Goal: Task Accomplishment & Management: Use online tool/utility

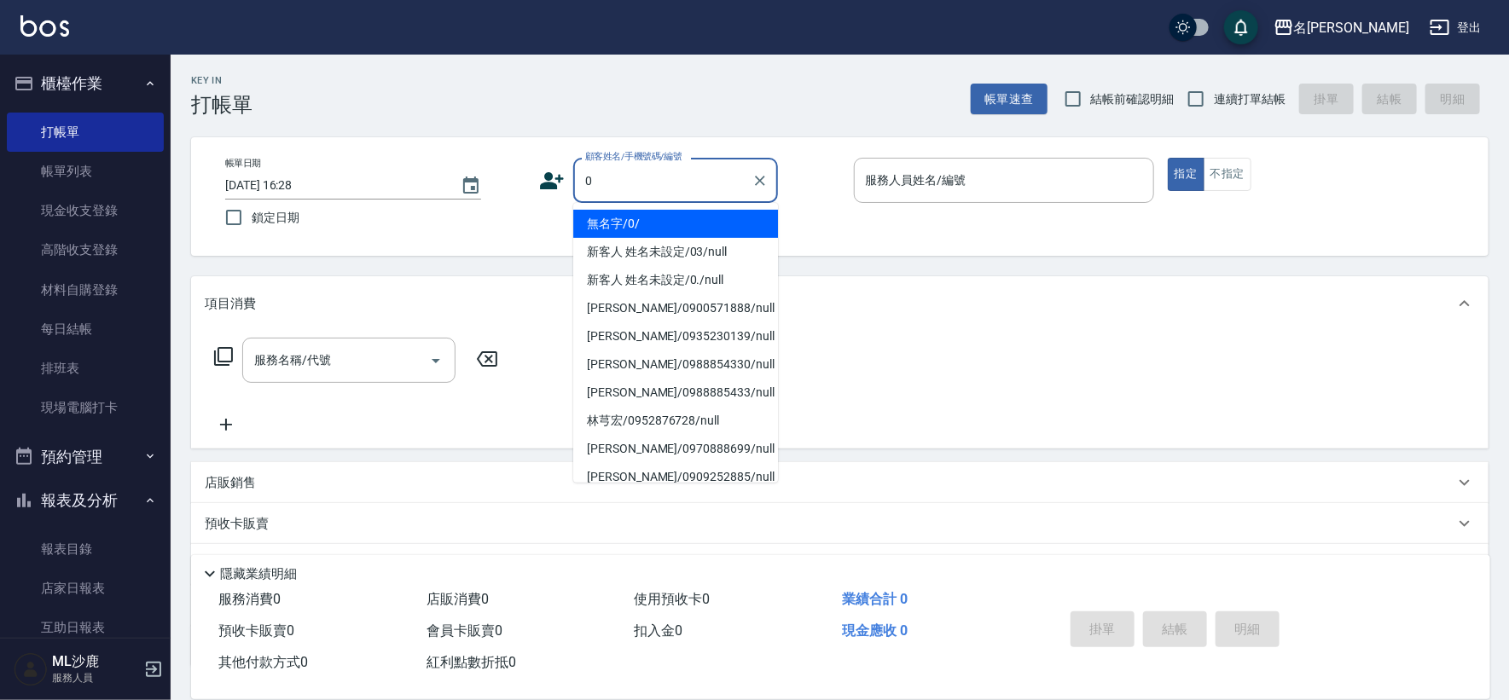
type input "無名字/0/"
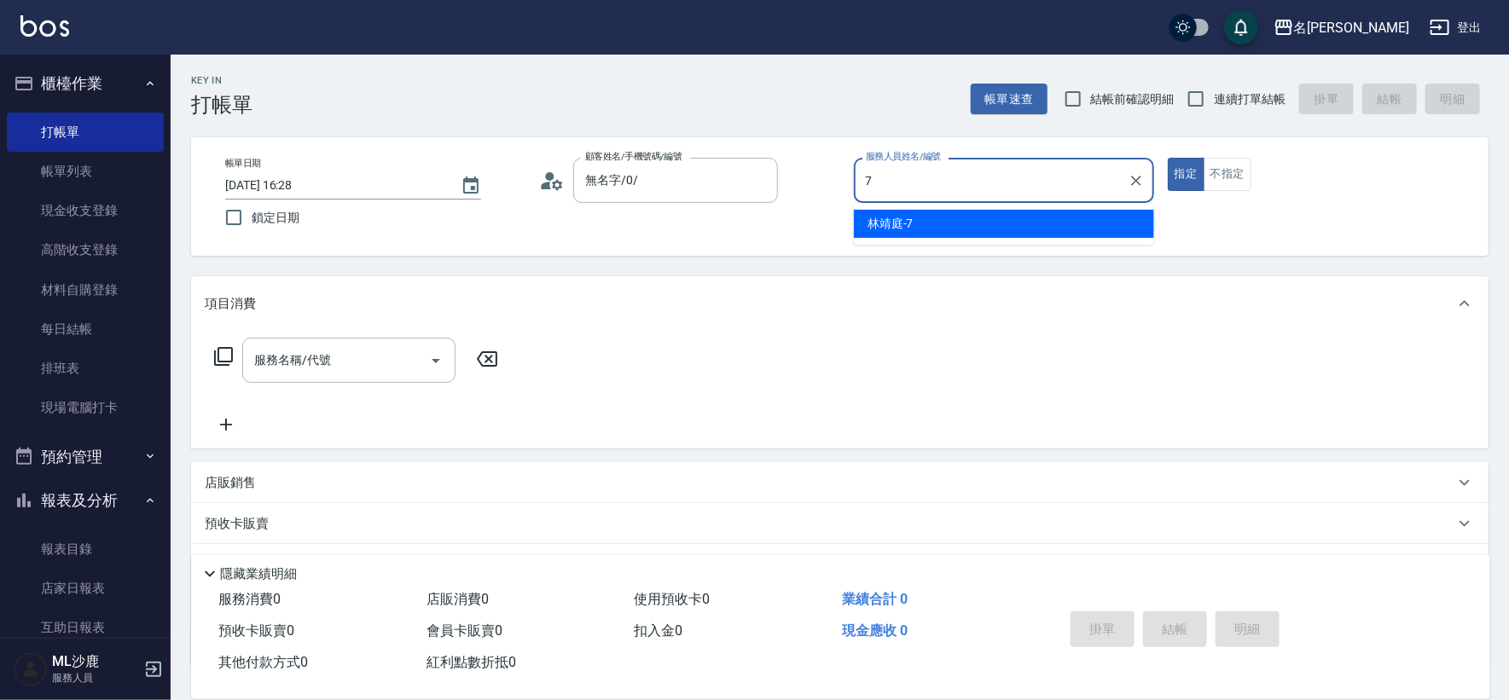
type input "[PERSON_NAME]-7"
type button "true"
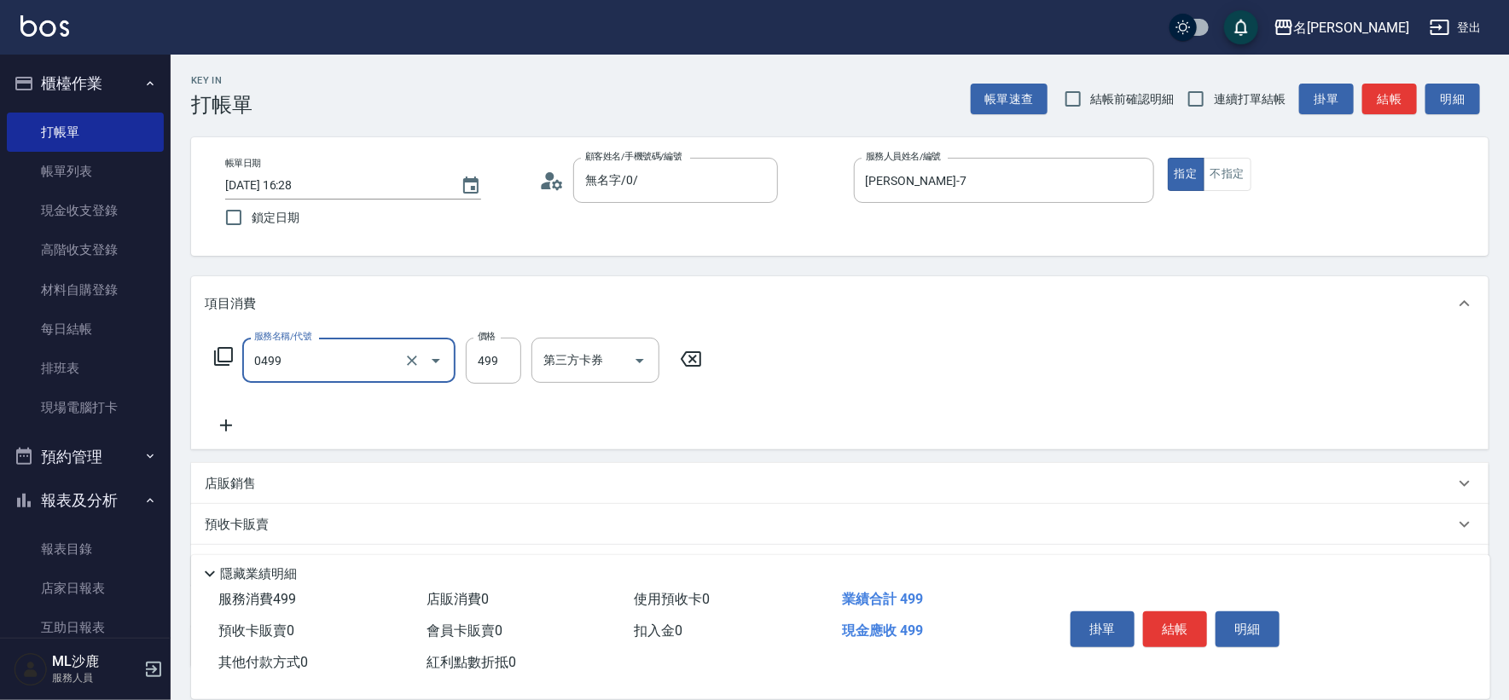
type input "[PERSON_NAME]499(0499)"
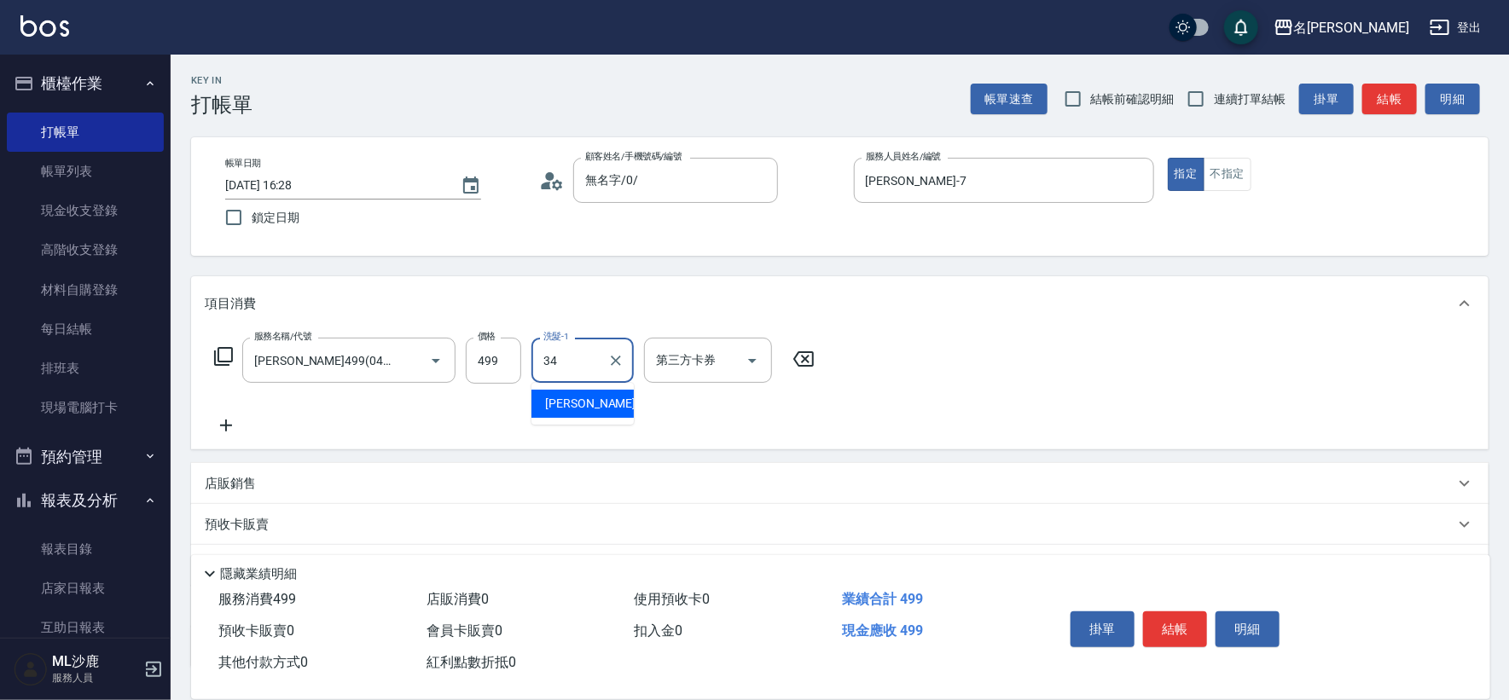
type input "[PERSON_NAME]-34"
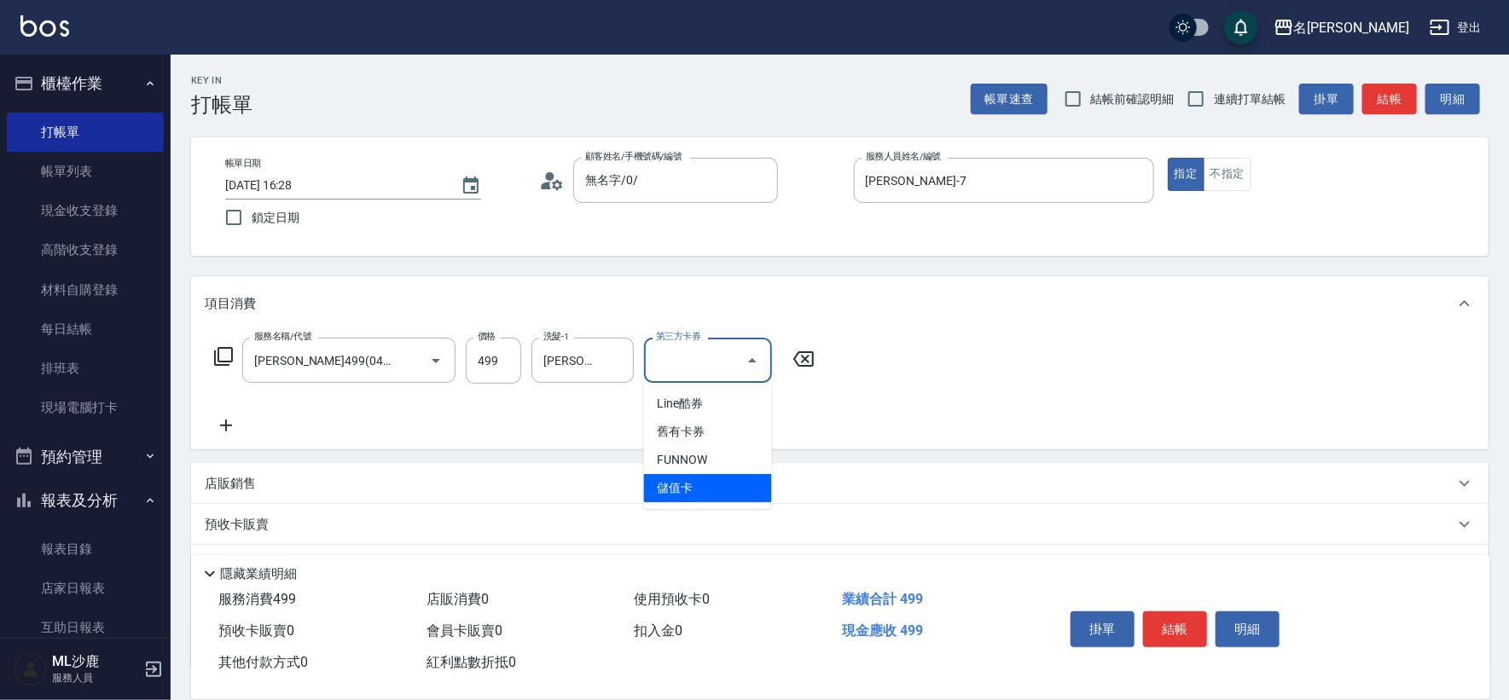
type input "儲值卡"
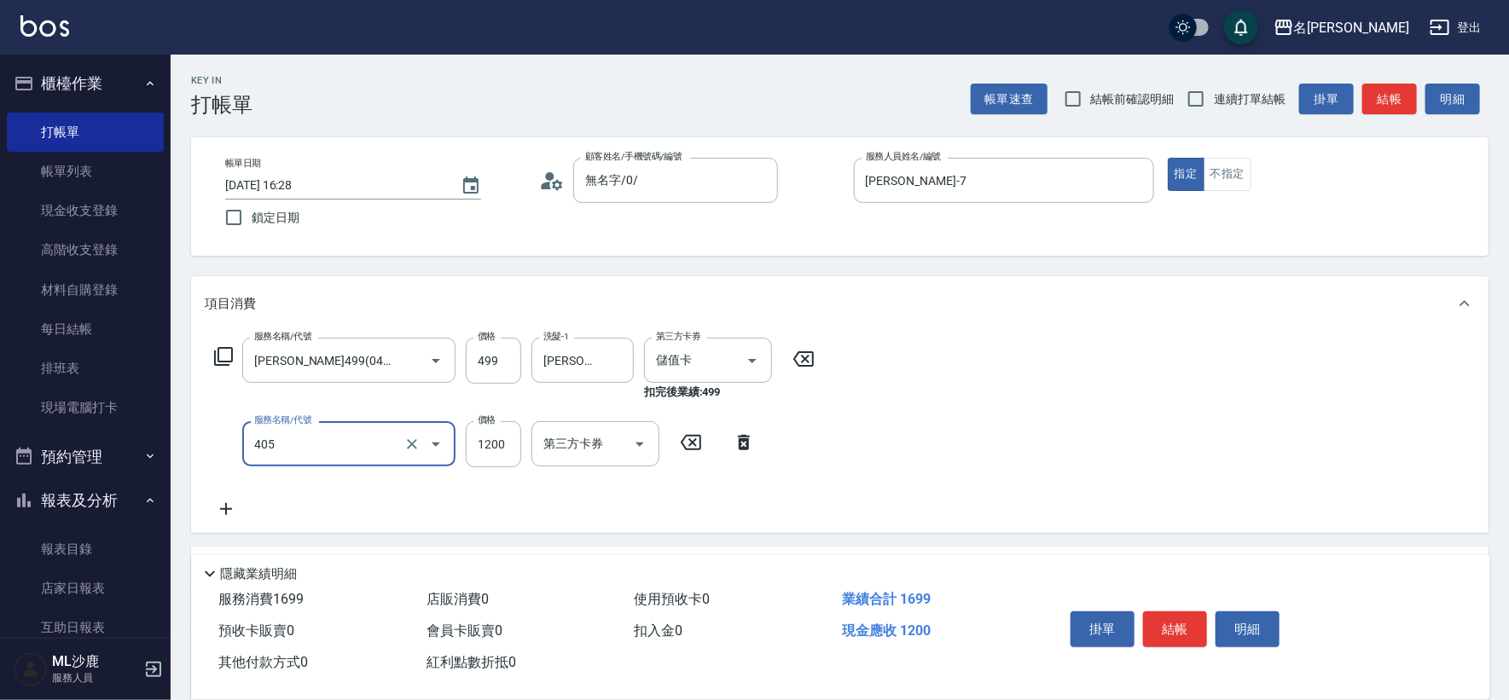
type input "1200護(405)"
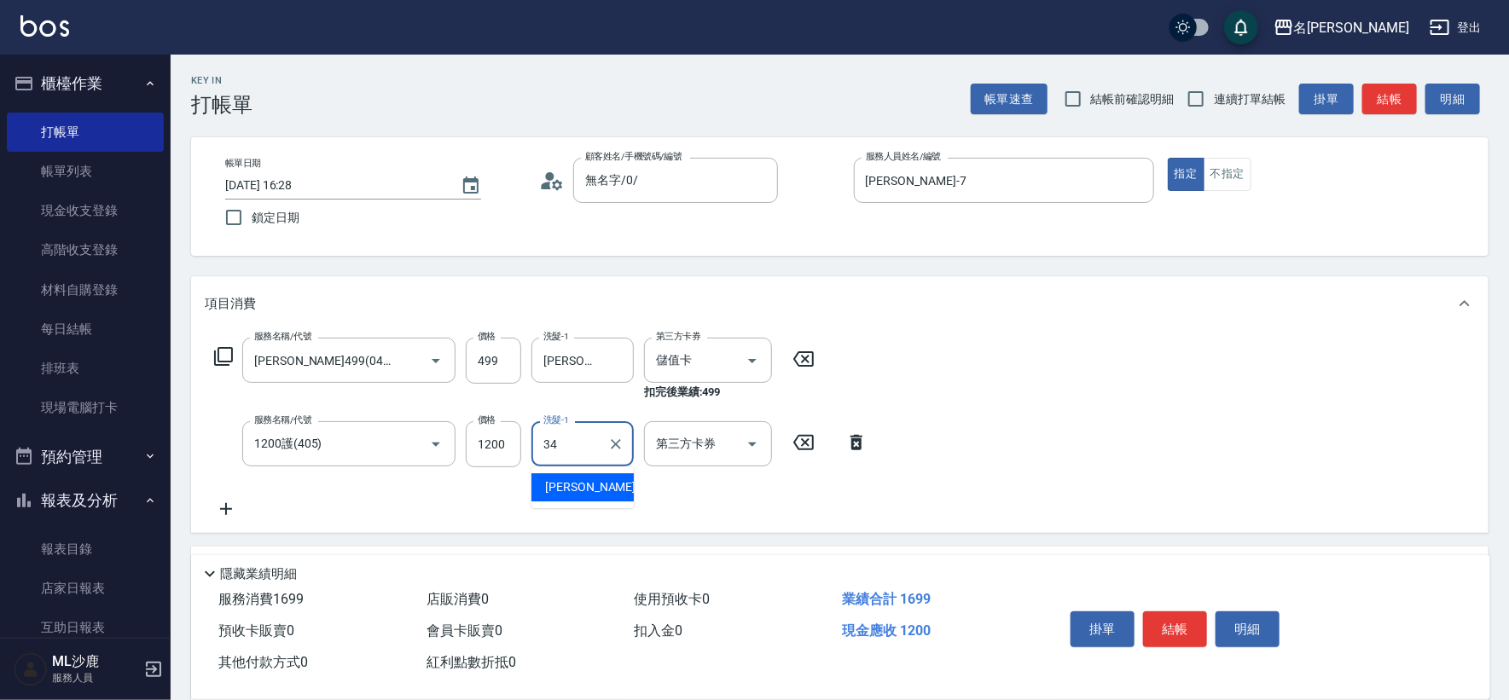
type input "[PERSON_NAME]-34"
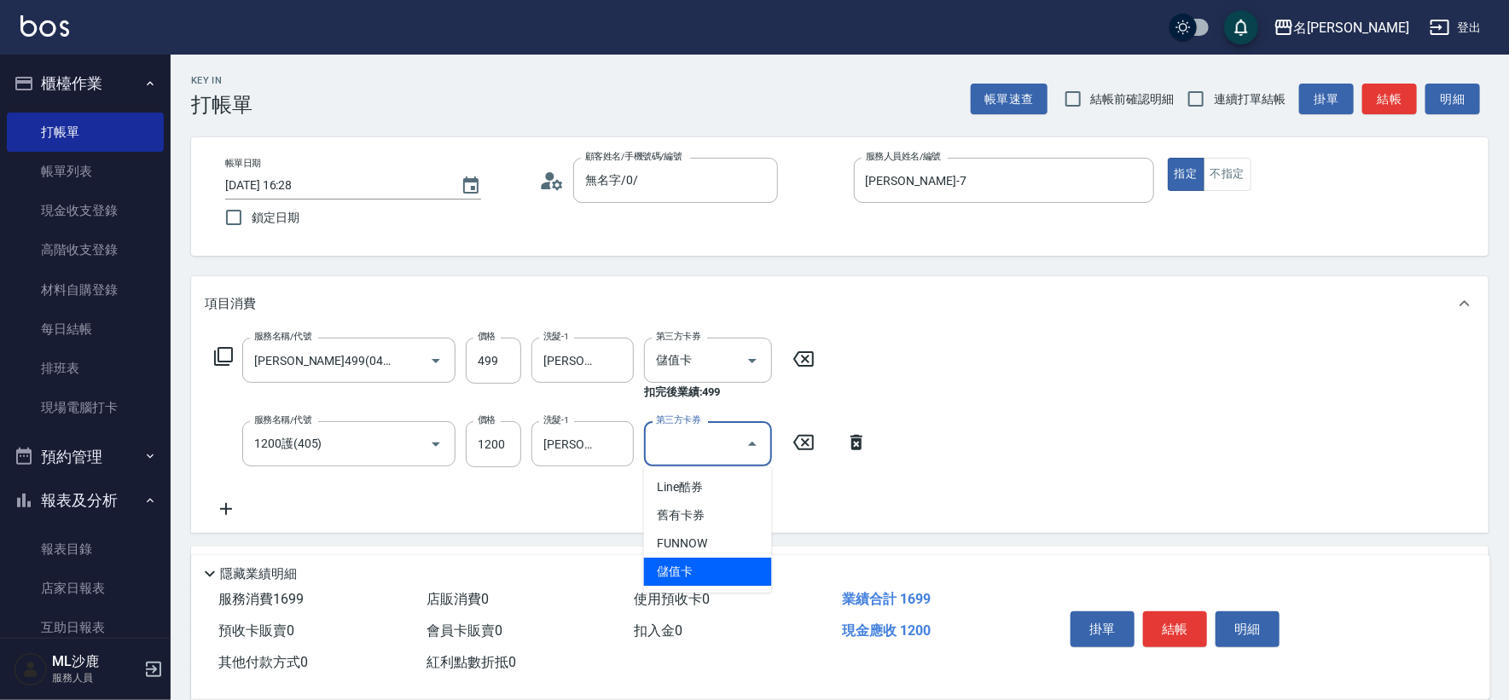
type input "儲值卡"
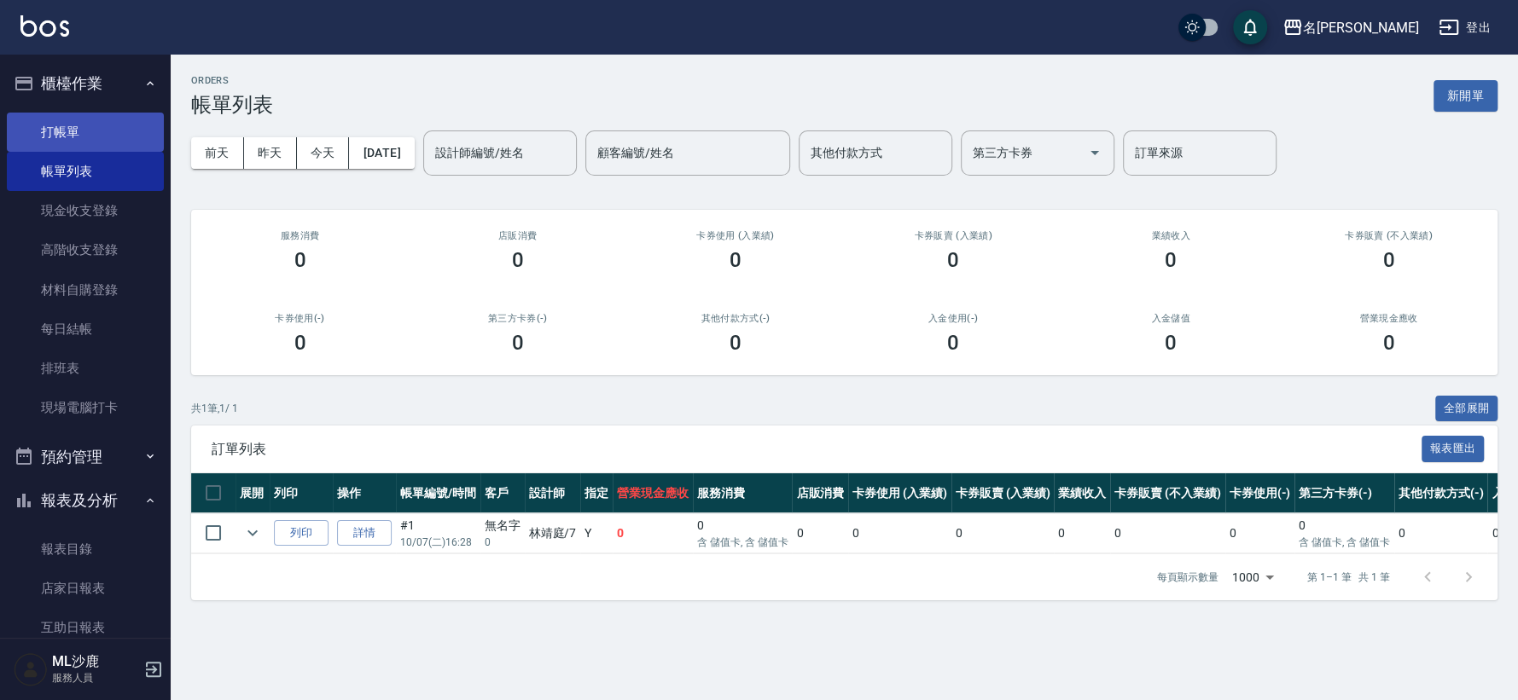
click at [104, 137] on link "打帳單" at bounding box center [85, 132] width 157 height 39
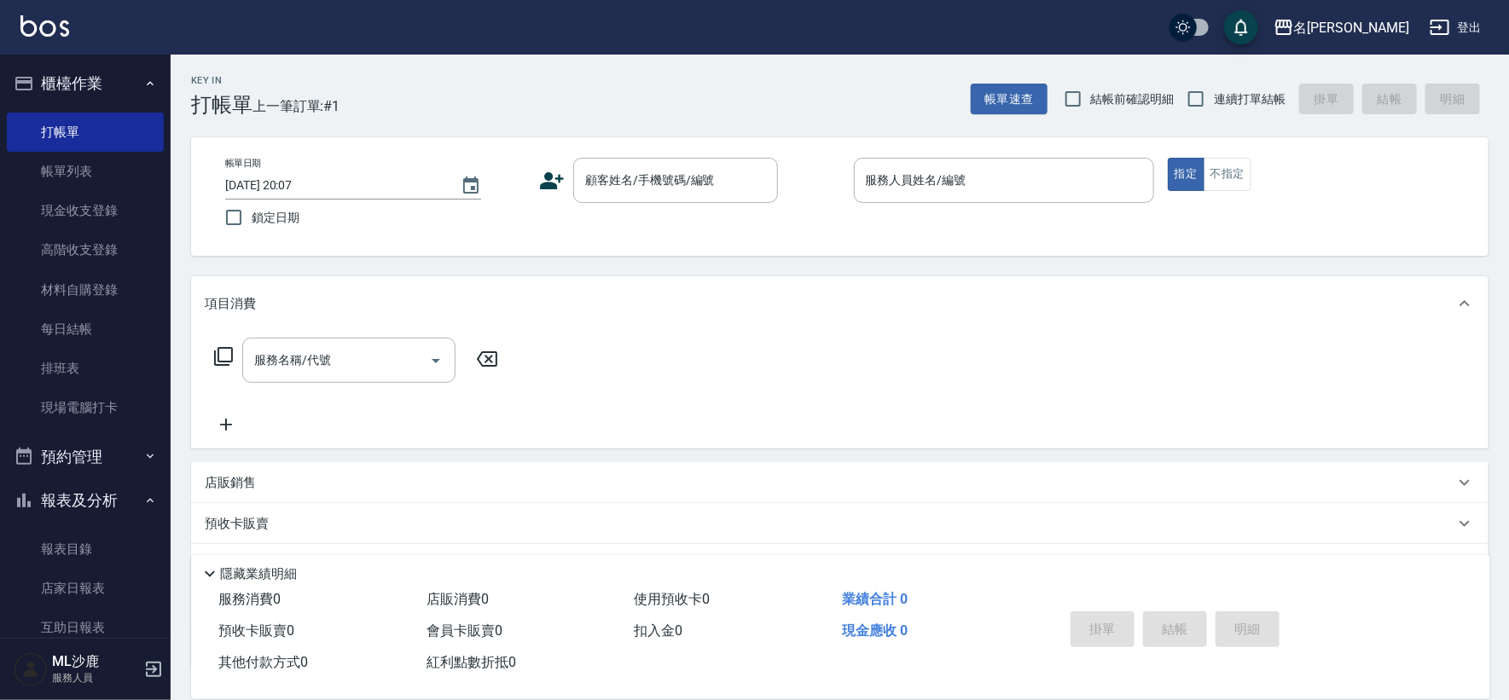
click at [1223, 106] on span "連續打單結帳" at bounding box center [1250, 99] width 72 height 18
click at [1214, 106] on input "連續打單結帳" at bounding box center [1196, 99] width 36 height 36
checkbox input "true"
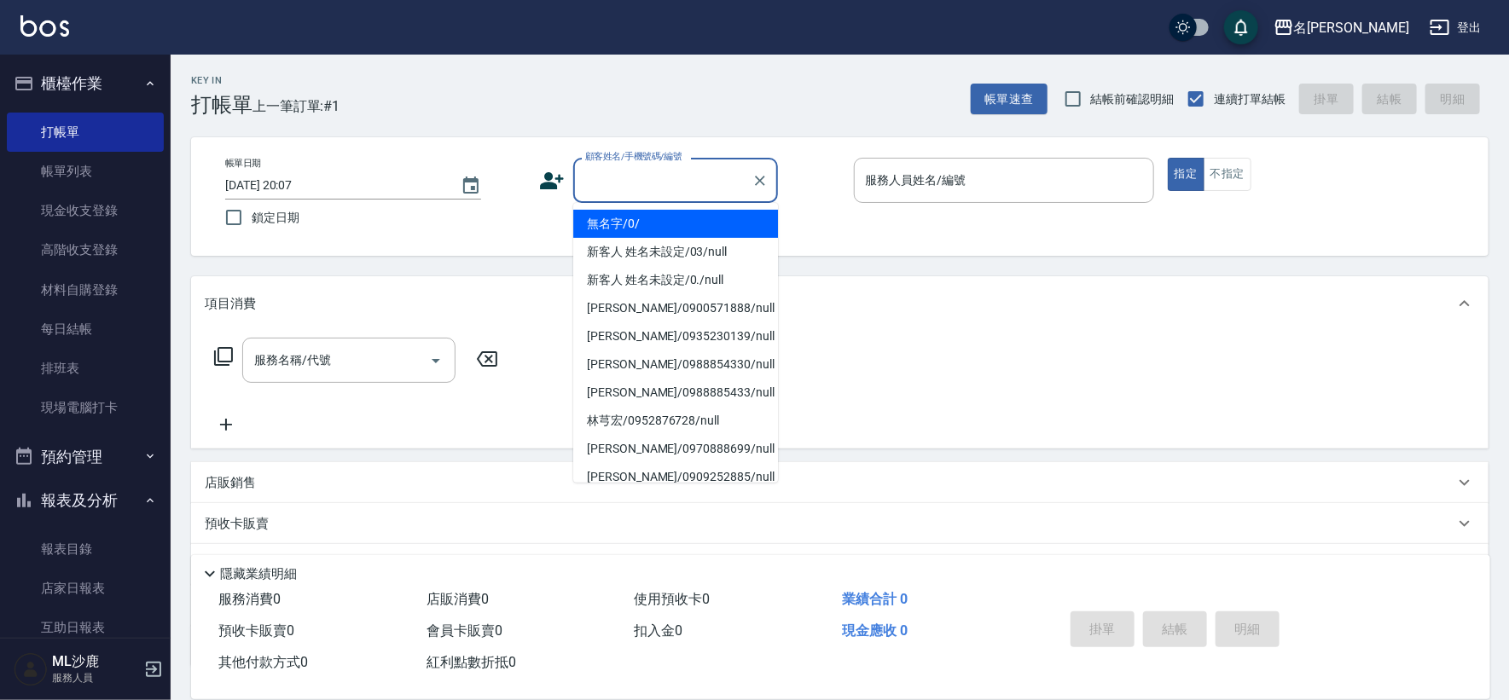
click at [646, 171] on input "顧客姓名/手機號碼/編號" at bounding box center [663, 181] width 164 height 30
click at [630, 228] on li "無名字/0/" at bounding box center [675, 224] width 205 height 28
type input "無名字/0/"
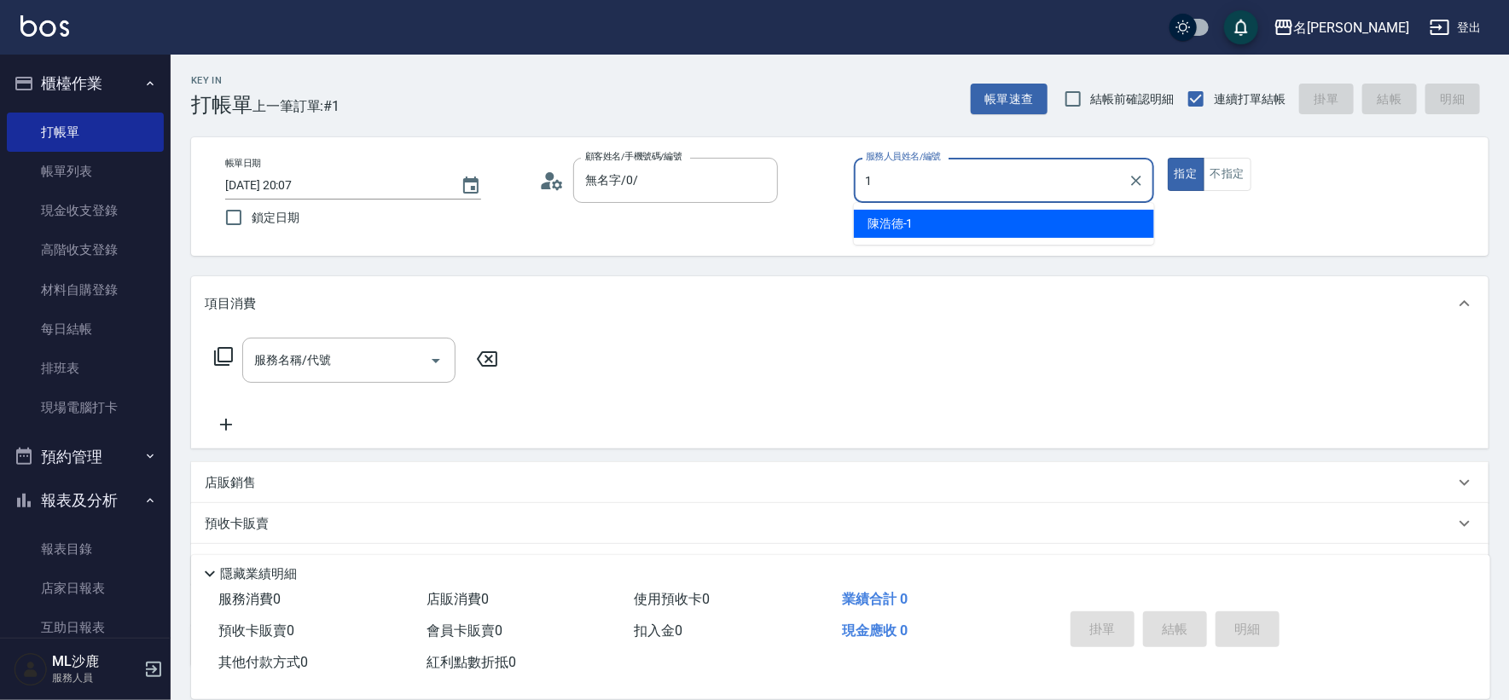
type input "[PERSON_NAME]1"
type button "true"
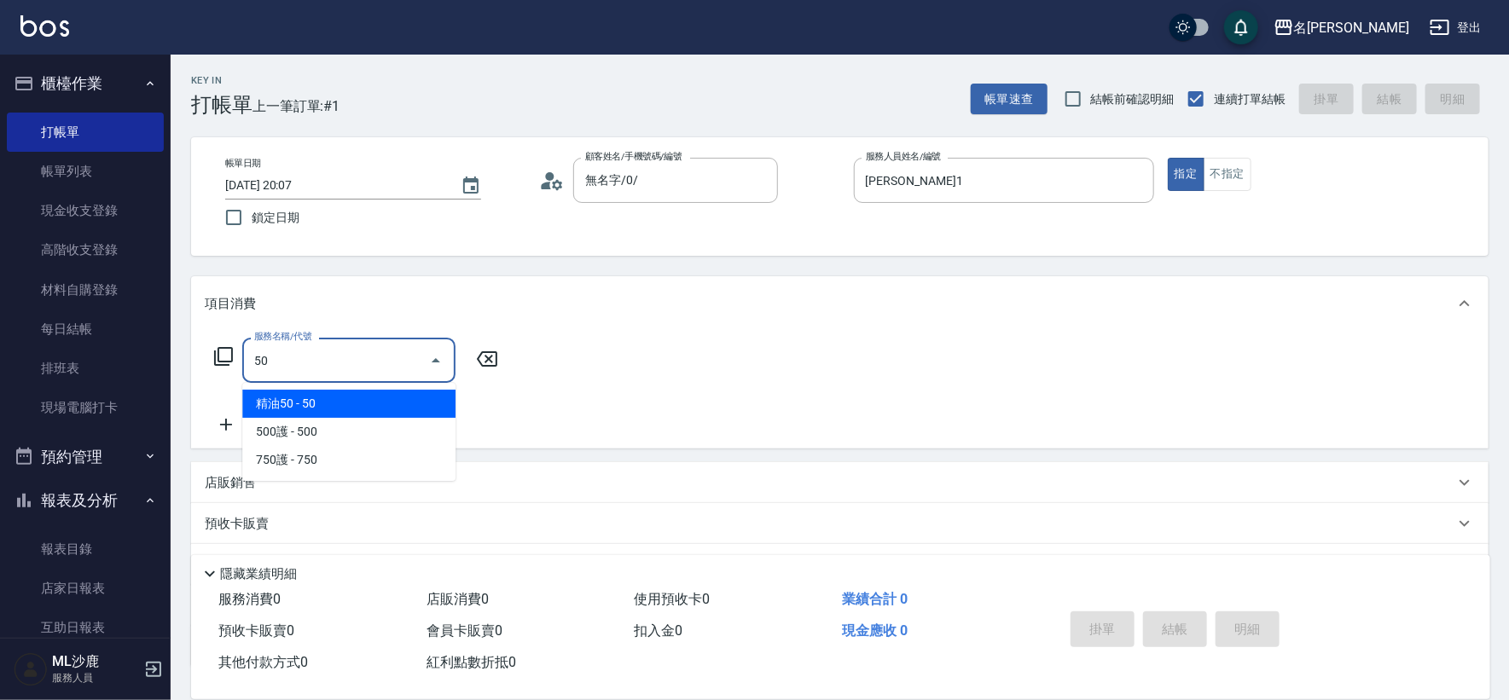
type input "5"
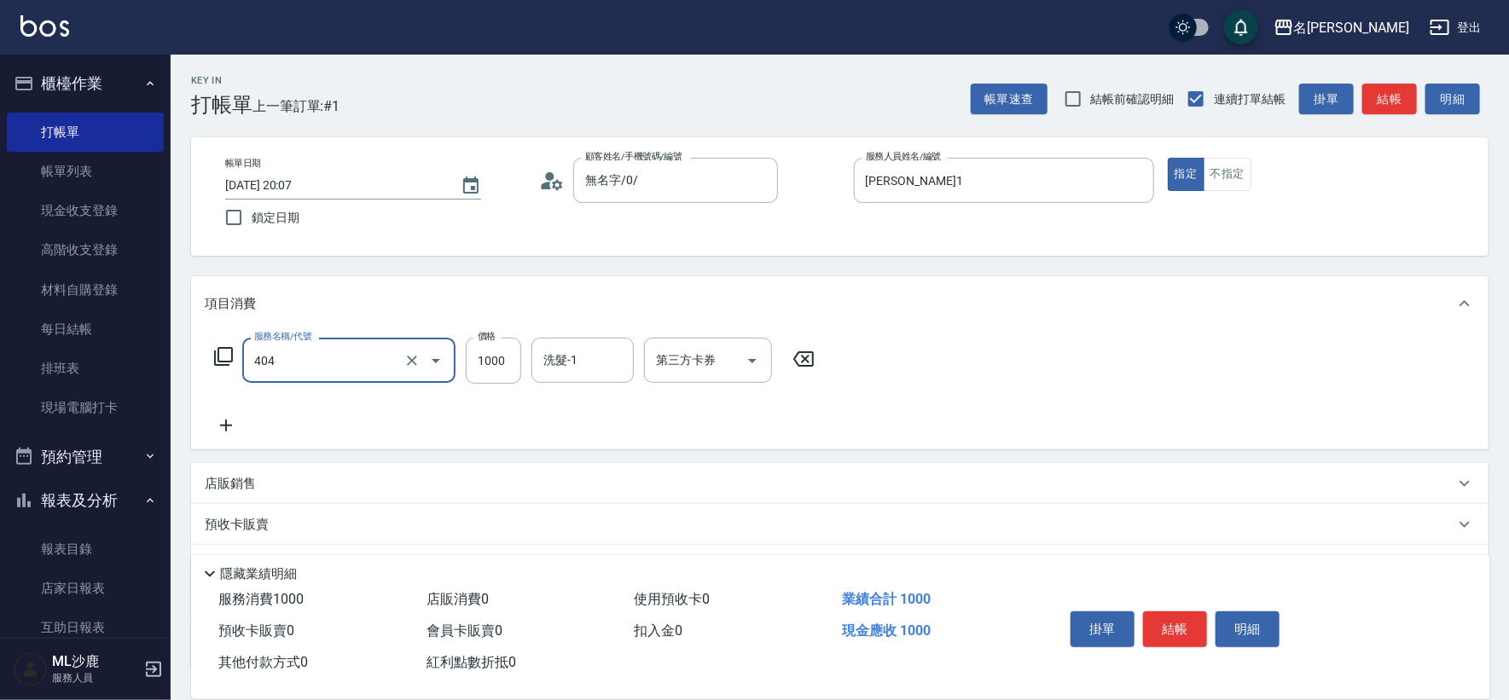
type input "1000護(404)"
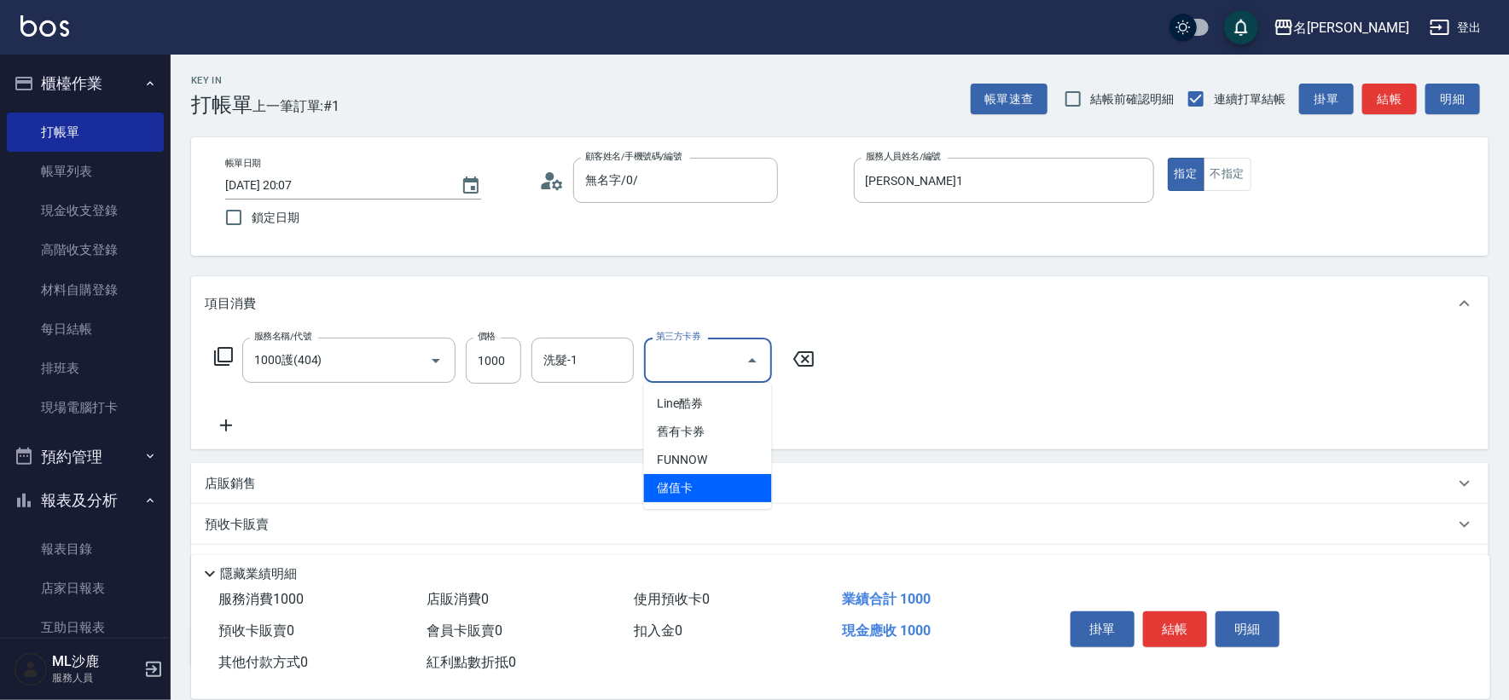
type input "儲值卡"
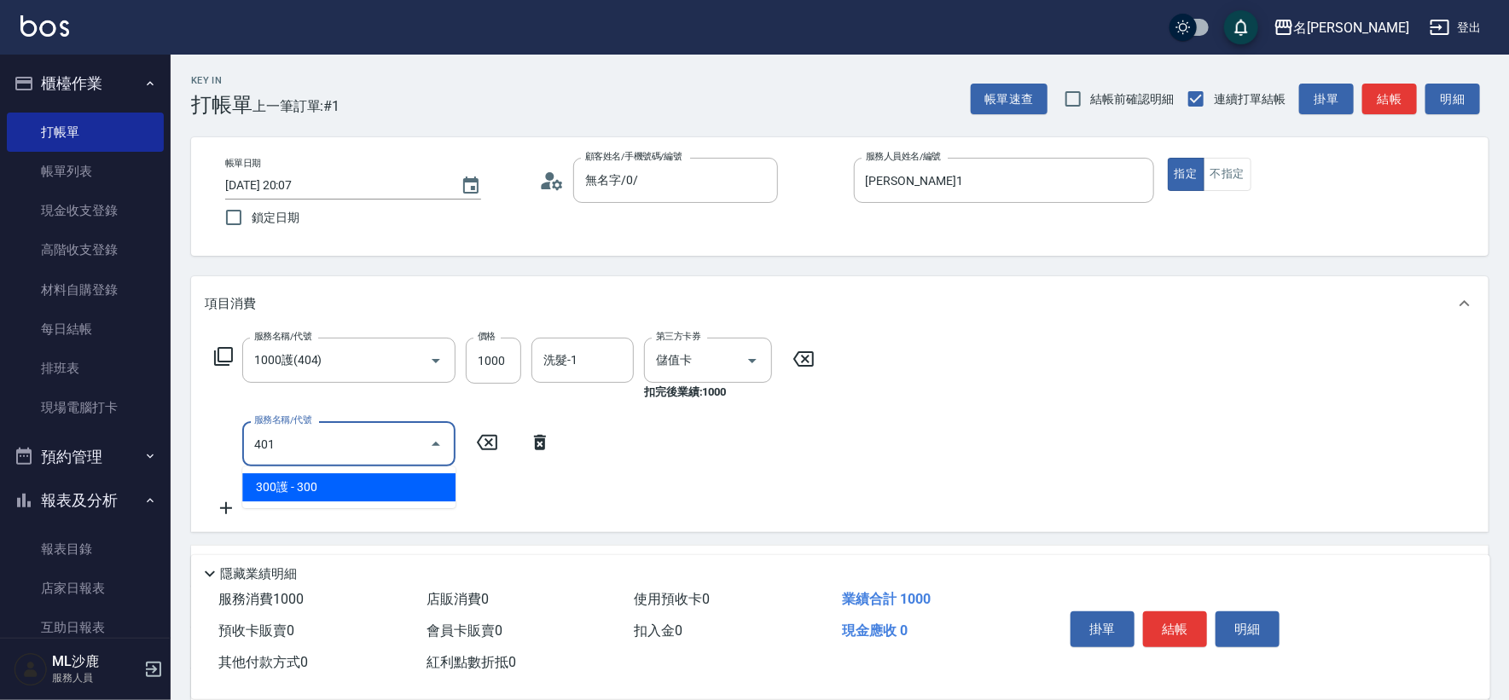
type input "300護(401)"
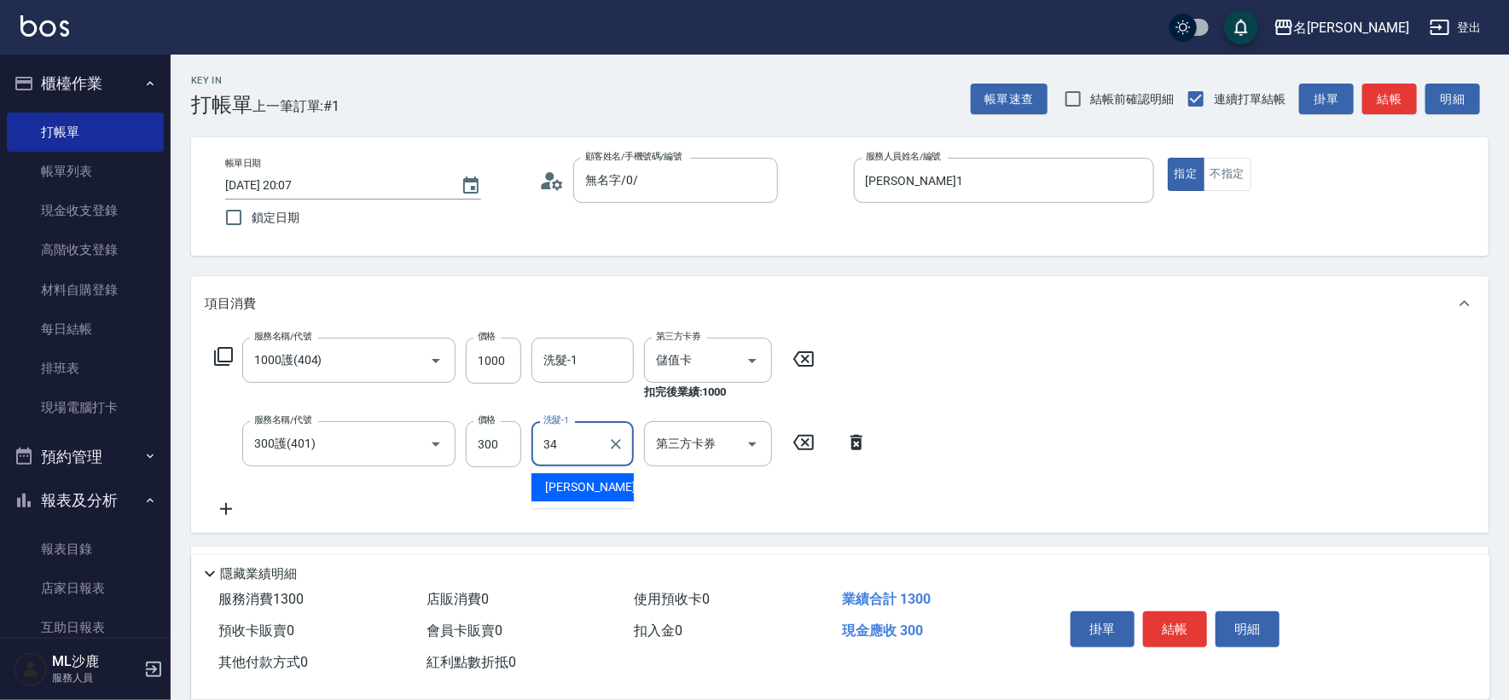
type input "[PERSON_NAME]-34"
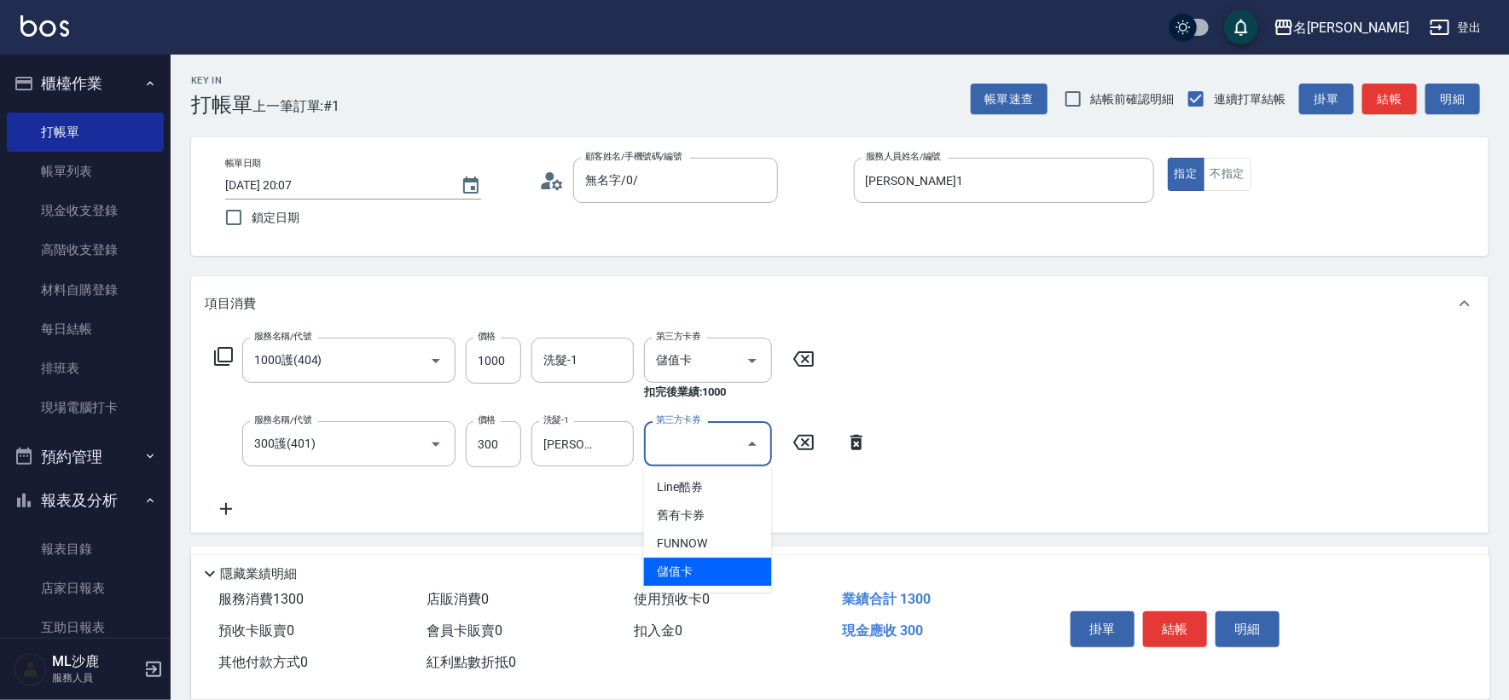
type input "儲值卡"
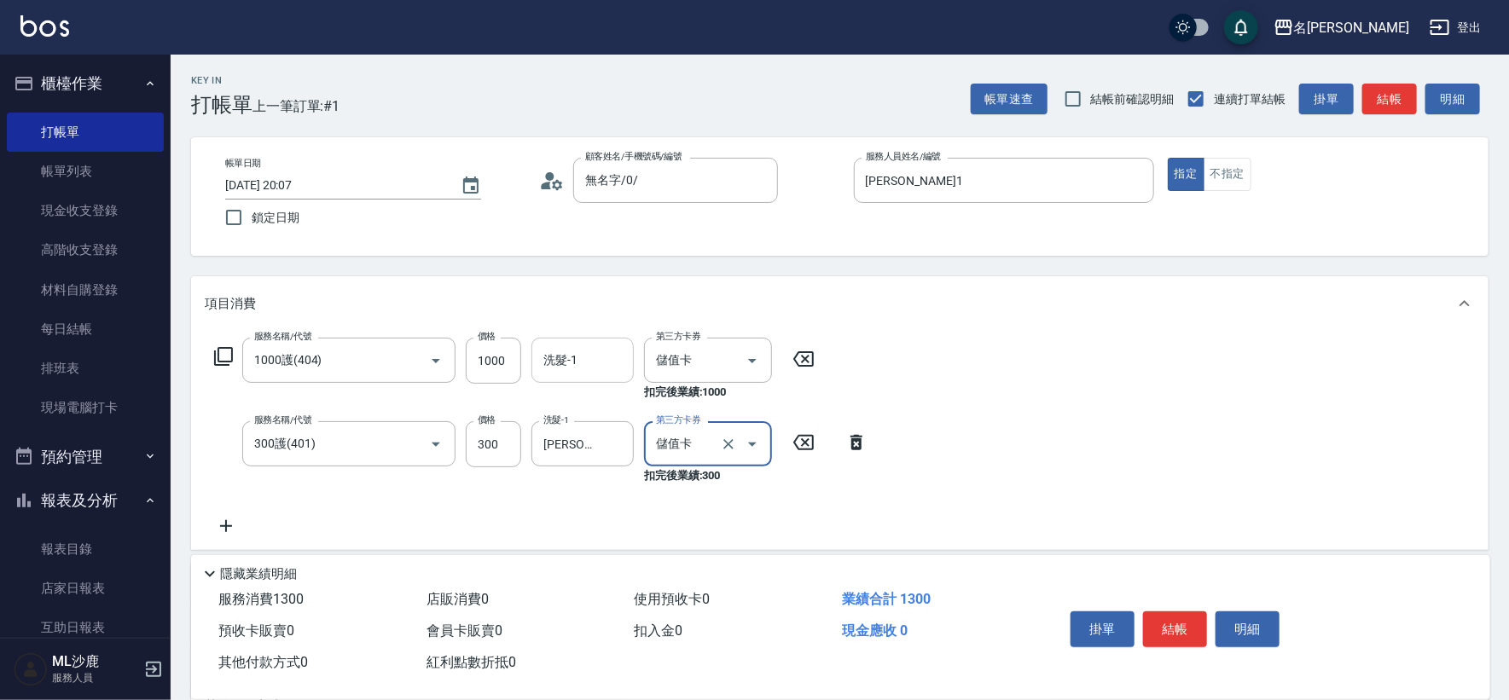
click at [570, 379] on div "洗髮-1" at bounding box center [583, 360] width 102 height 45
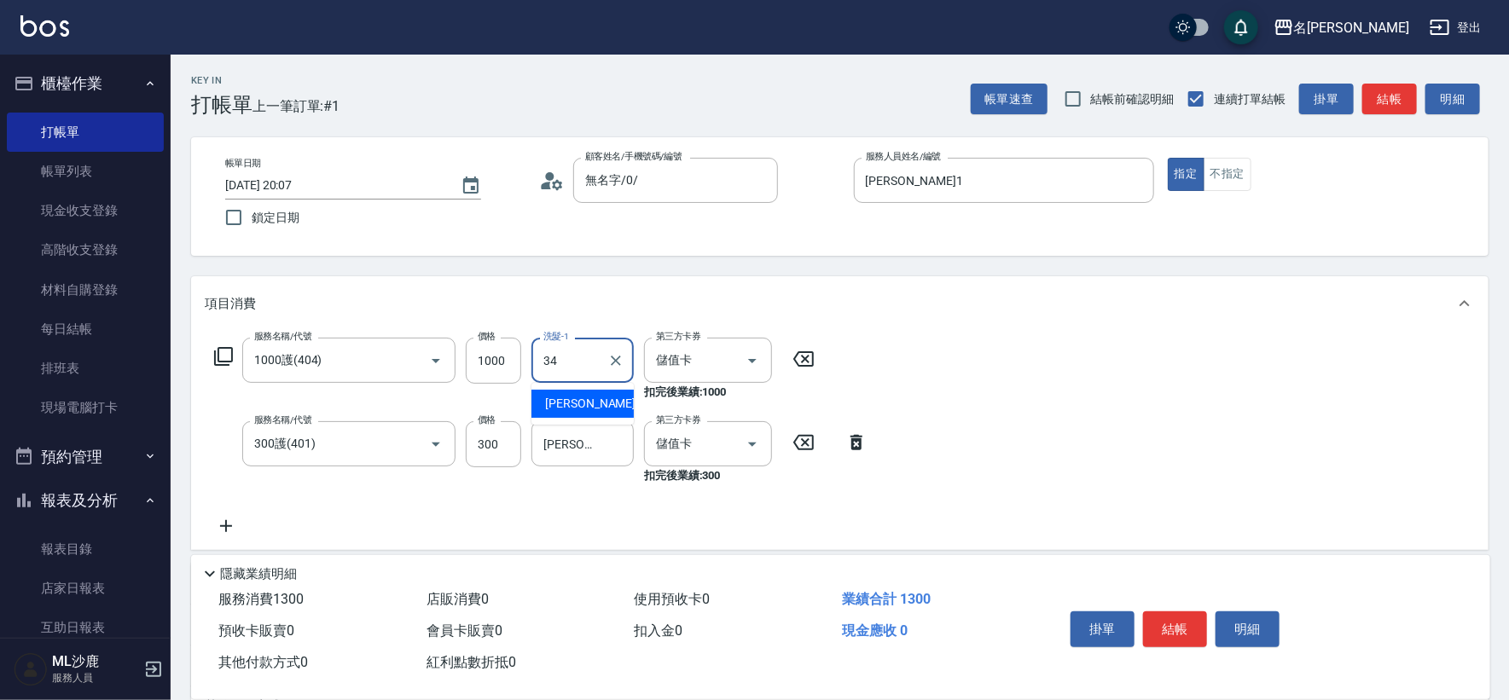
type input "[PERSON_NAME]-34"
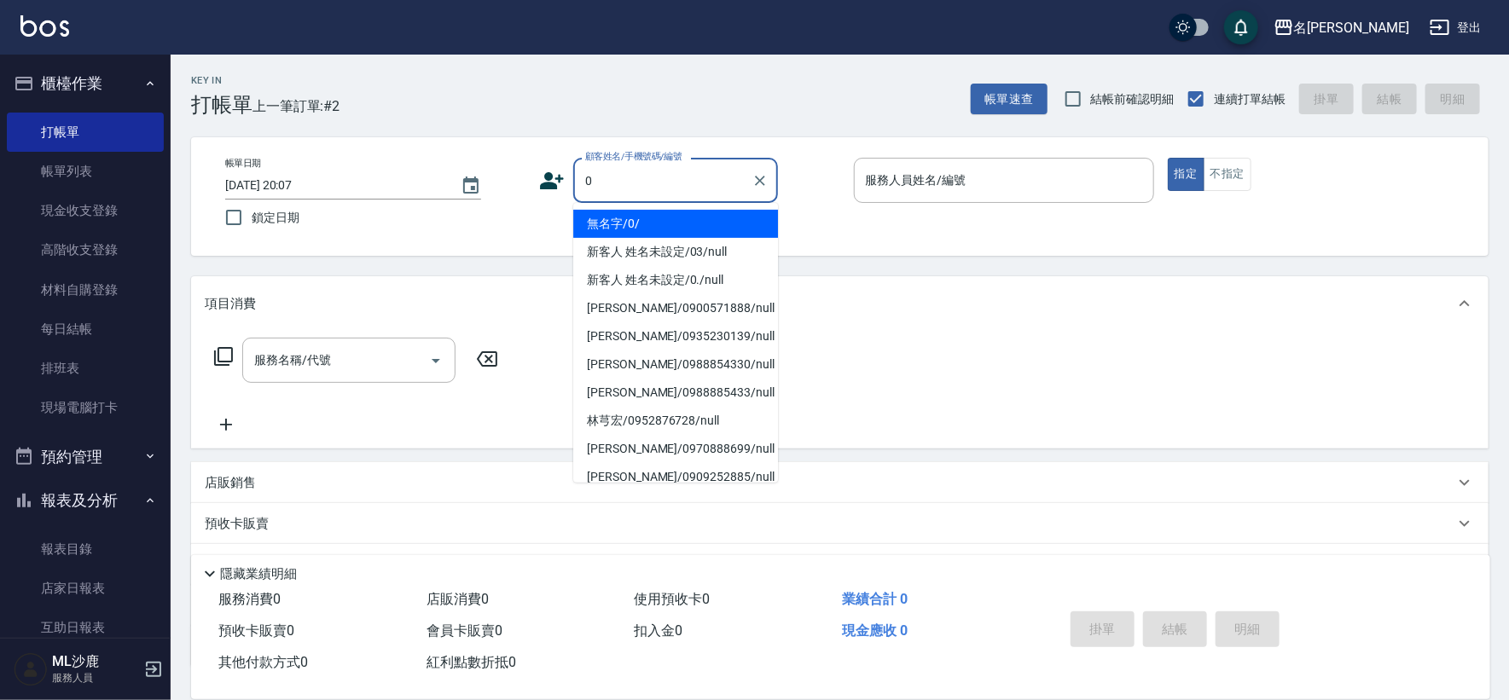
type input "無名字/0/"
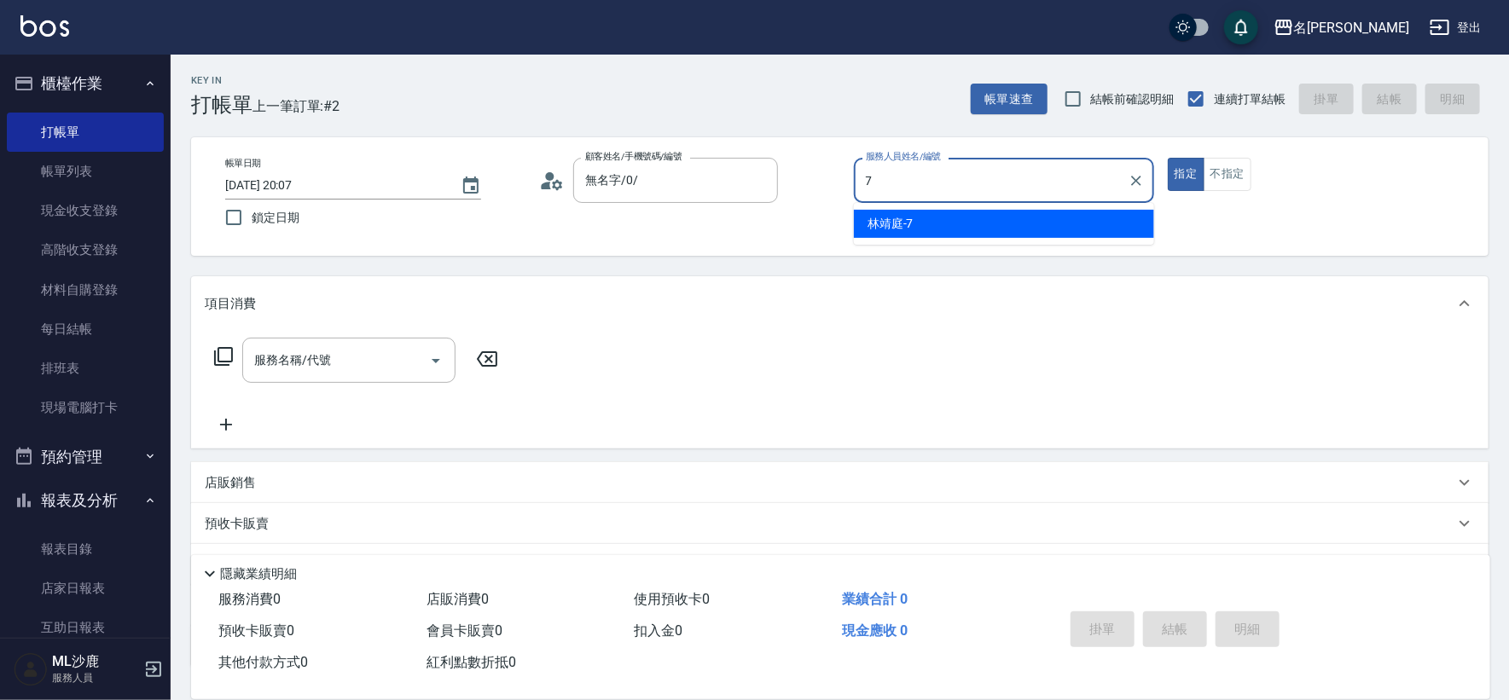
type input "[PERSON_NAME]-7"
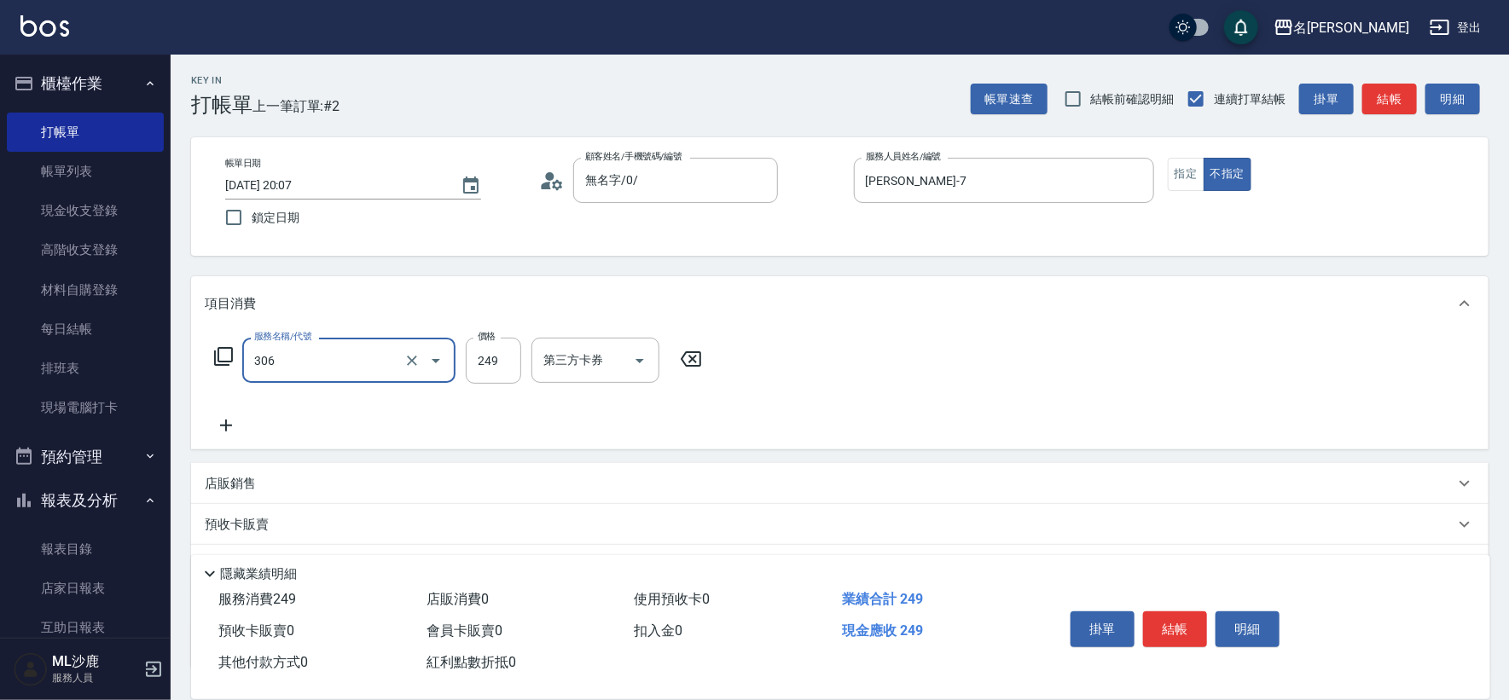
type input "剪髮(306)"
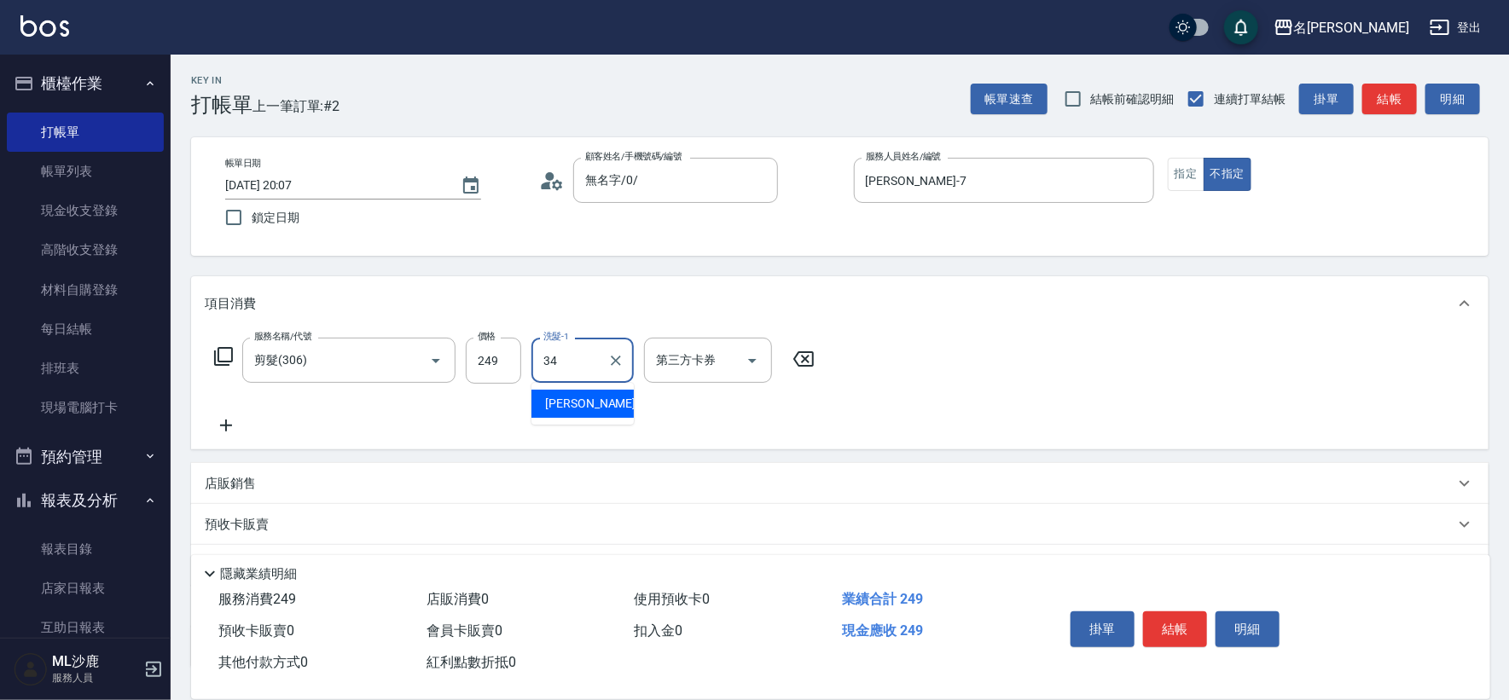
type input "[PERSON_NAME]-34"
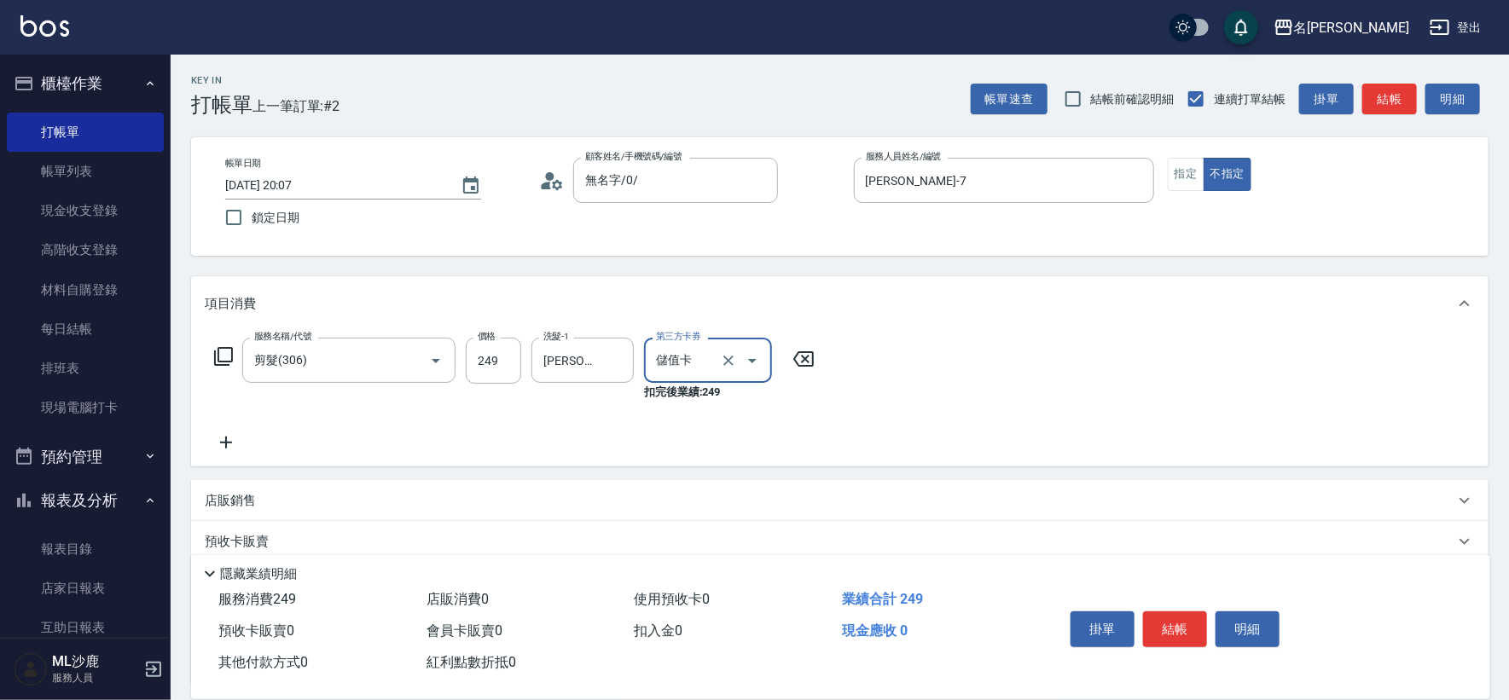
type input "儲值卡"
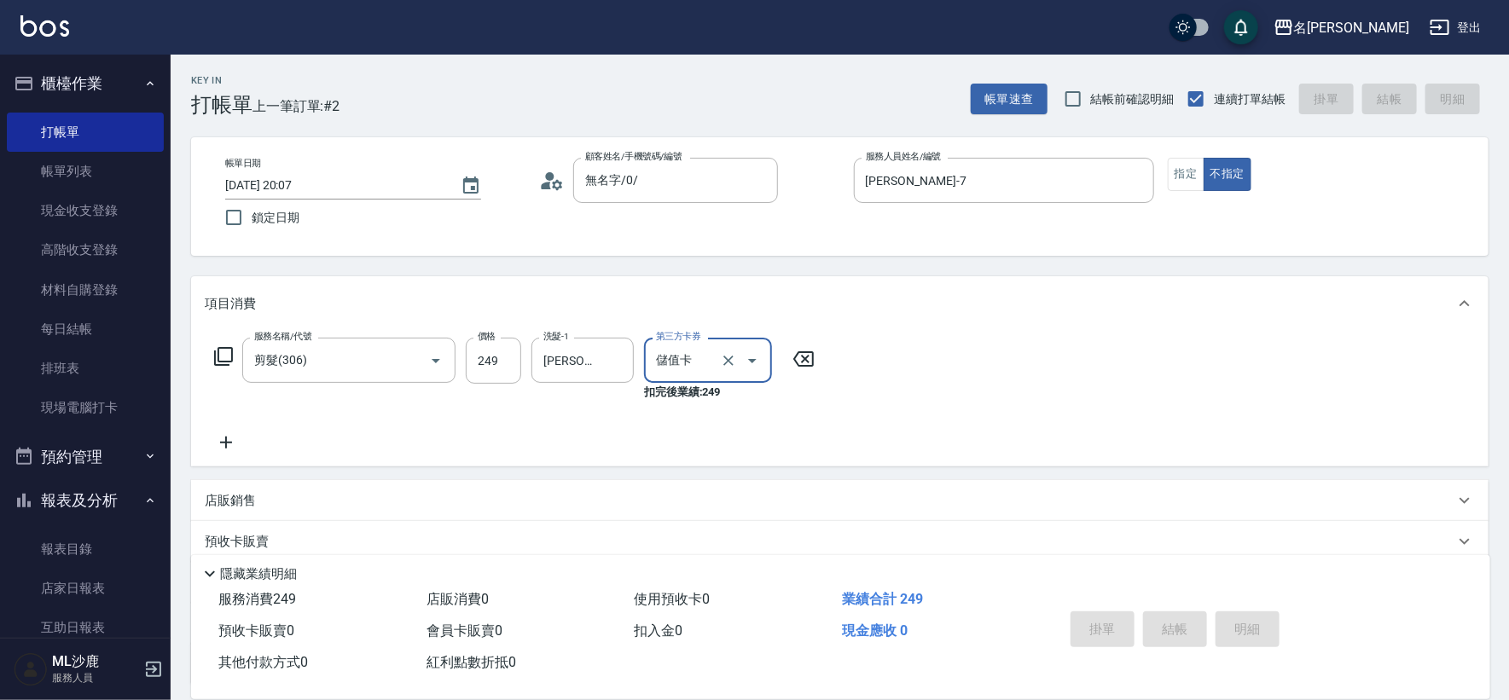
type input "[DATE] 20:08"
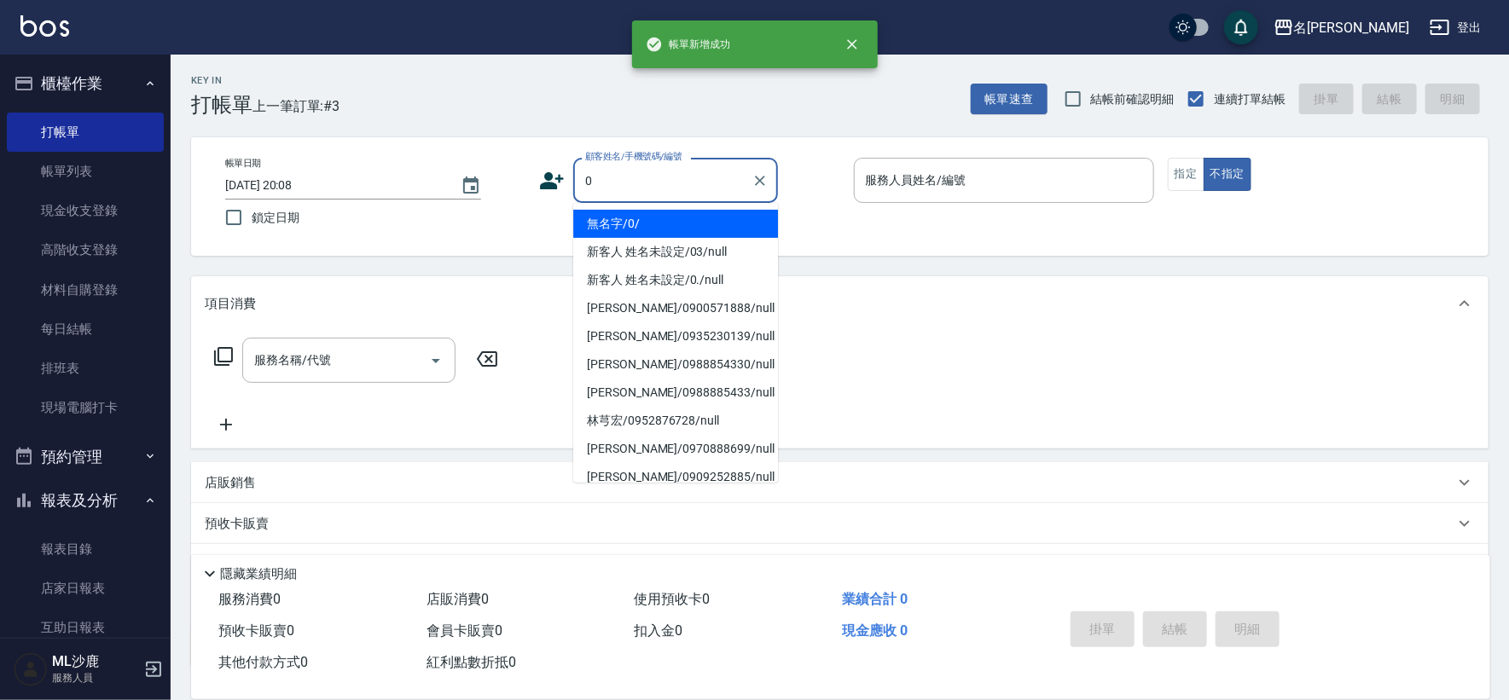
type input "無名字/0/"
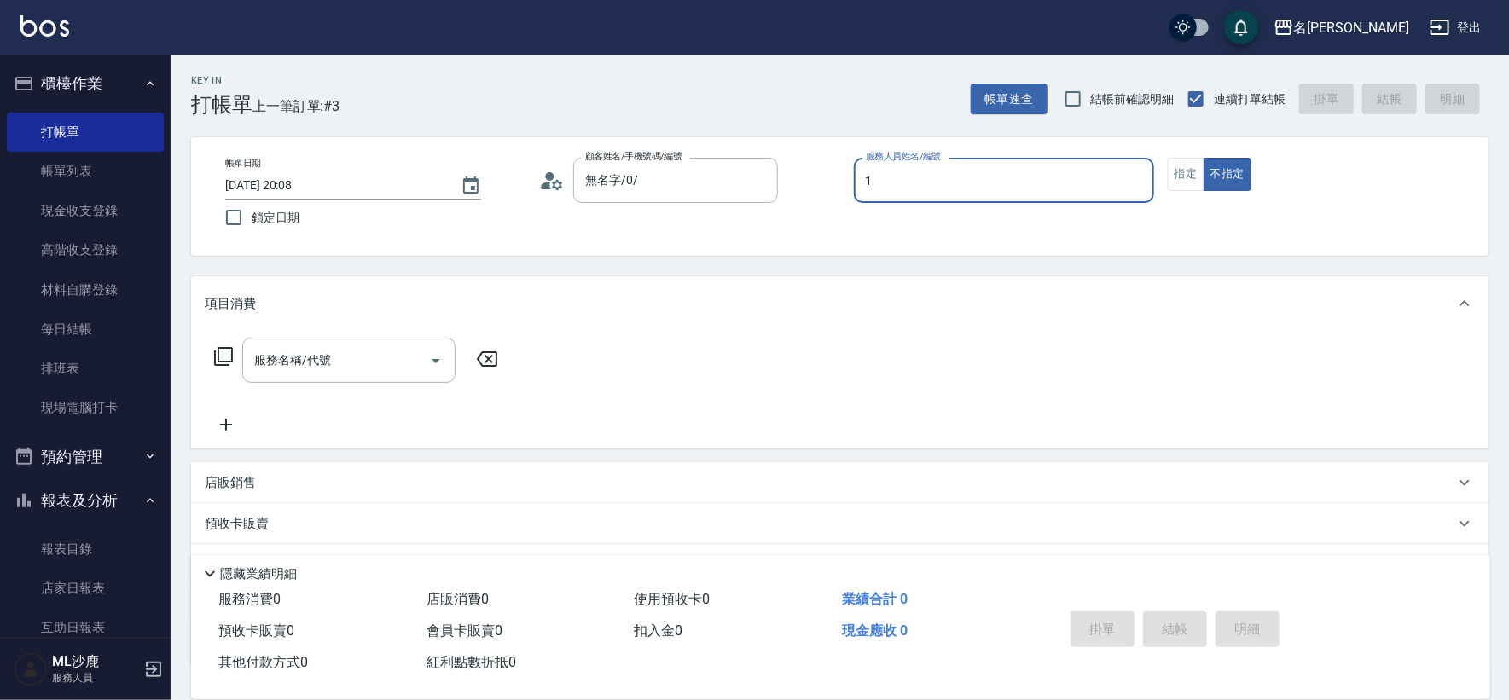
type input "[PERSON_NAME]1"
type button "false"
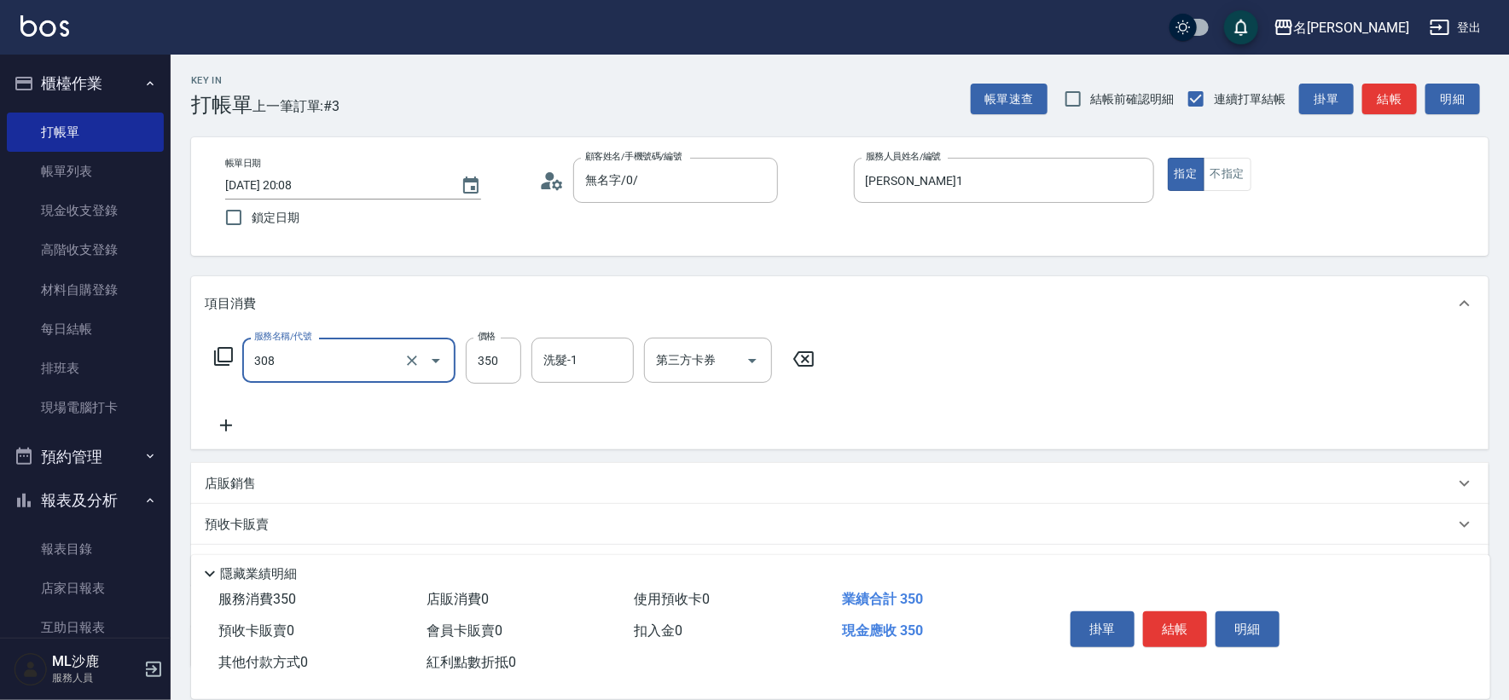
type input "洗+剪(308)"
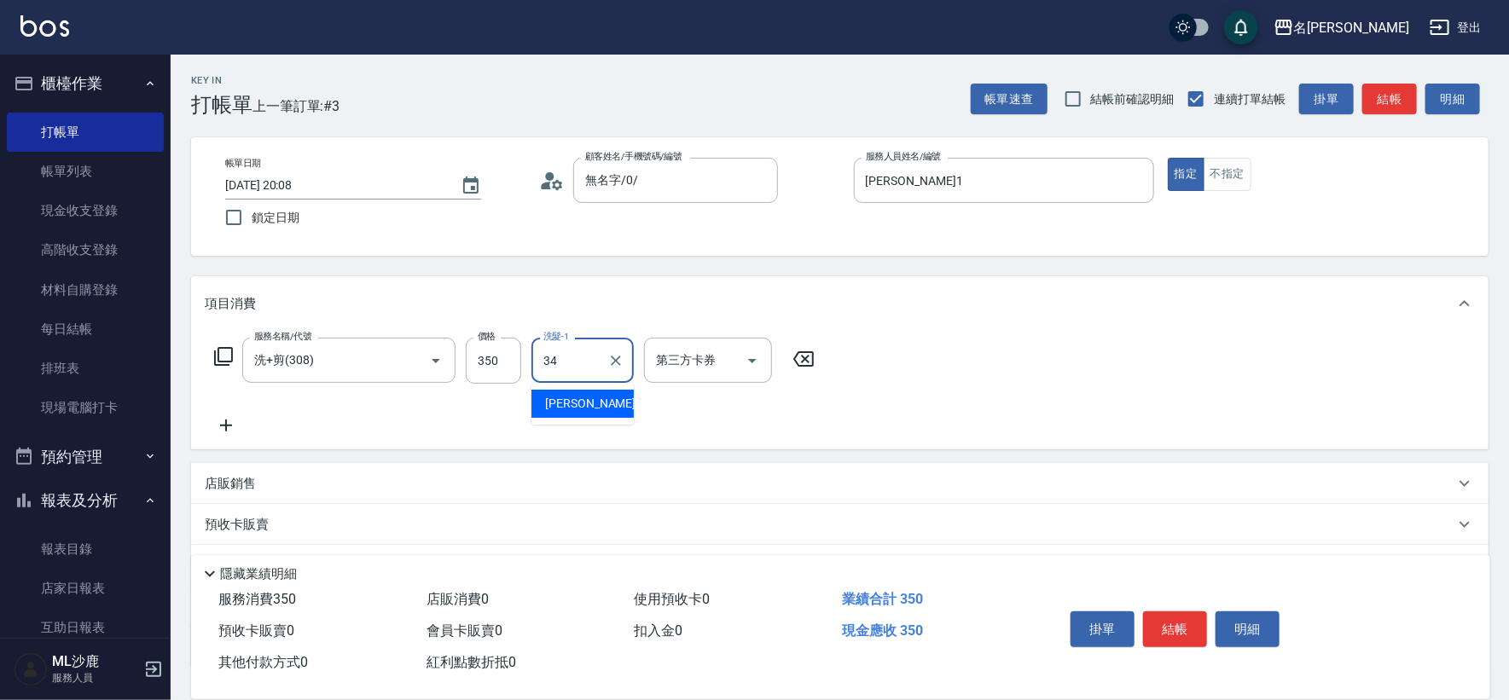
type input "[PERSON_NAME]-34"
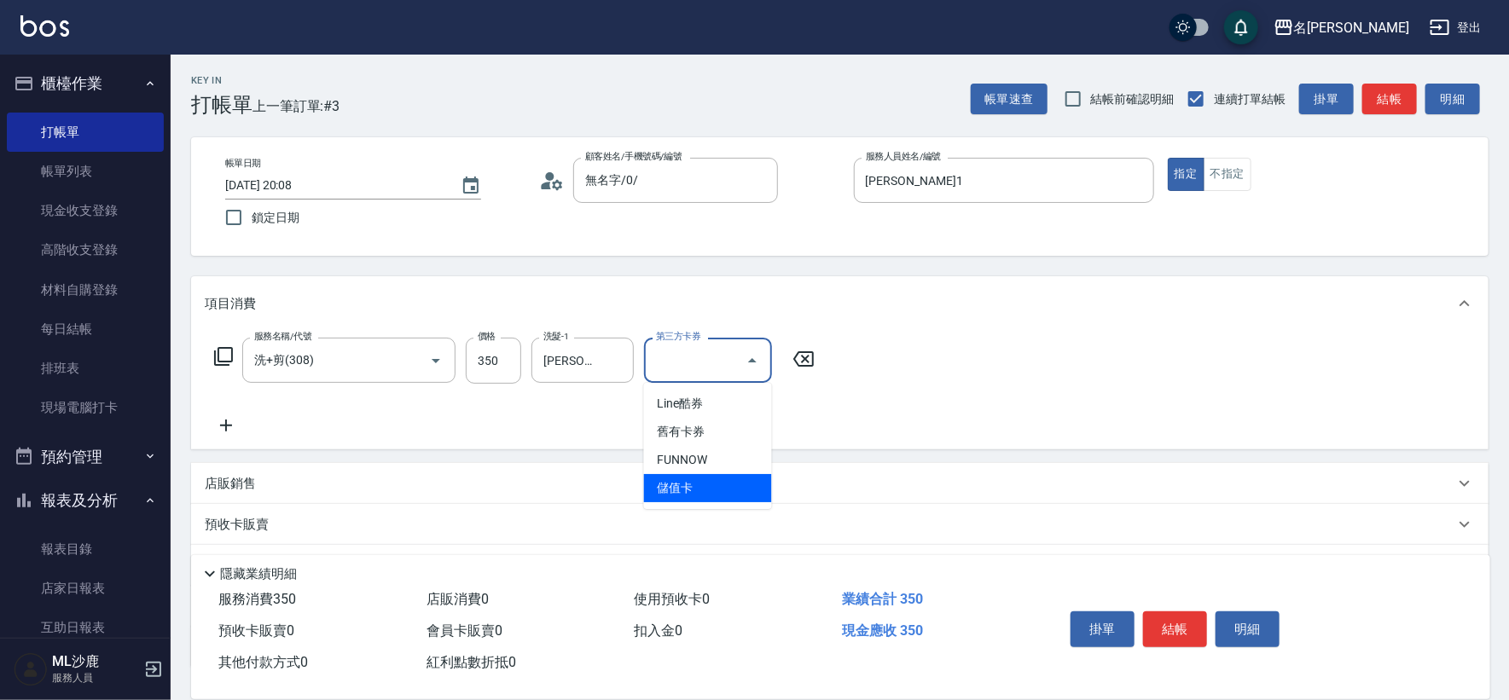
type input "儲值卡"
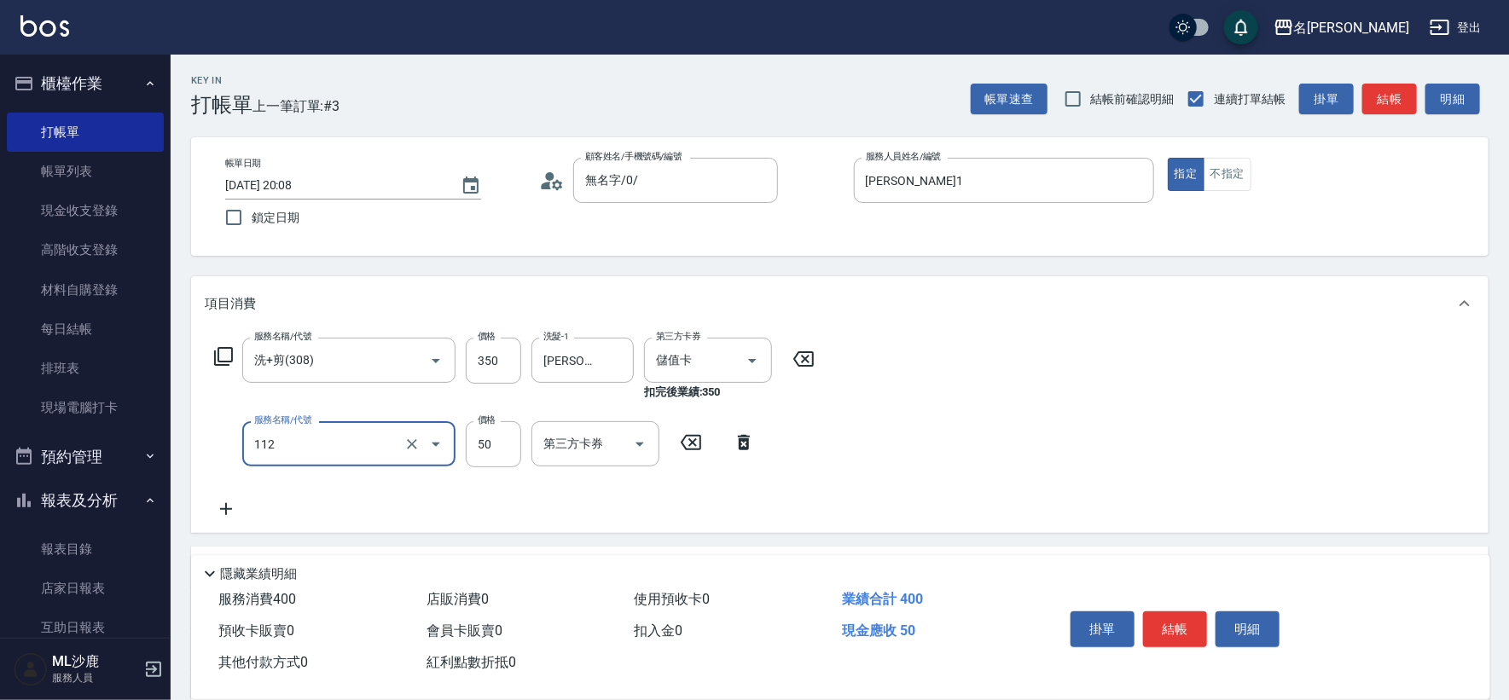
type input "精油50(112)"
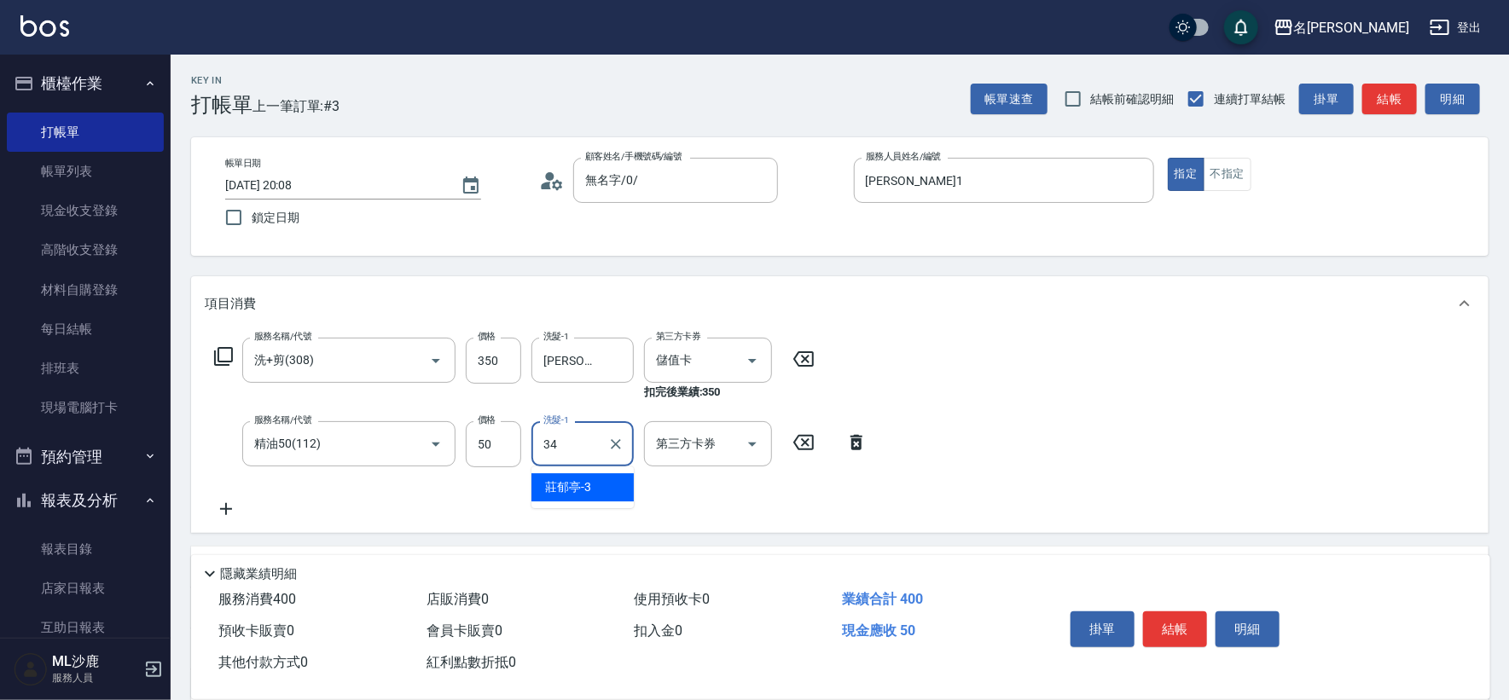
type input "[PERSON_NAME]-34"
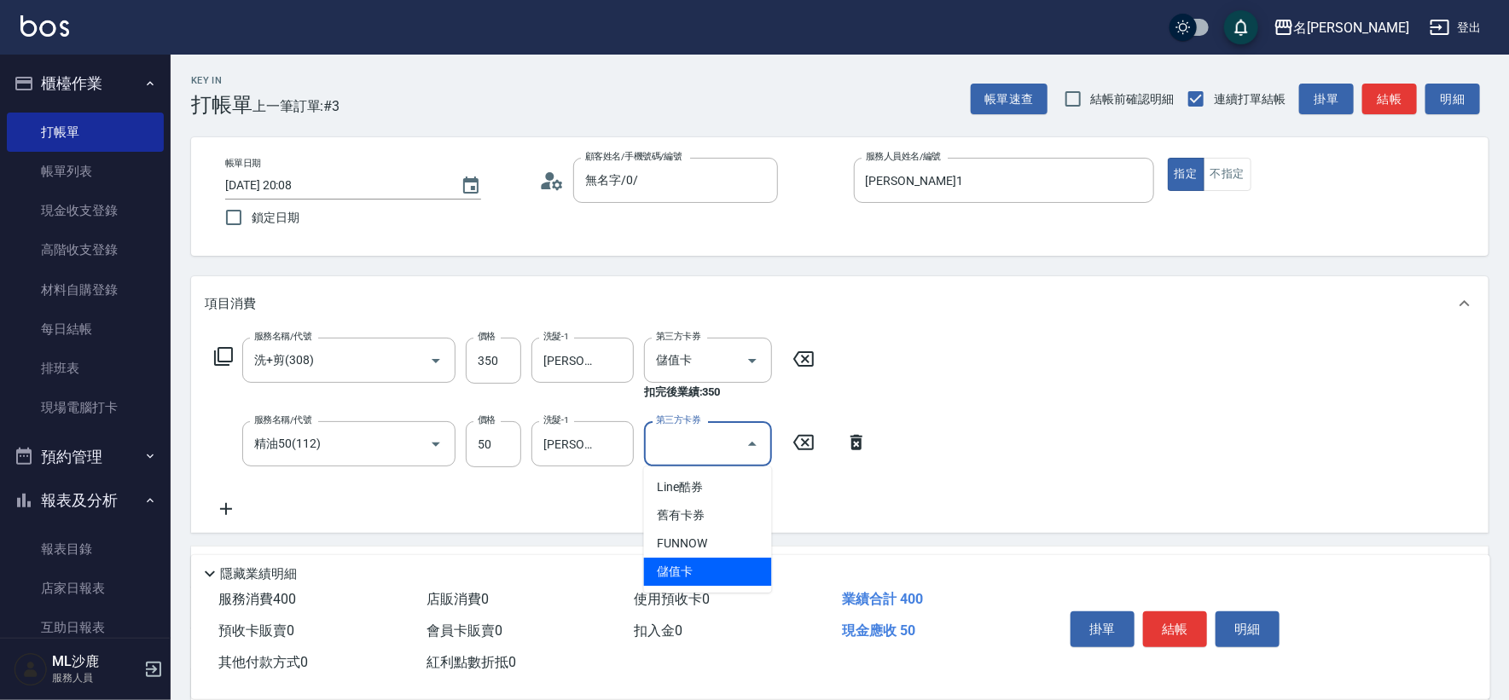
type input "儲值卡"
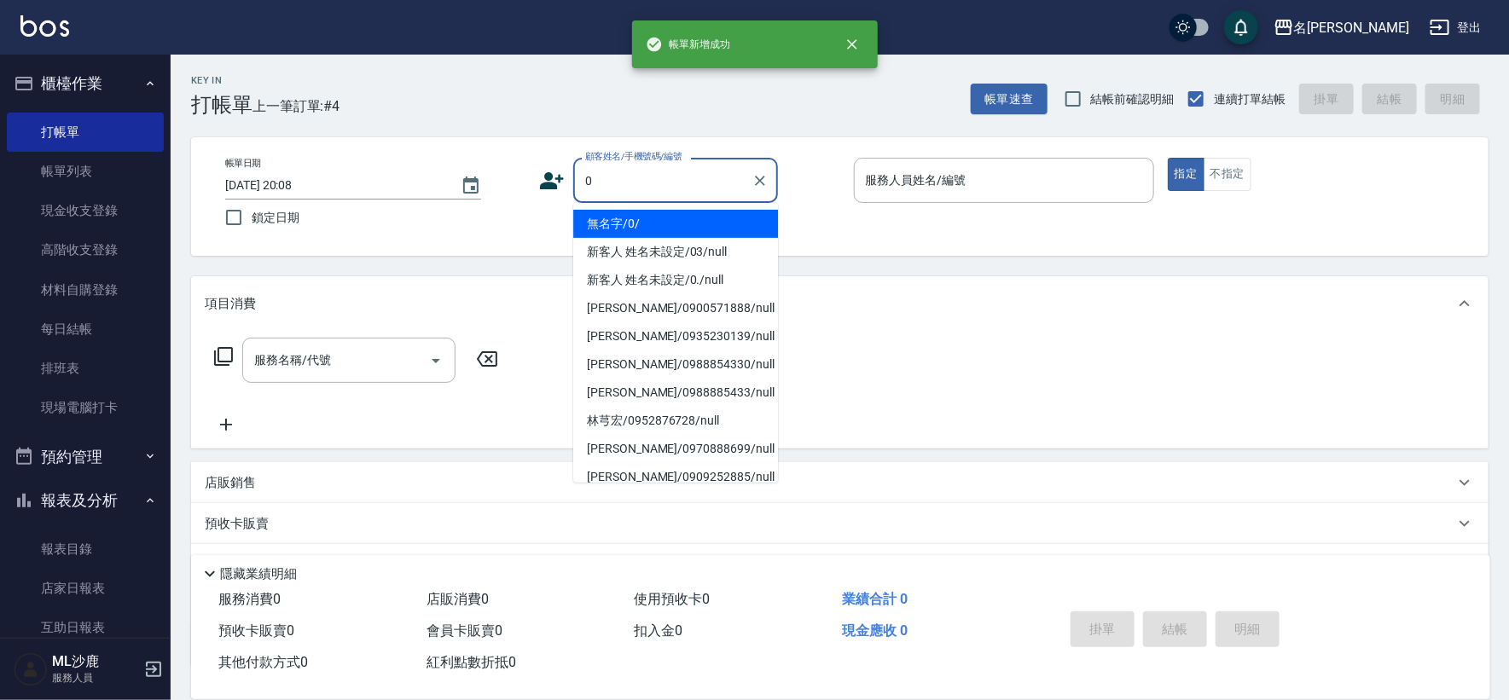
type input "無名字/0/"
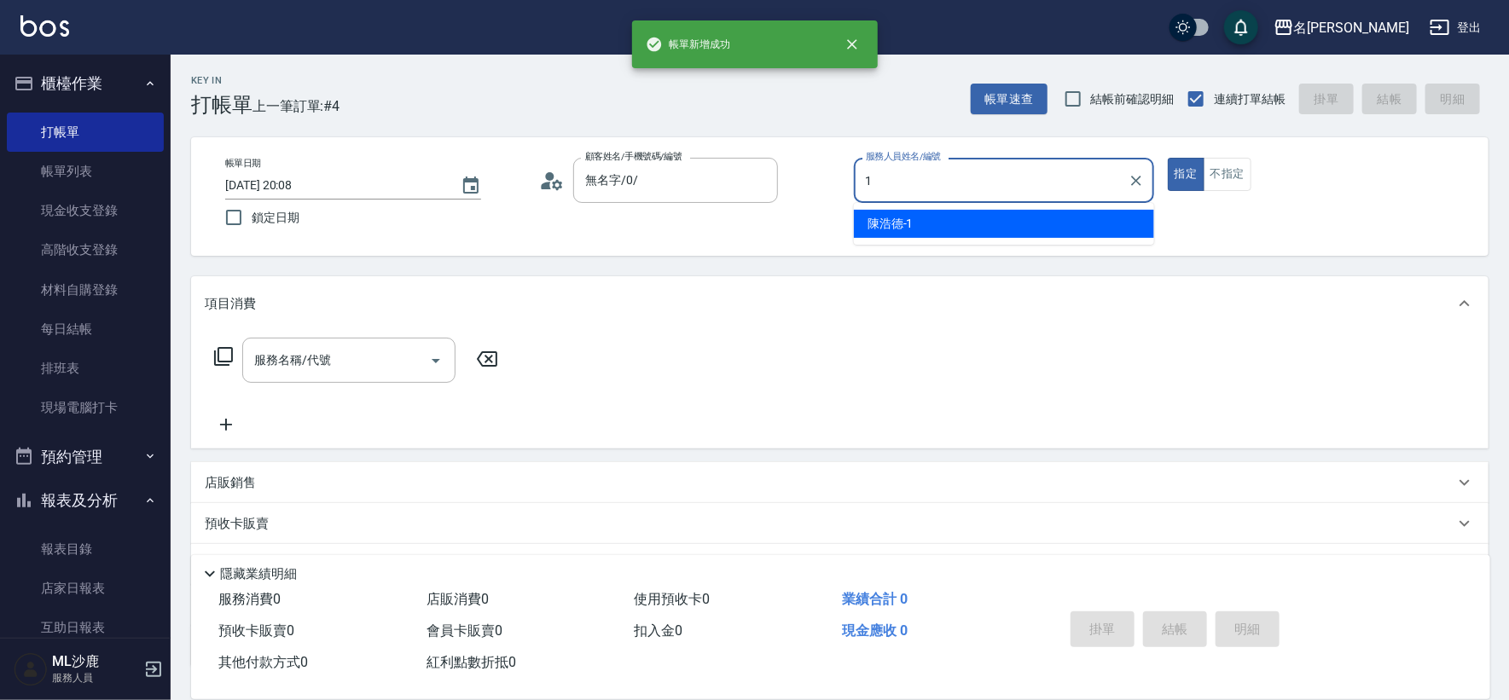
type input "[PERSON_NAME]1"
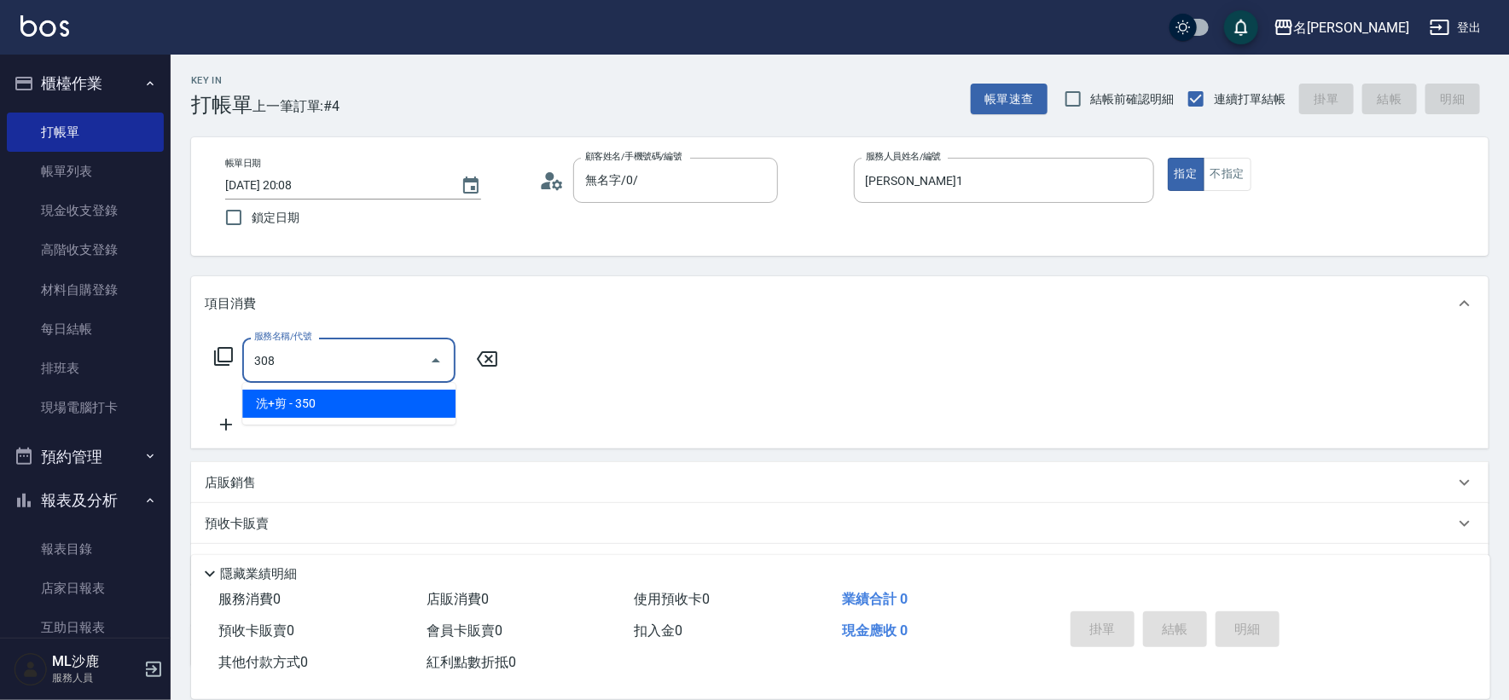
type input "洗+剪(308)"
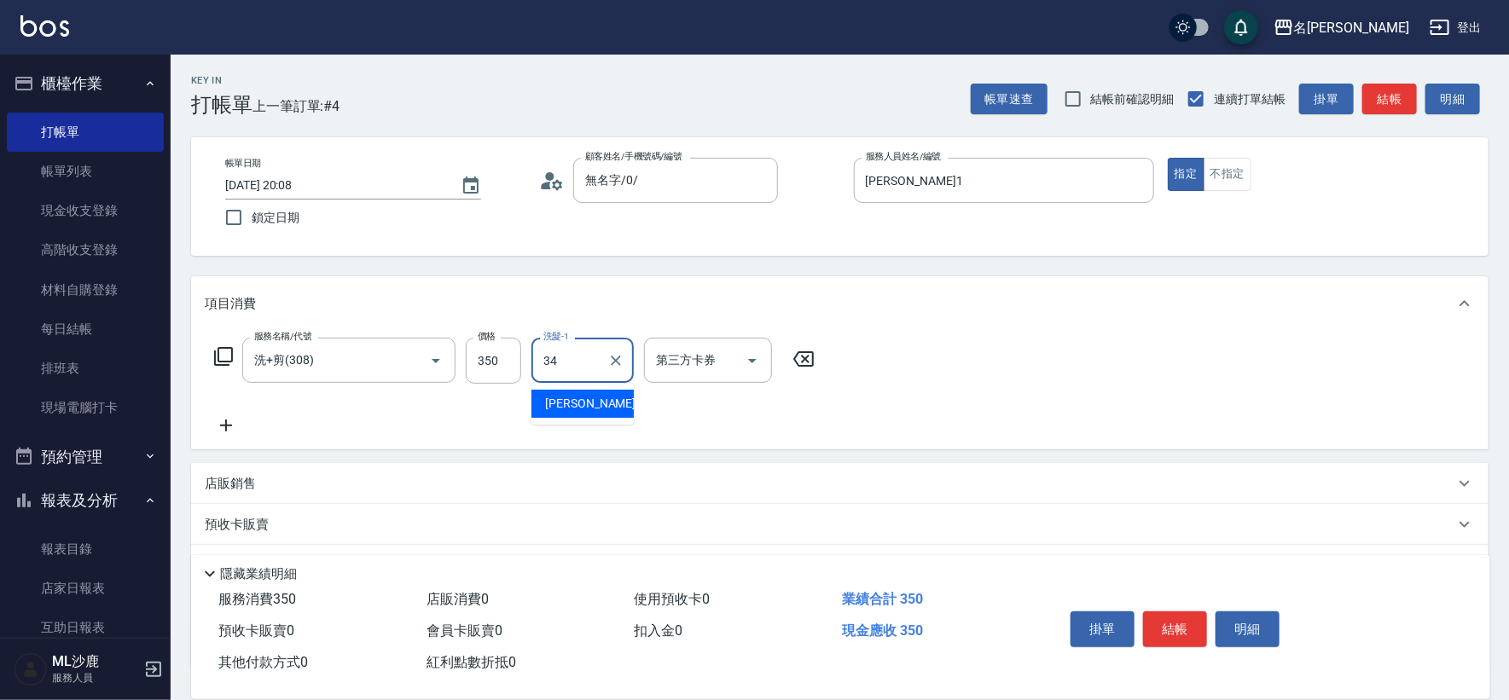
type input "[PERSON_NAME]-34"
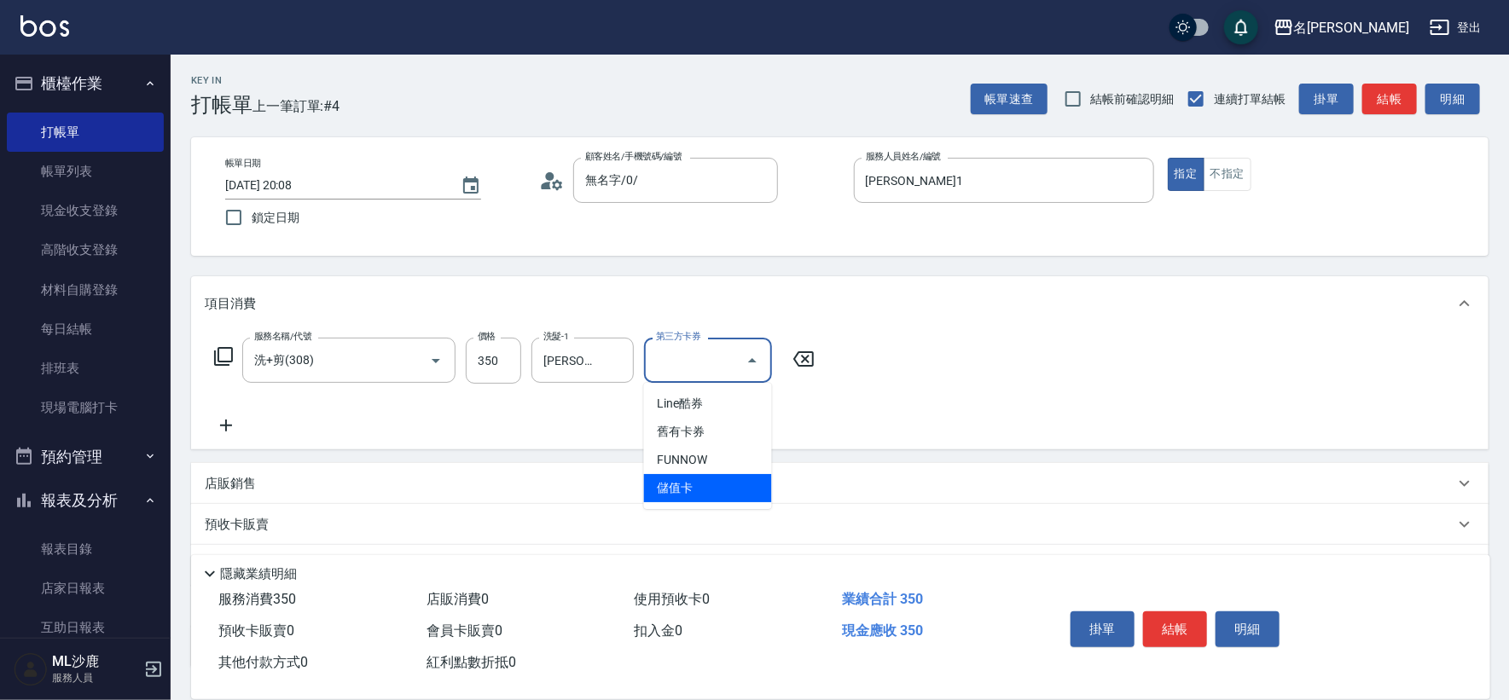
type input "儲值卡"
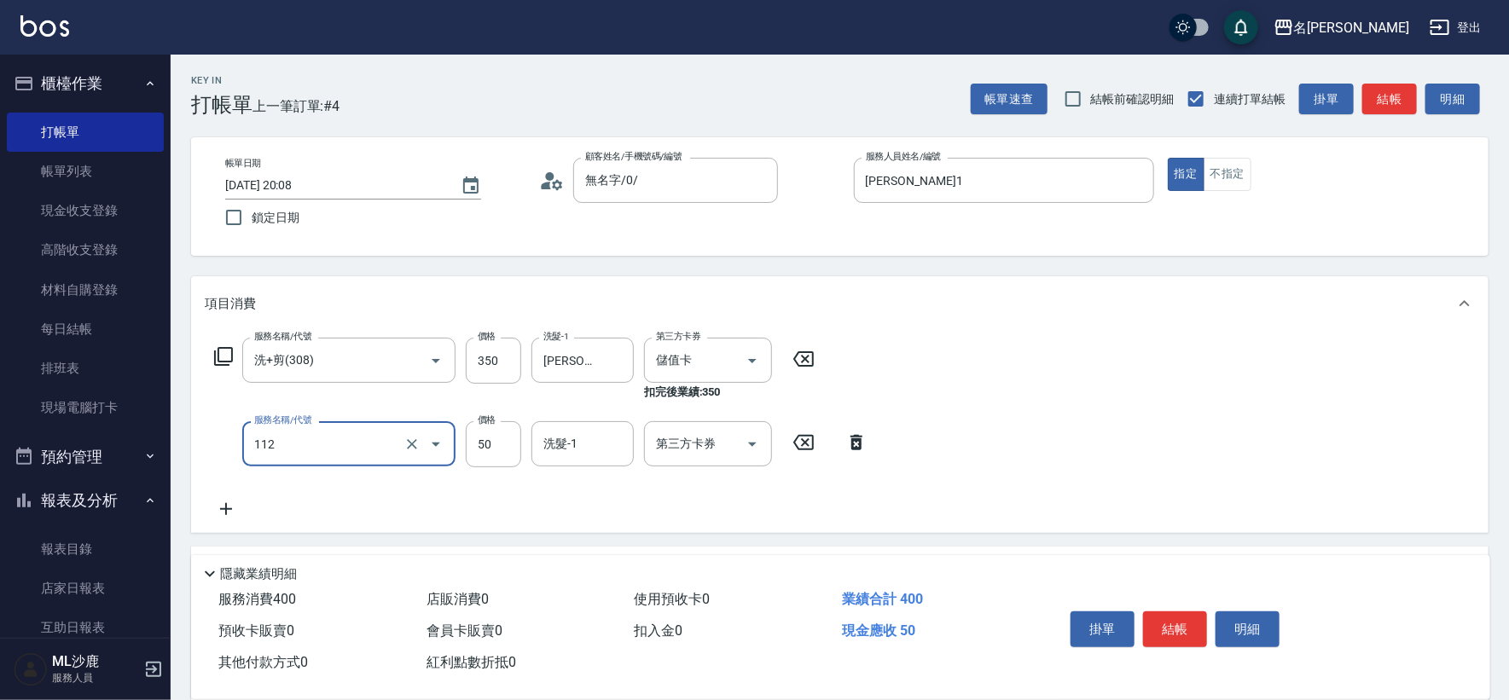
type input "精油50(112)"
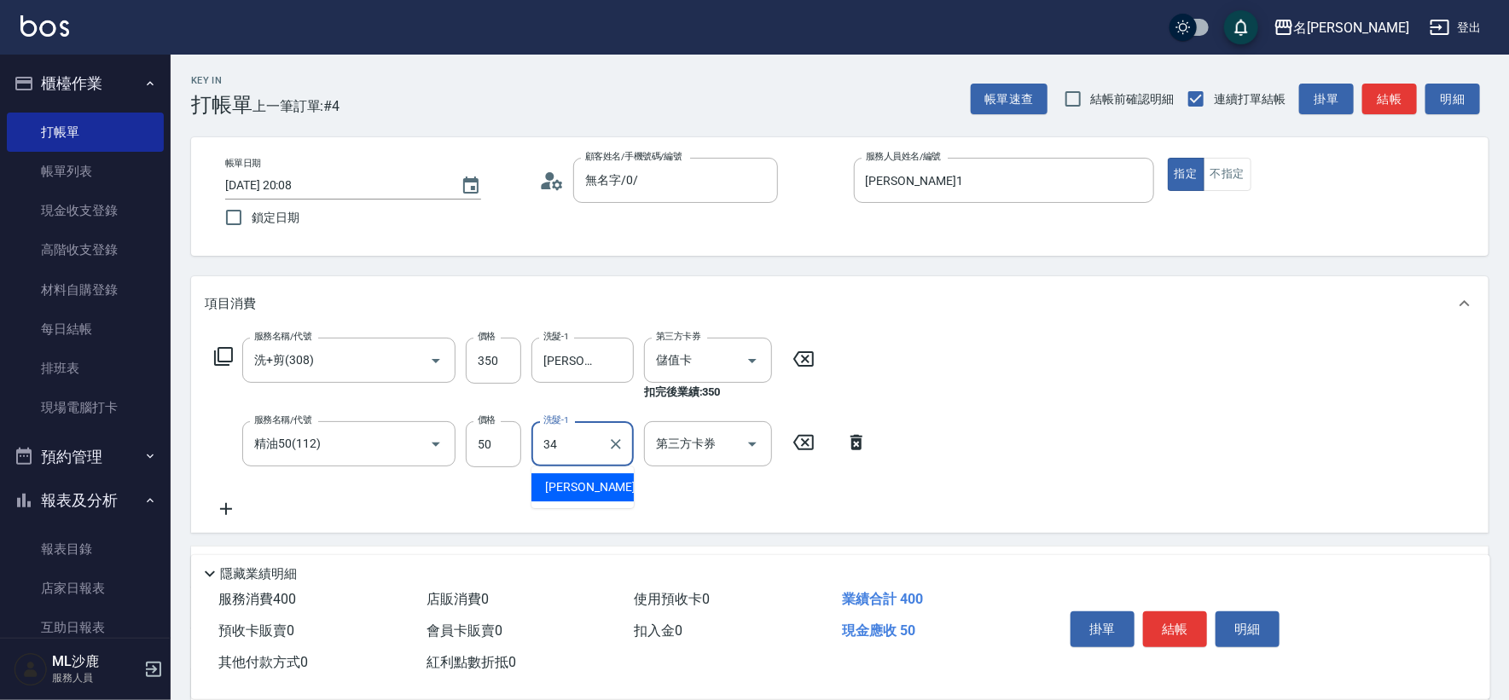
type input "[PERSON_NAME]-34"
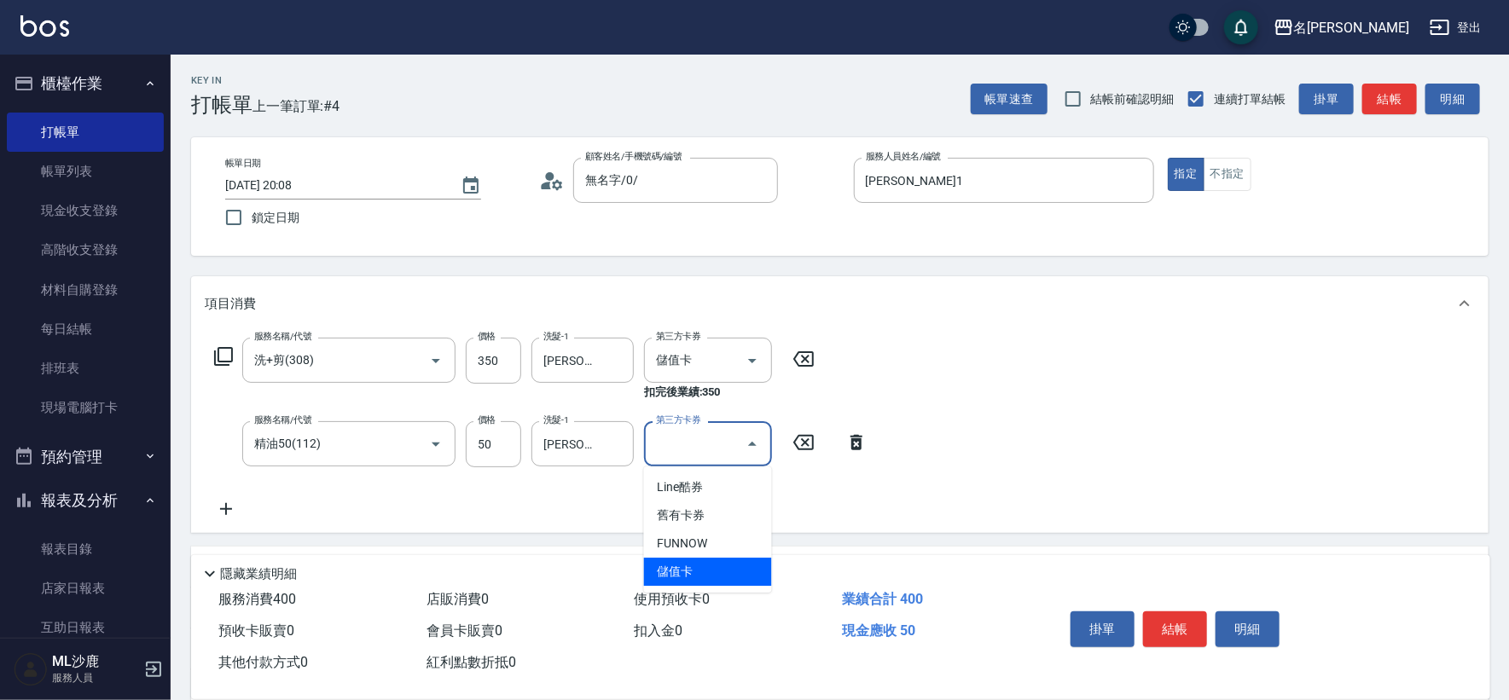
type input "儲值卡"
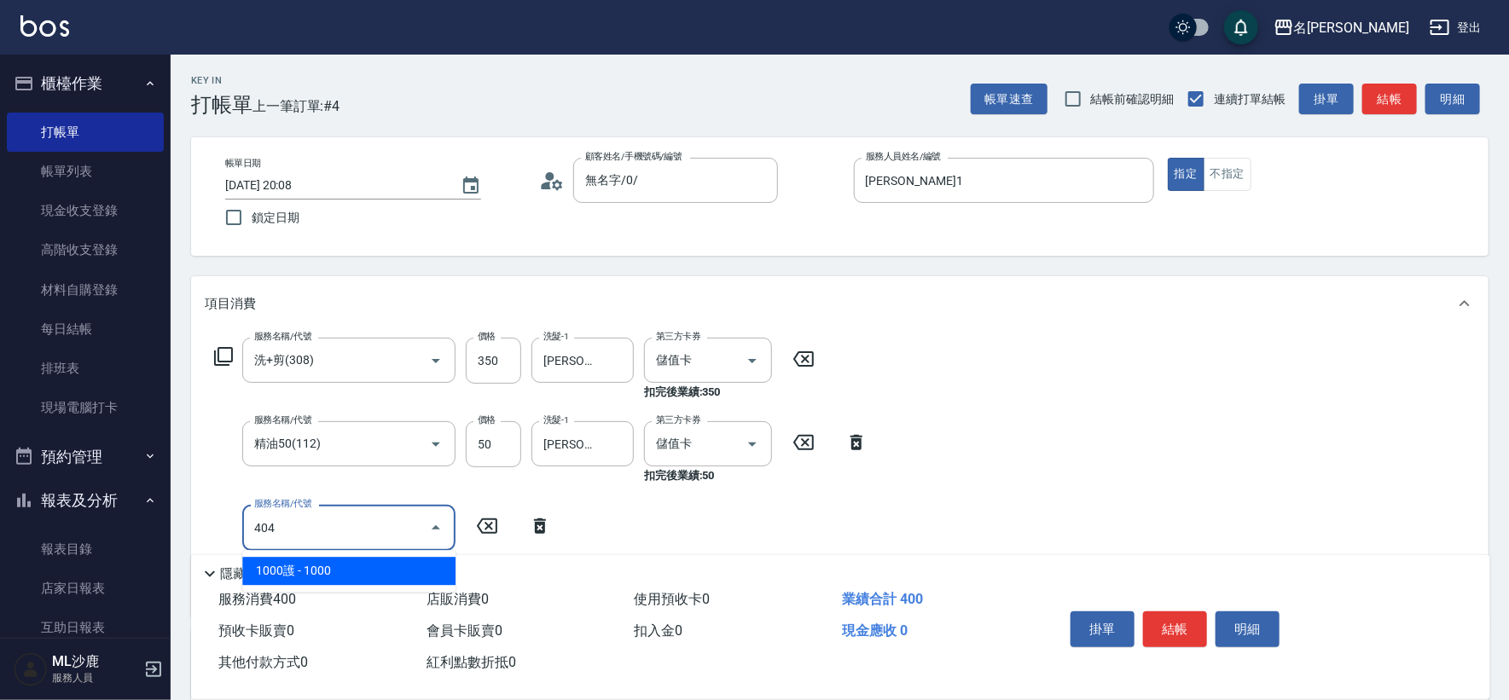
type input "1000護(404)"
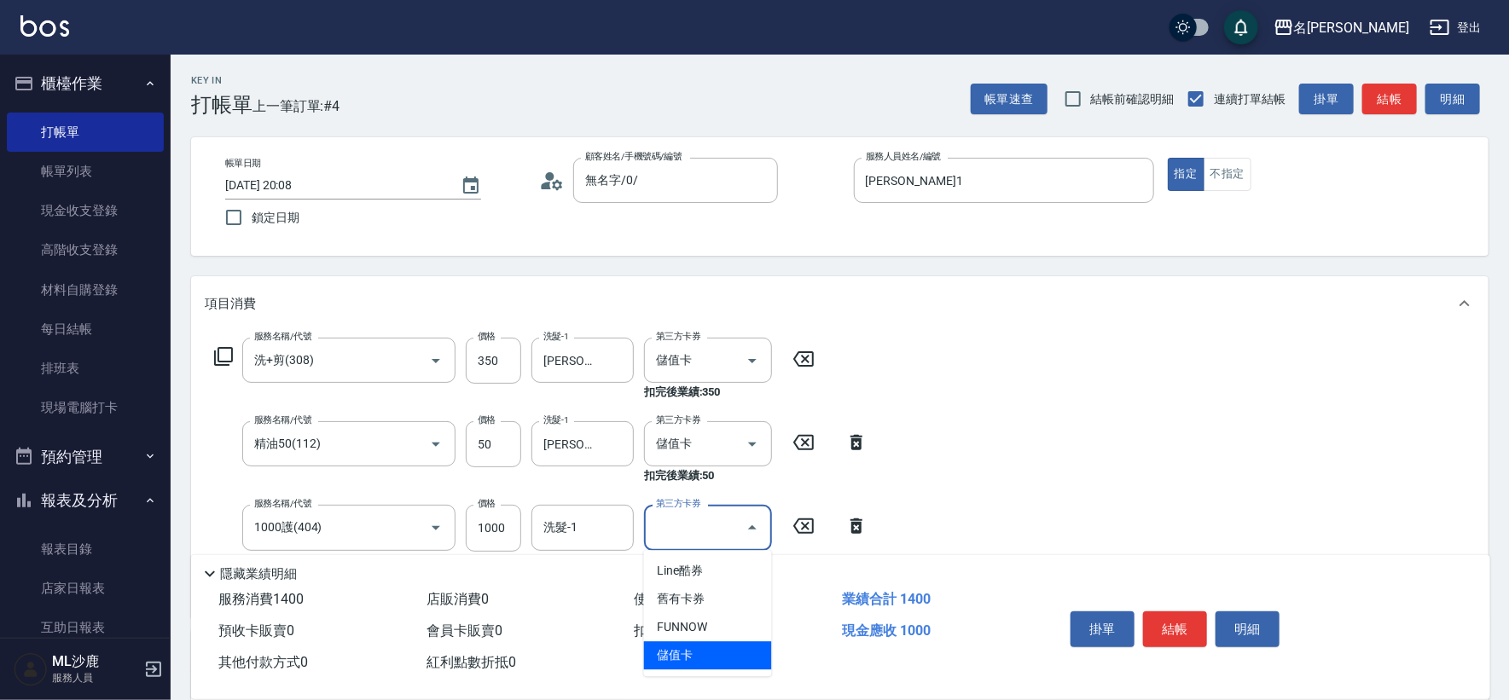
type input "儲值卡"
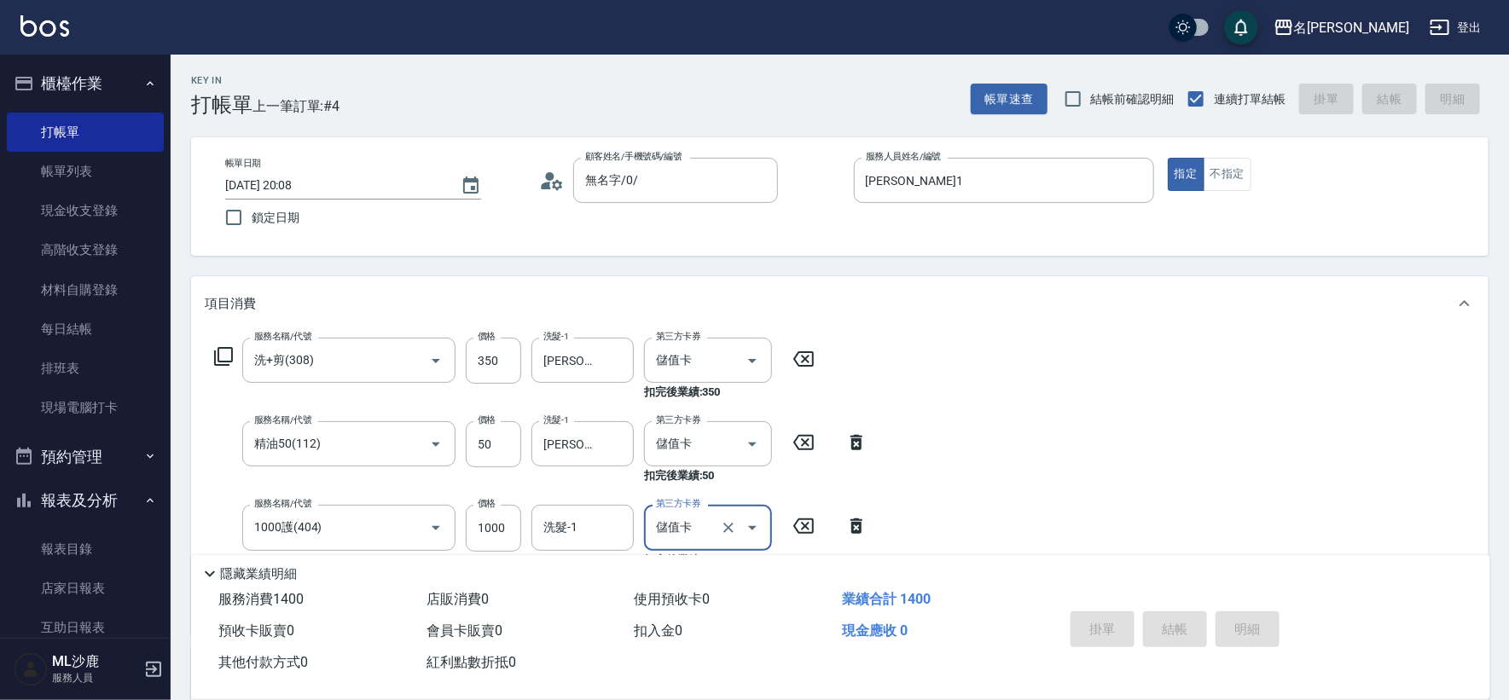
type input "[DATE] 20:09"
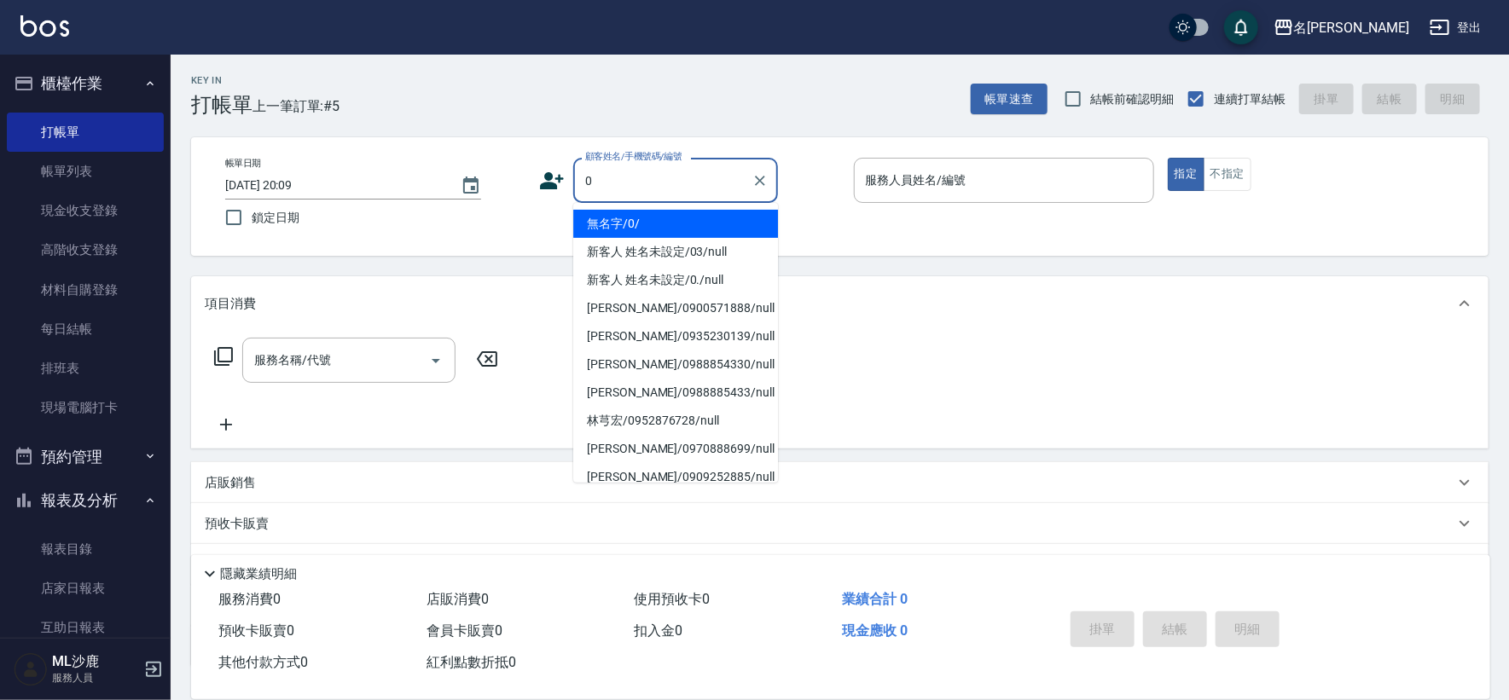
type input "無名字/0/"
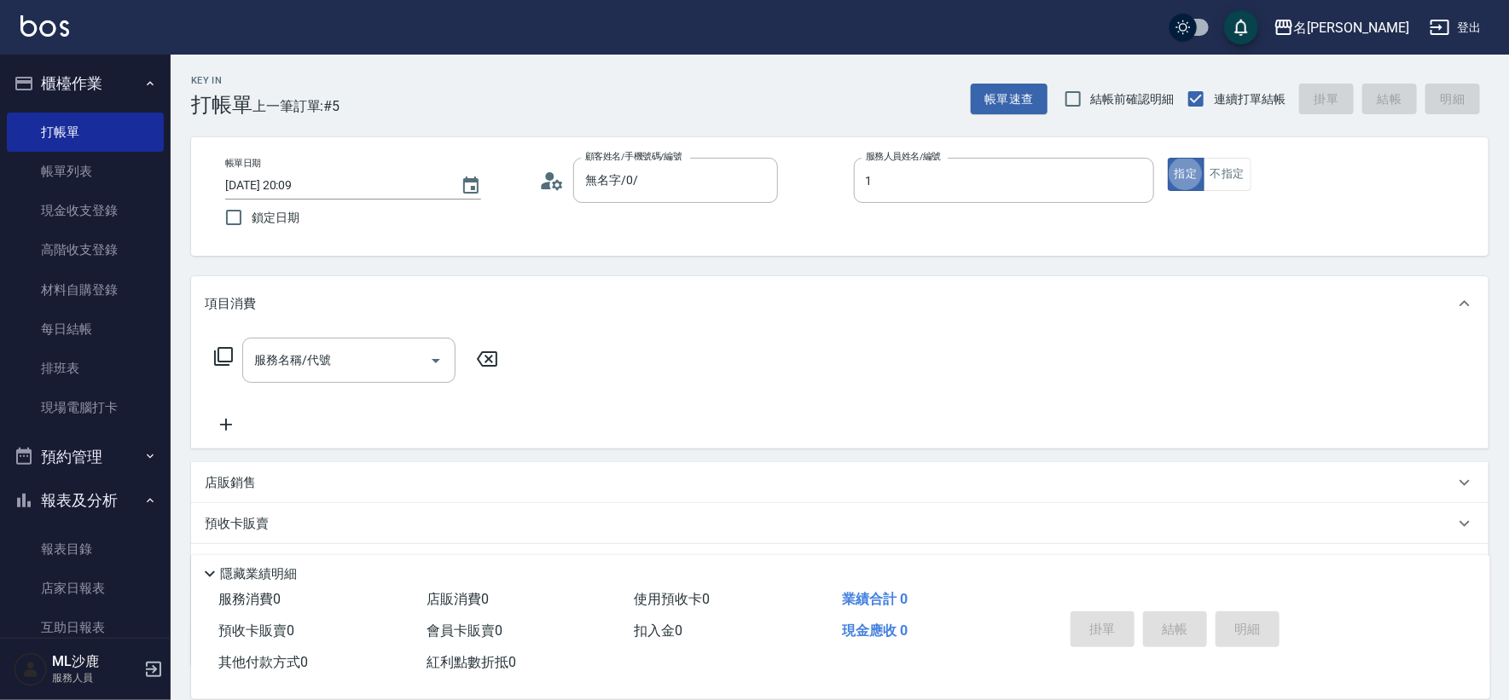
type input "[PERSON_NAME]1"
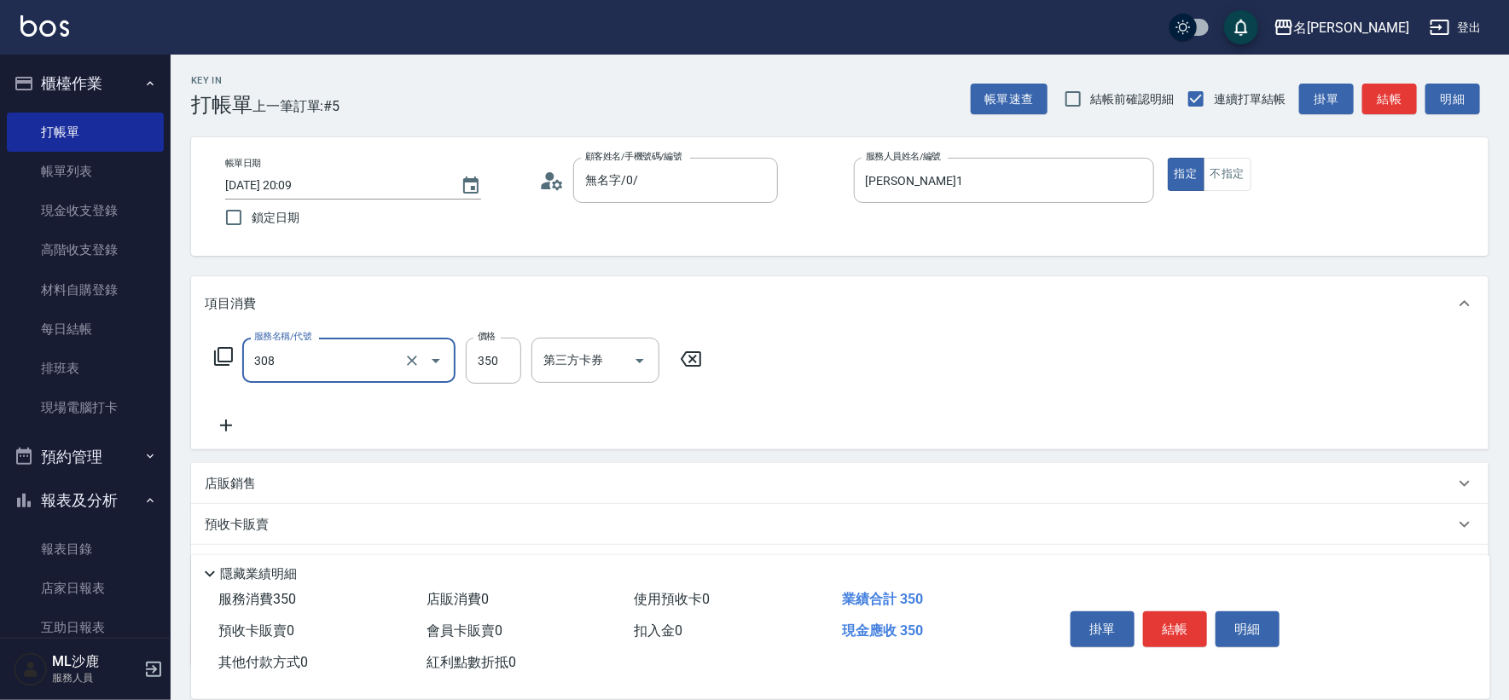
type input "洗+剪(308)"
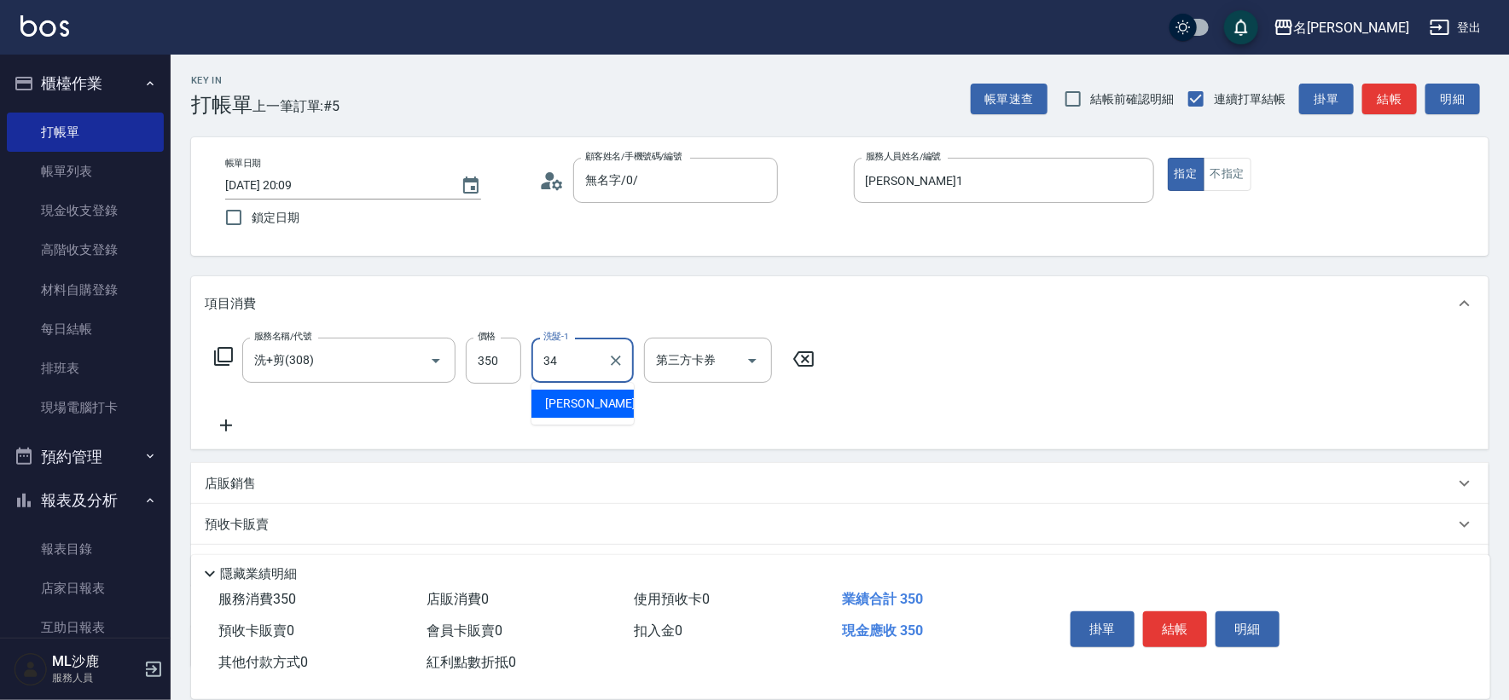
type input "[PERSON_NAME]-34"
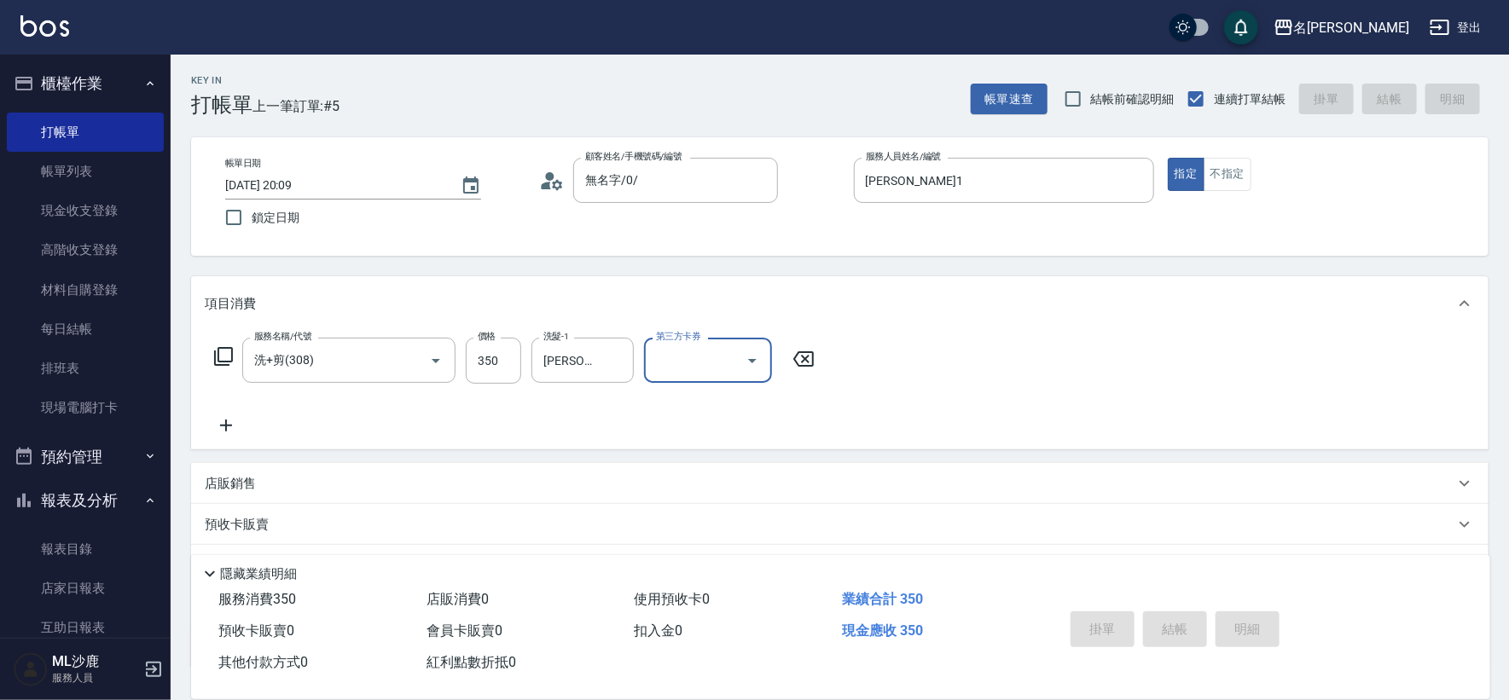
type input "[DATE] 20:11"
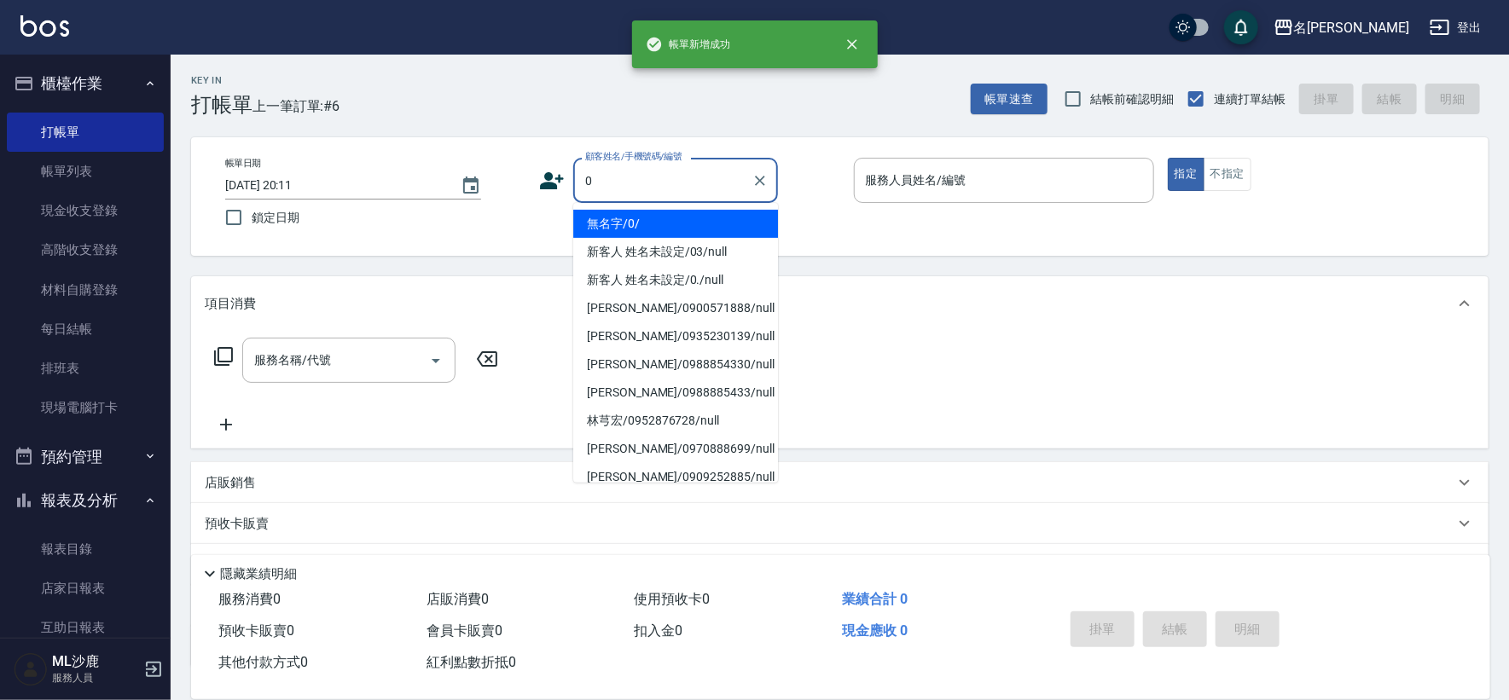
type input "無名字/0/"
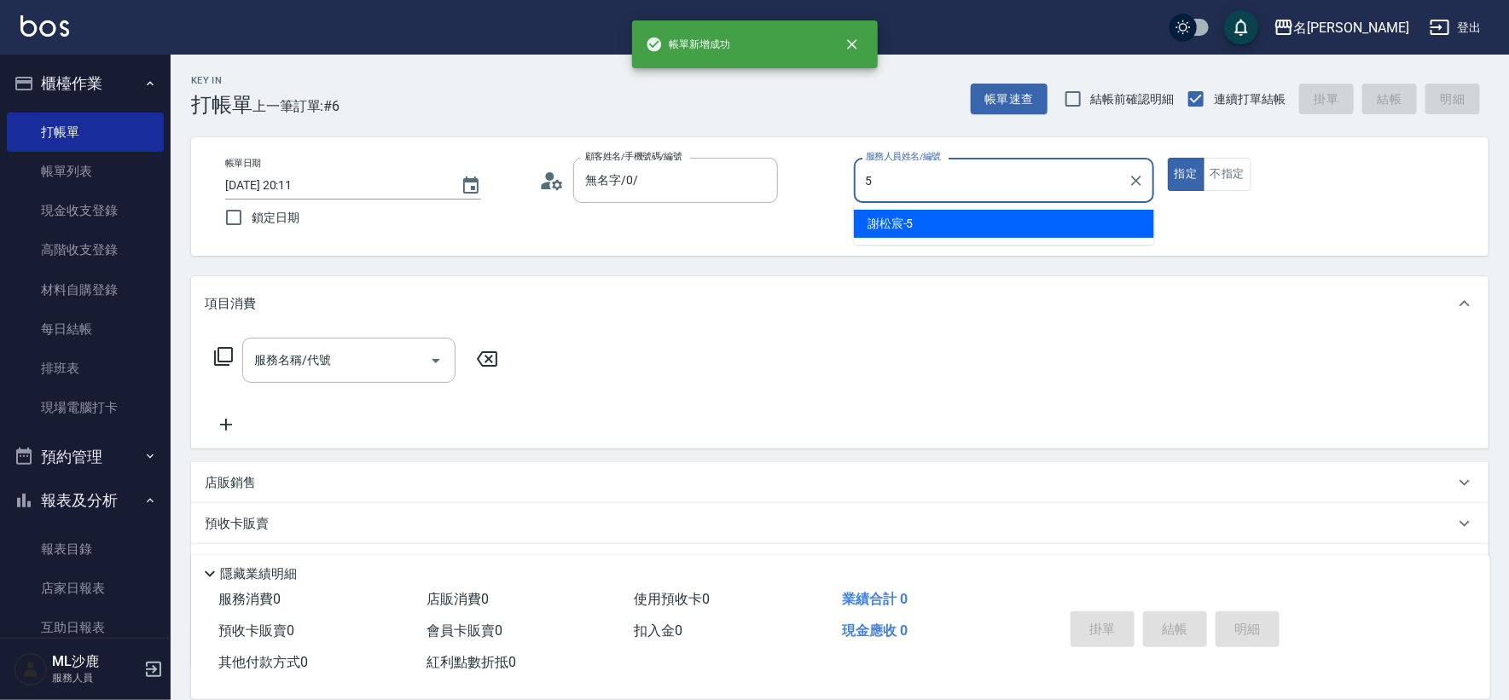
type input "[PERSON_NAME]-5"
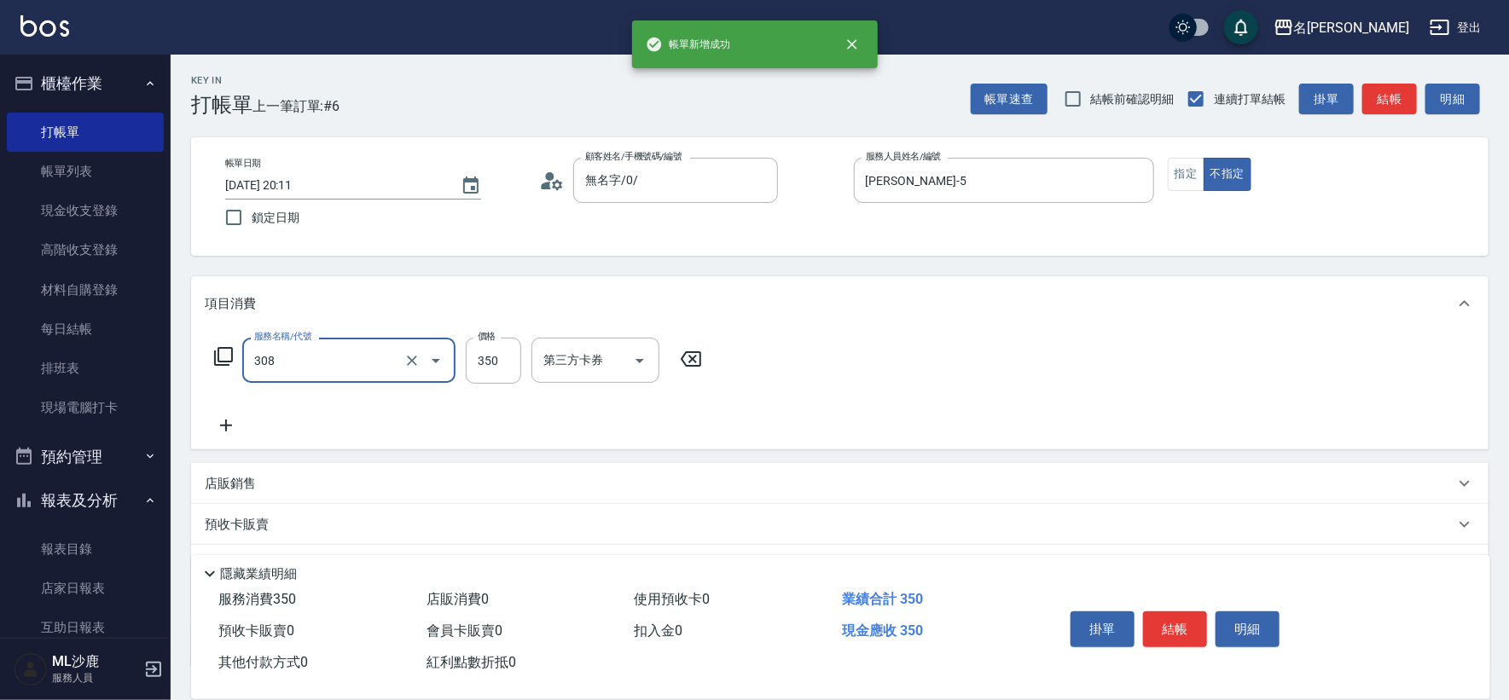
type input "洗+剪(308)"
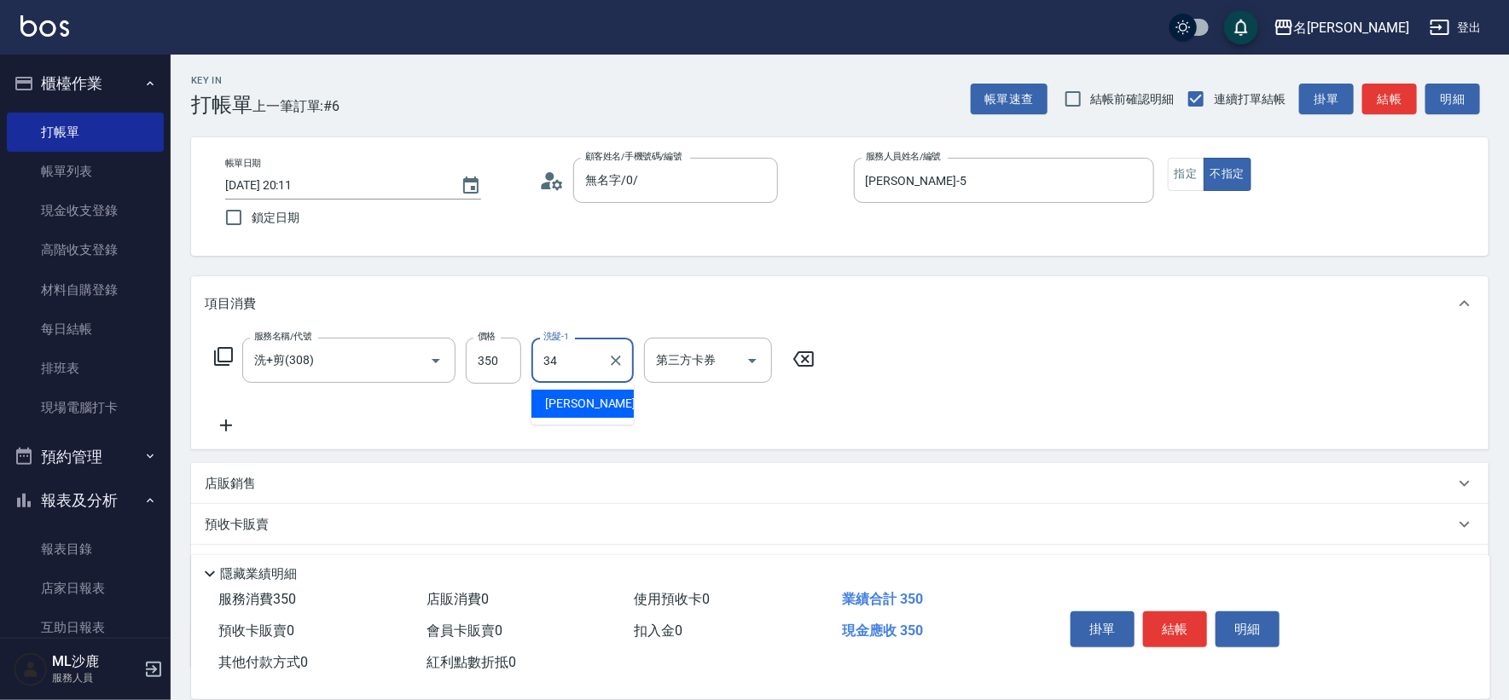
type input "34"
click at [810, 369] on icon at bounding box center [803, 359] width 43 height 20
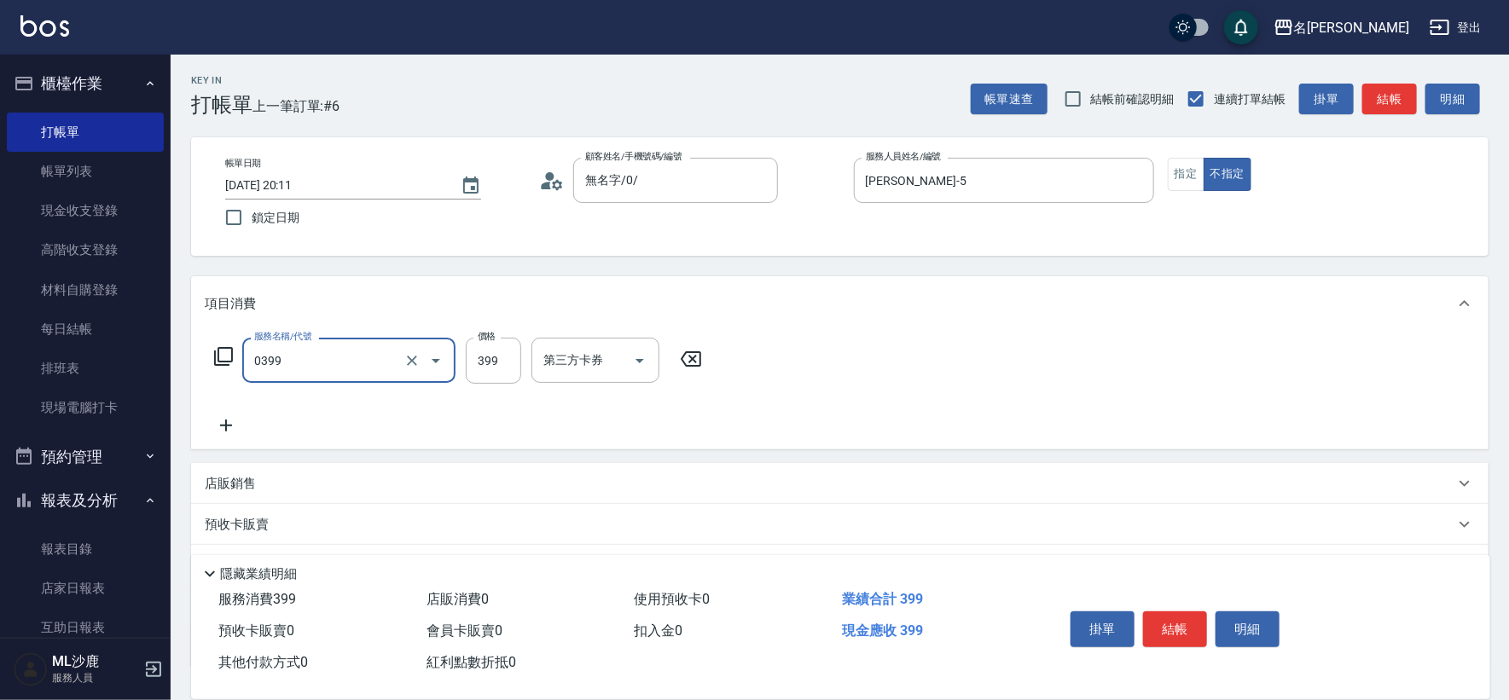
type input "海鹽399(0399)"
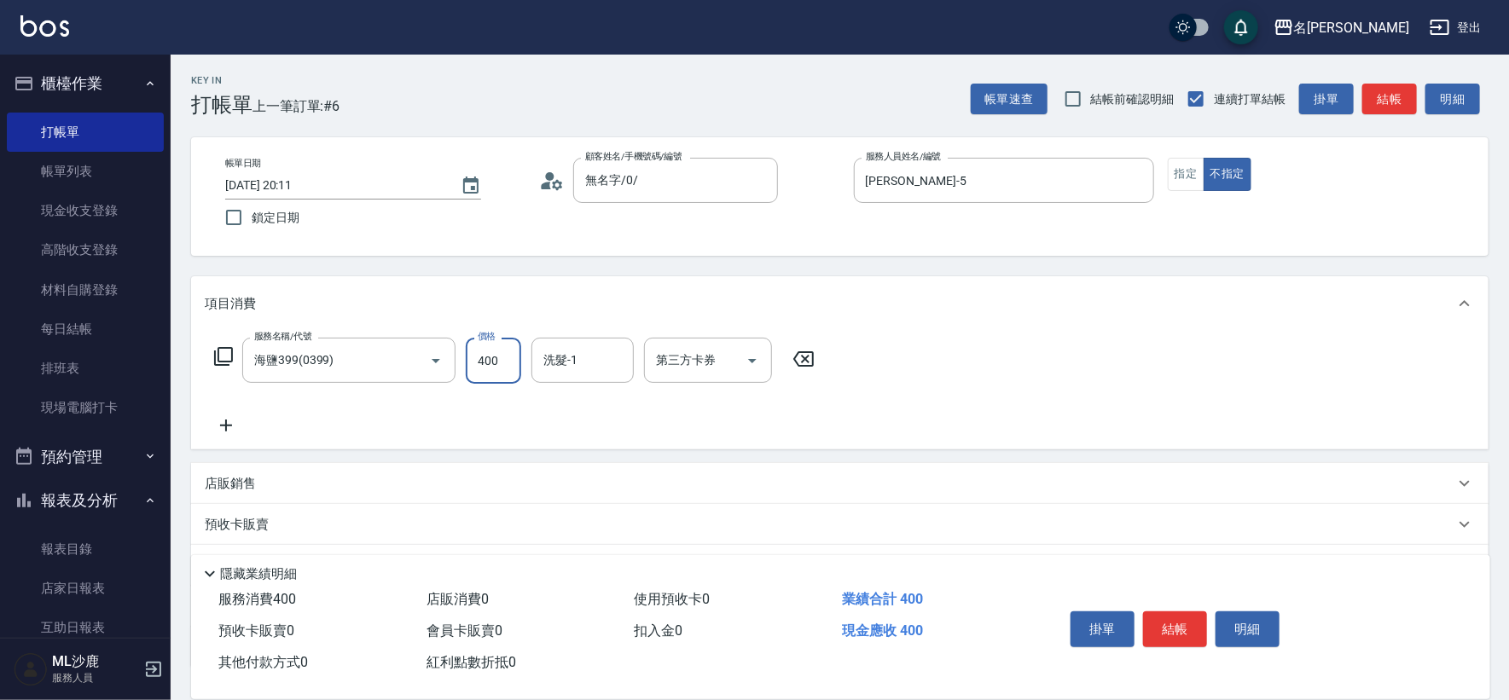
type input "400"
type input "[PERSON_NAME]-34"
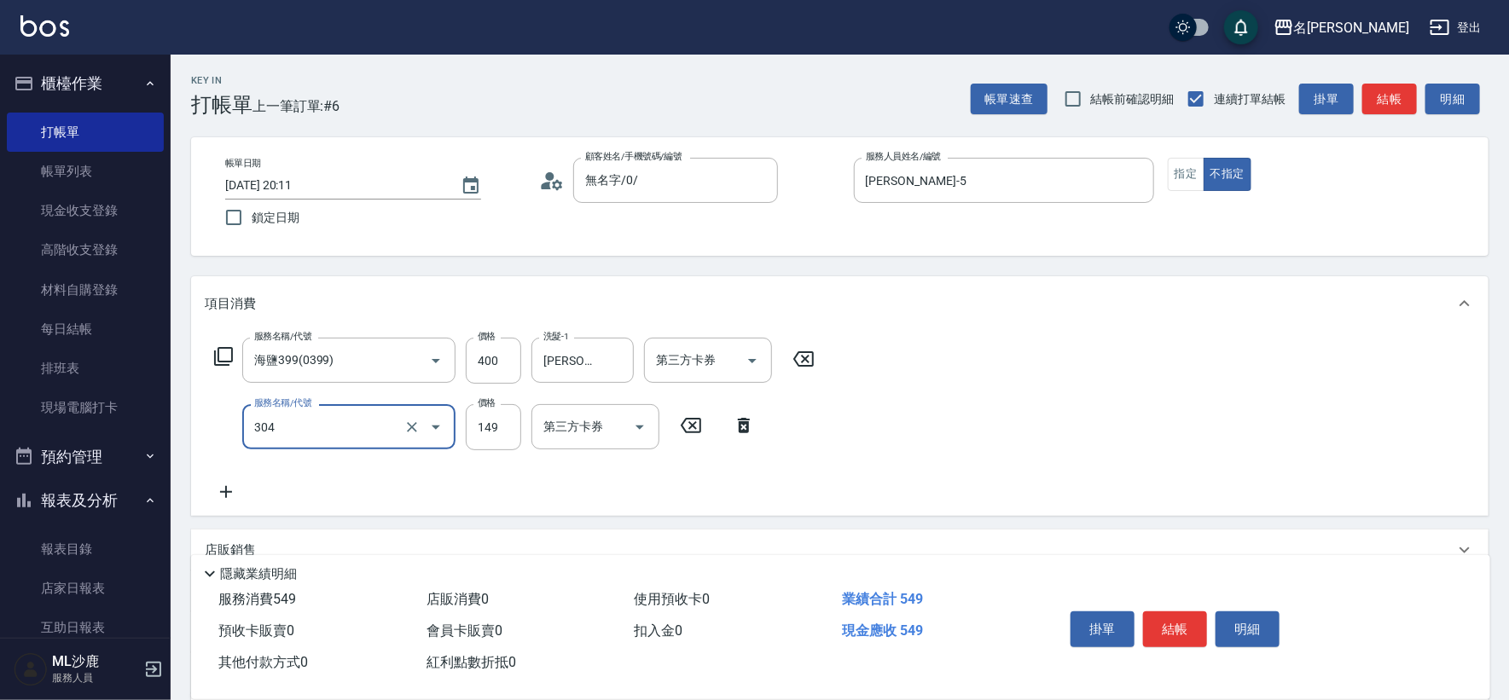
type input "剪髮(304)"
type input "150"
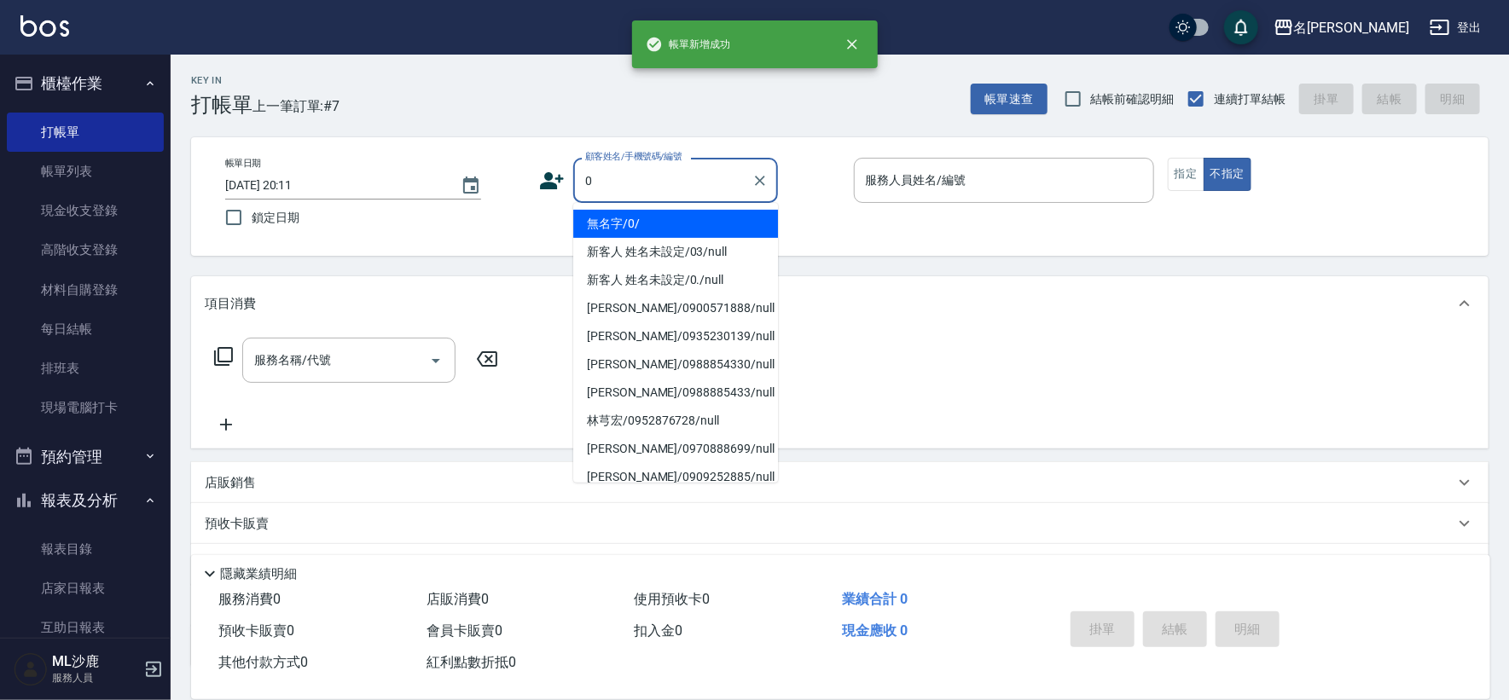
type input "無名字/0/"
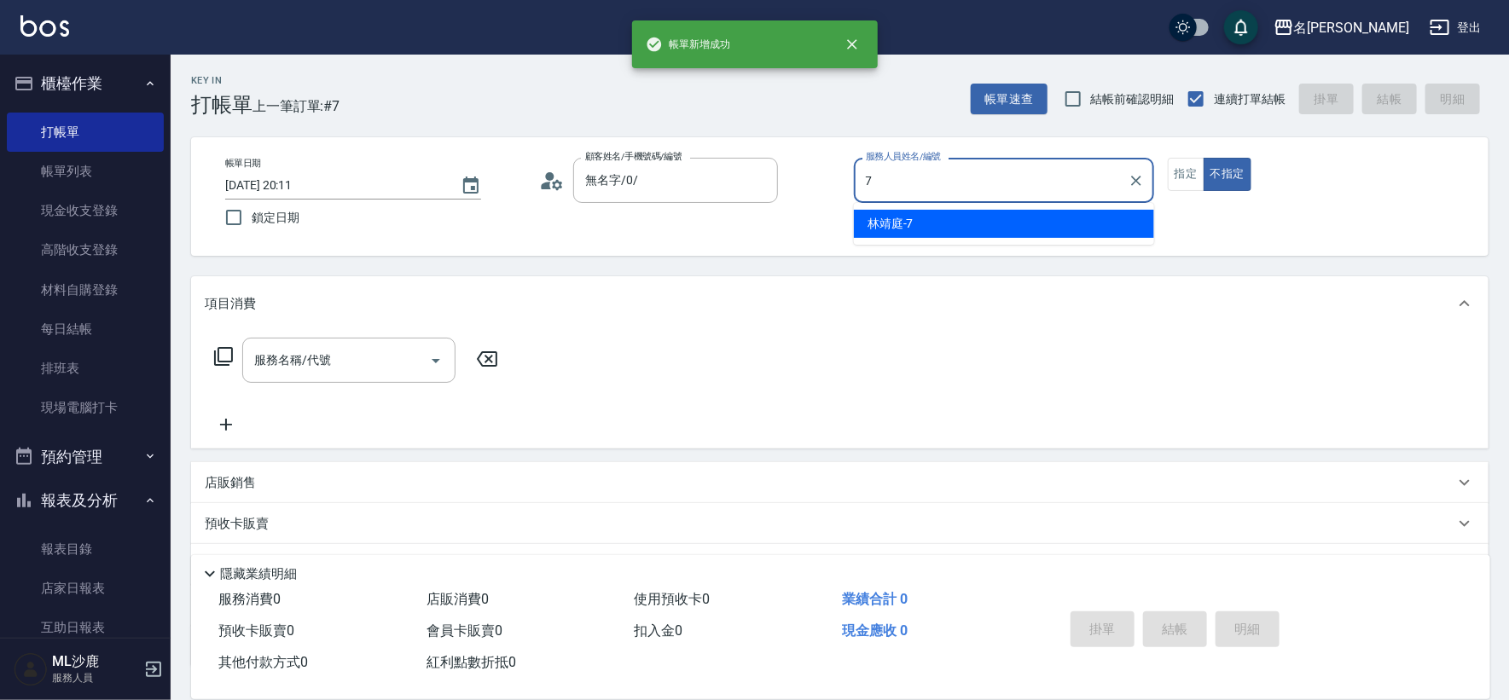
type input "[PERSON_NAME]-7"
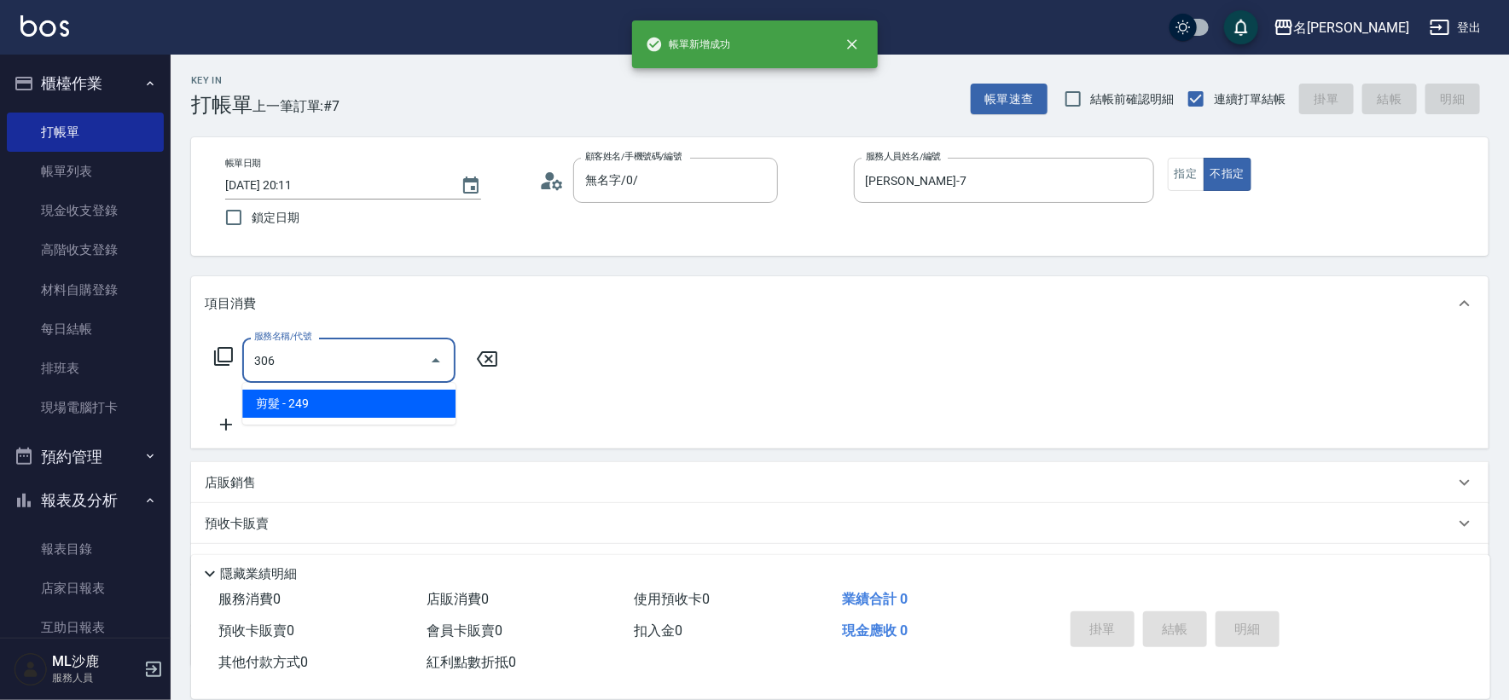
type input "剪髮(306)"
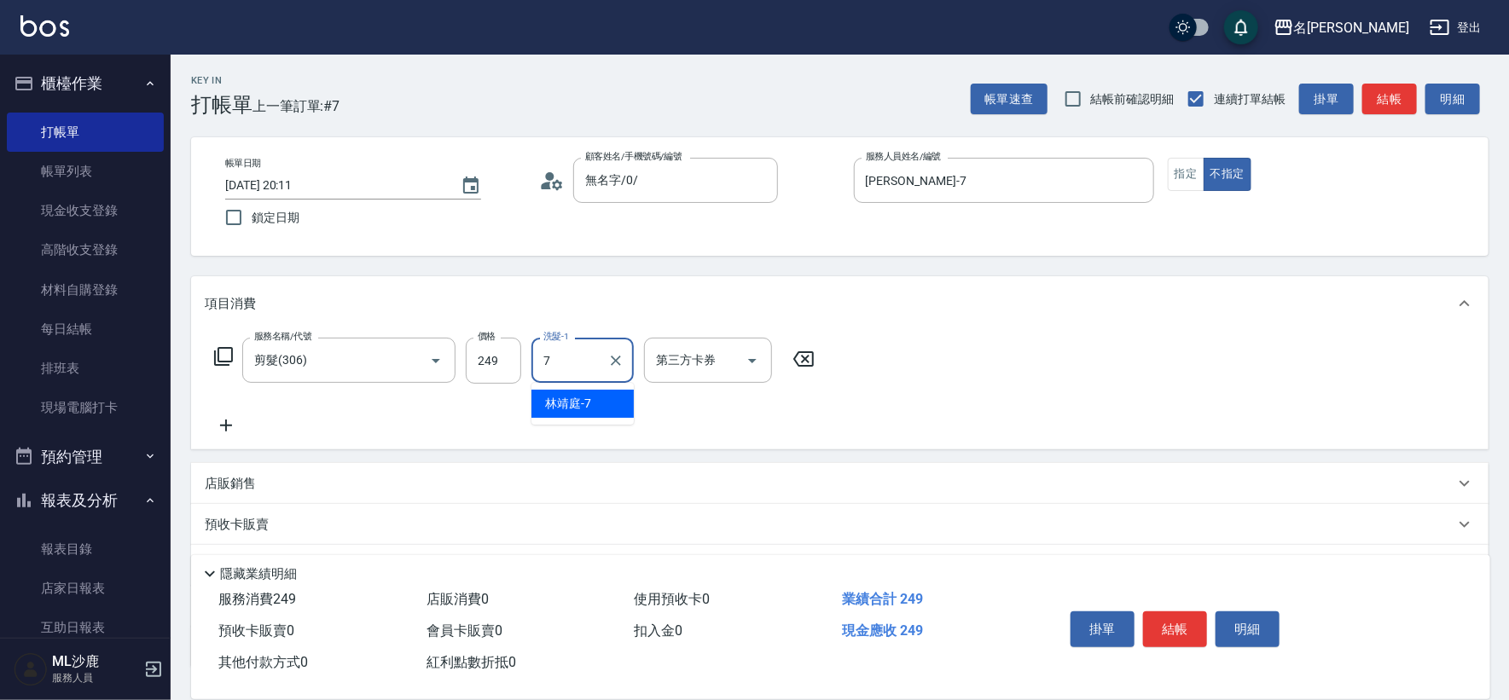
type input "[PERSON_NAME]-7"
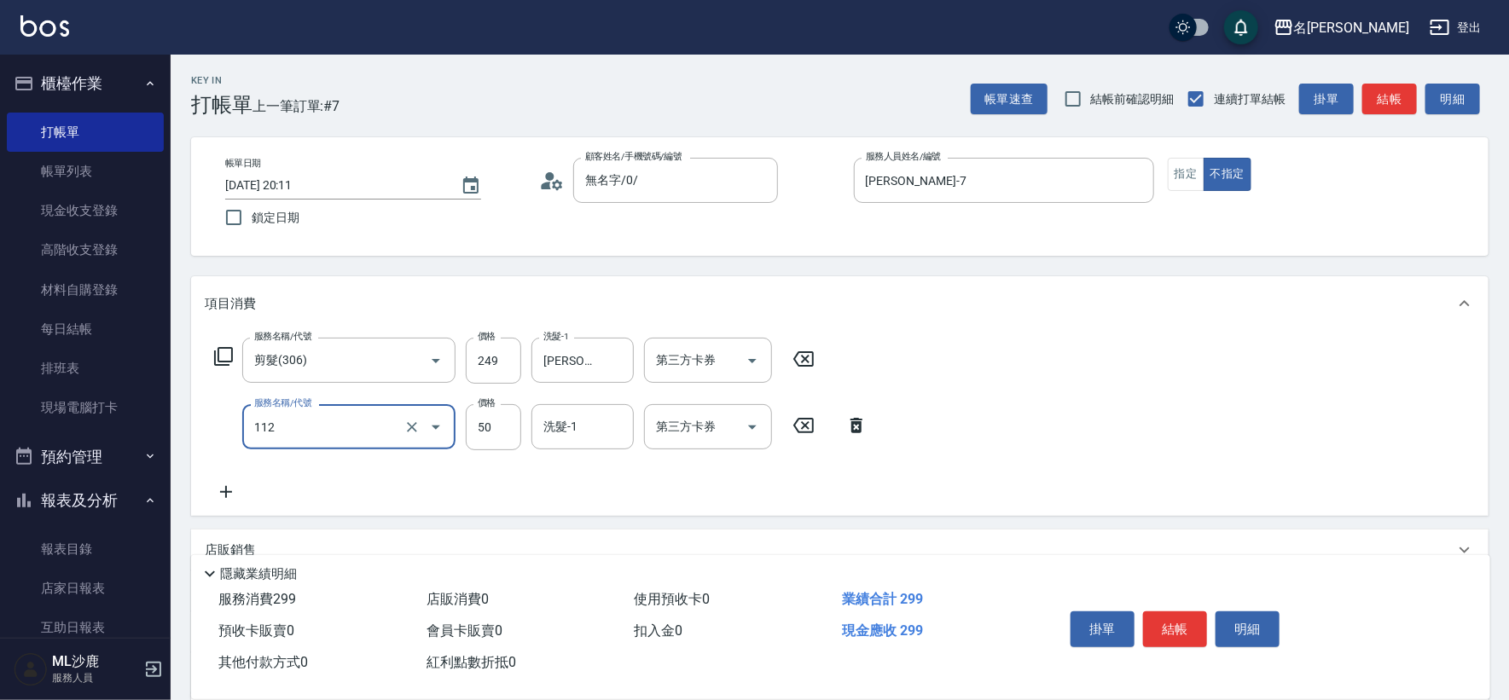
type input "精油50(112)"
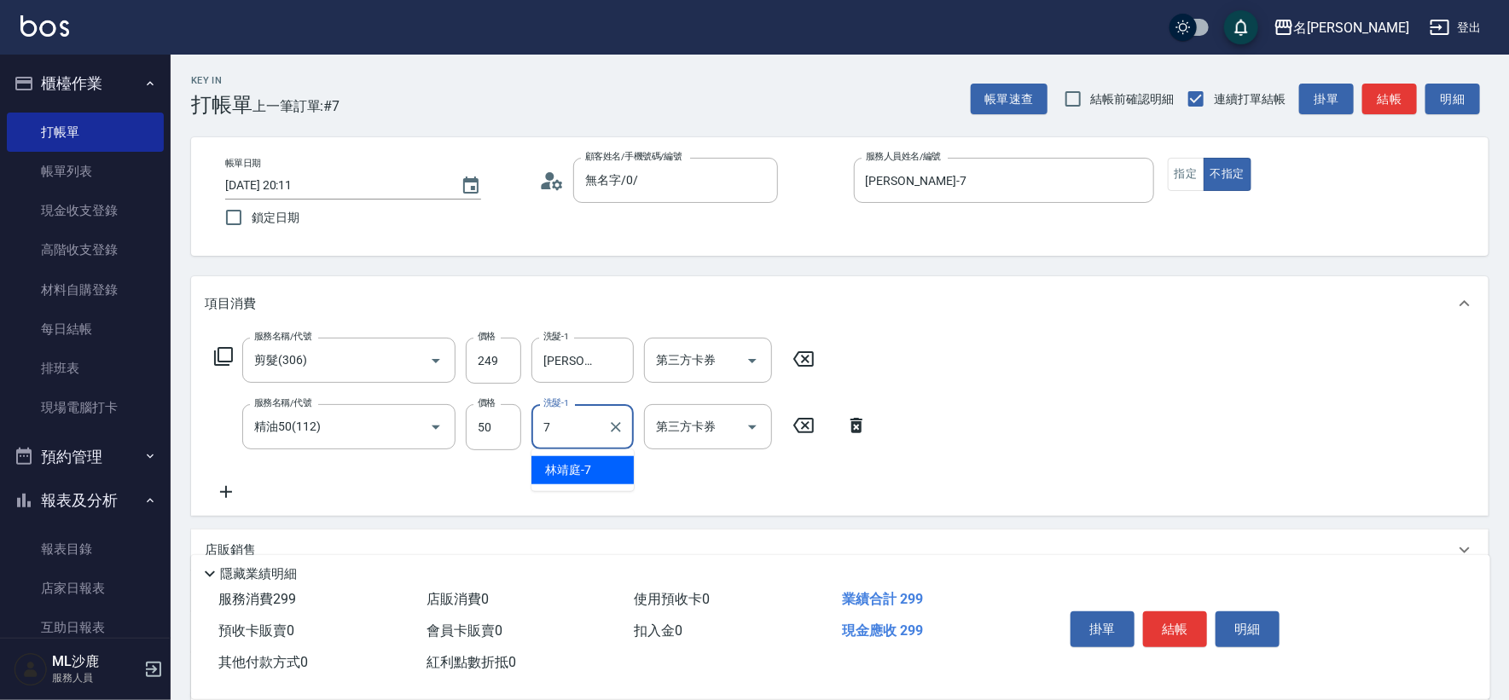
type input "[PERSON_NAME]-7"
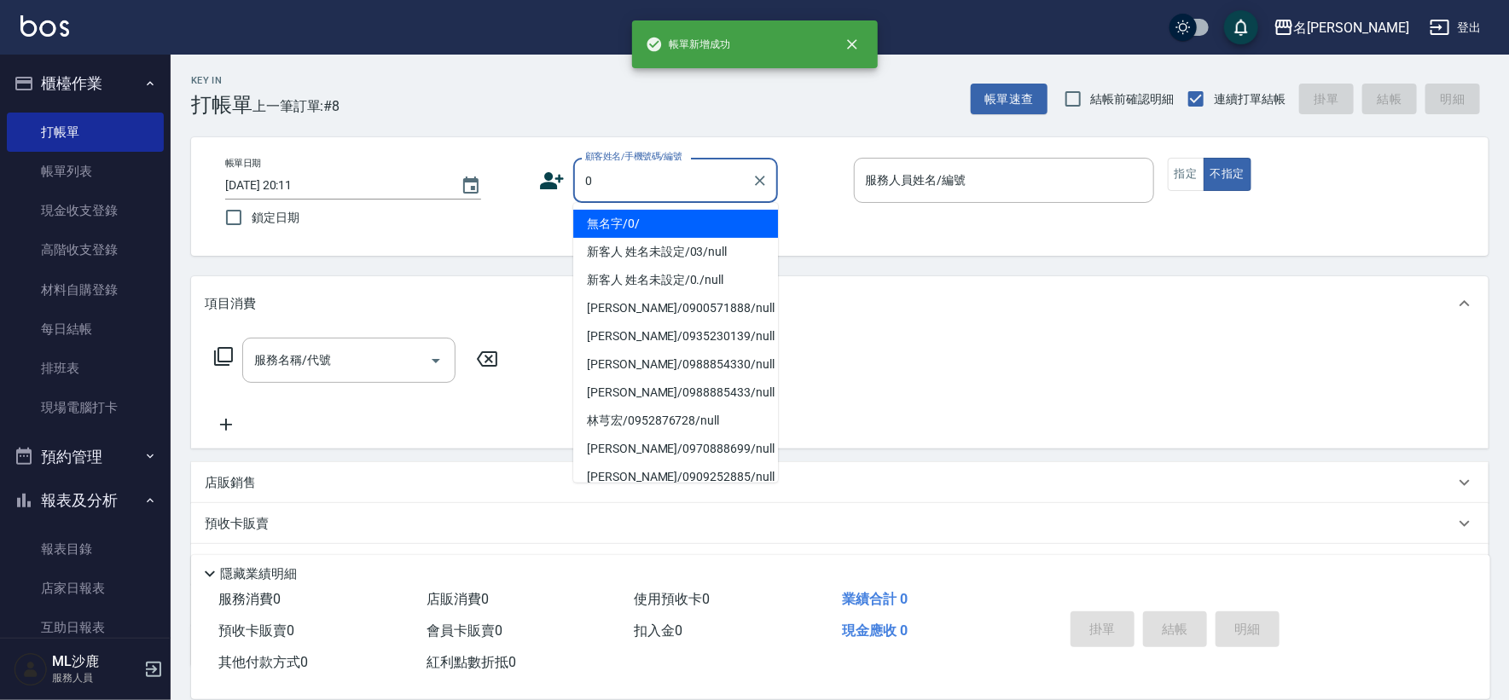
type input "無名字/0/"
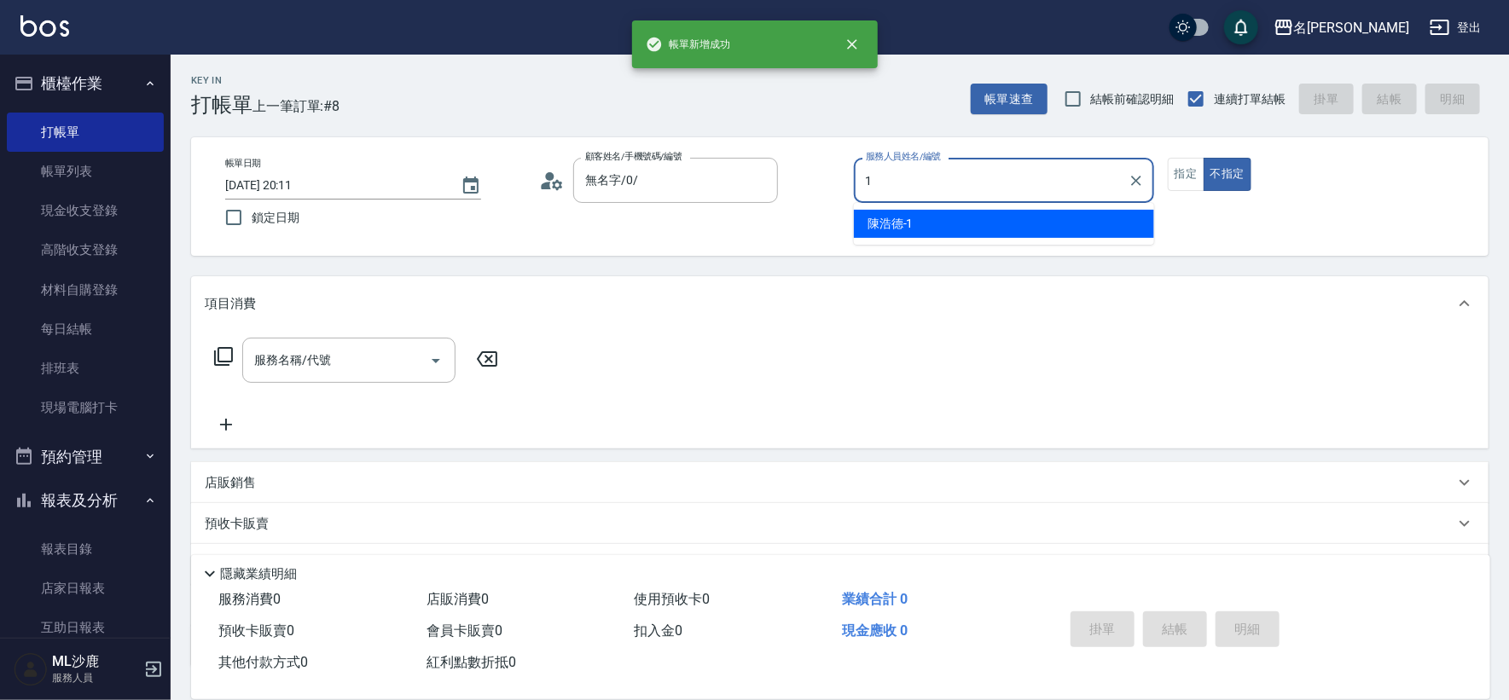
type input "[PERSON_NAME]1"
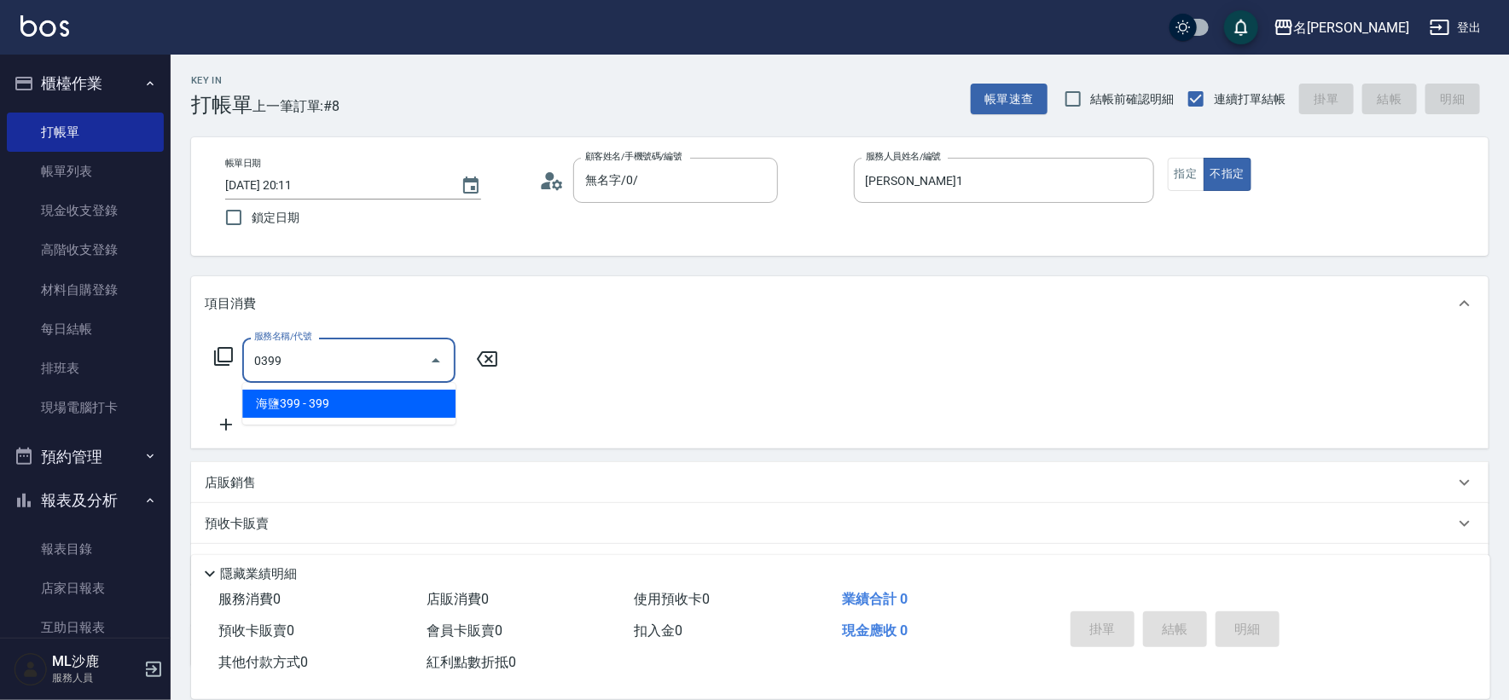
type input "海鹽399(0399)"
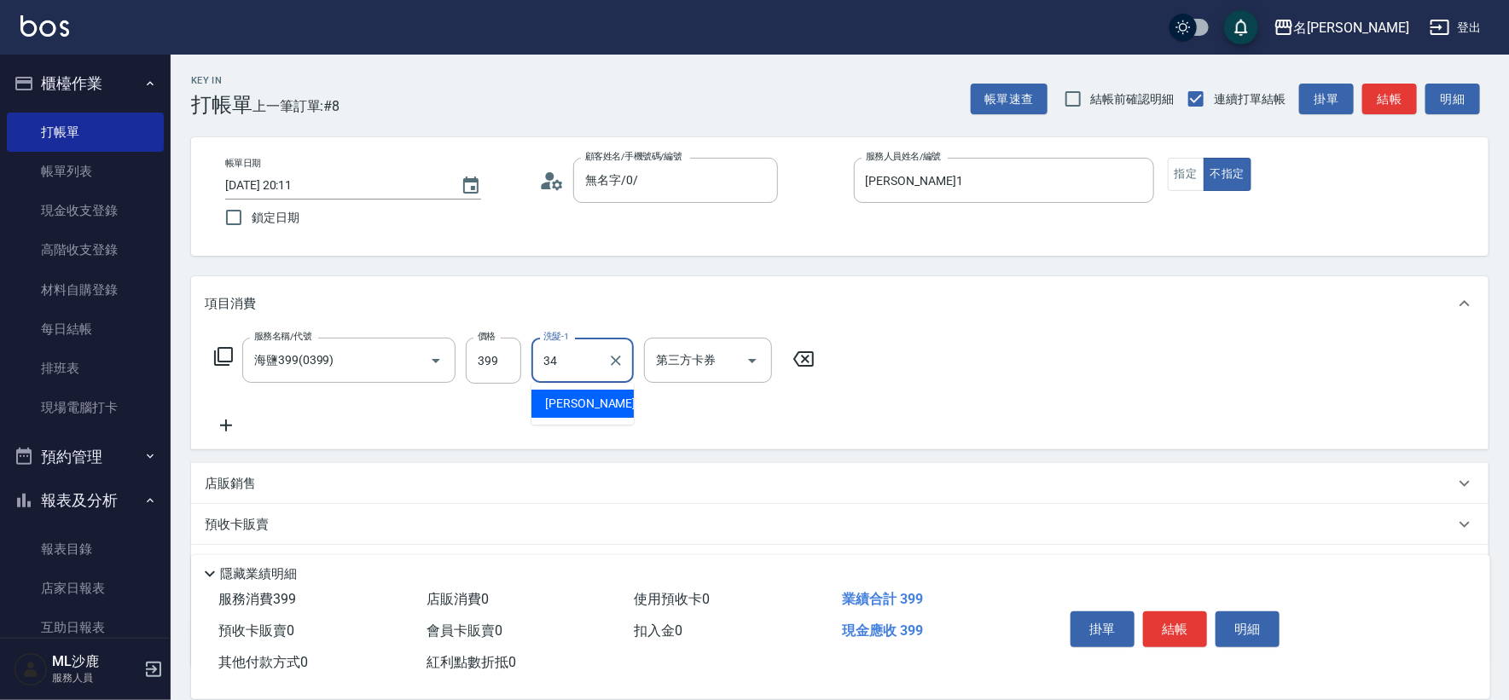
type input "[PERSON_NAME]-34"
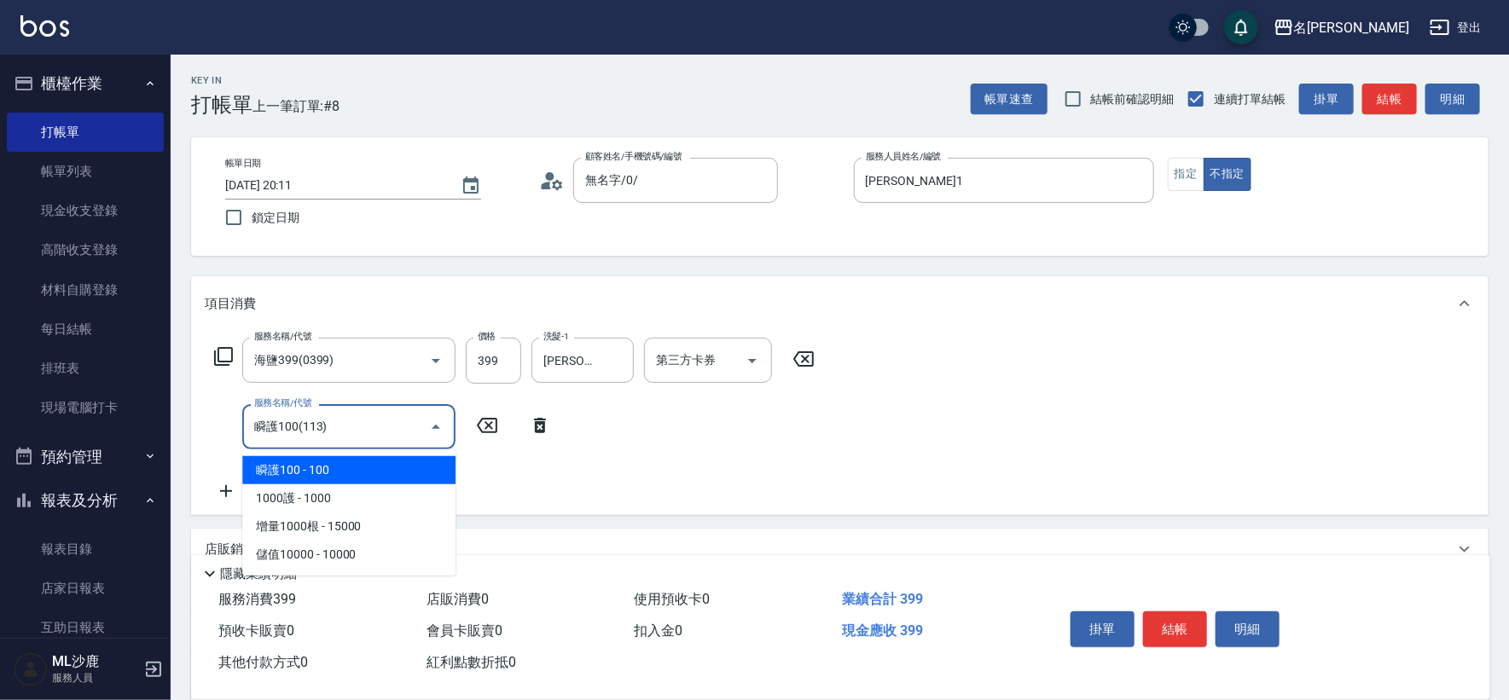
type input "瞬護100(113)"
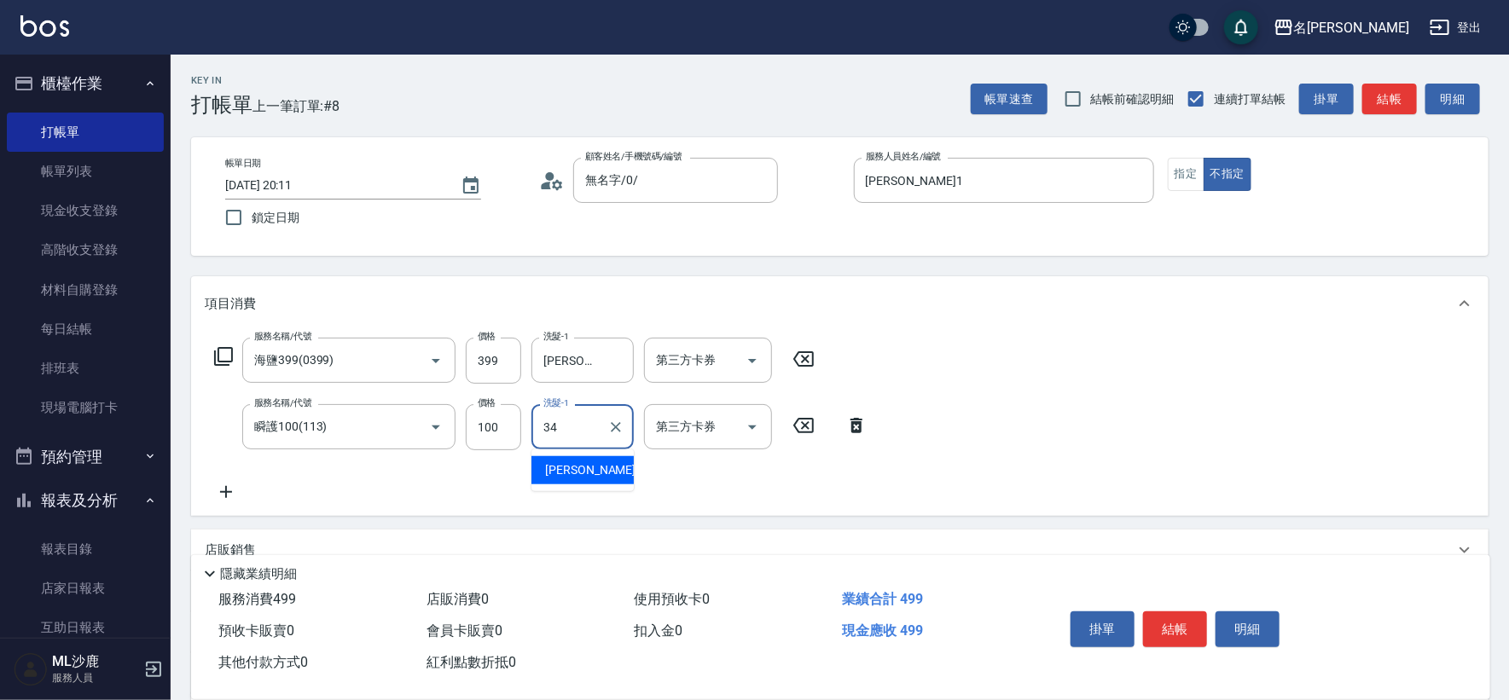
type input "[PERSON_NAME]-34"
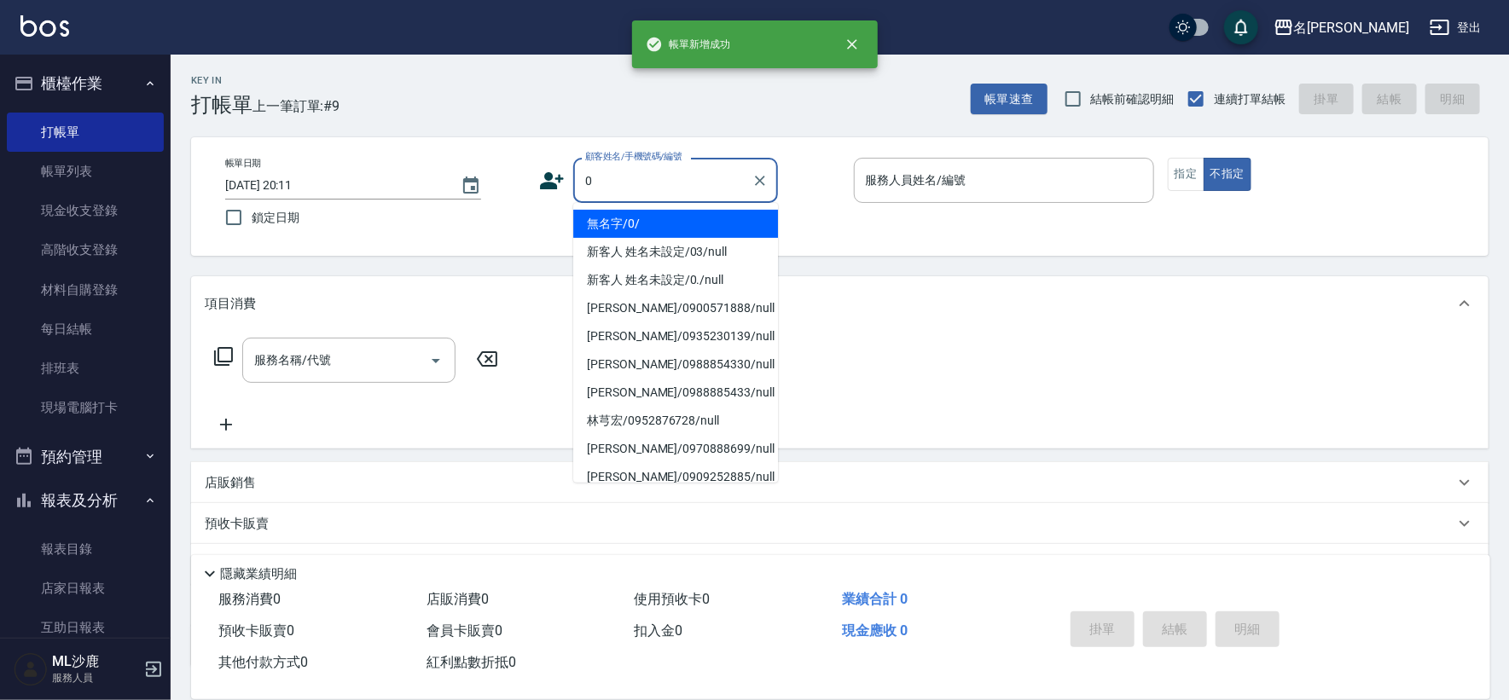
type input "無名字/0/"
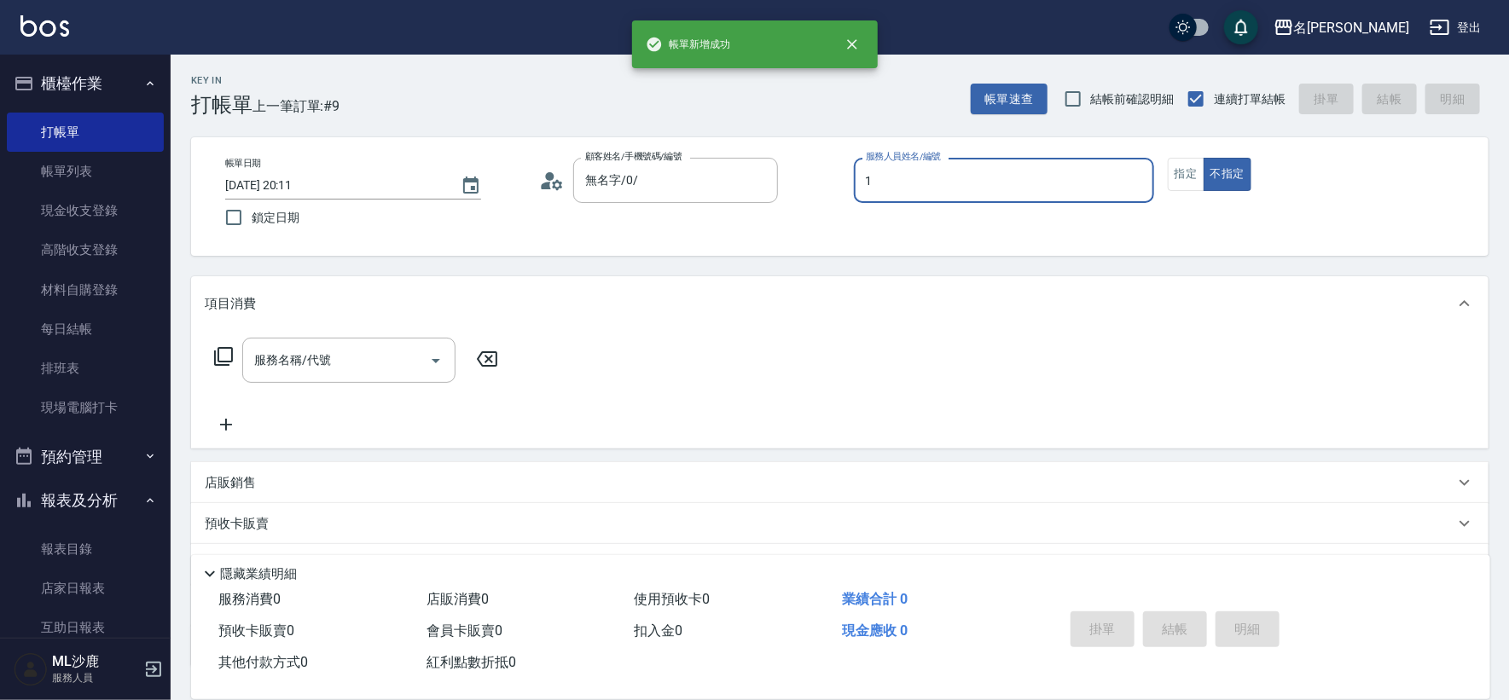
type input "[PERSON_NAME]1"
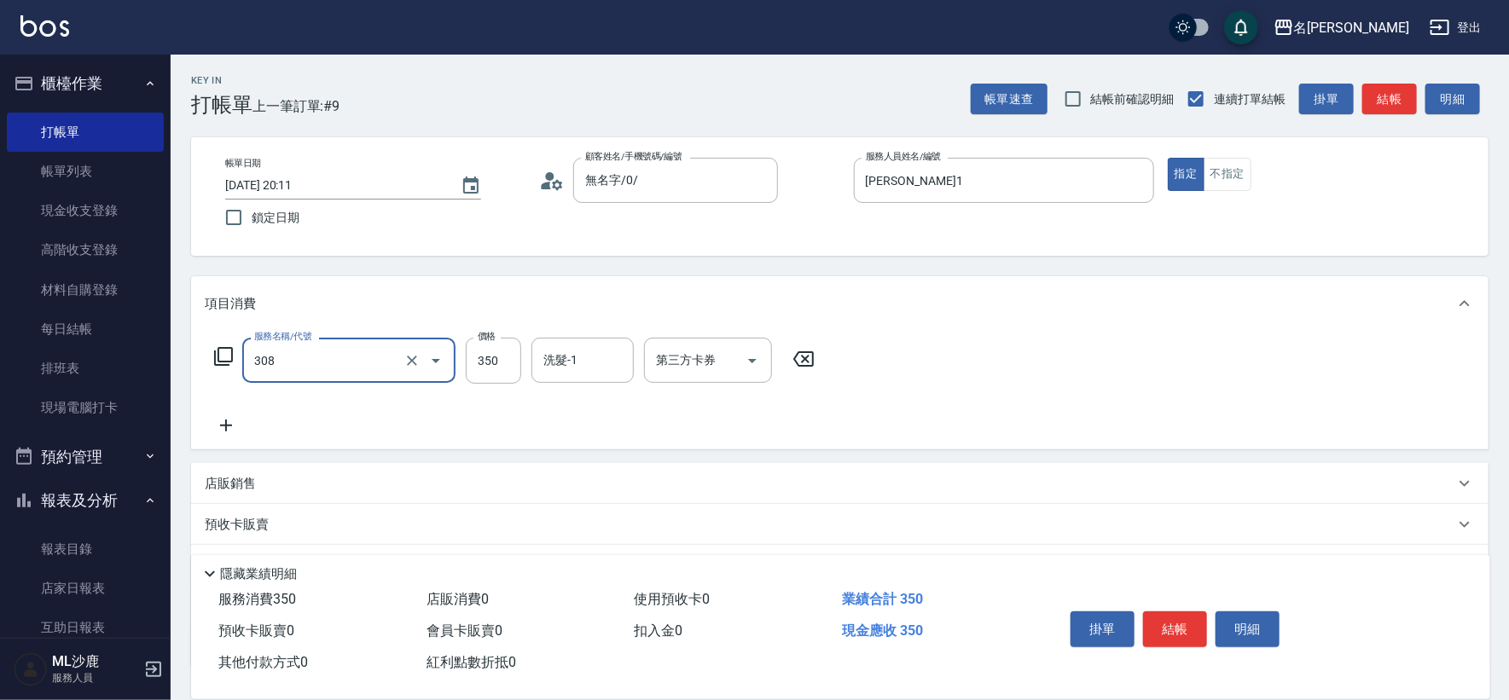
type input "洗+剪(308)"
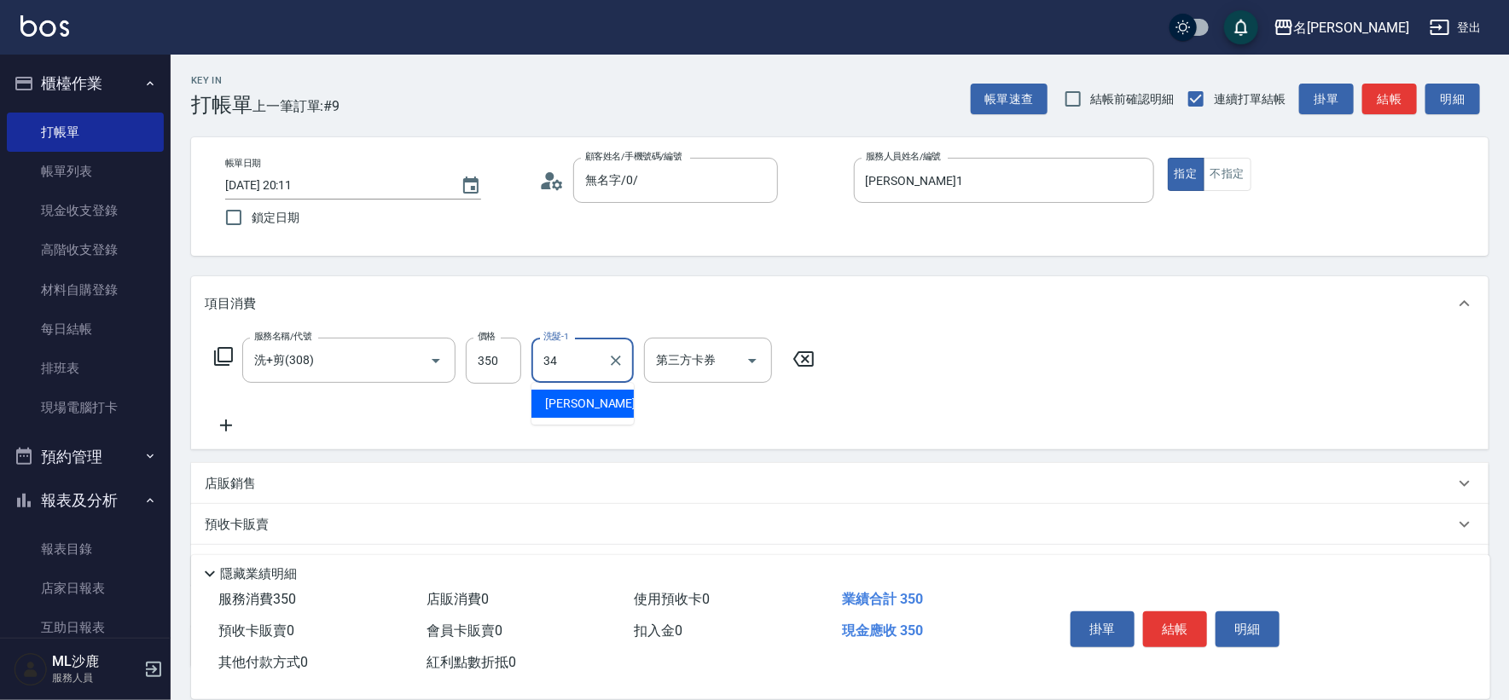
type input "[PERSON_NAME]-34"
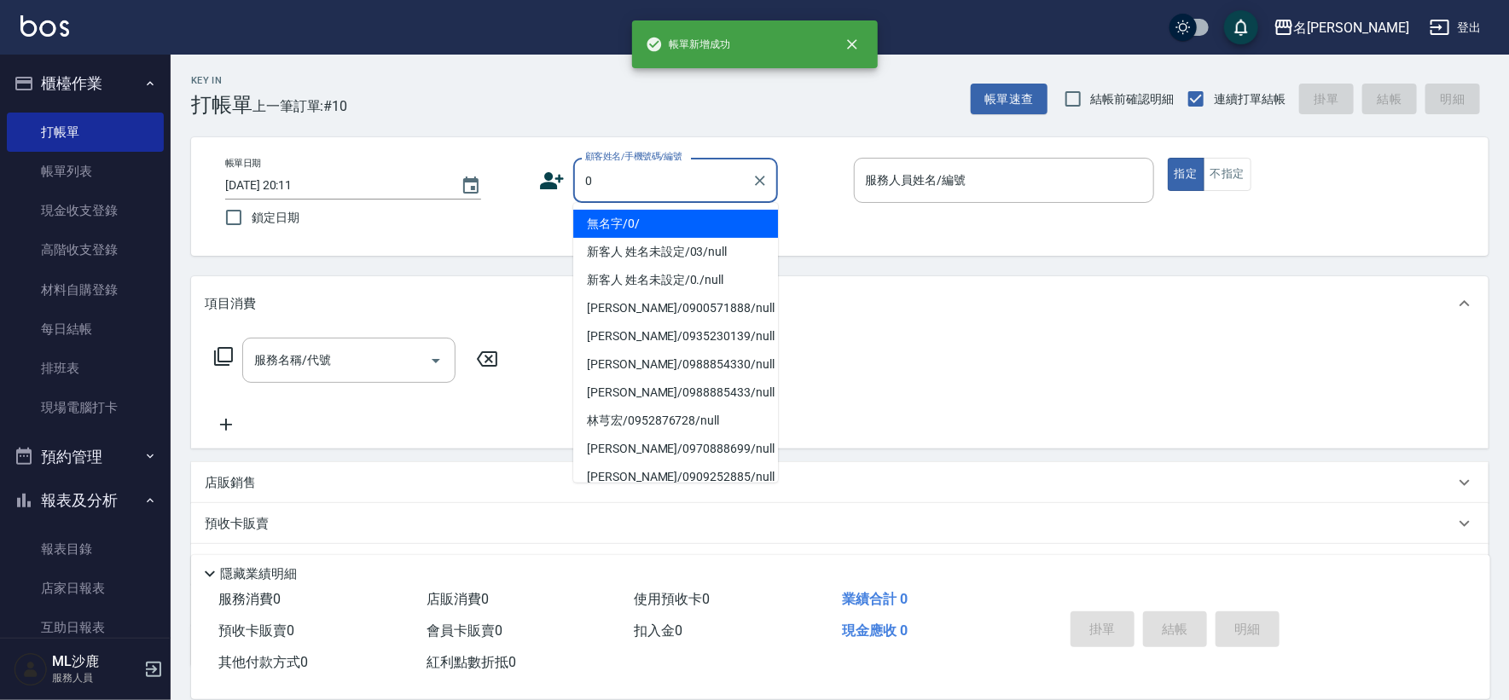
type input "無名字/0/"
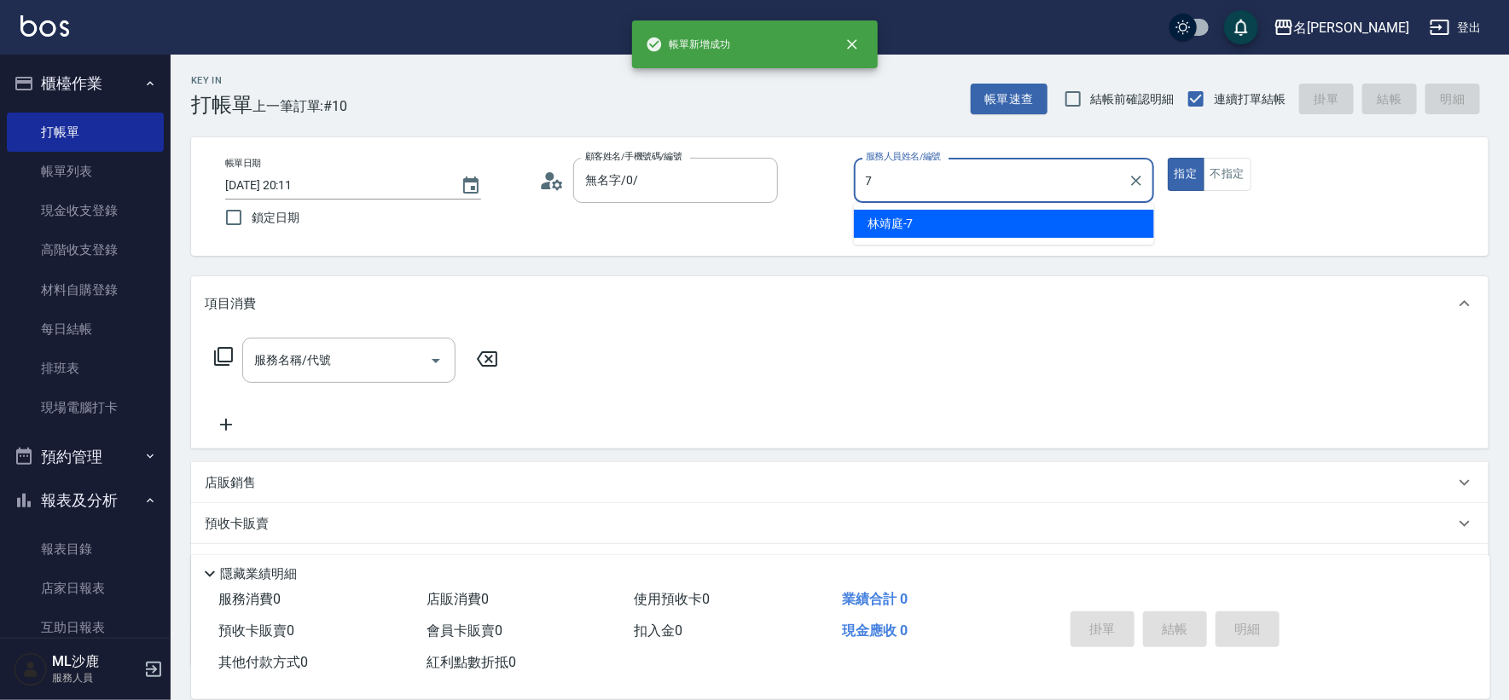
type input "[PERSON_NAME]-7"
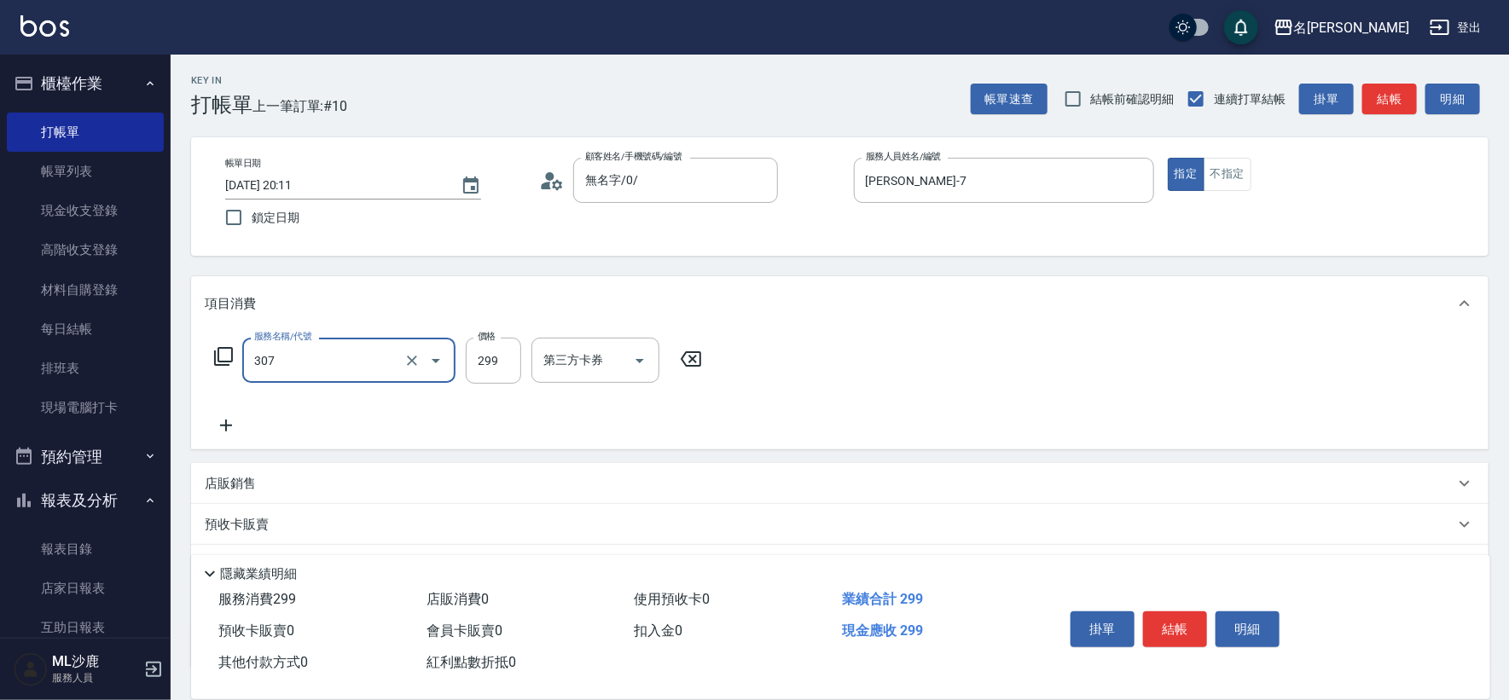
type input "剪髮(307)"
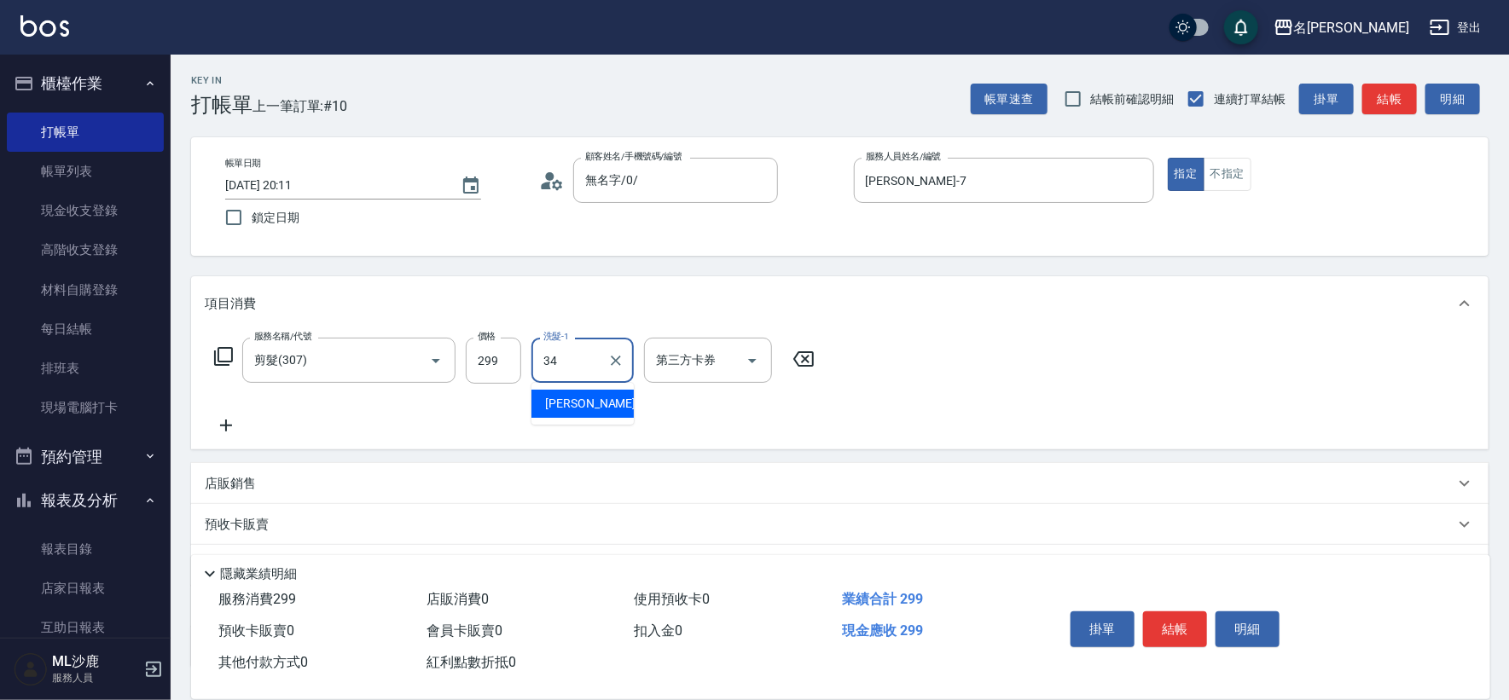
type input "[PERSON_NAME]-34"
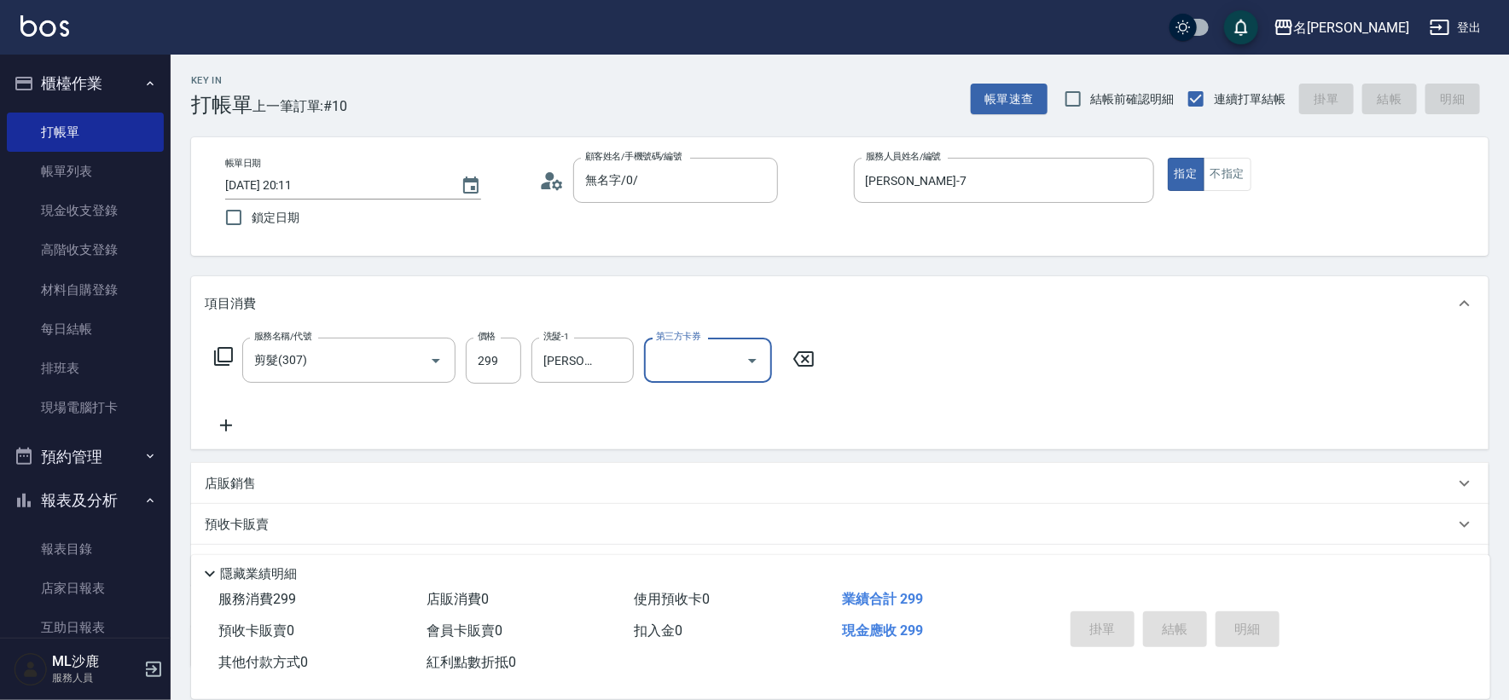
type input "[DATE] 20:12"
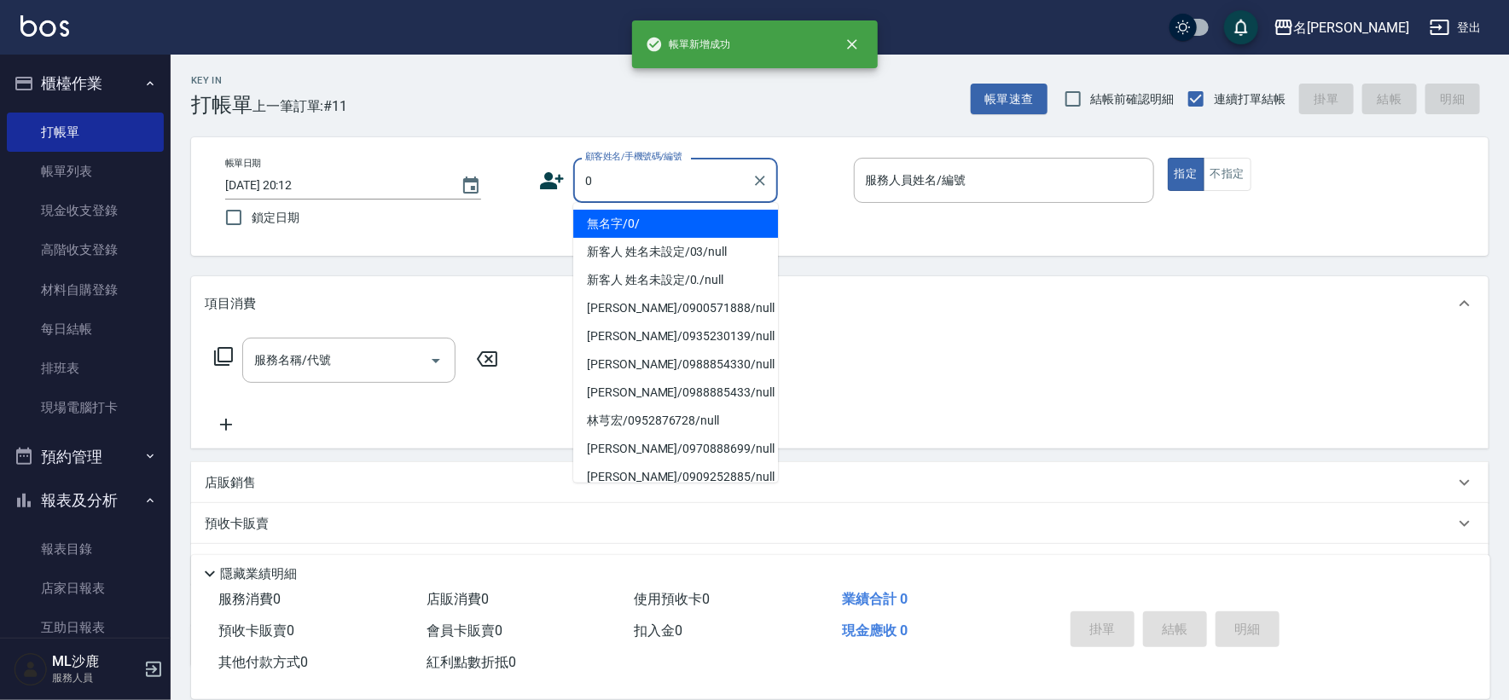
type input "無名字/0/"
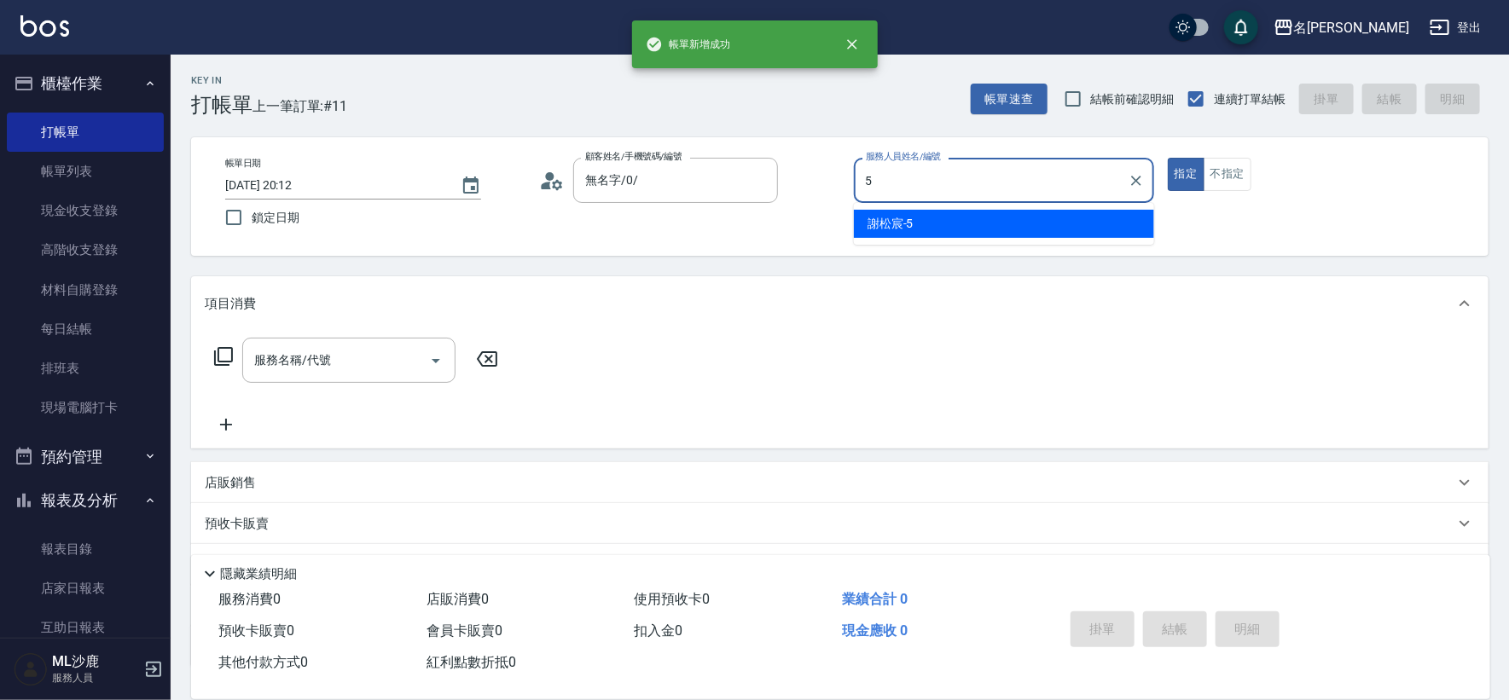
type input "[PERSON_NAME]-5"
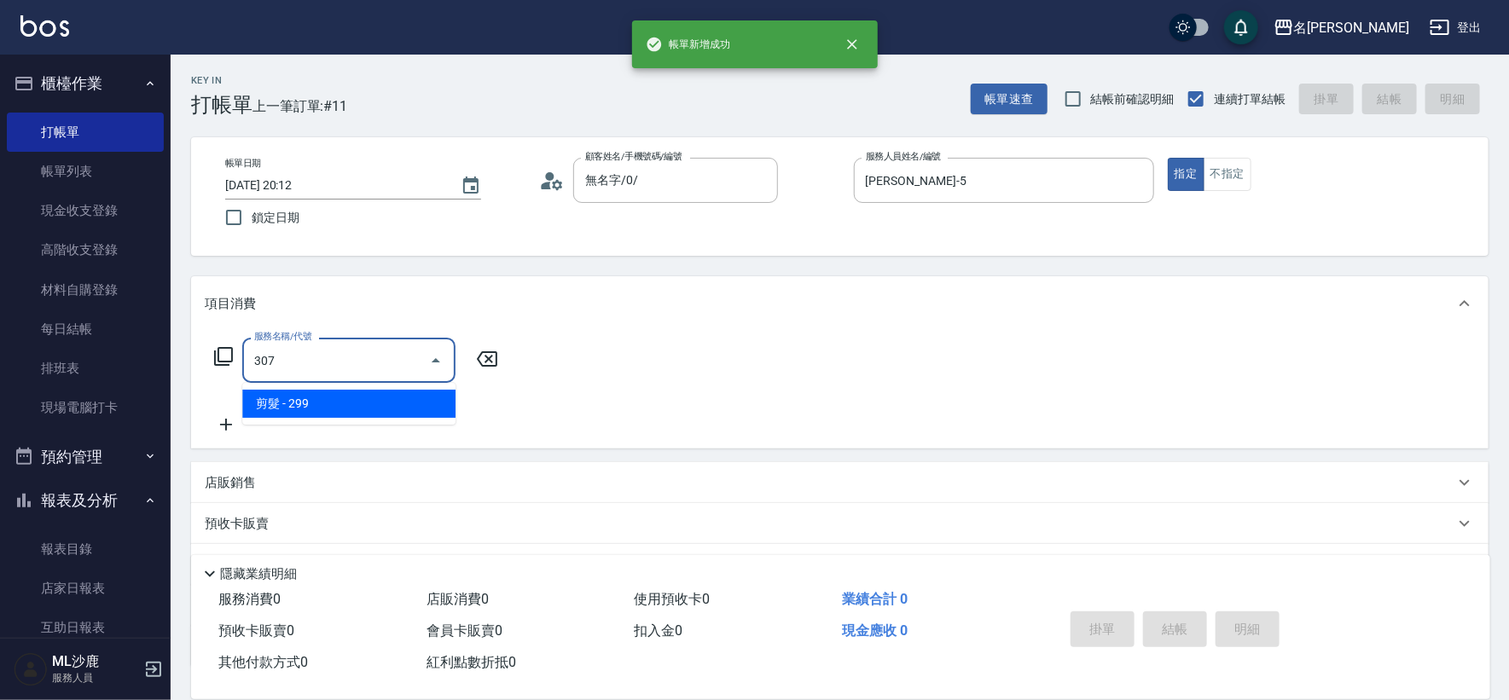
type input "剪髮(307)"
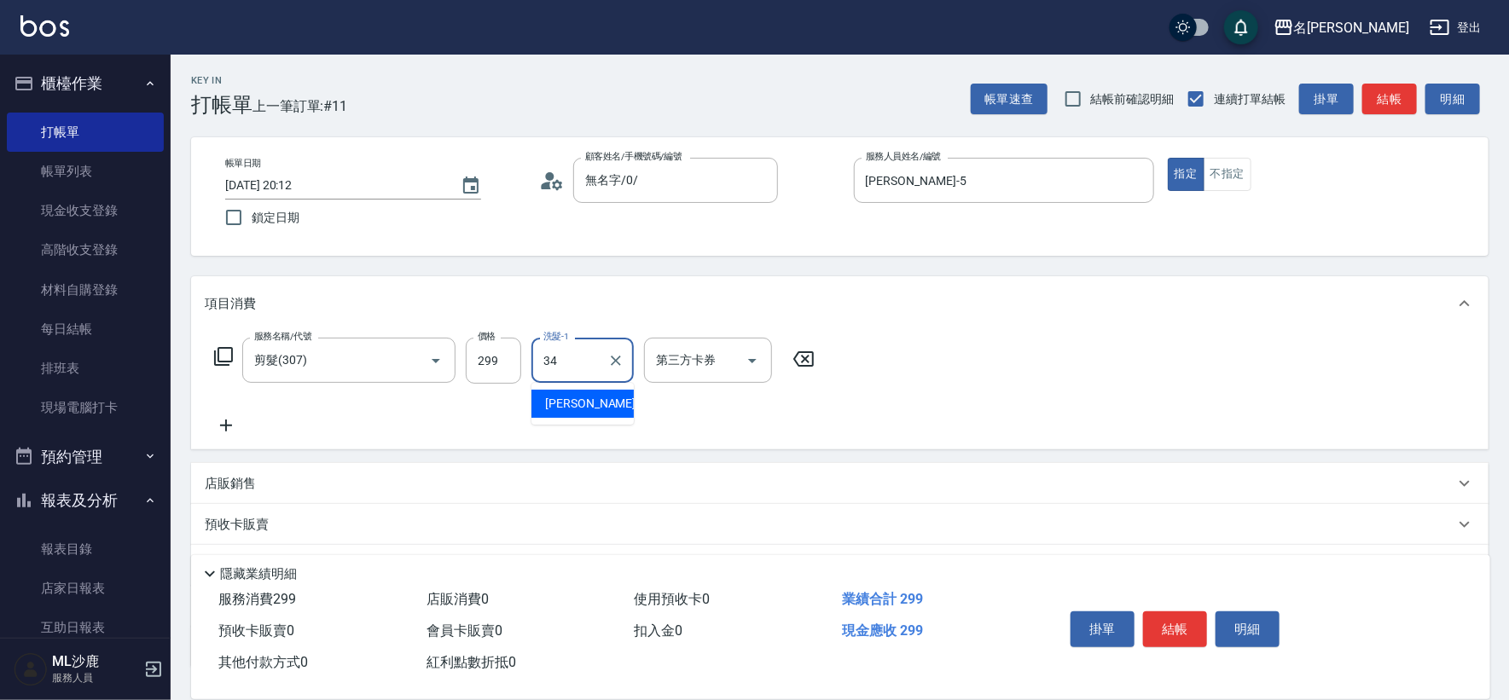
type input "[PERSON_NAME]-34"
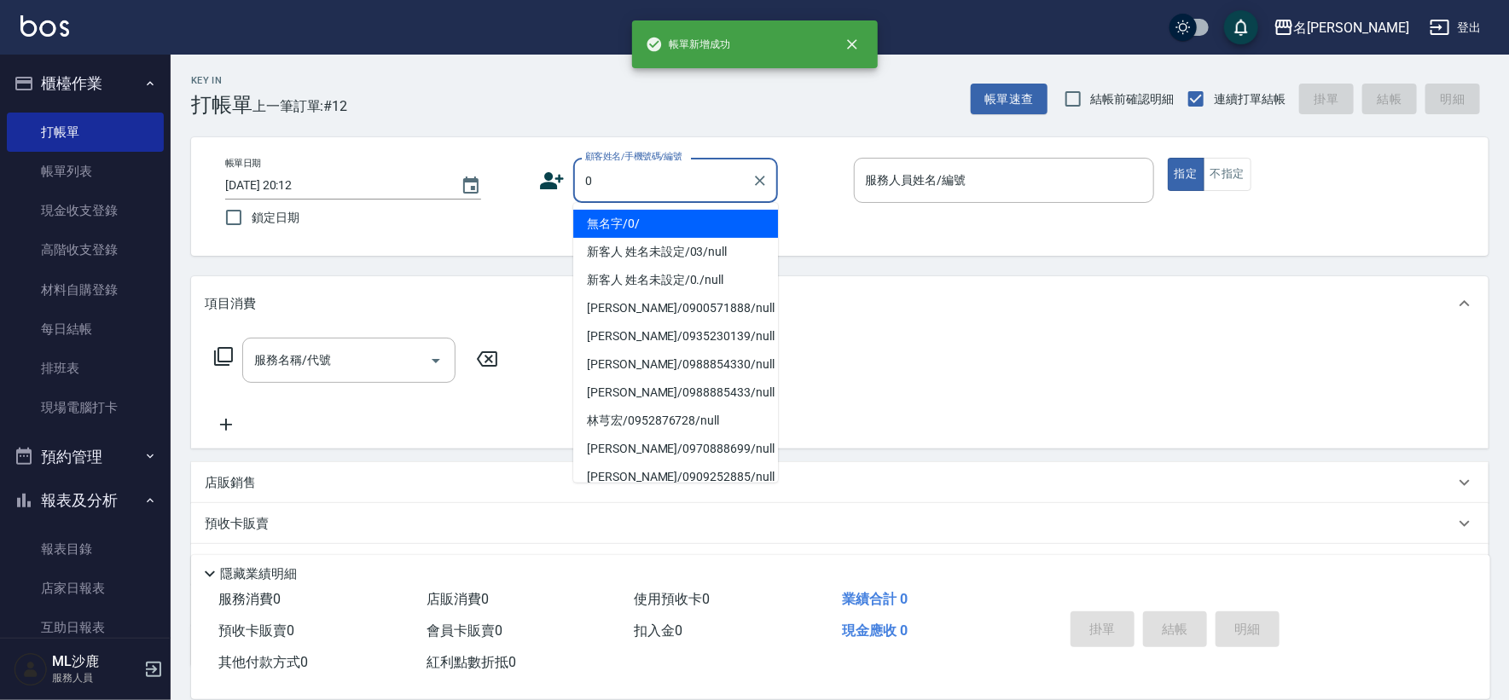
type input "無名字/0/"
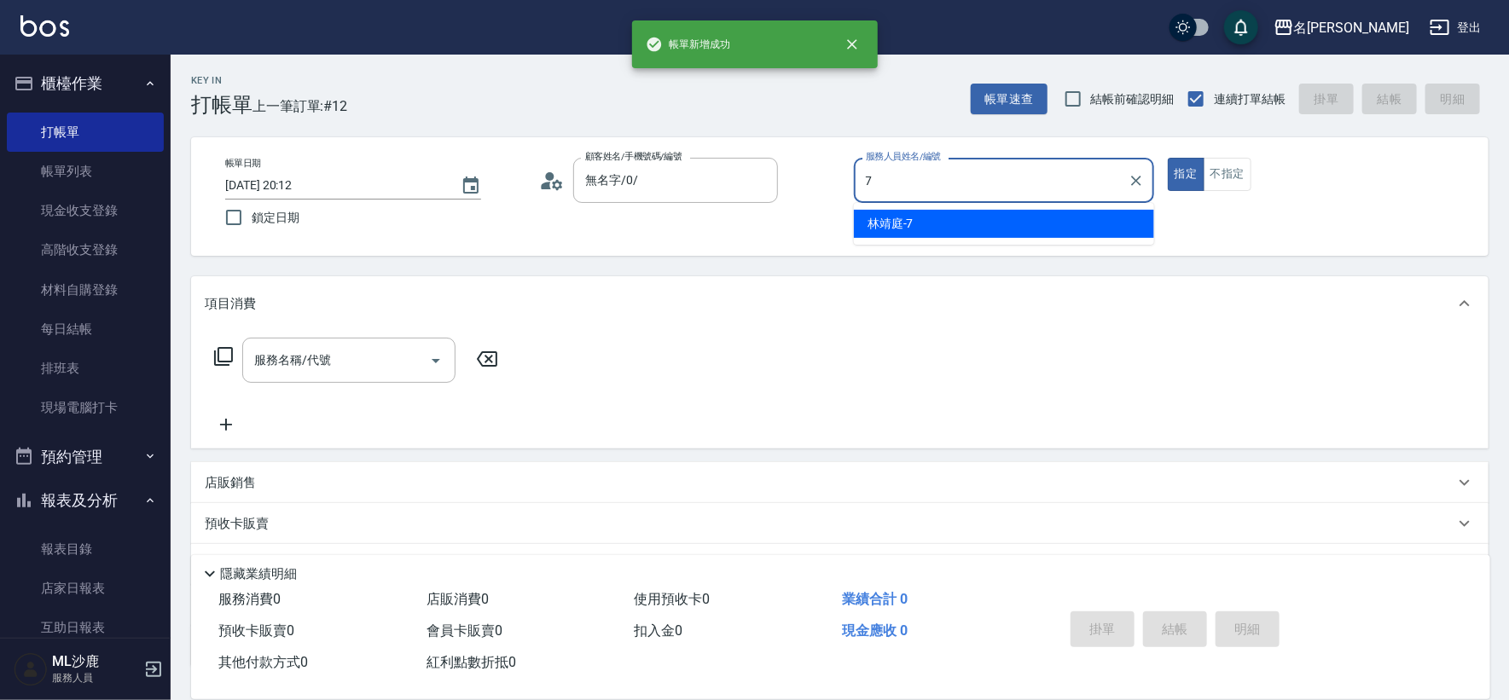
type input "[PERSON_NAME]-7"
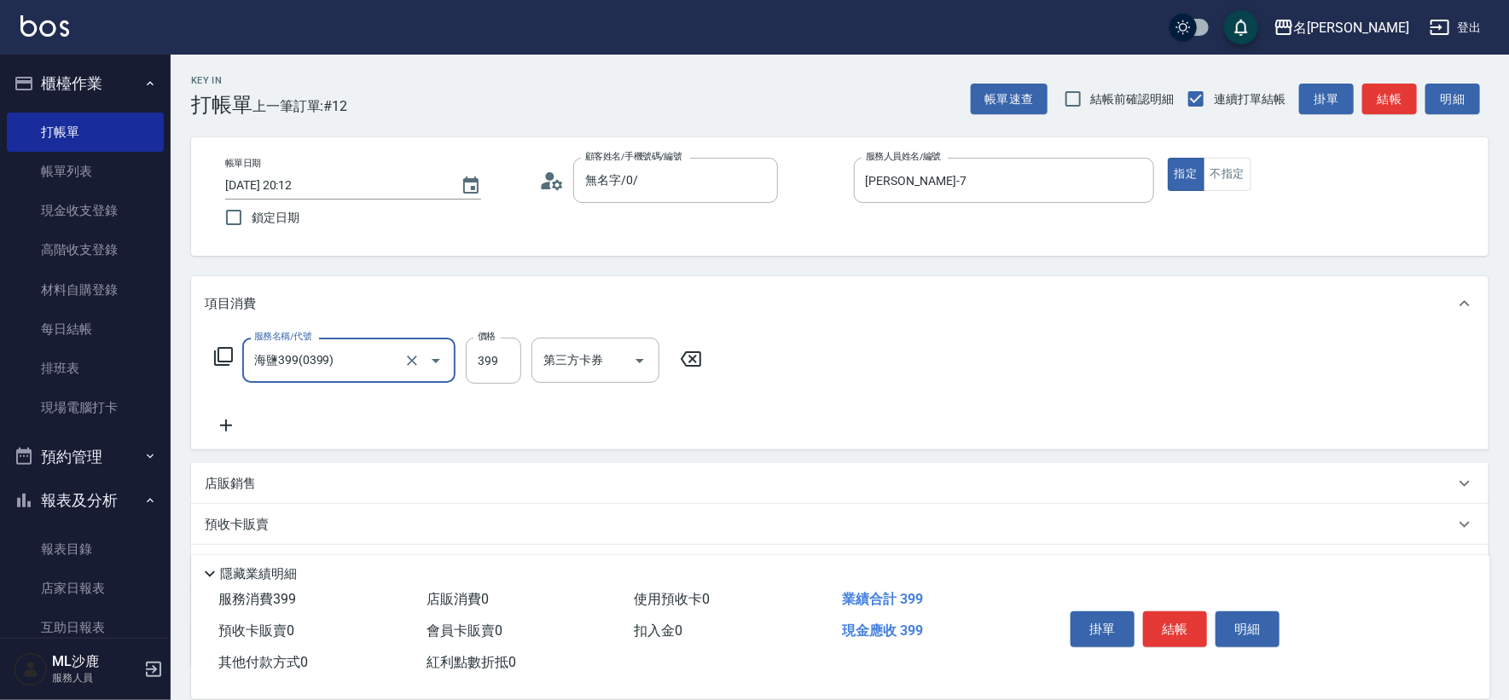
type input "海鹽399(0399)"
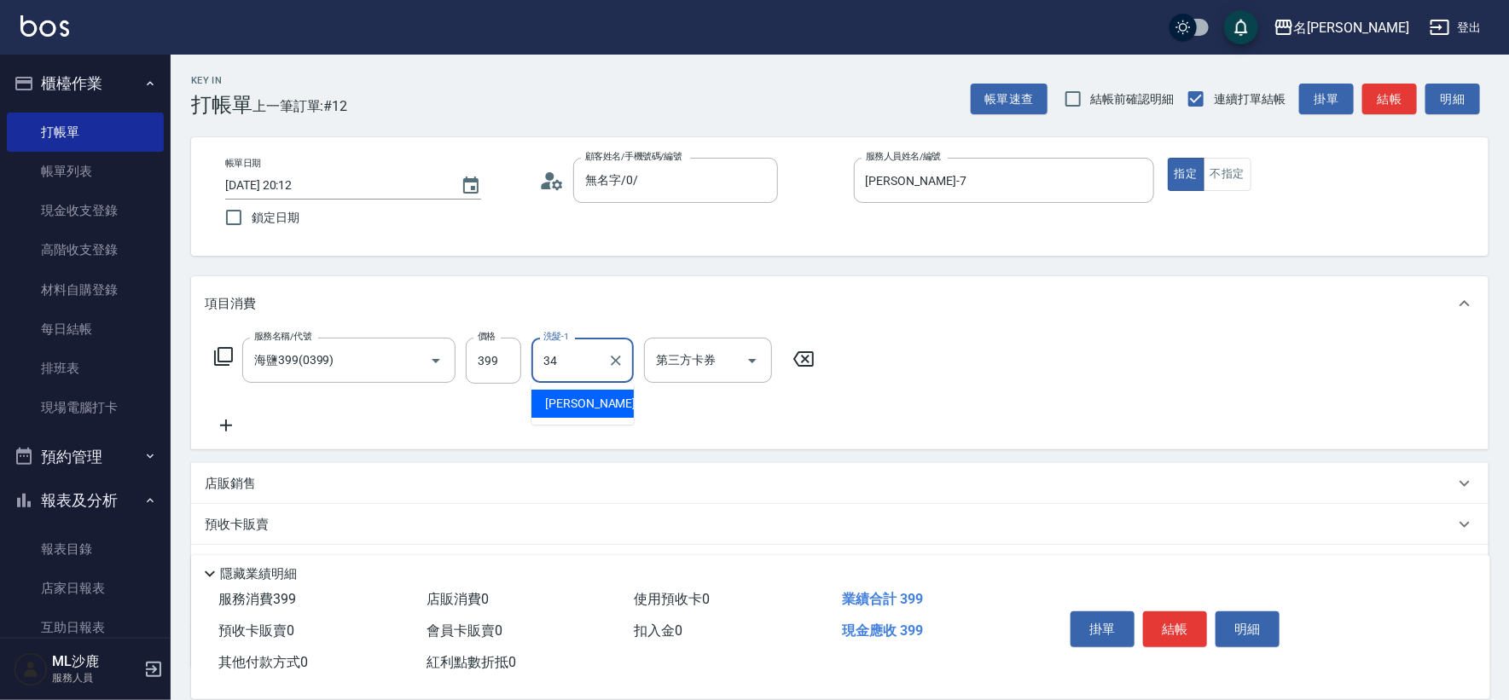
type input "[PERSON_NAME]-34"
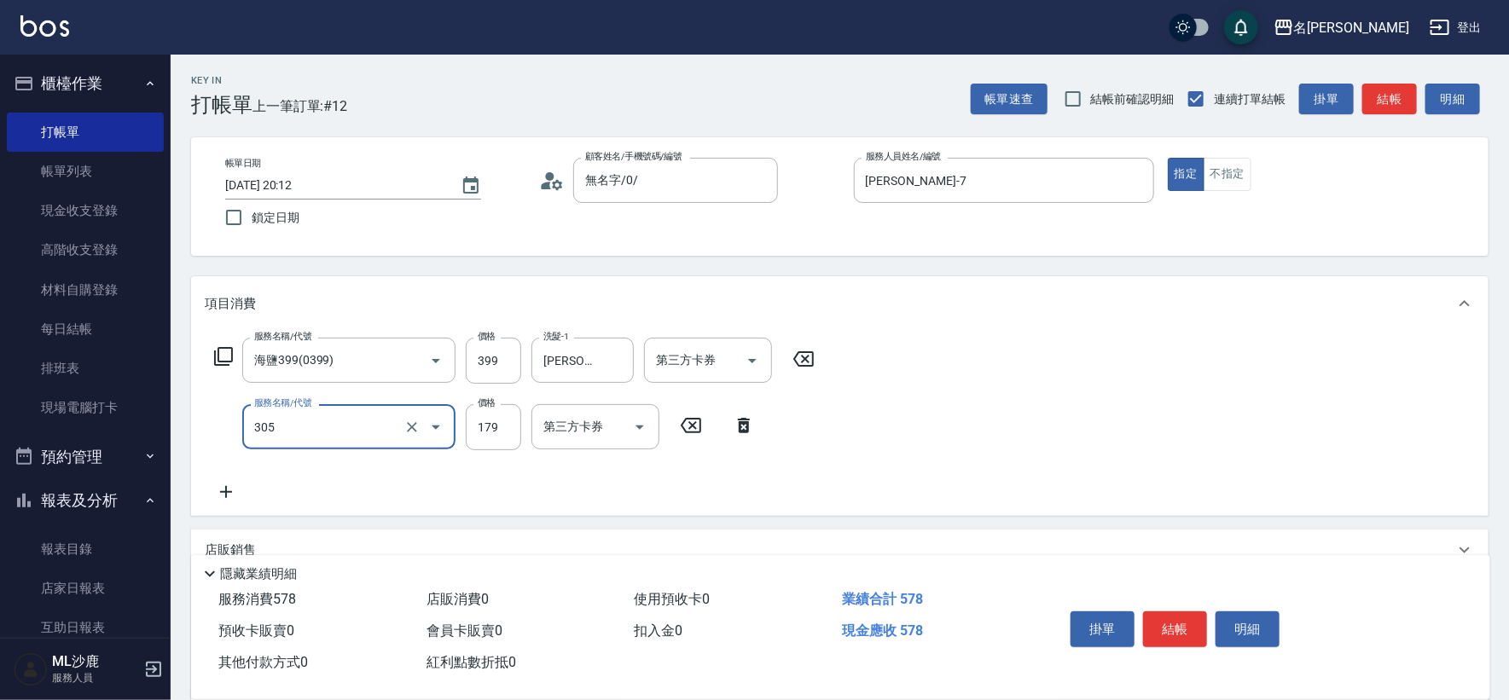
type input "剪髮(305)"
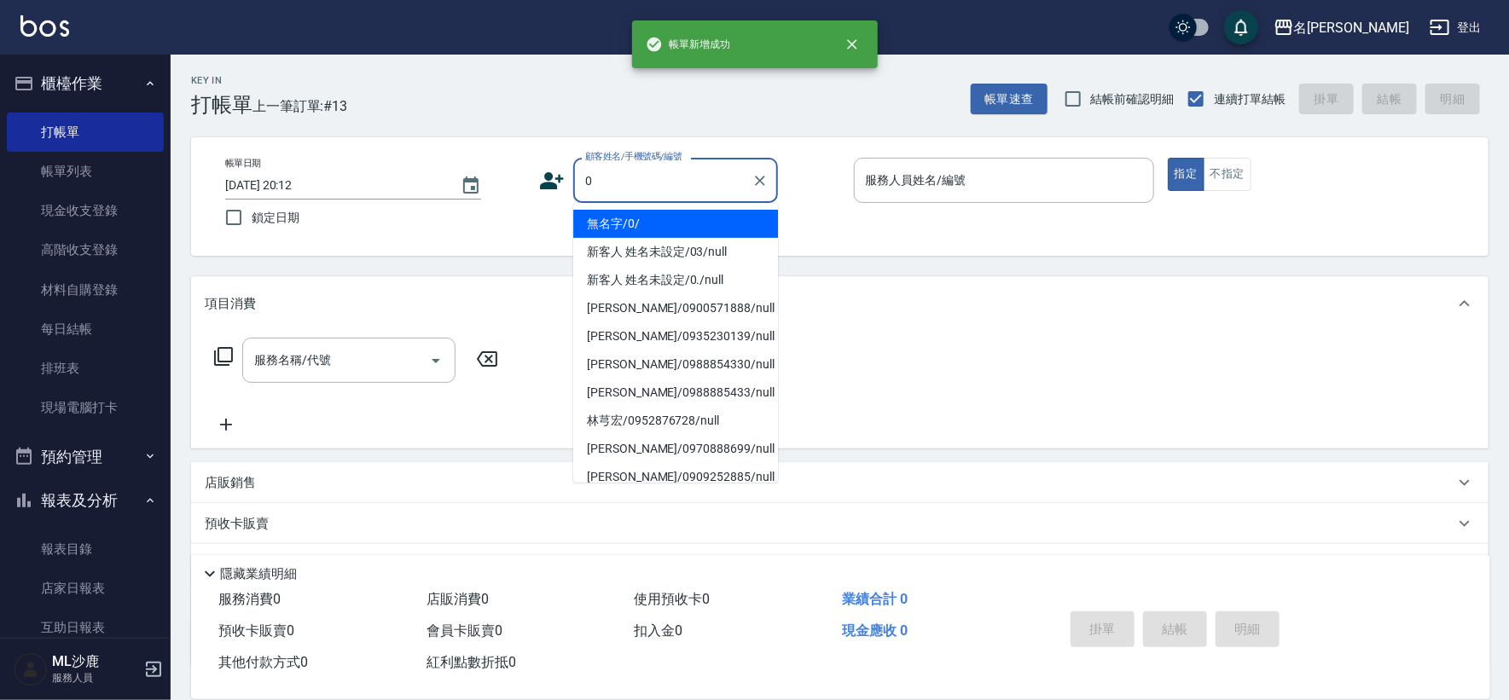
type input "無名字/0/"
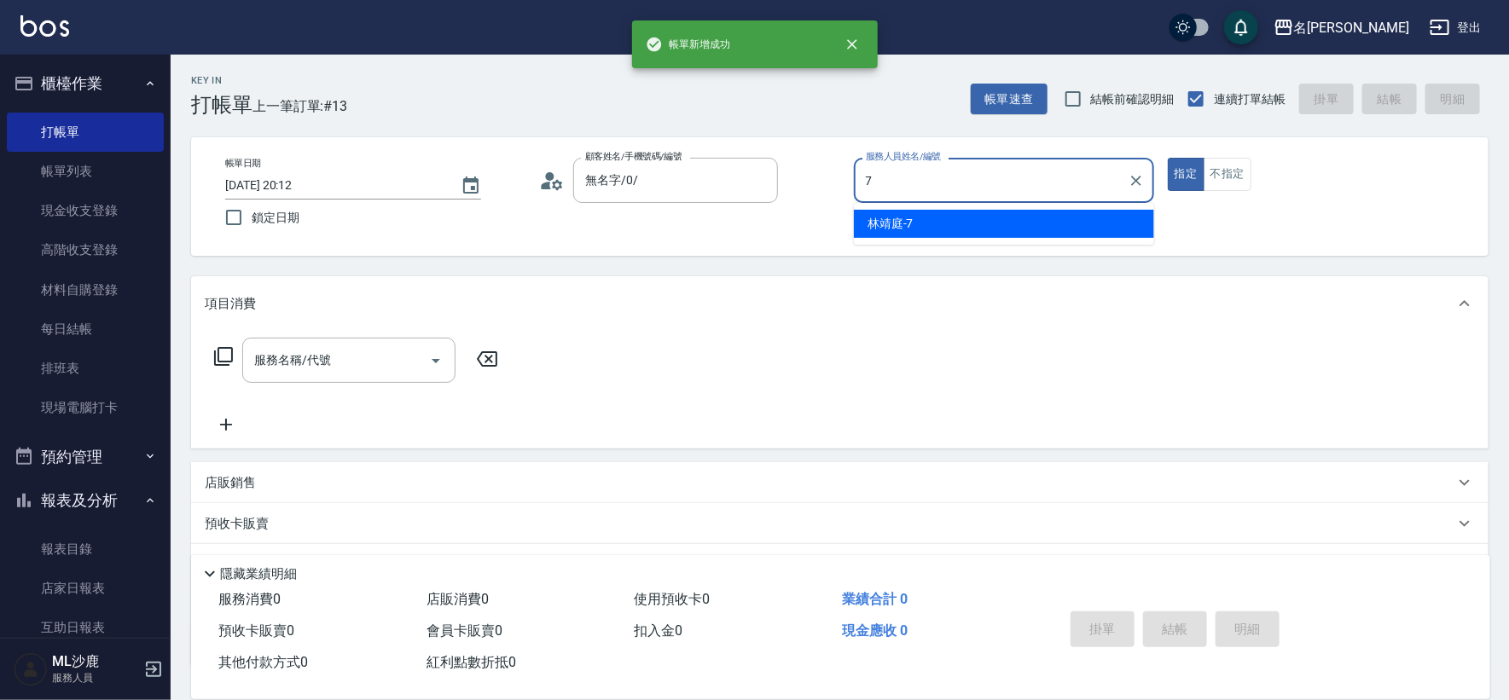
type input "[PERSON_NAME]-7"
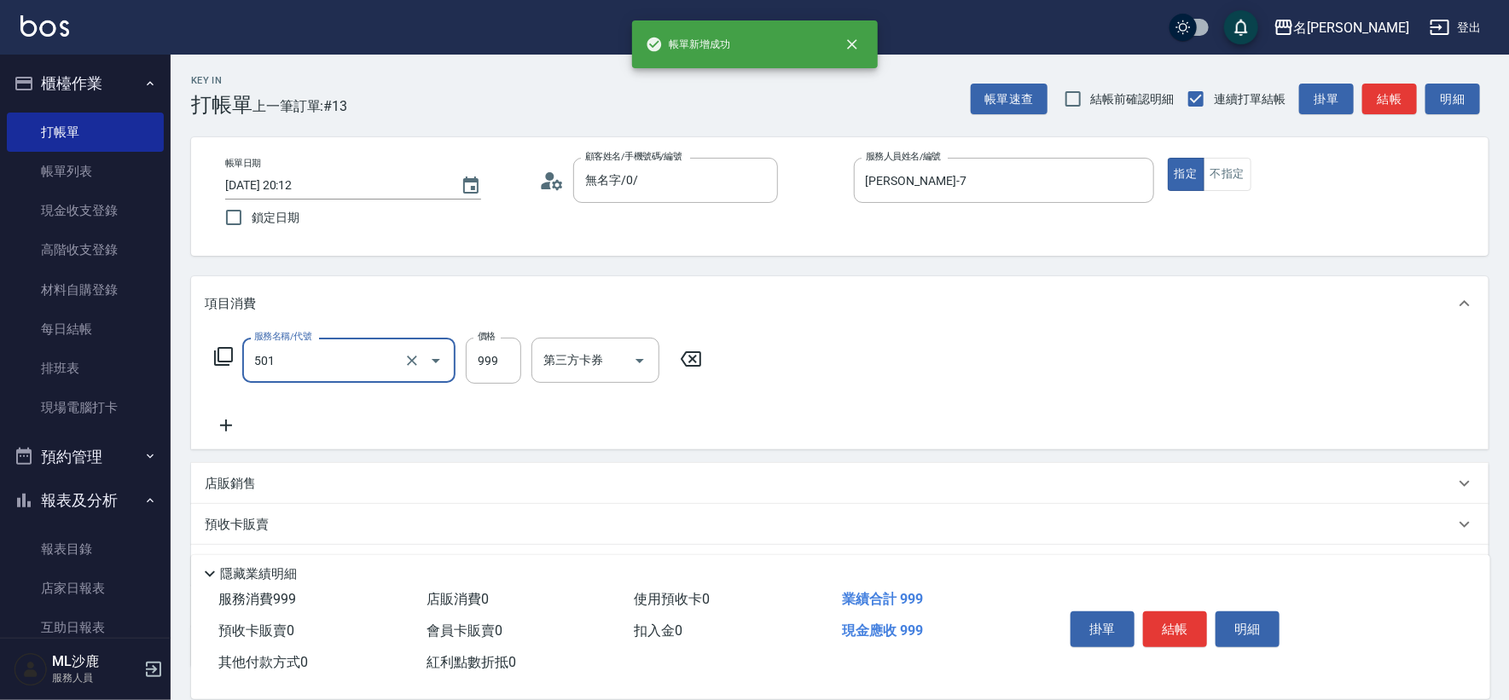
type input "染髮(501)"
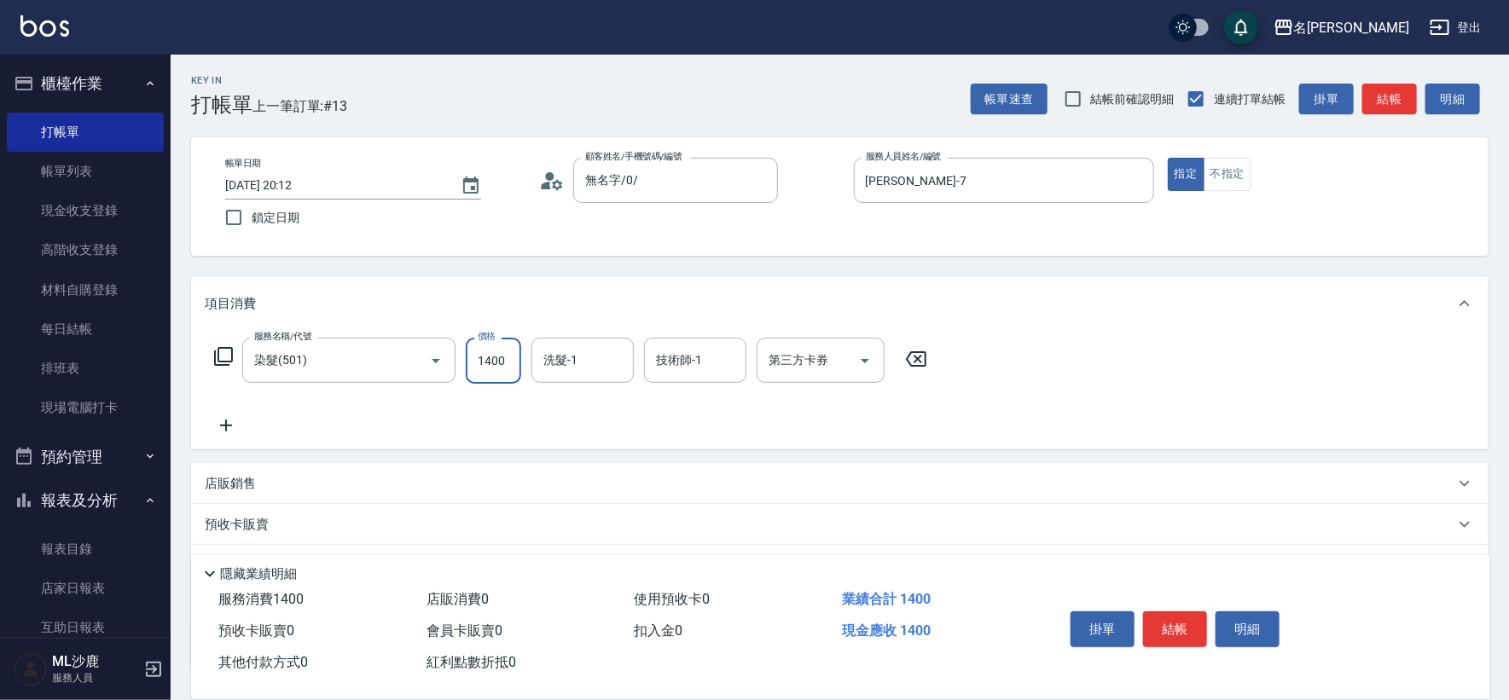
type input "1400"
type input "[PERSON_NAME]-34"
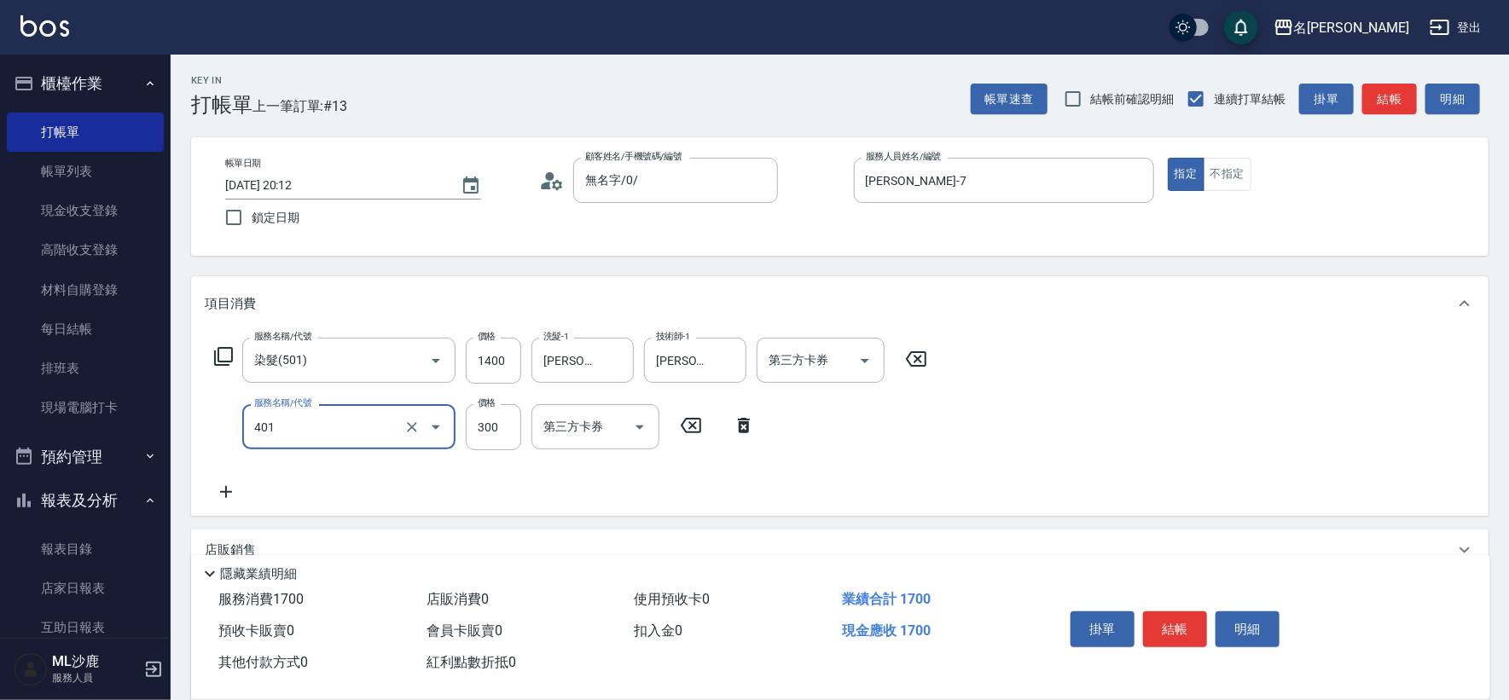
type input "300護(401)"
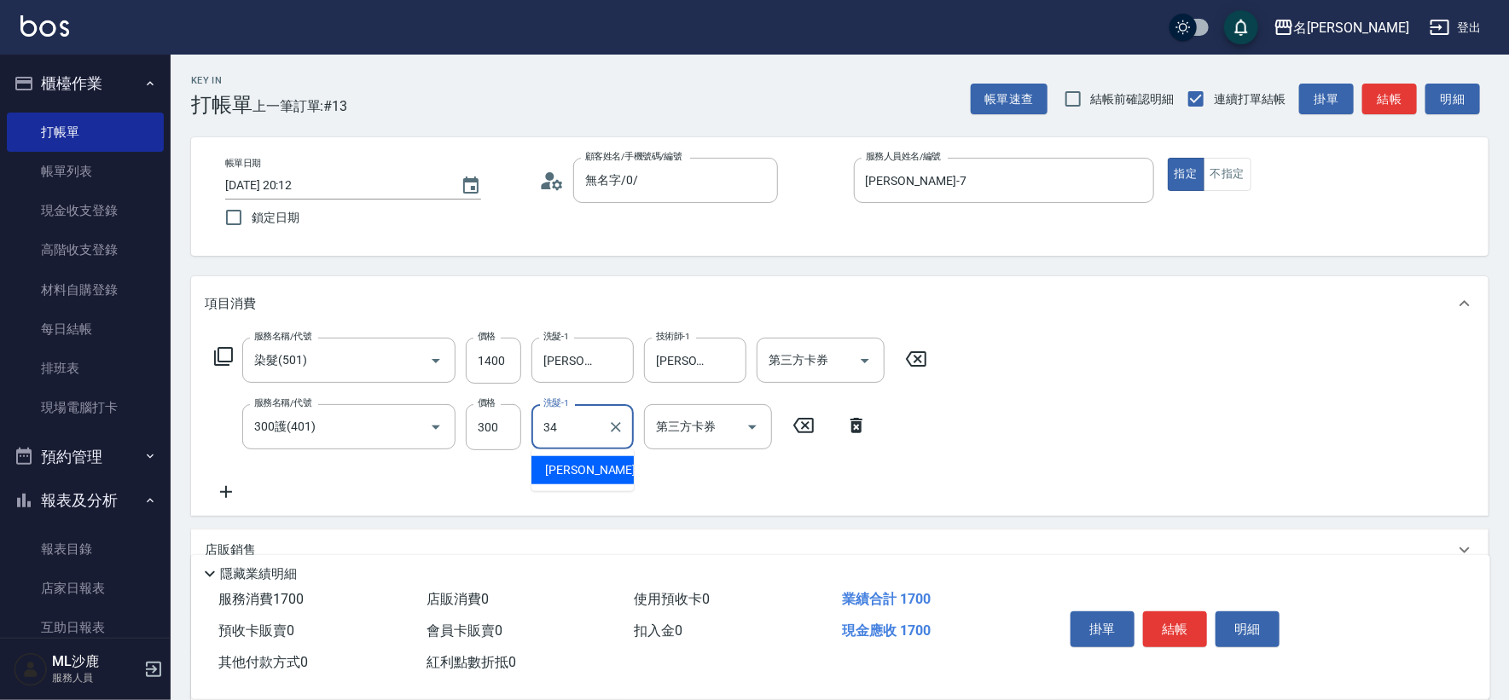
type input "[PERSON_NAME]-34"
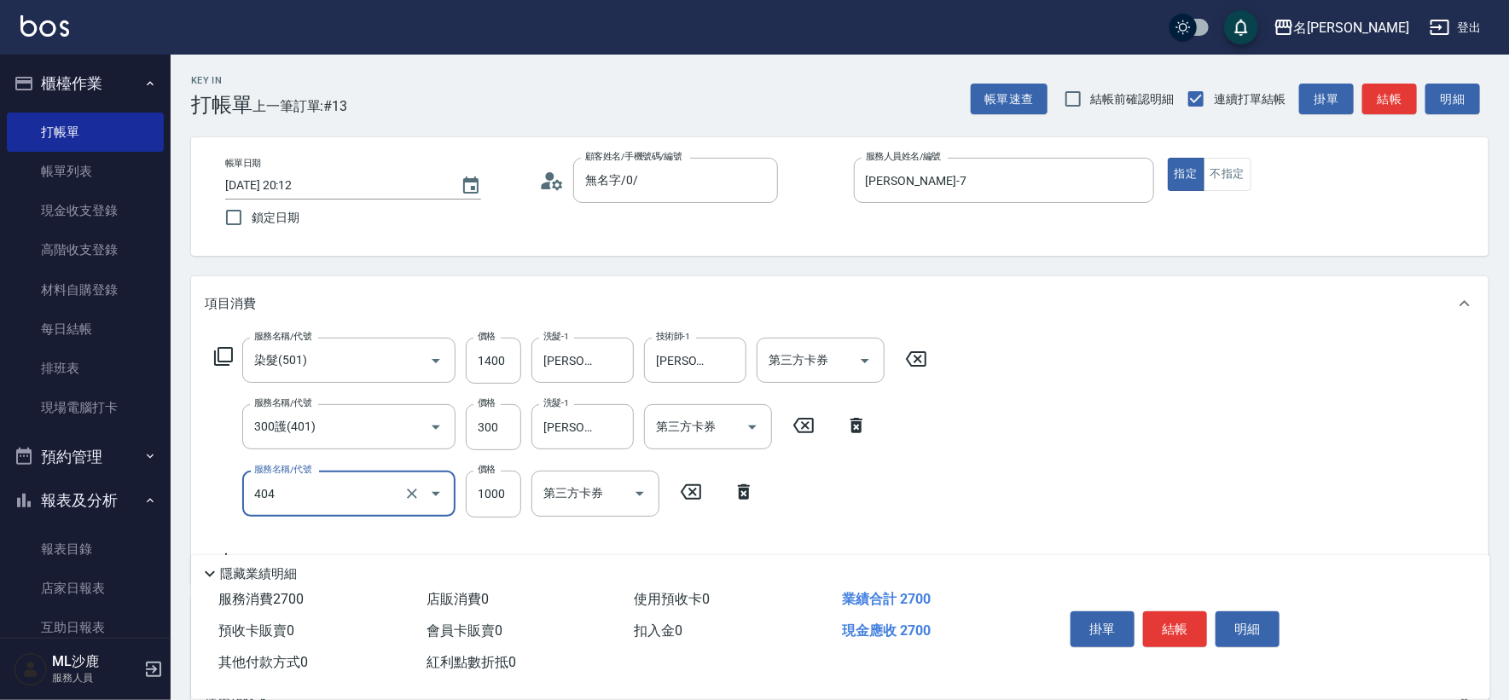
type input "1000護(404)"
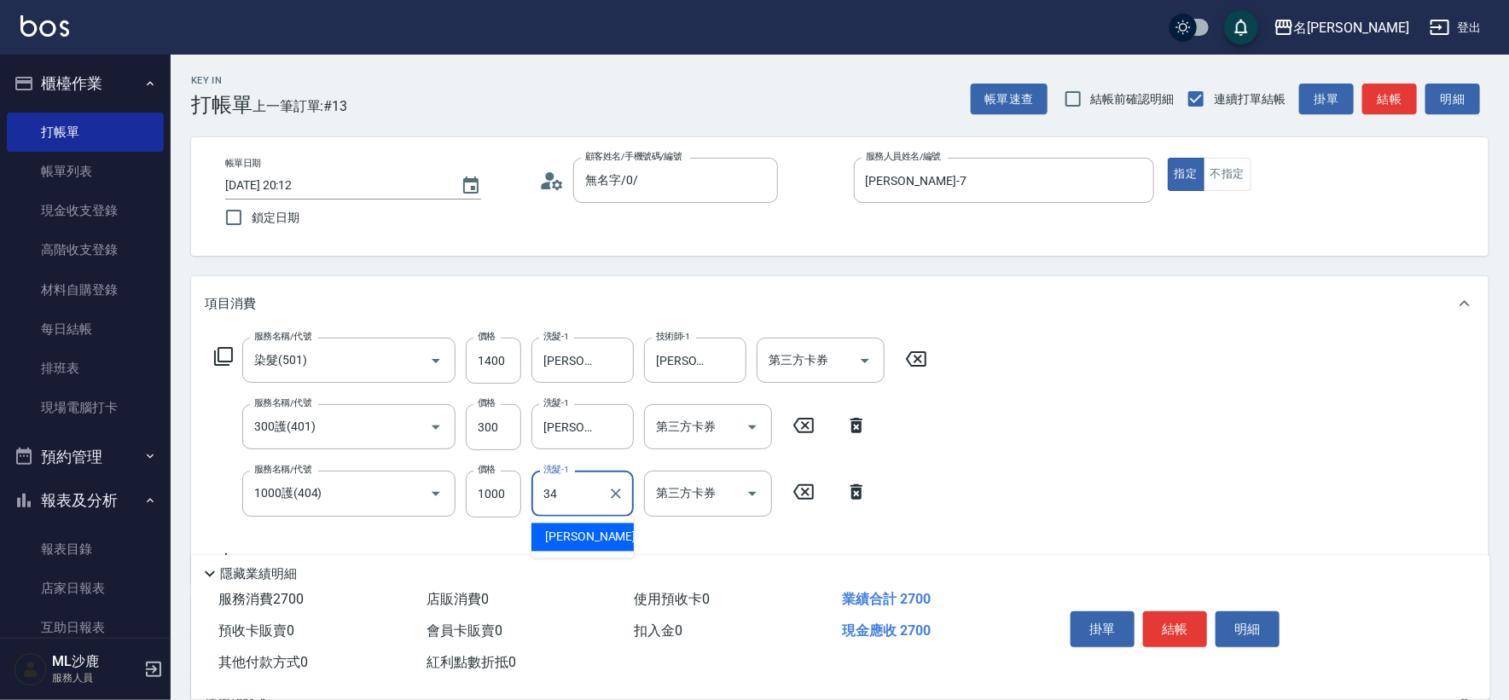
type input "[PERSON_NAME]-34"
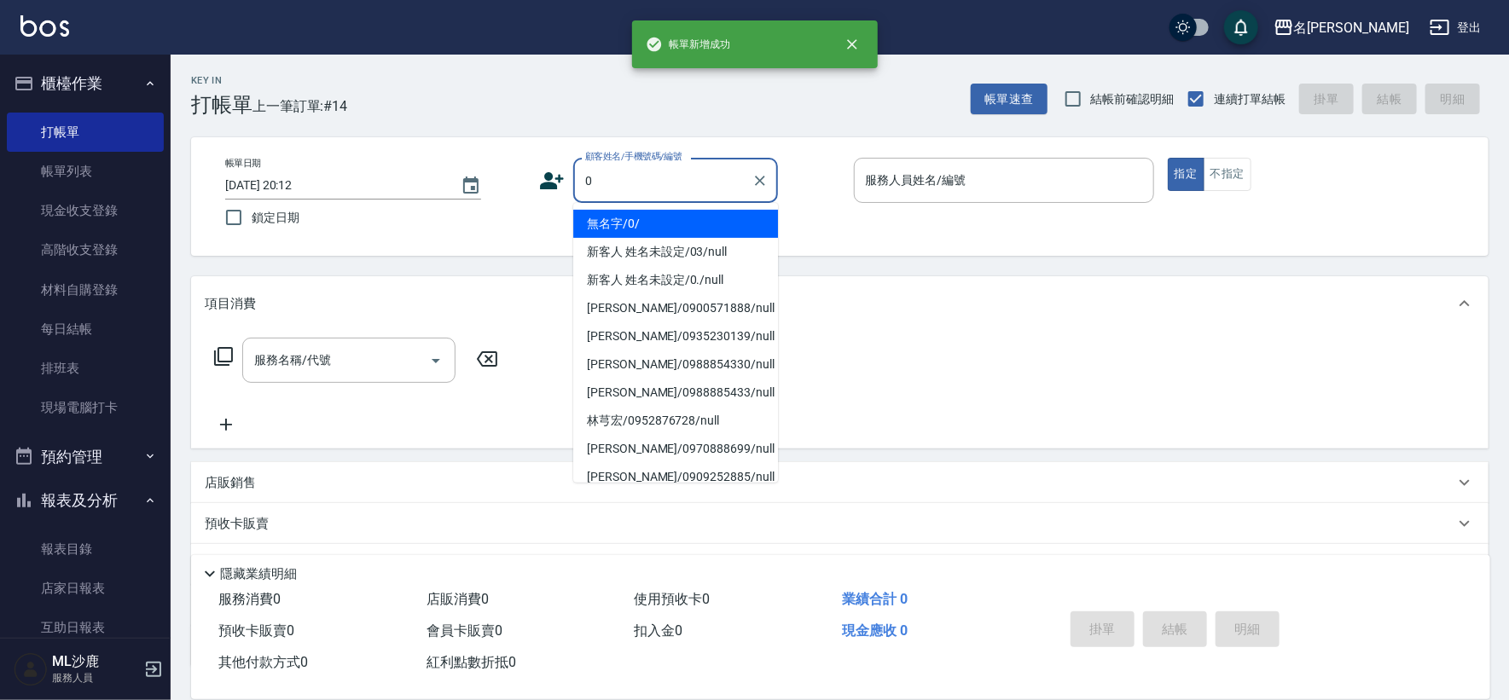
type input "無名字/0/"
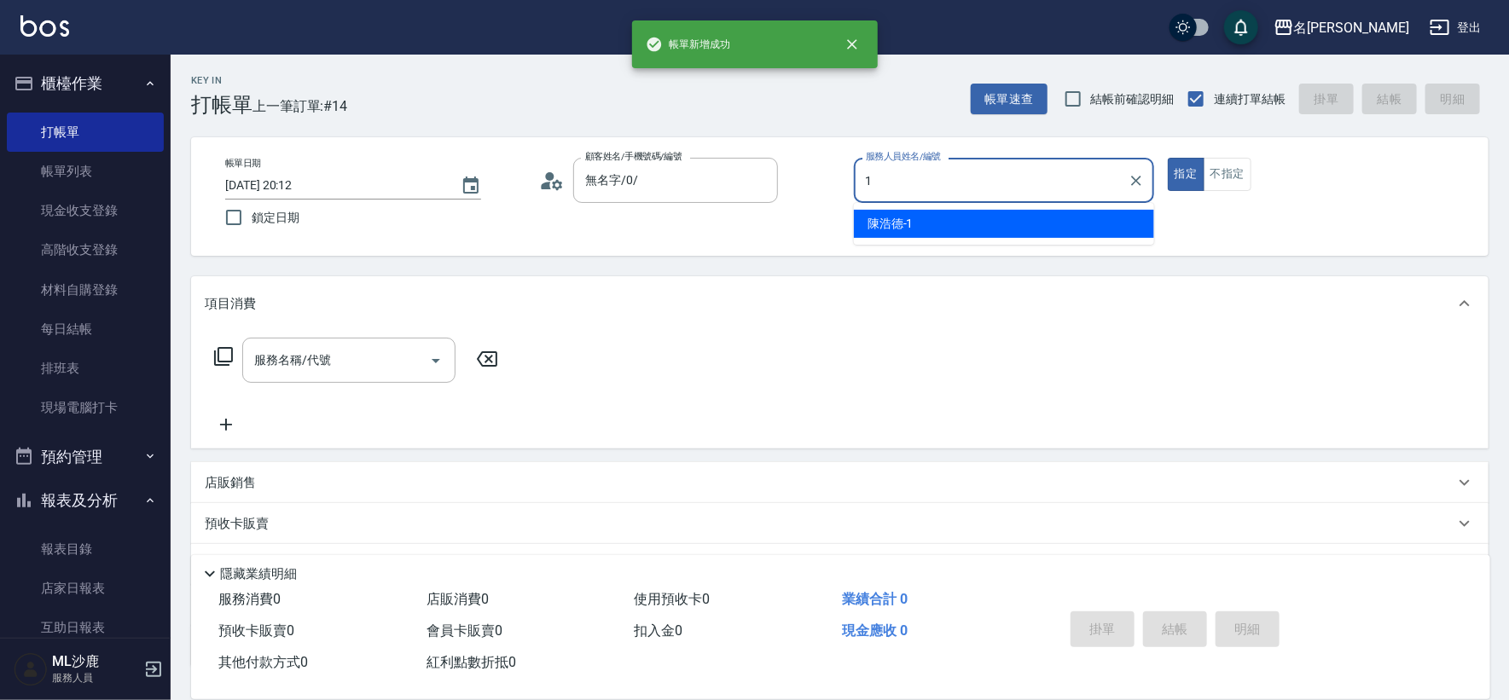
type input "[PERSON_NAME]1"
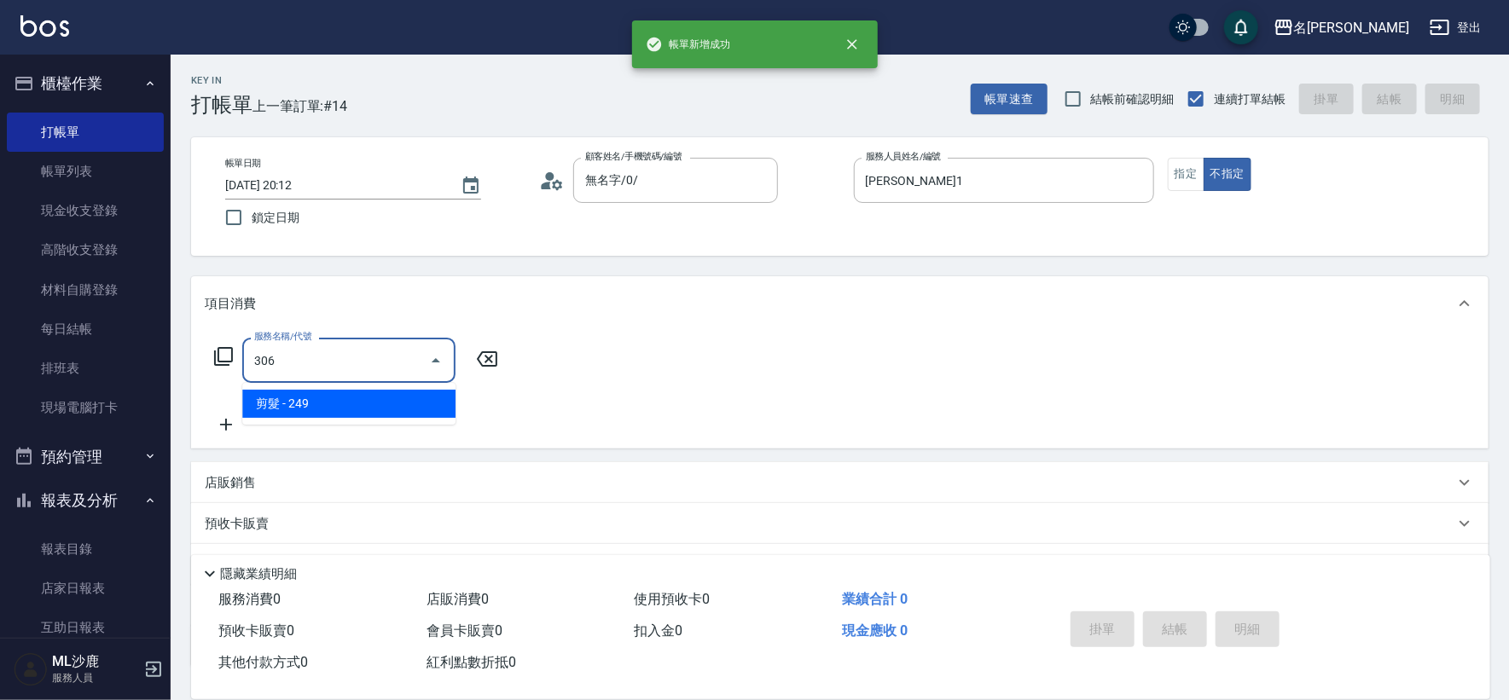
type input "剪髮(306)"
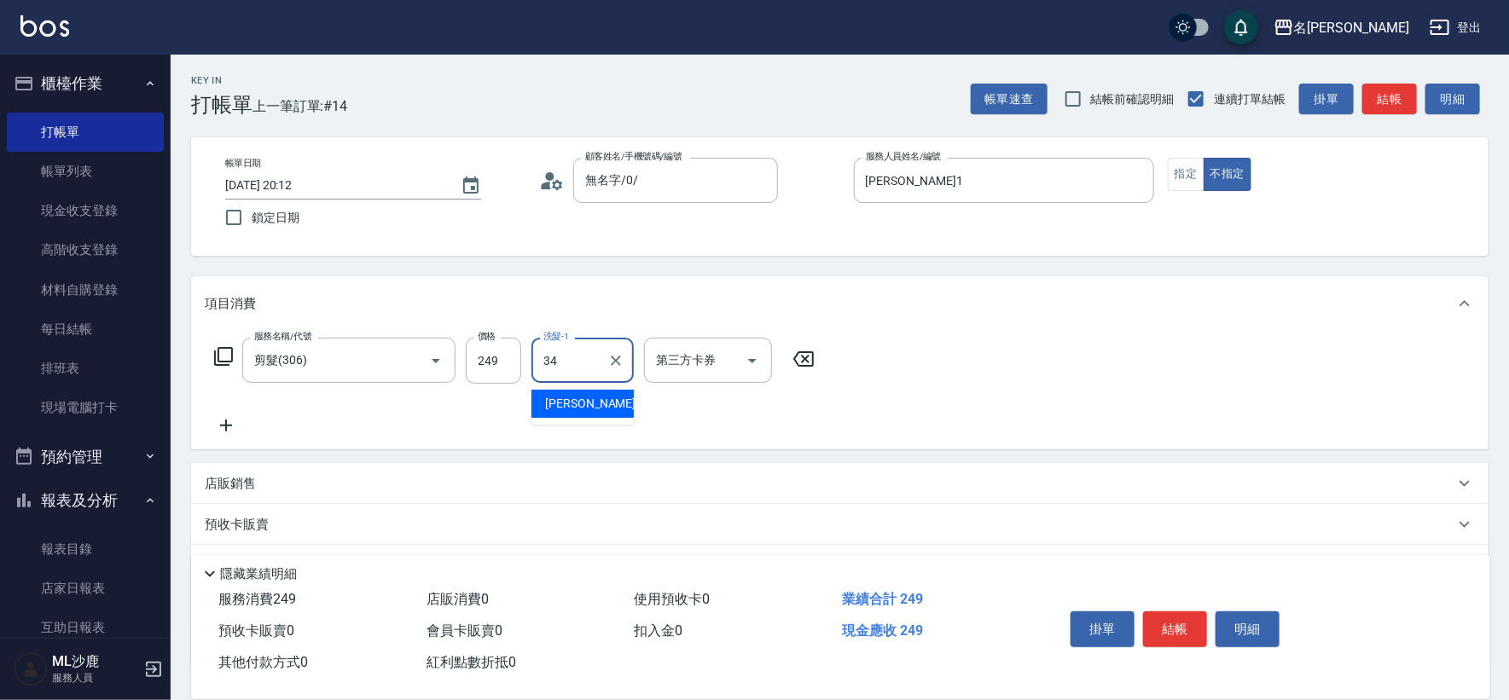
type input "[PERSON_NAME]-34"
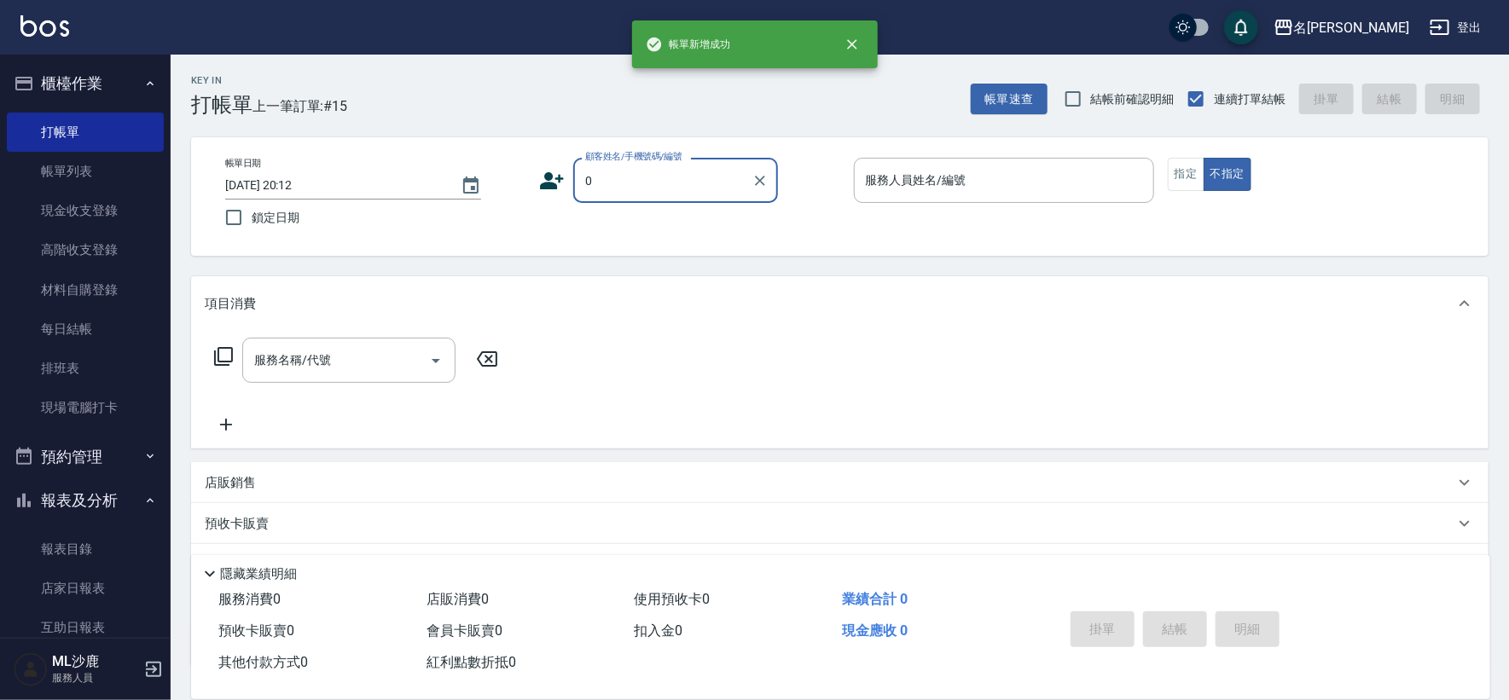
type input "無名字/0/"
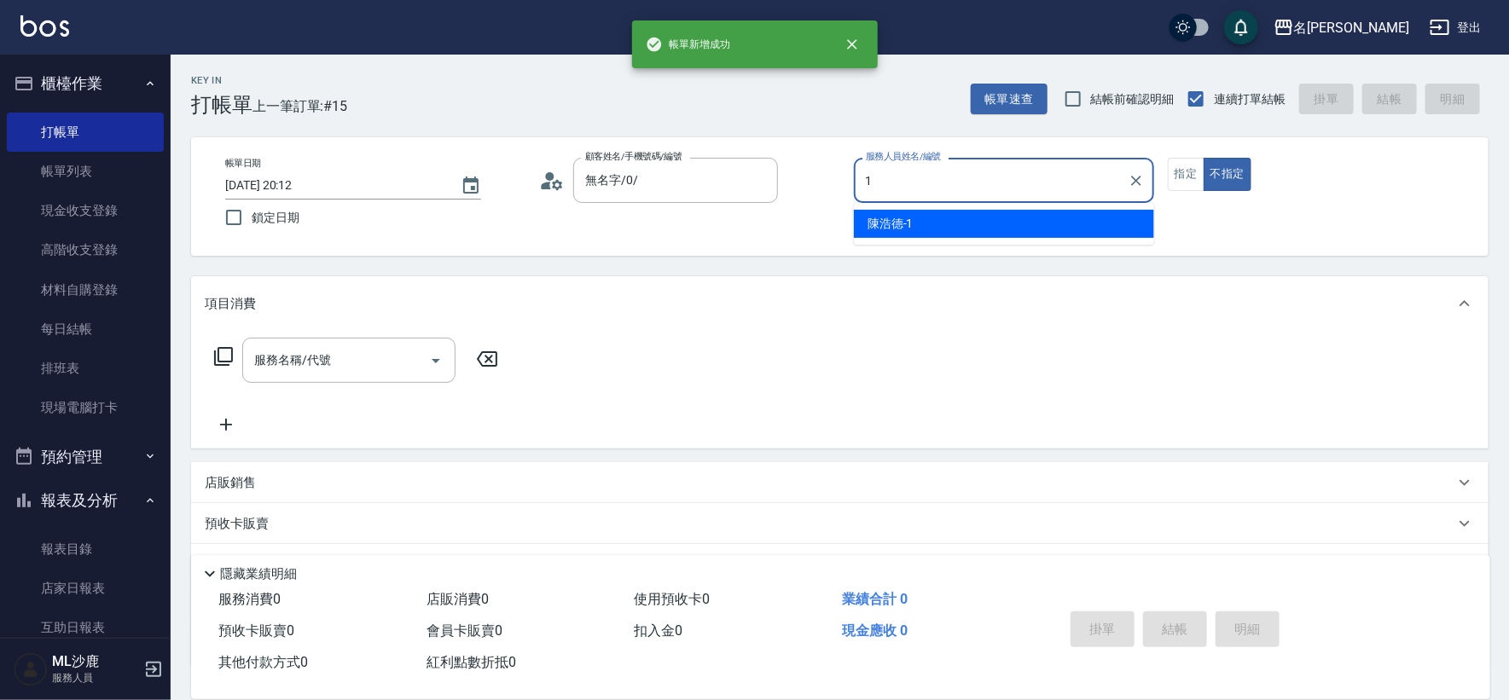
type input "[PERSON_NAME]1"
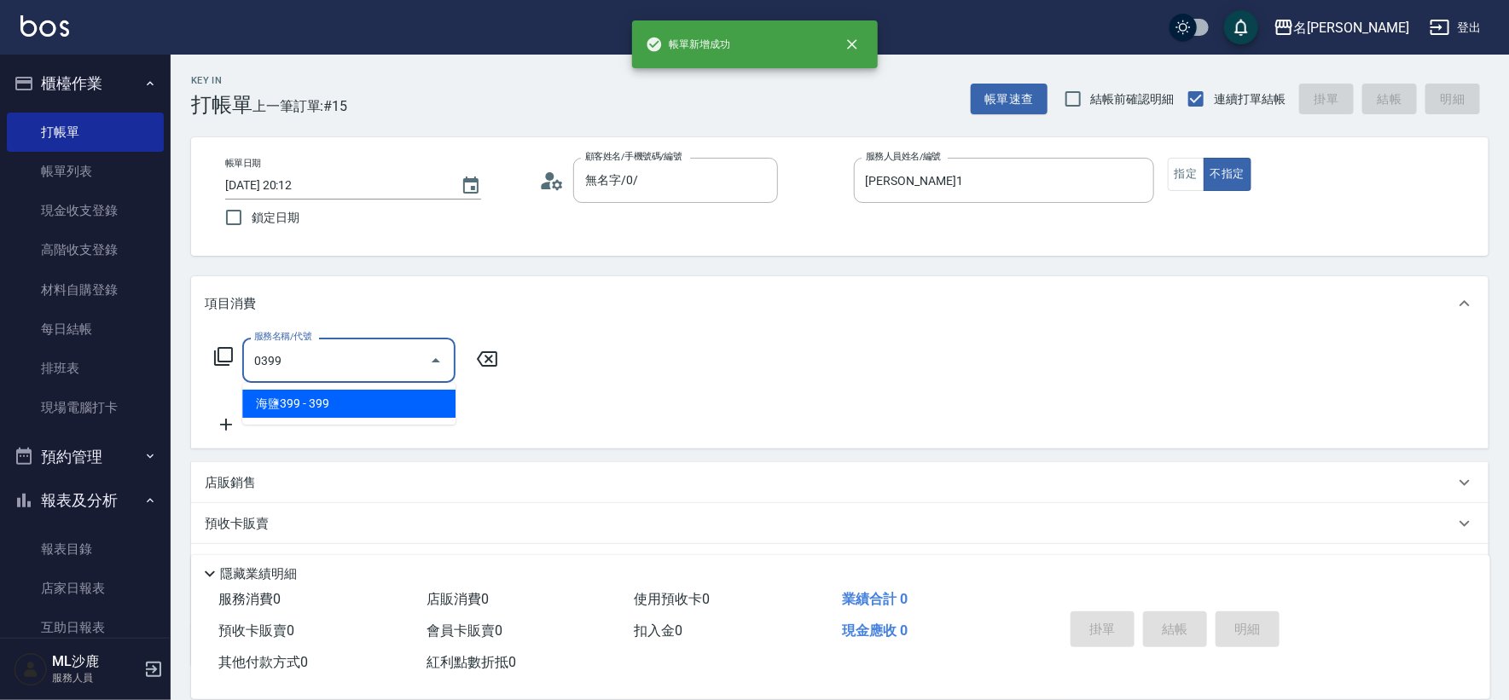
type input "海鹽399(0399)"
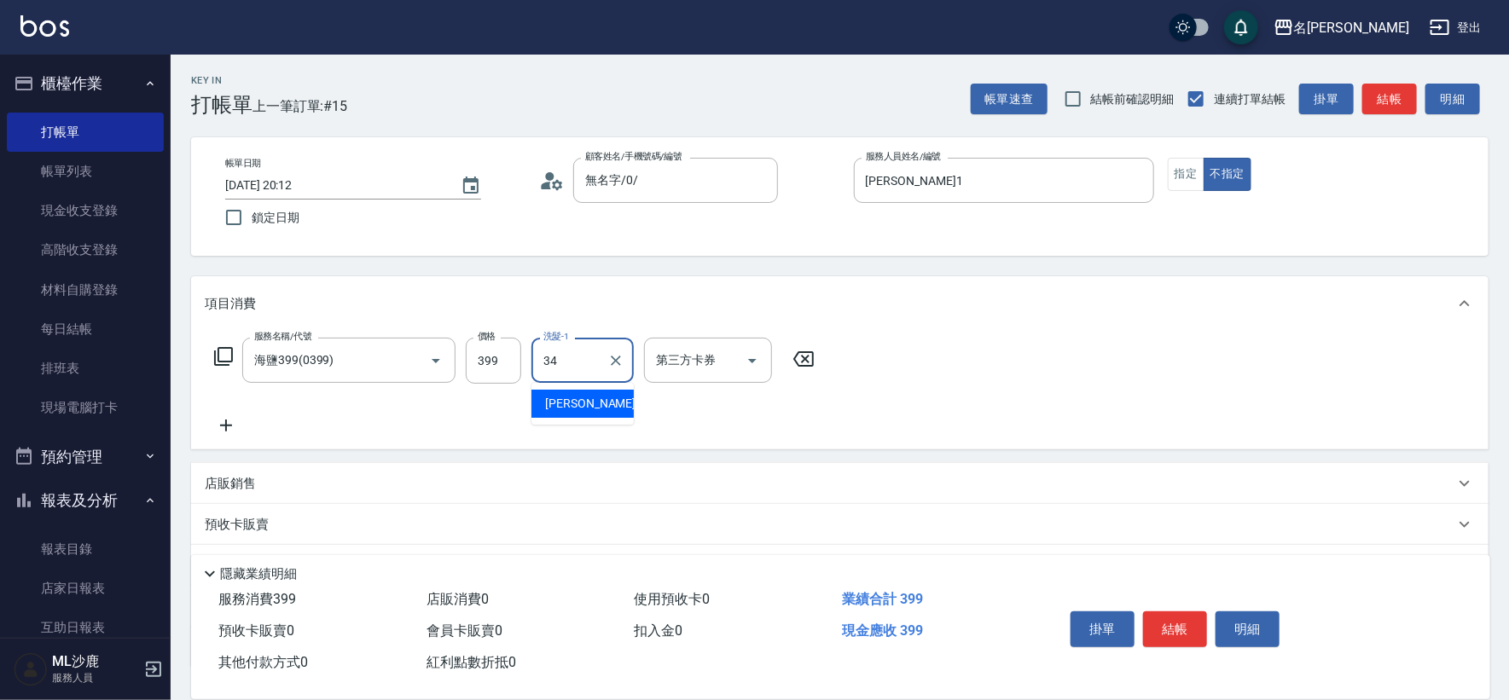
type input "[PERSON_NAME]-34"
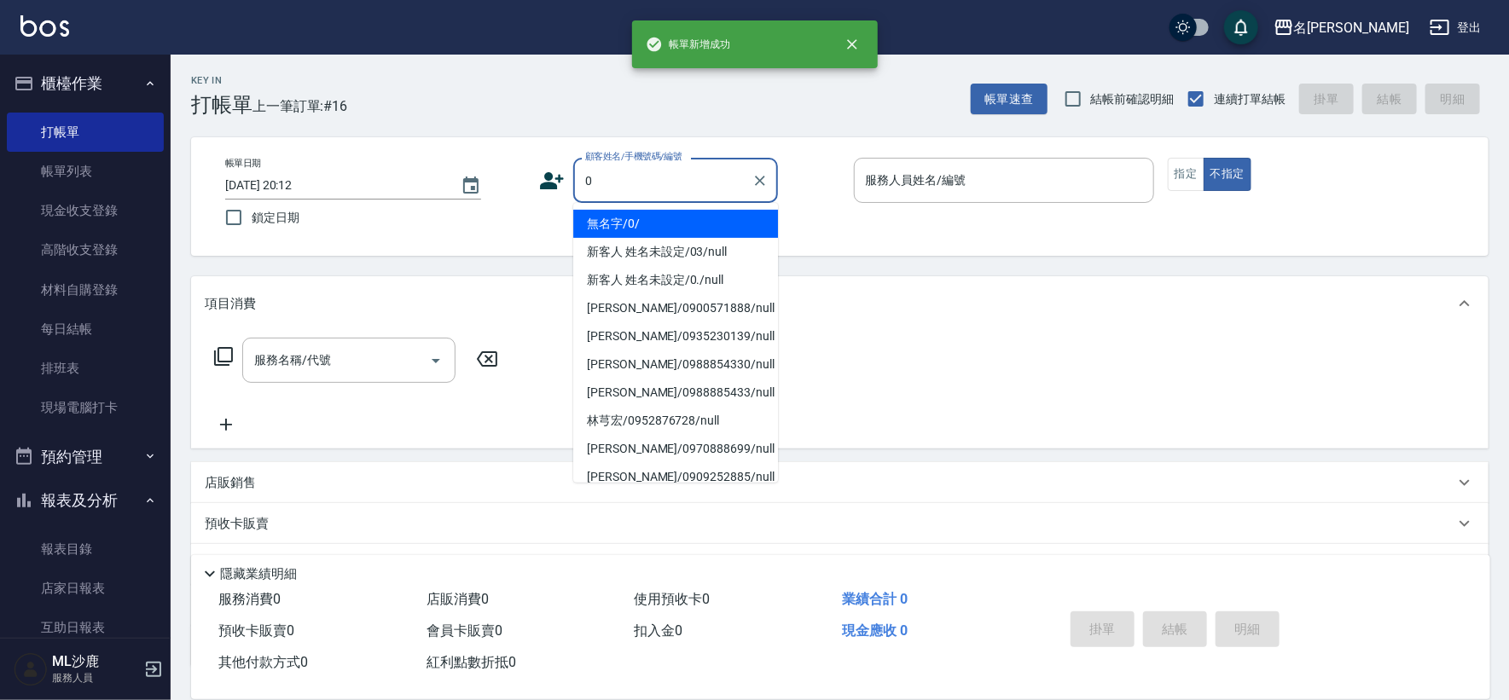
type input "無名字/0/"
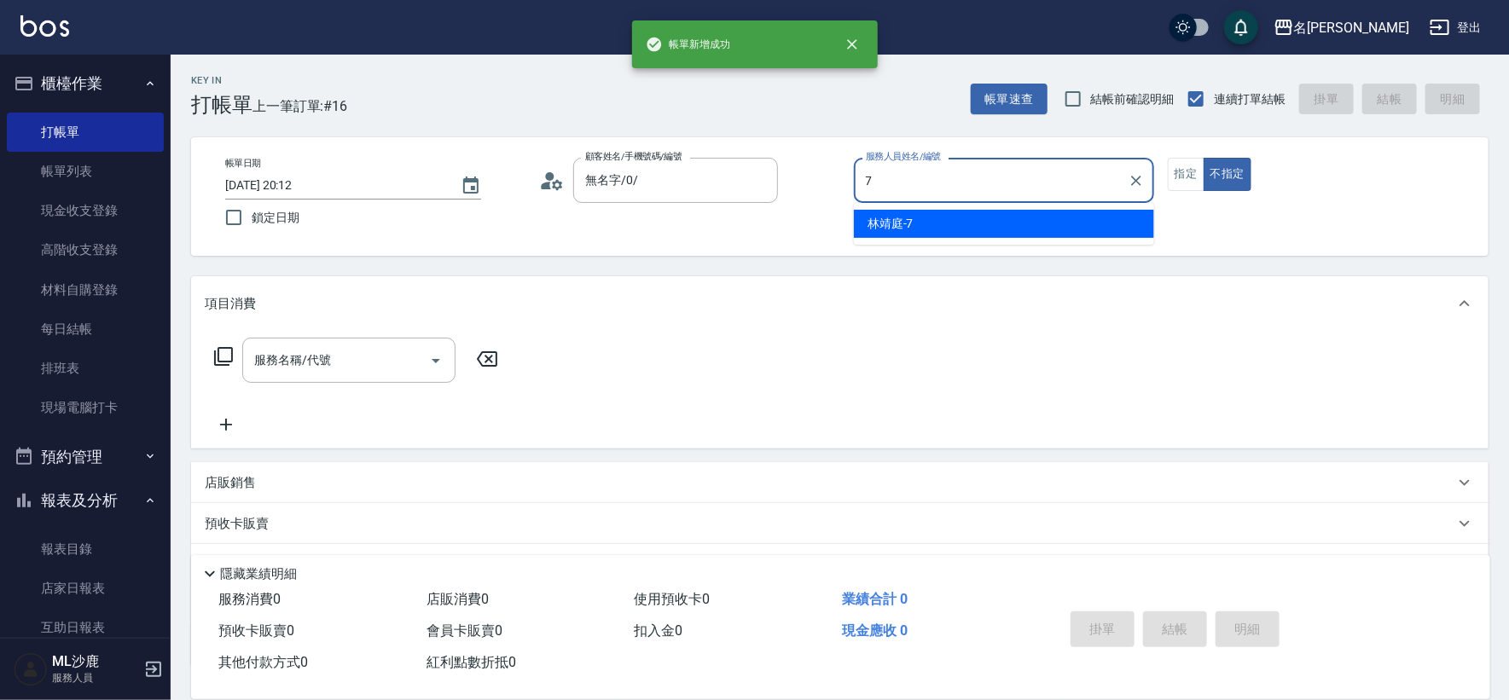
type input "[PERSON_NAME]-7"
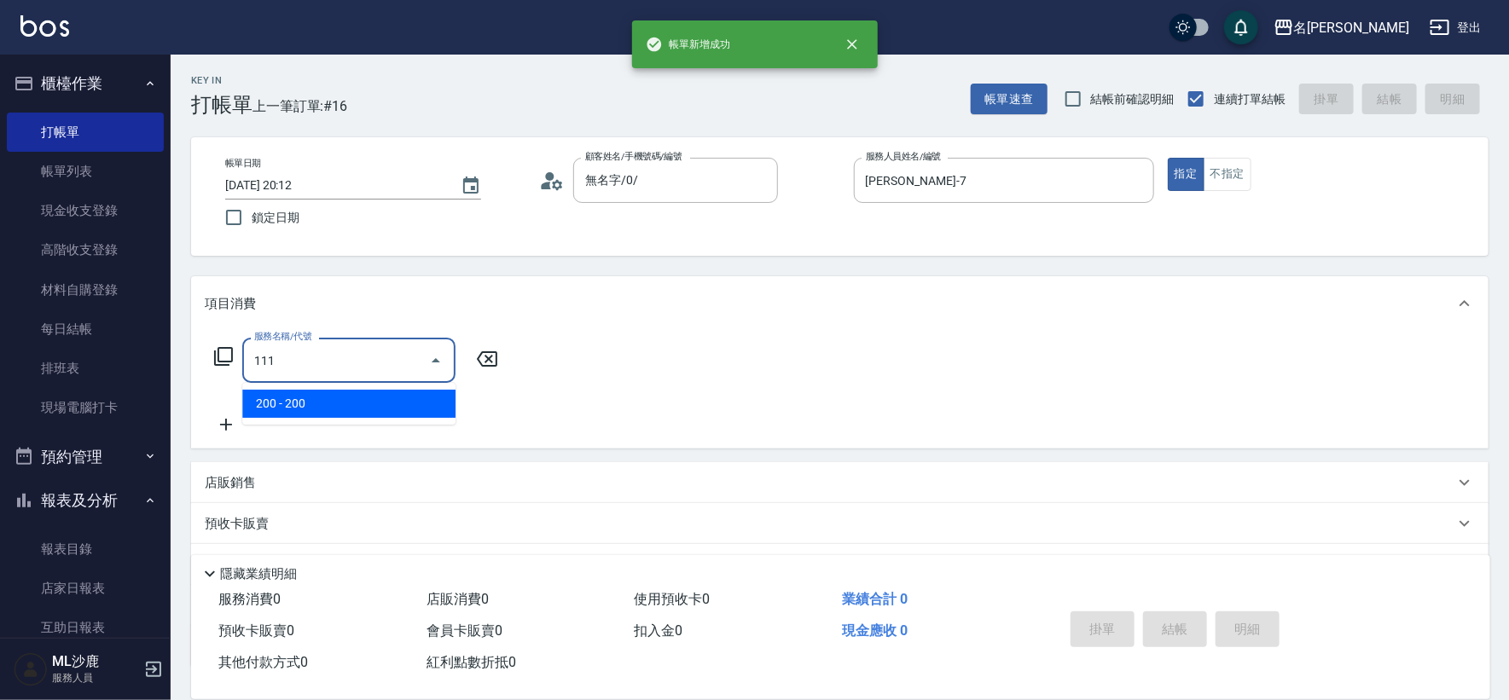
type input "200(111)"
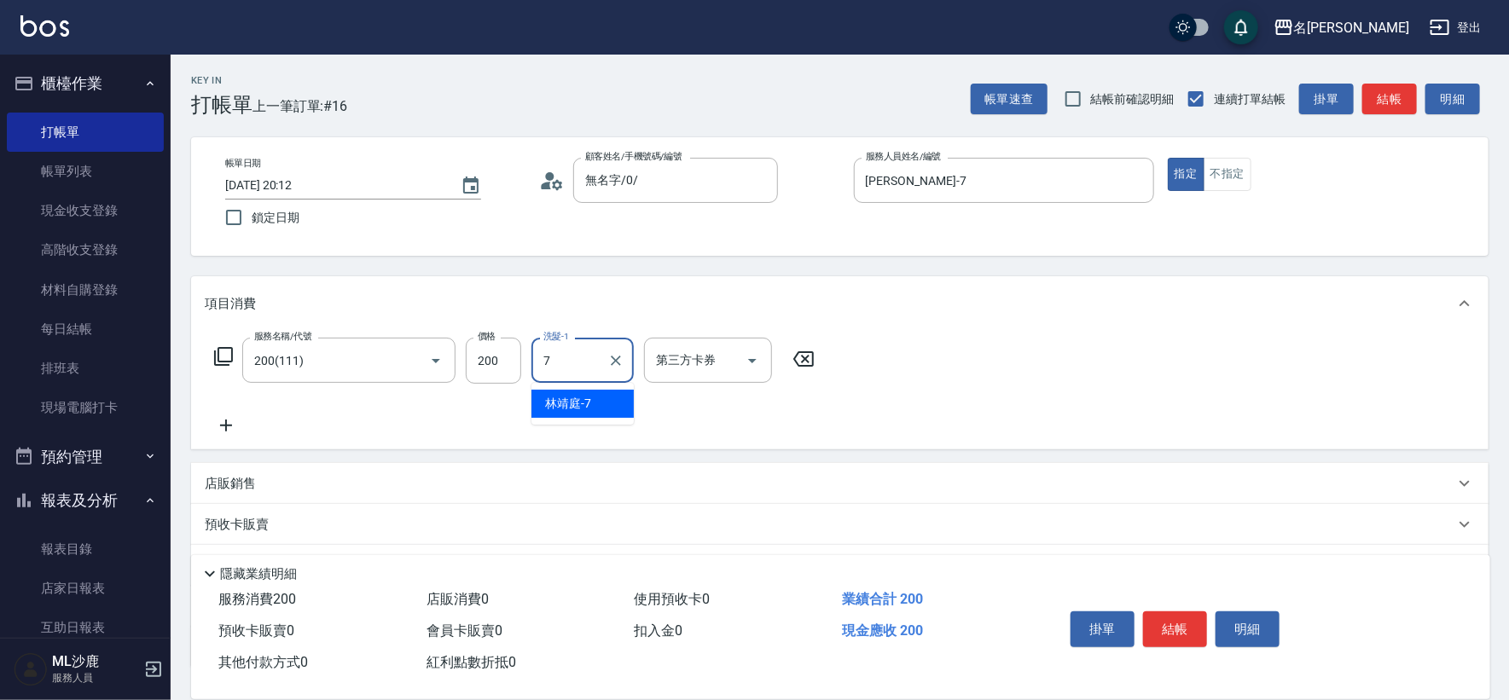
type input "[PERSON_NAME]-7"
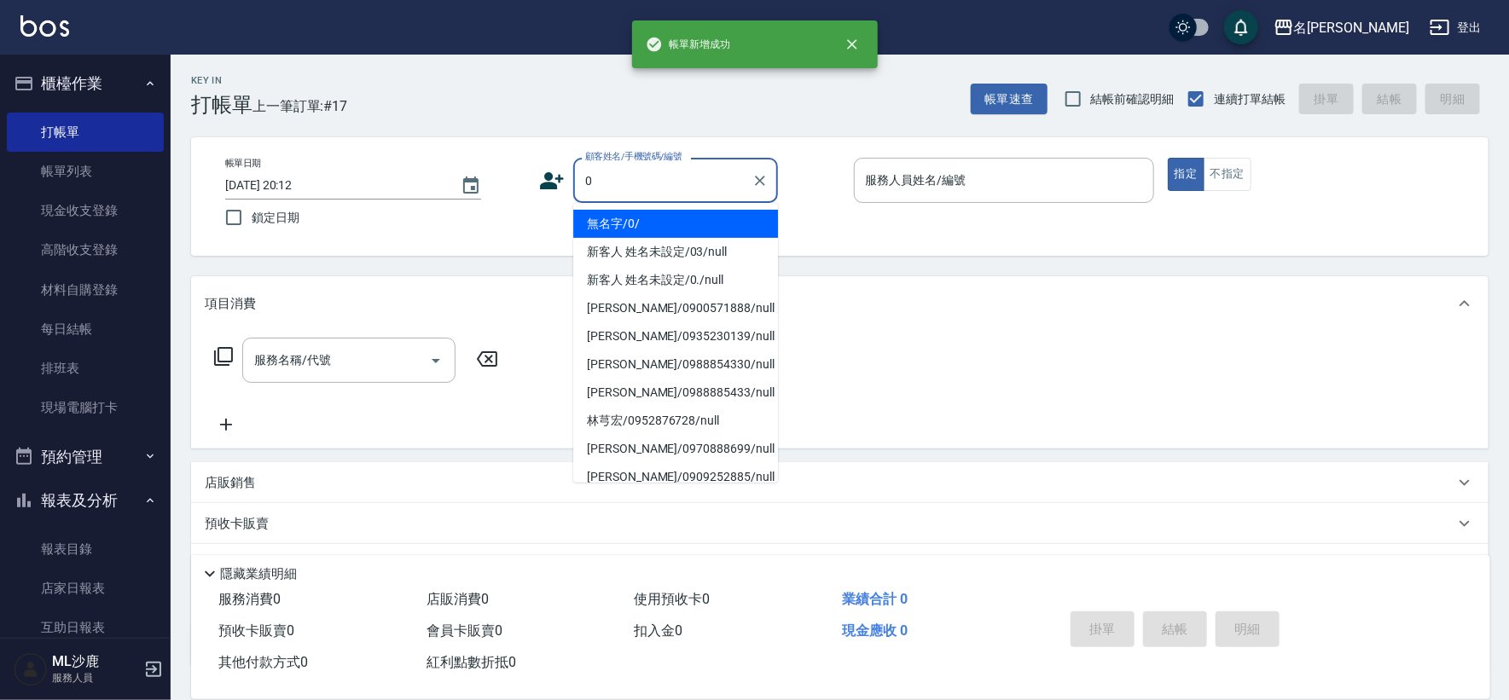
type input "無名字/0/"
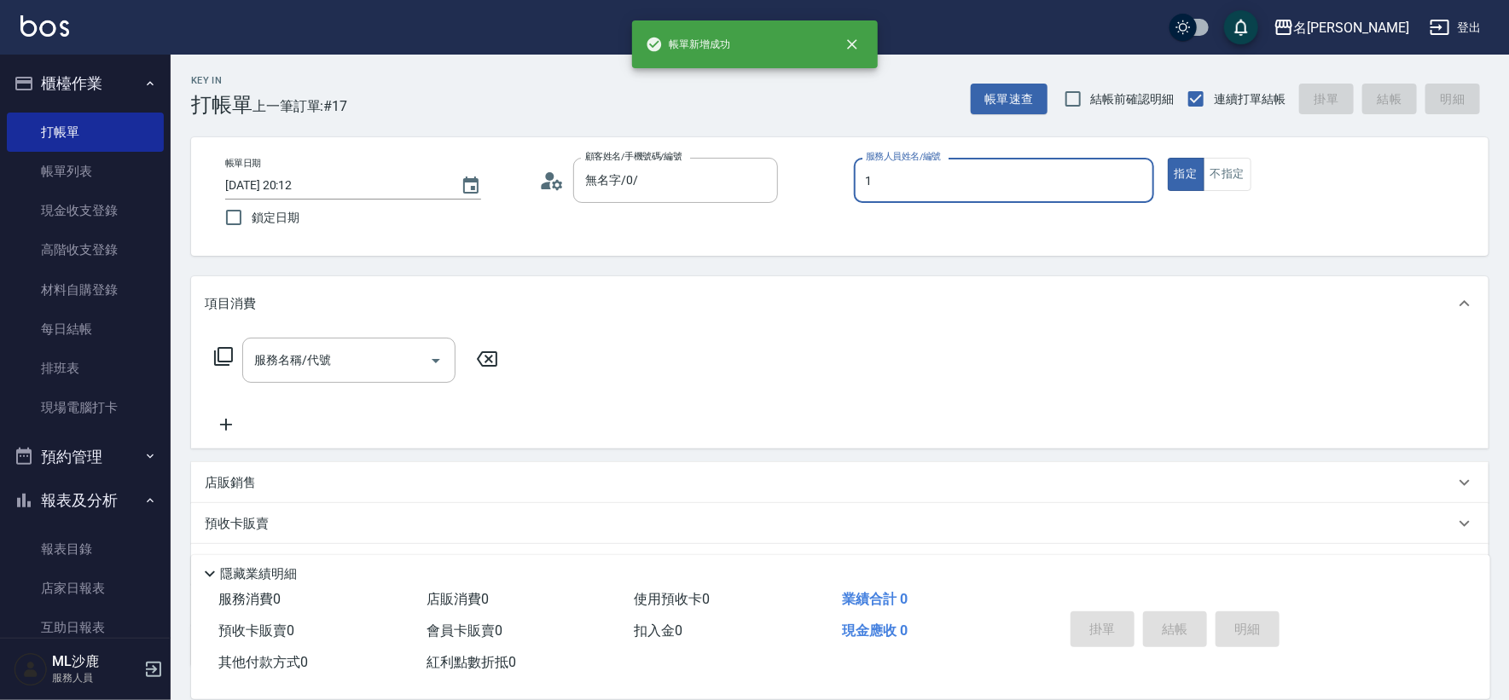
type input "[PERSON_NAME]1"
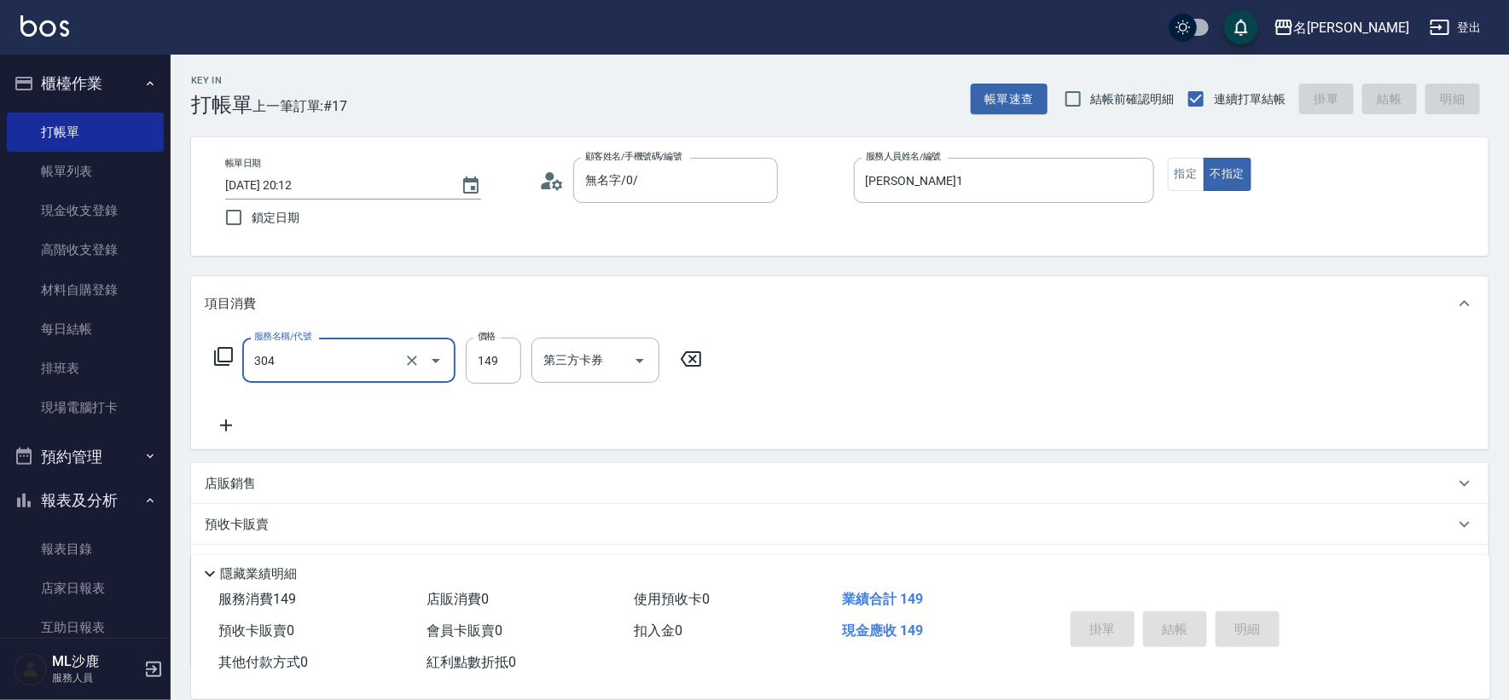
type input "304"
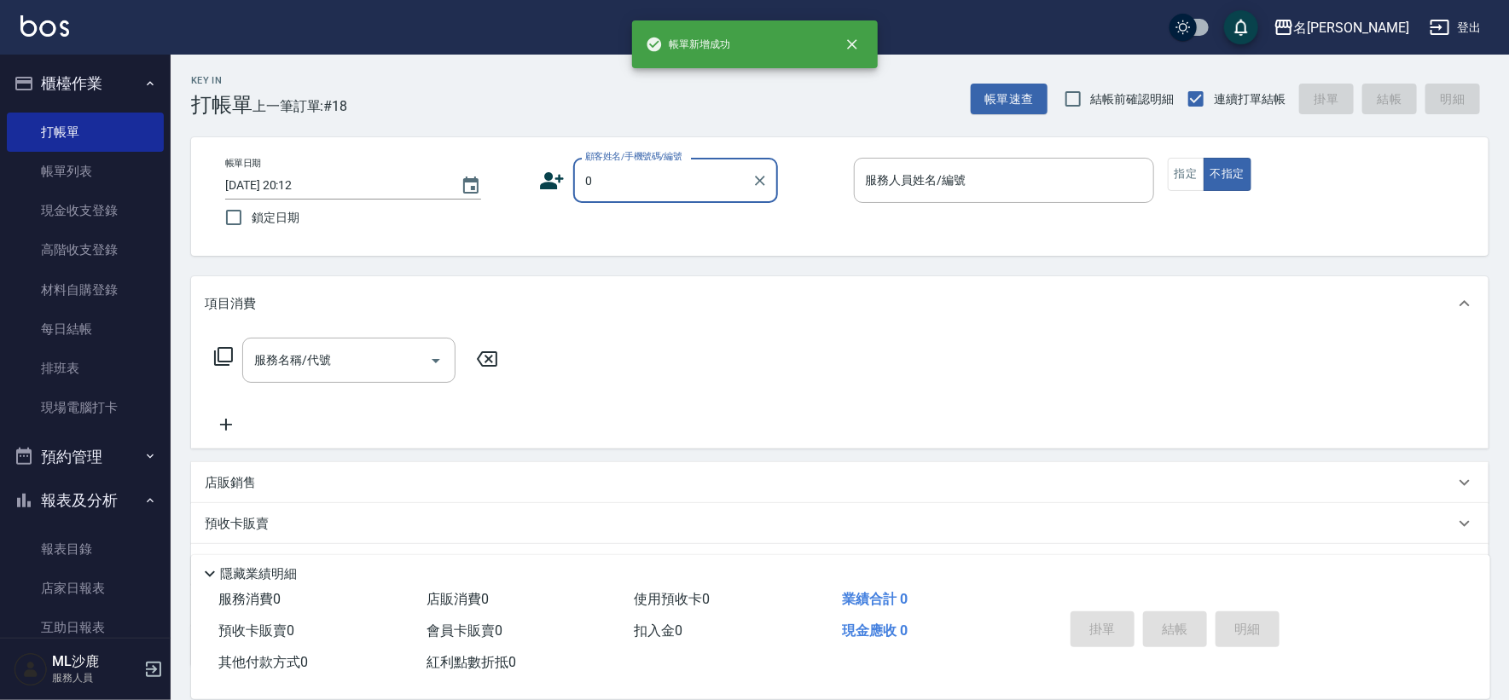
type input "無名字/0/"
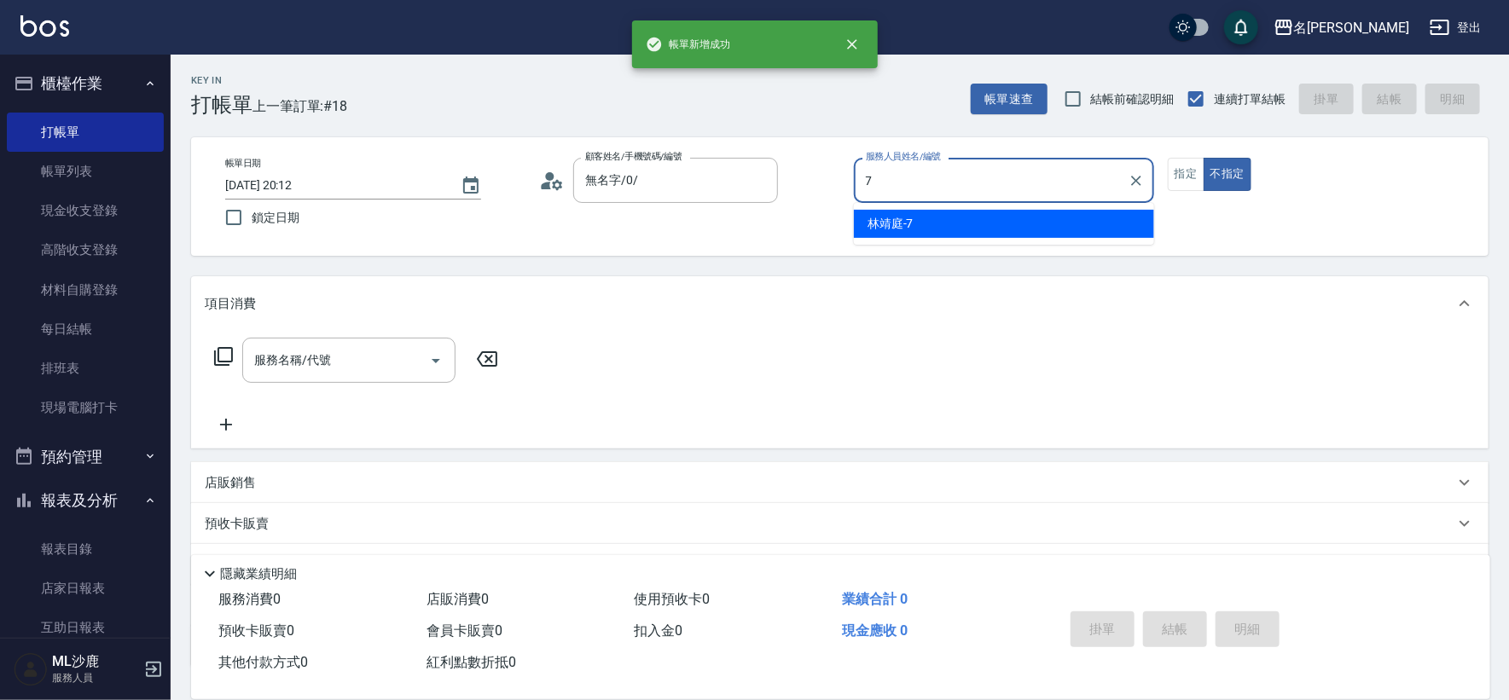
type input "[PERSON_NAME]-7"
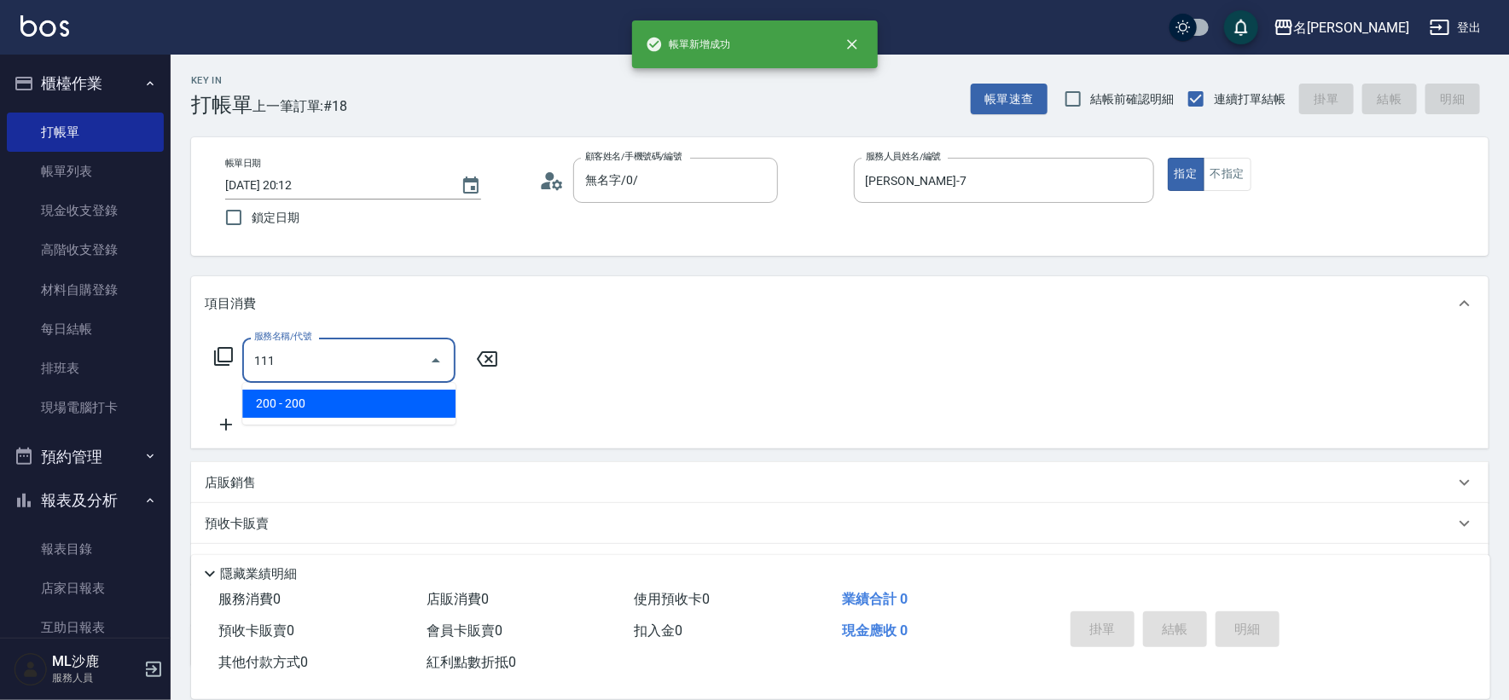
type input "200(111)"
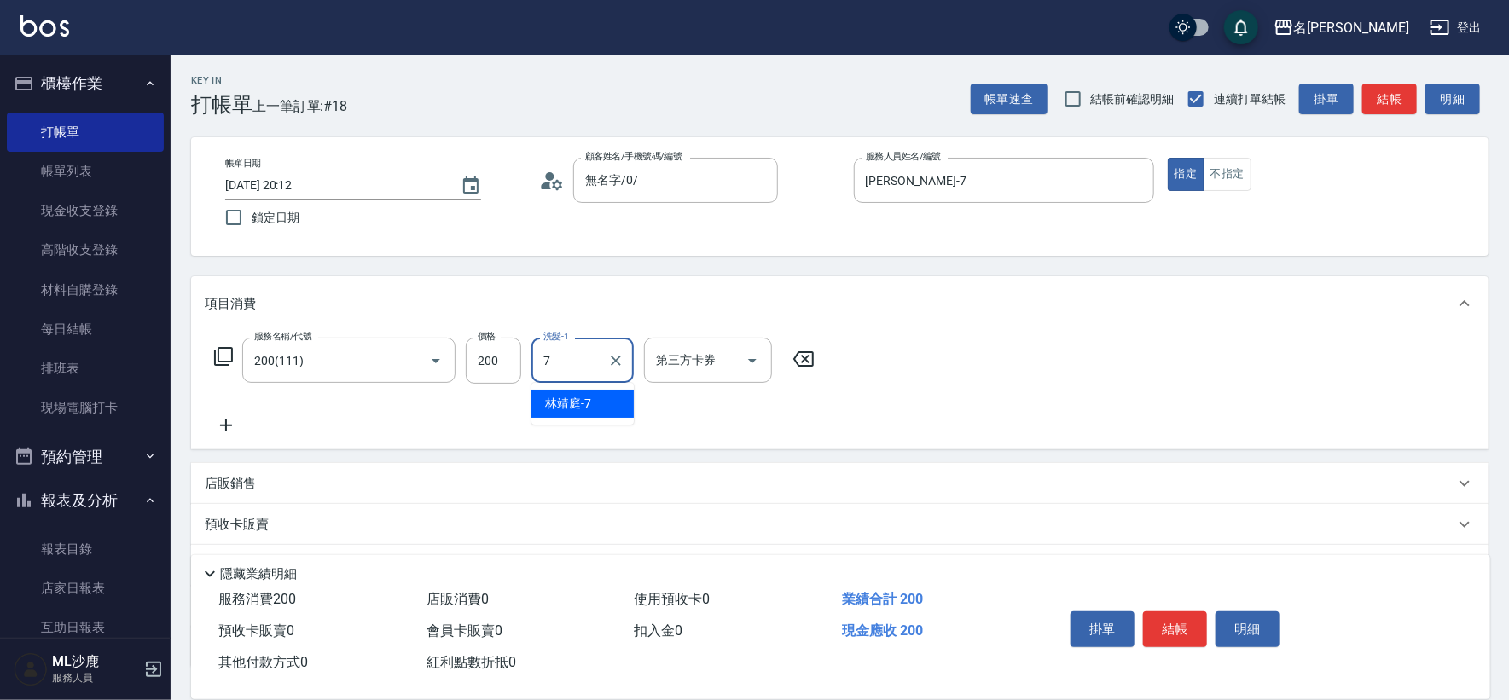
type input "[PERSON_NAME]-7"
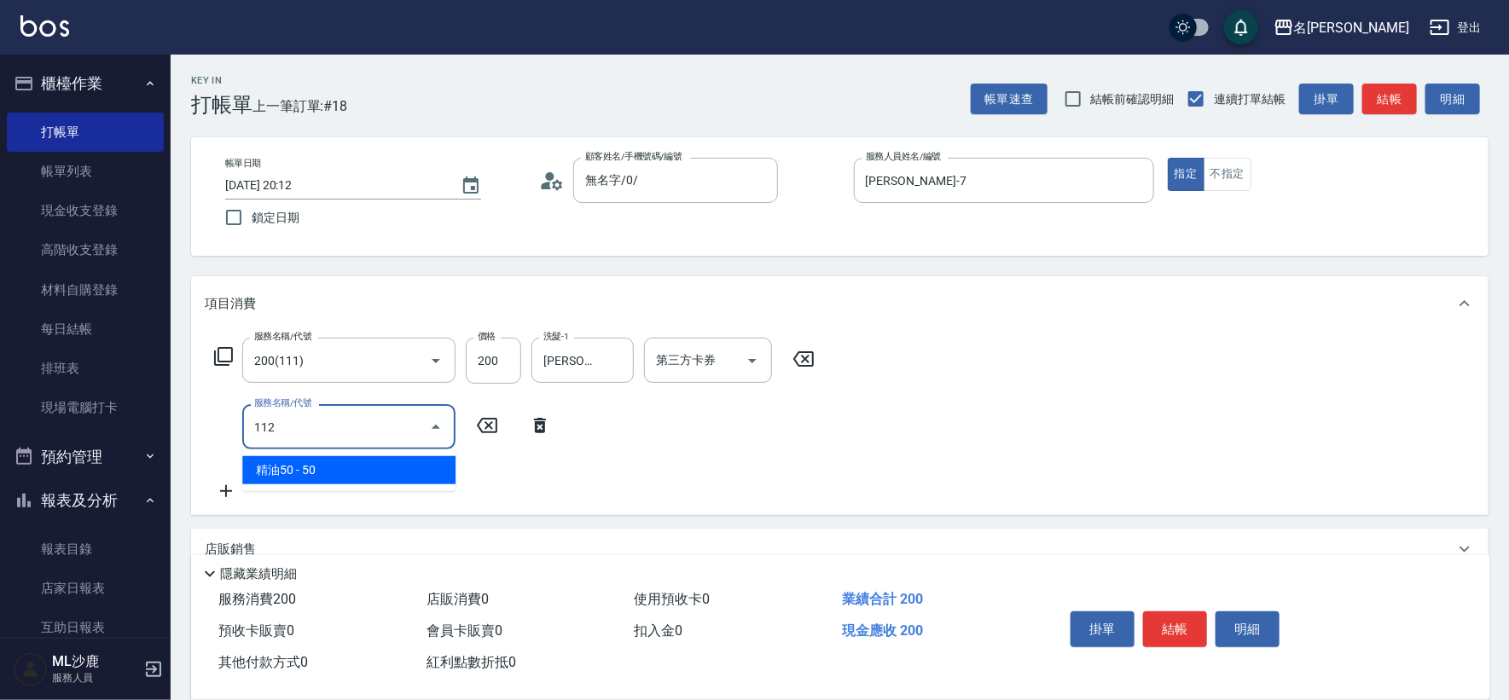
type input "精油50(112)"
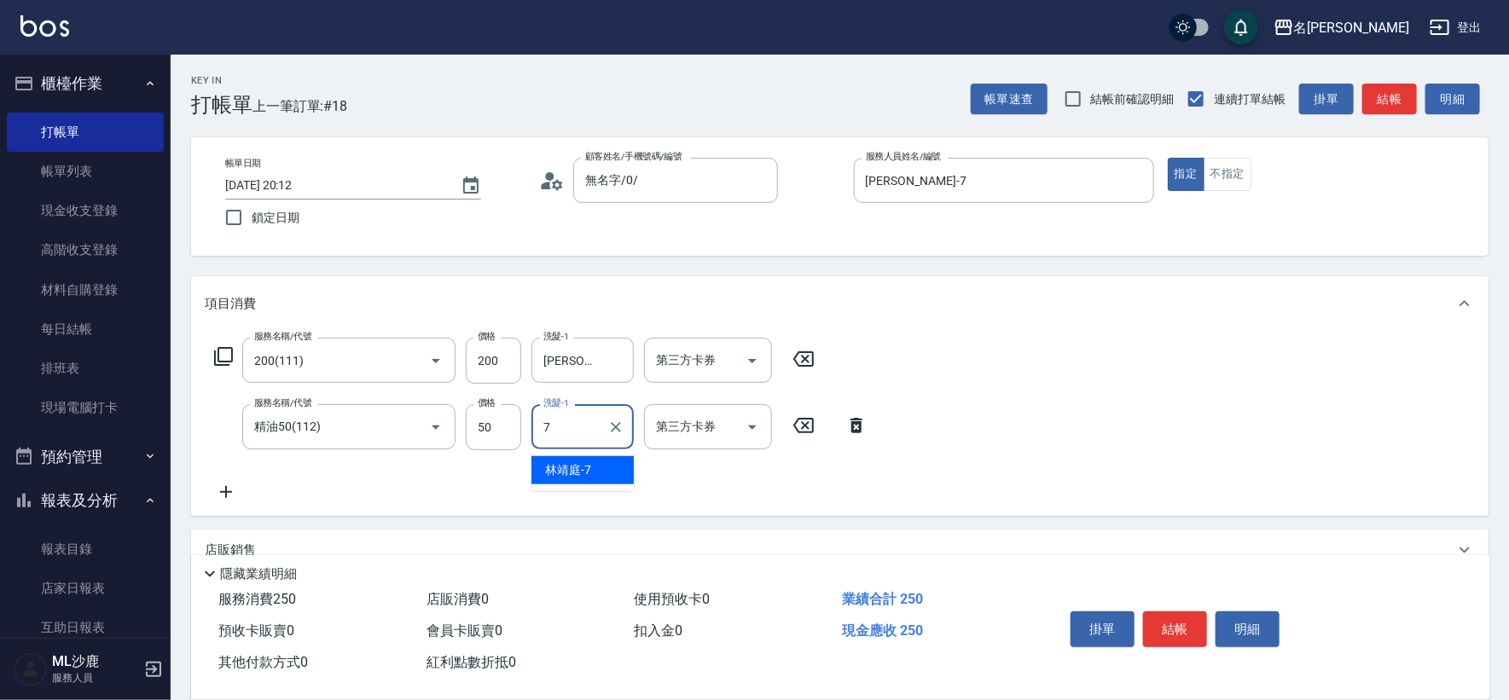
type input "[PERSON_NAME]-7"
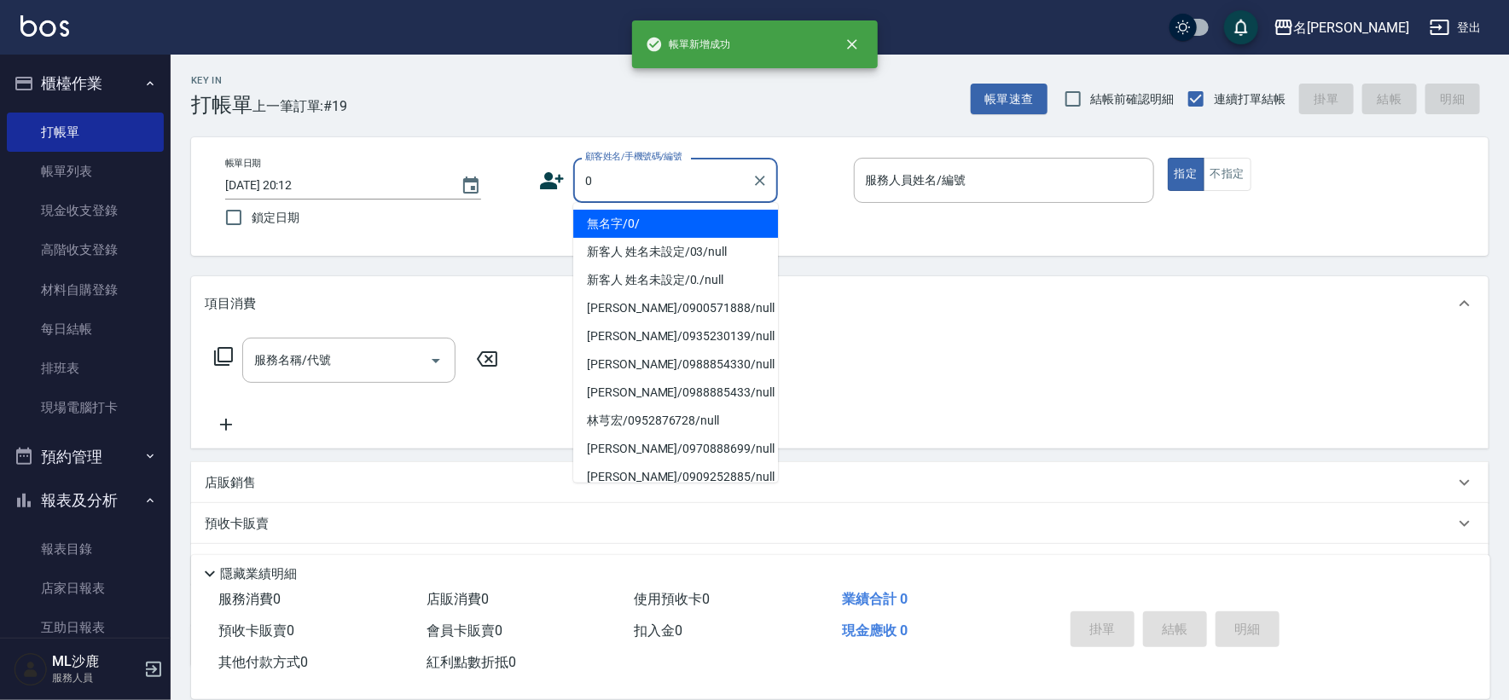
type input "無名字/0/"
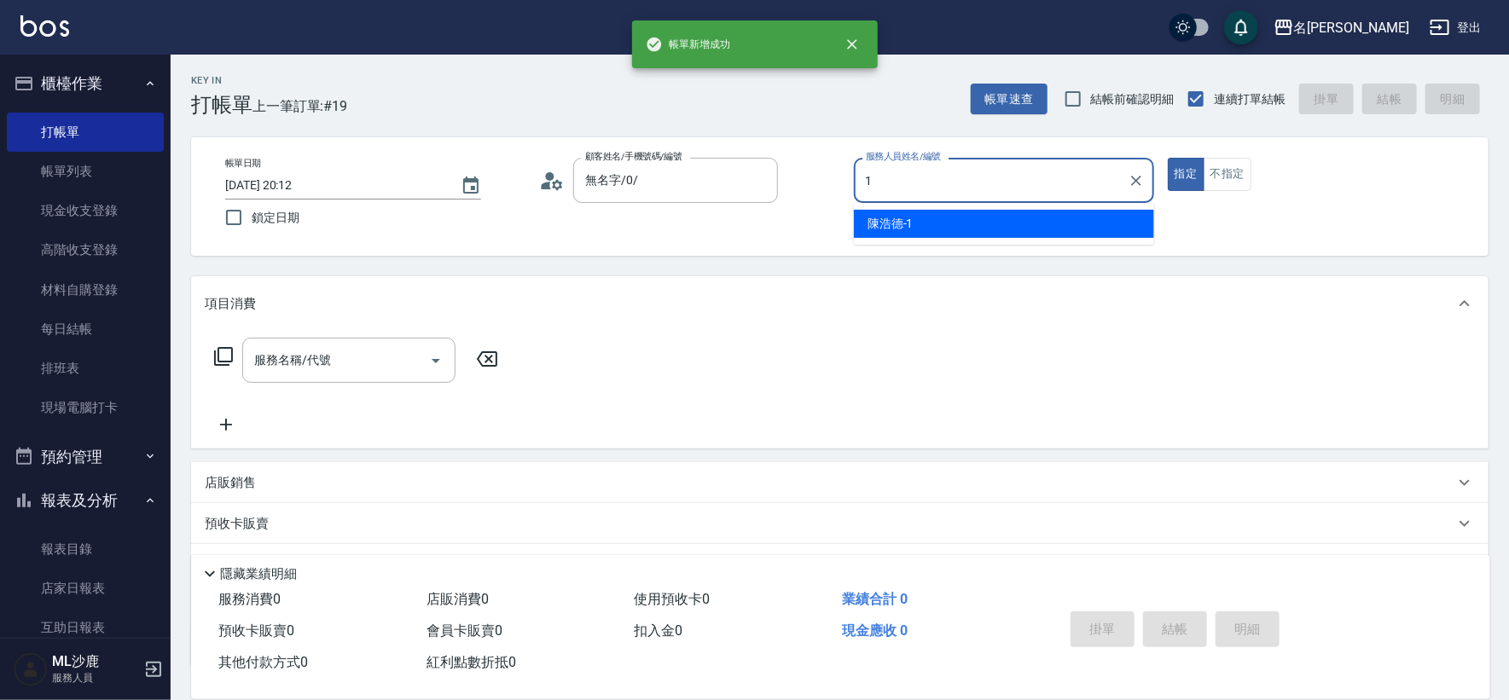
type input "[PERSON_NAME]1"
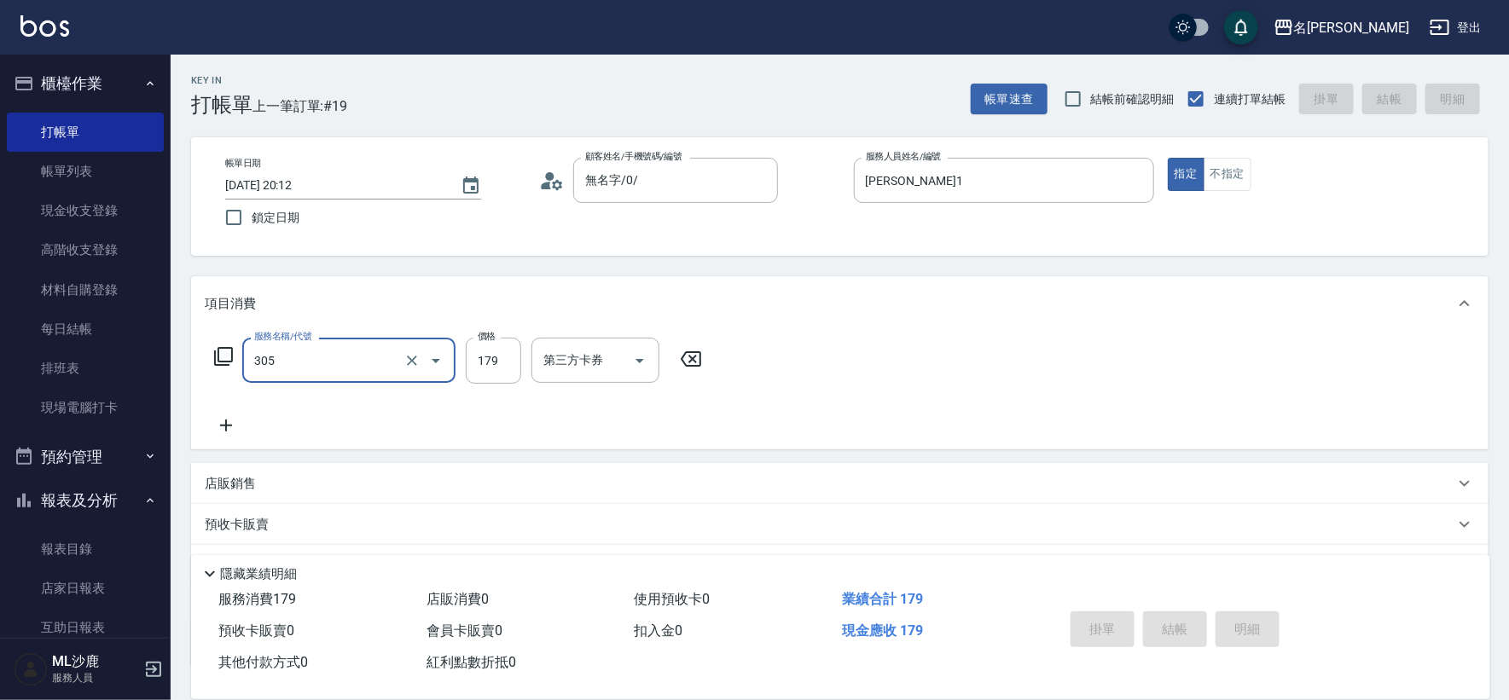
type input "305"
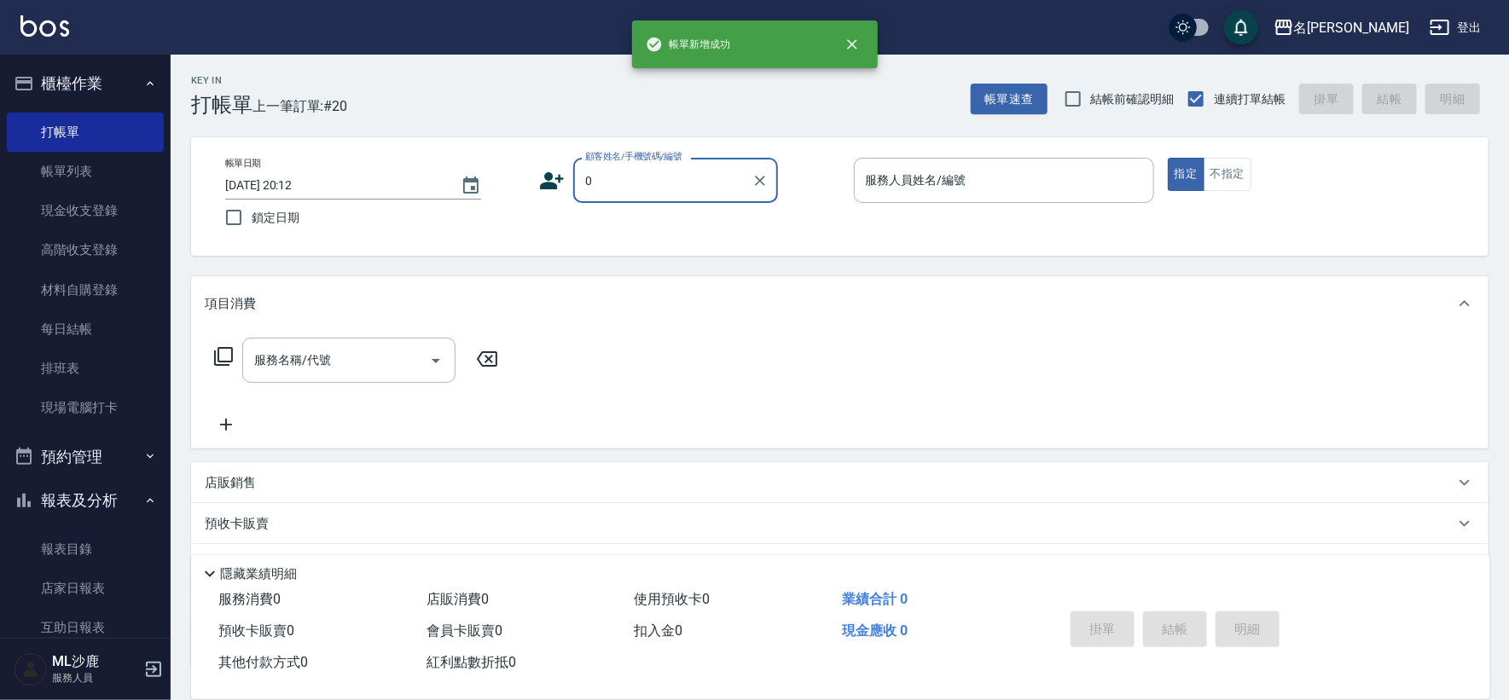
type input "無名字/0/"
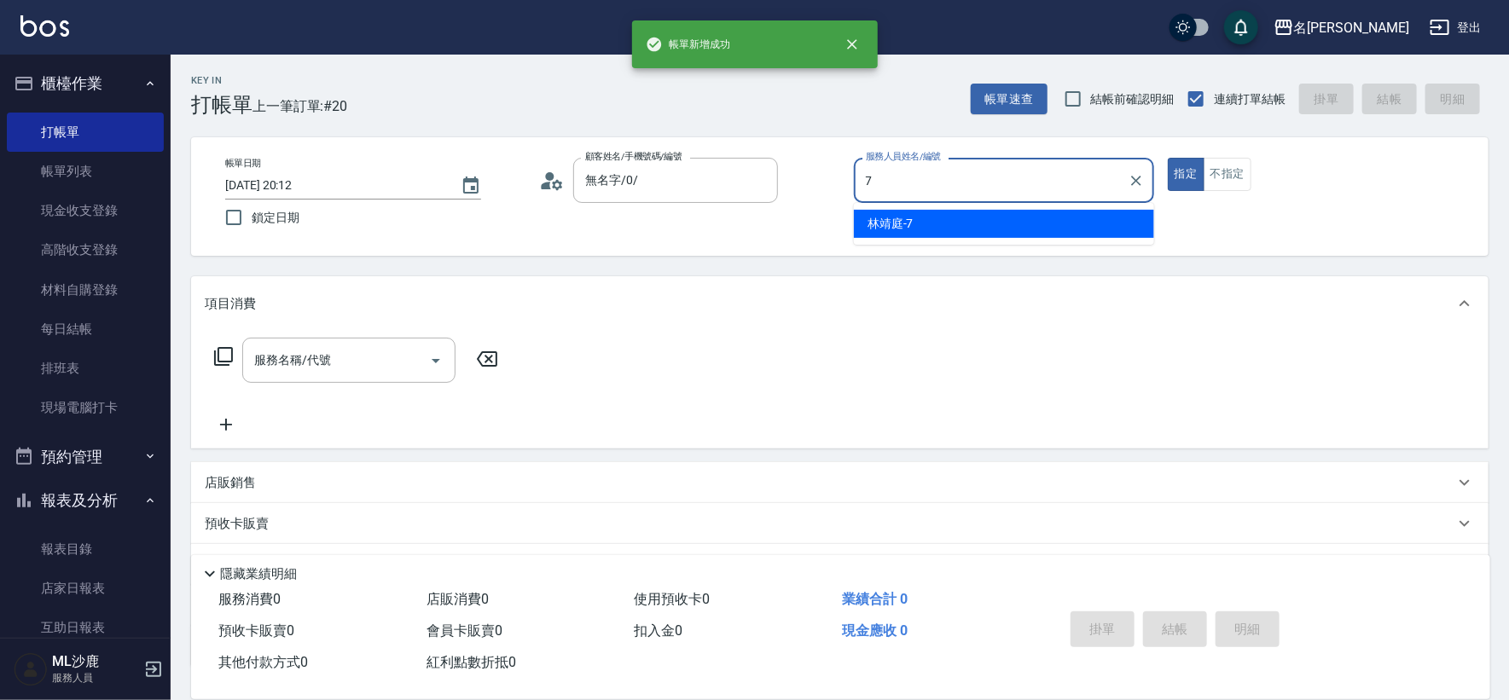
type input "[PERSON_NAME]-7"
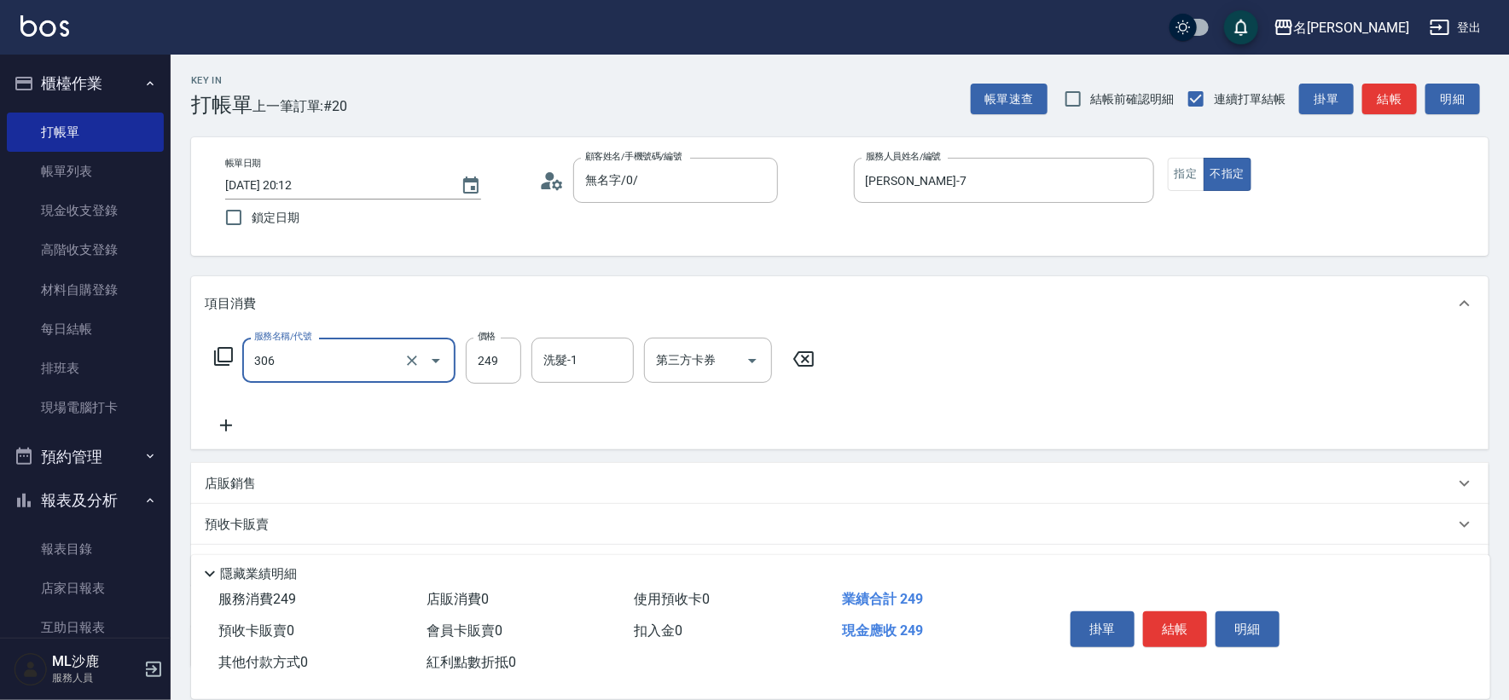
type input "剪髮(306)"
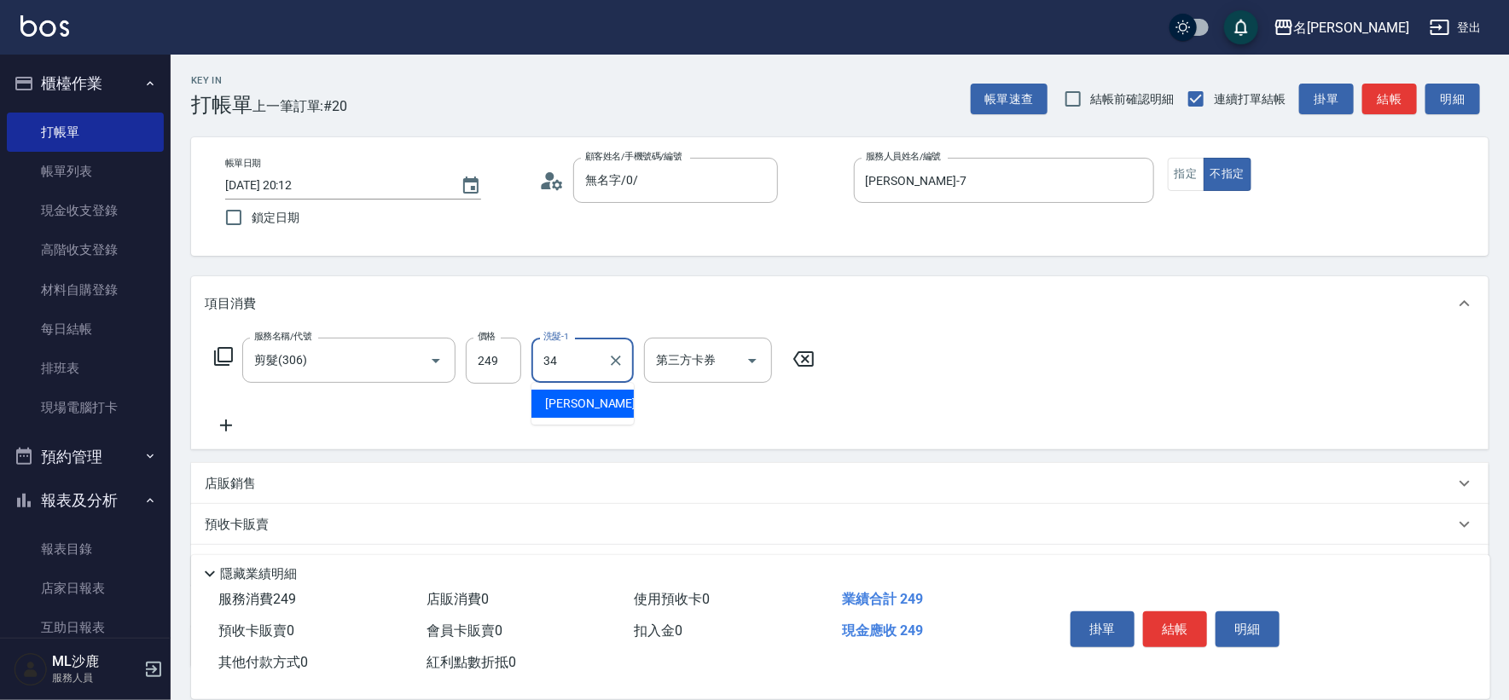
type input "[PERSON_NAME]-34"
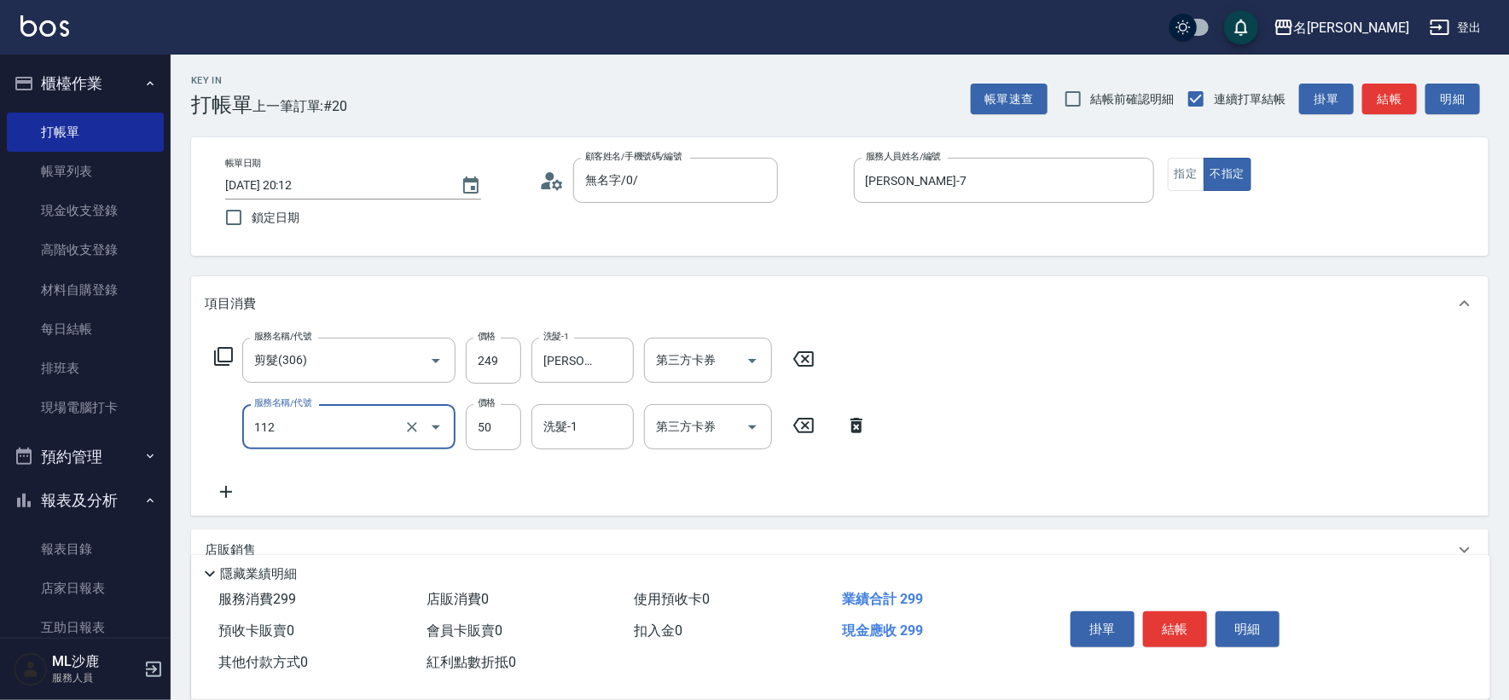
type input "精油50(112)"
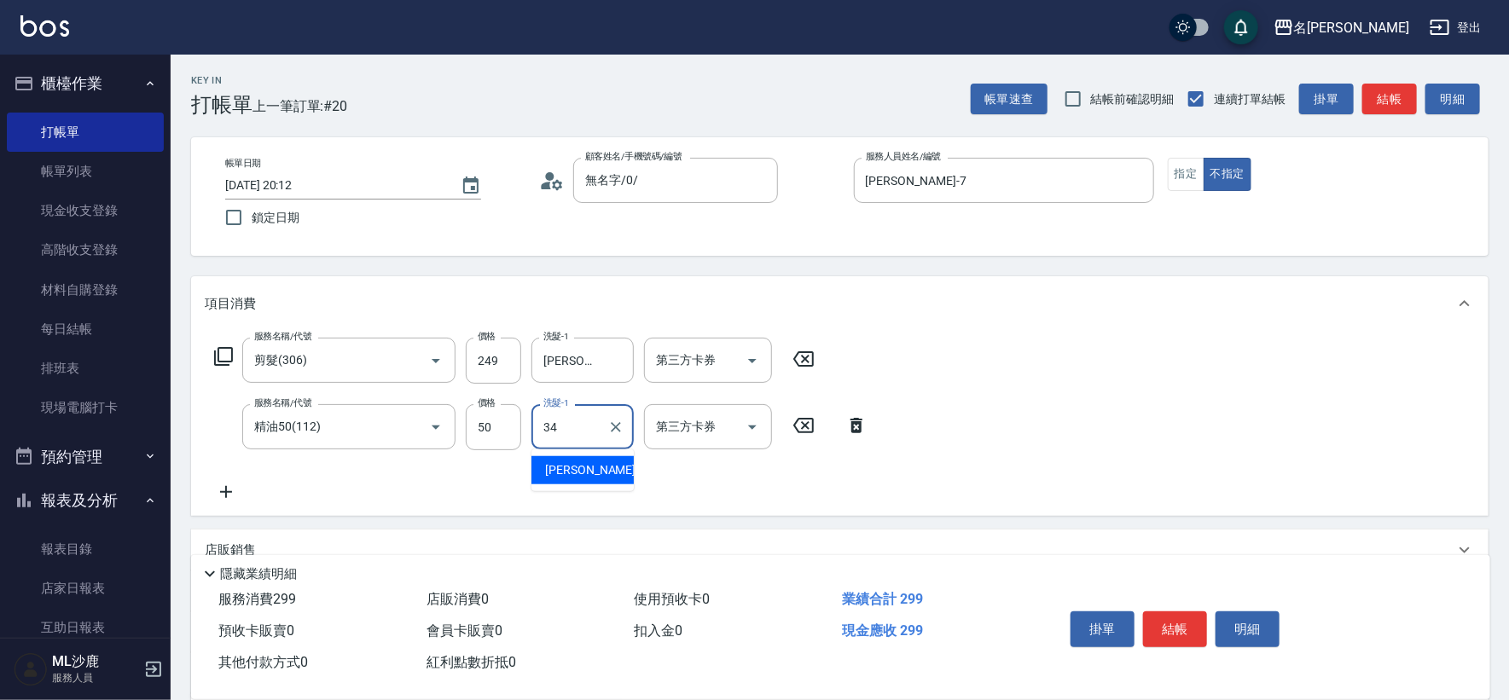
type input "[PERSON_NAME]-34"
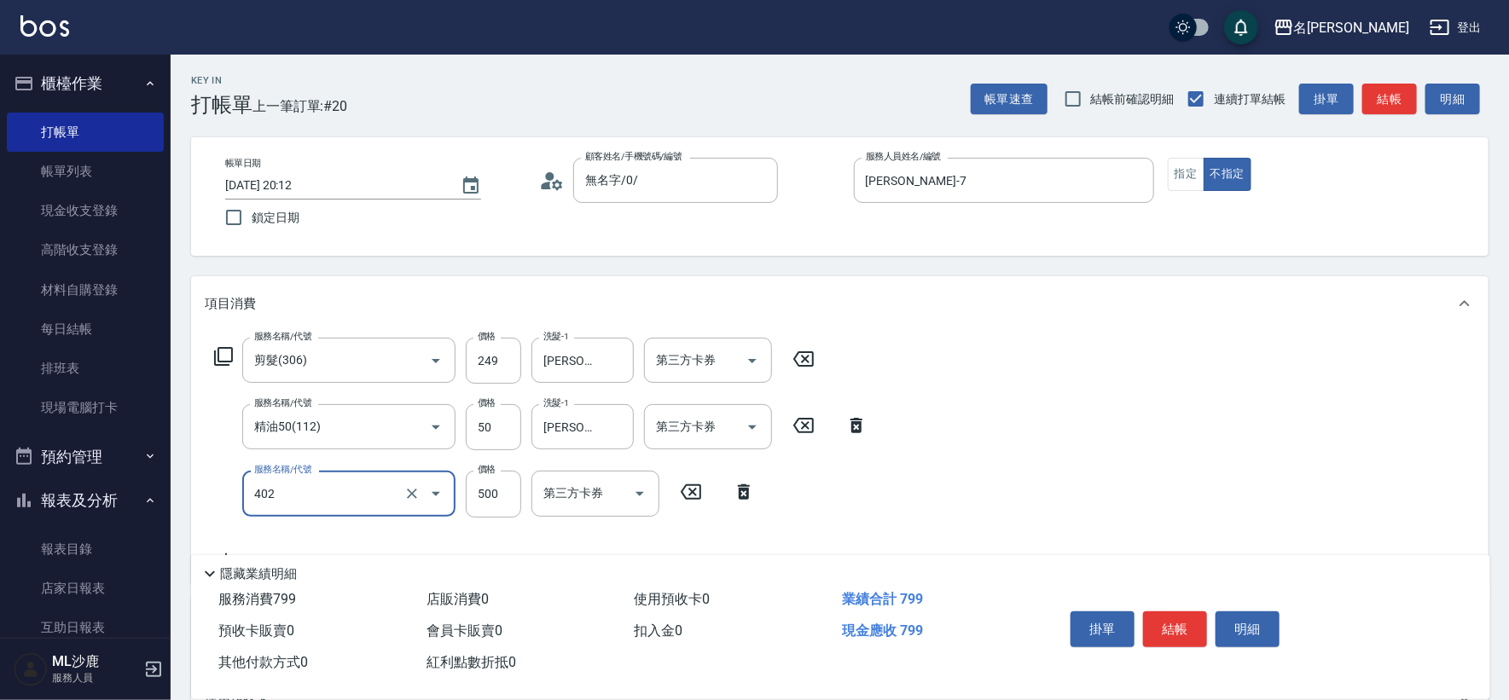
type input "500護(402)"
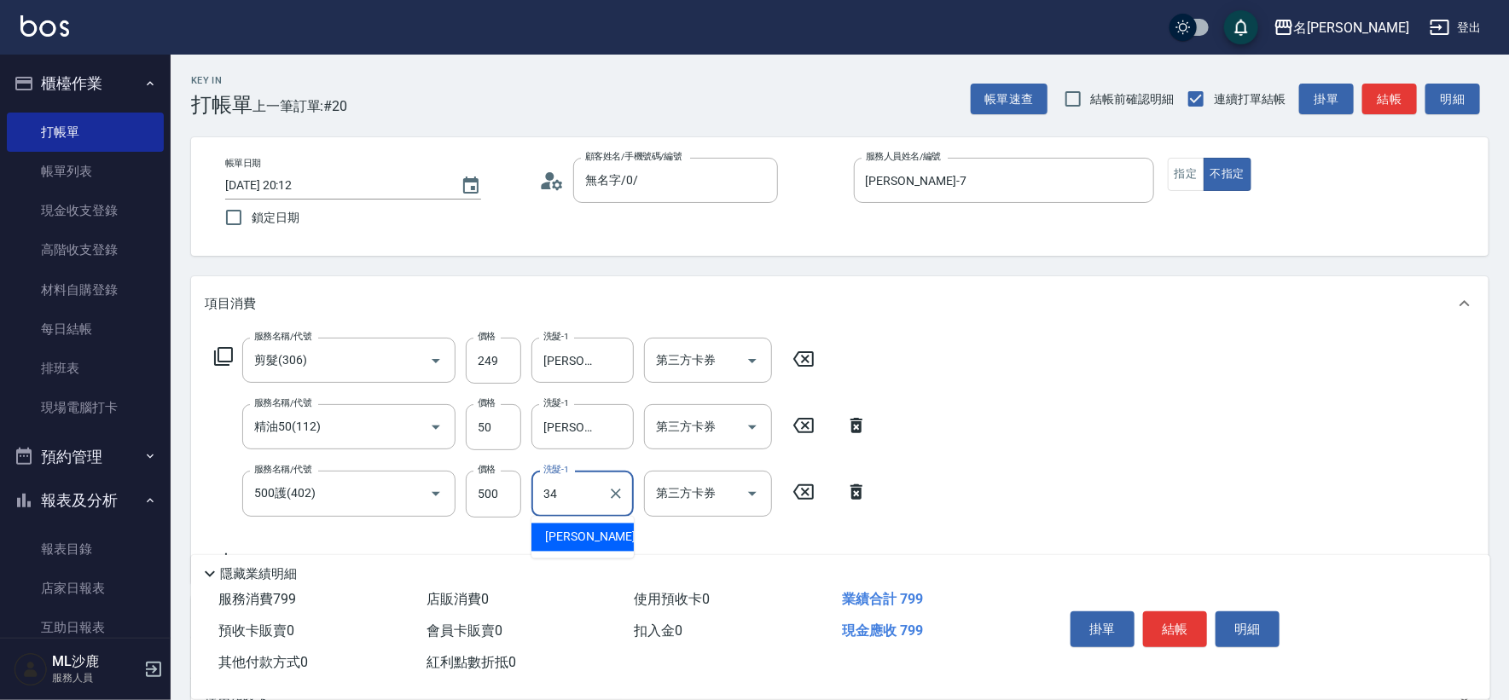
type input "[PERSON_NAME]-34"
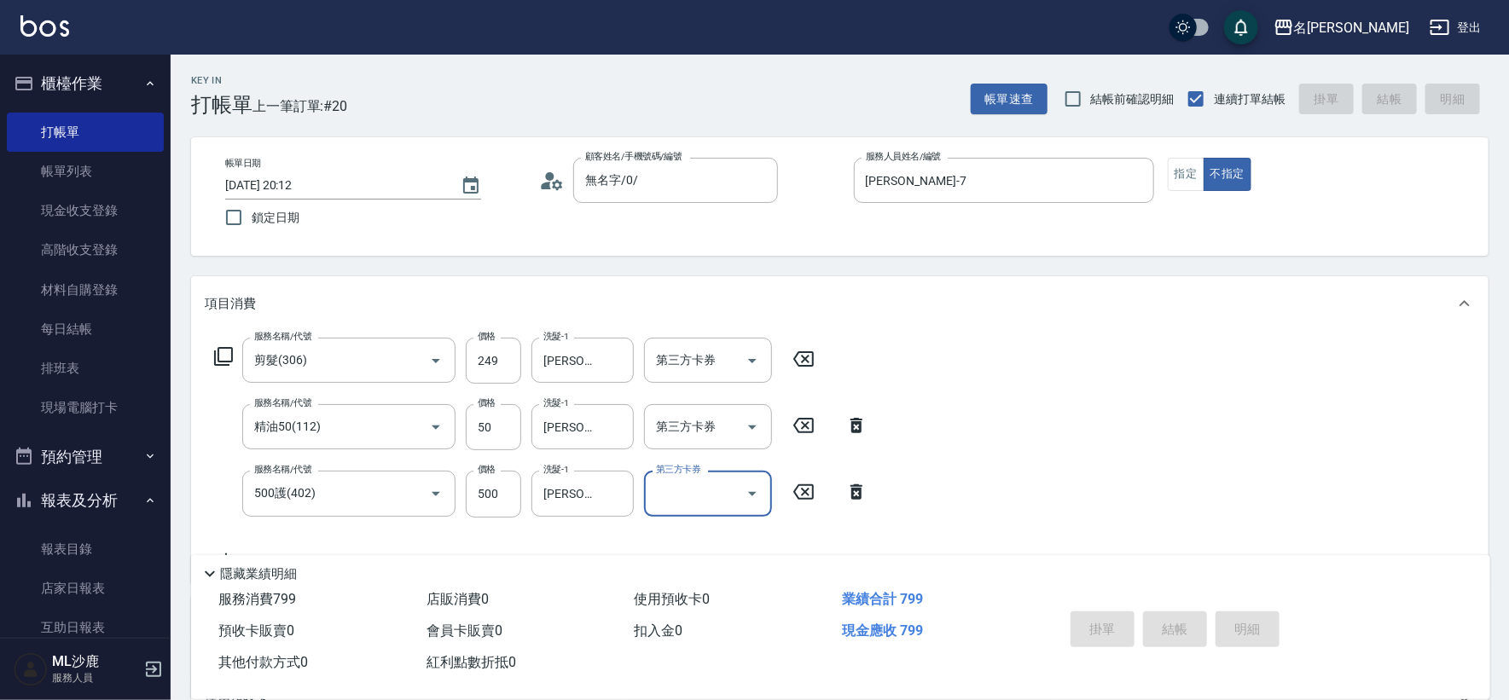
type input "[DATE] 20:13"
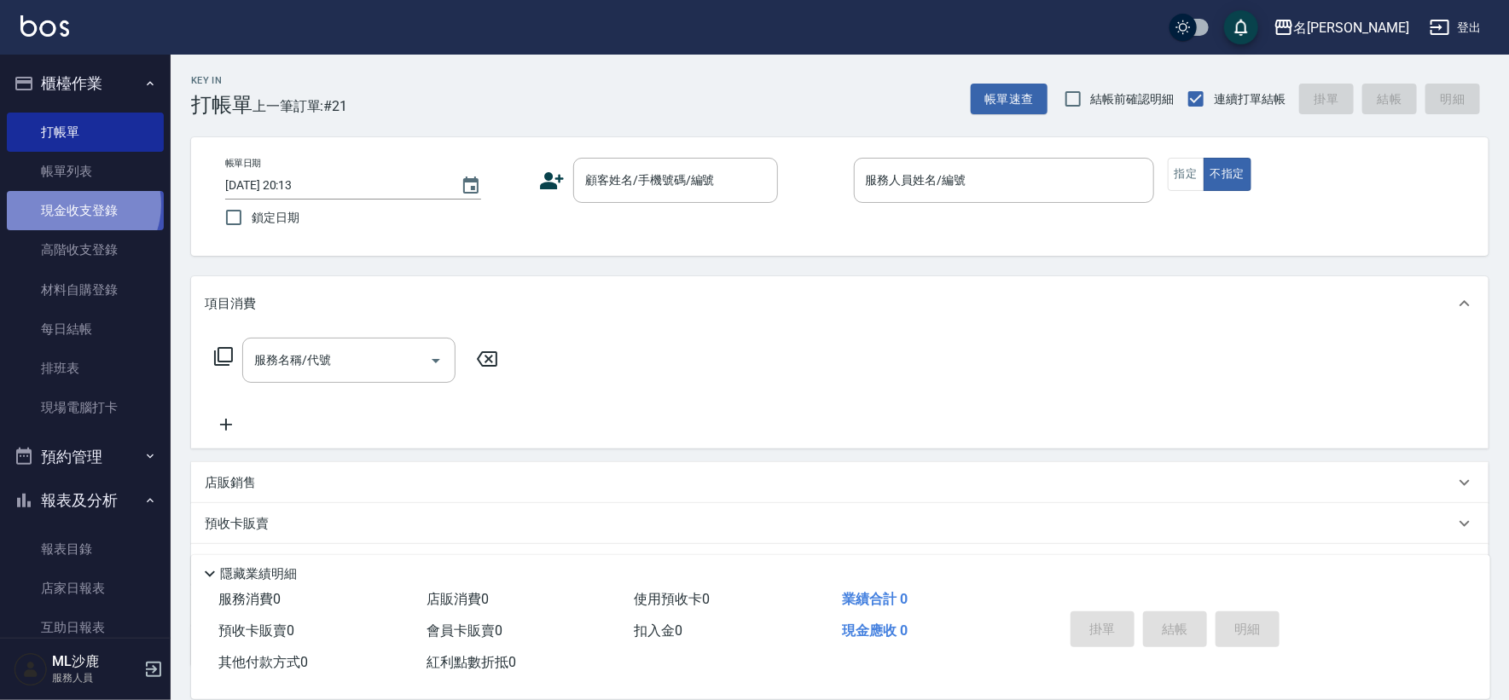
click at [77, 205] on link "現金收支登錄" at bounding box center [85, 210] width 157 height 39
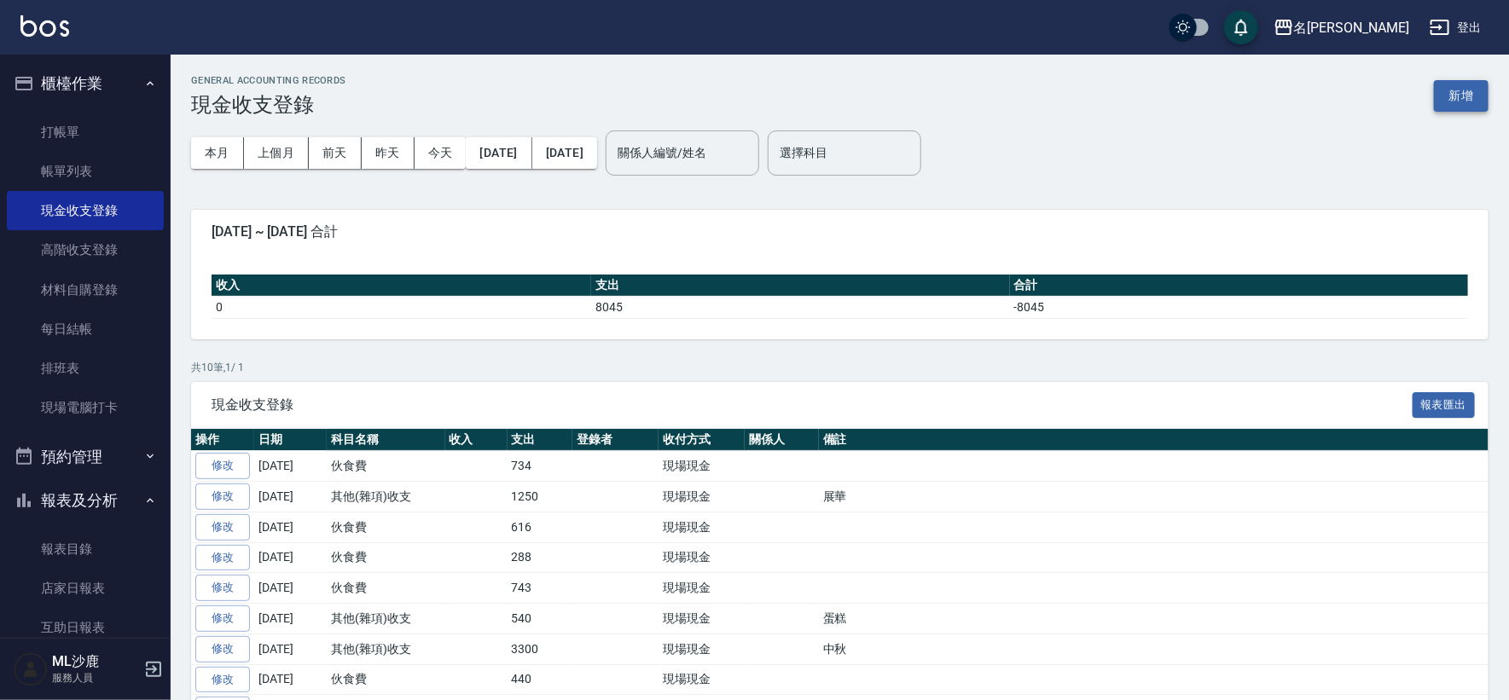
click at [1455, 88] on button "新增" at bounding box center [1461, 96] width 55 height 32
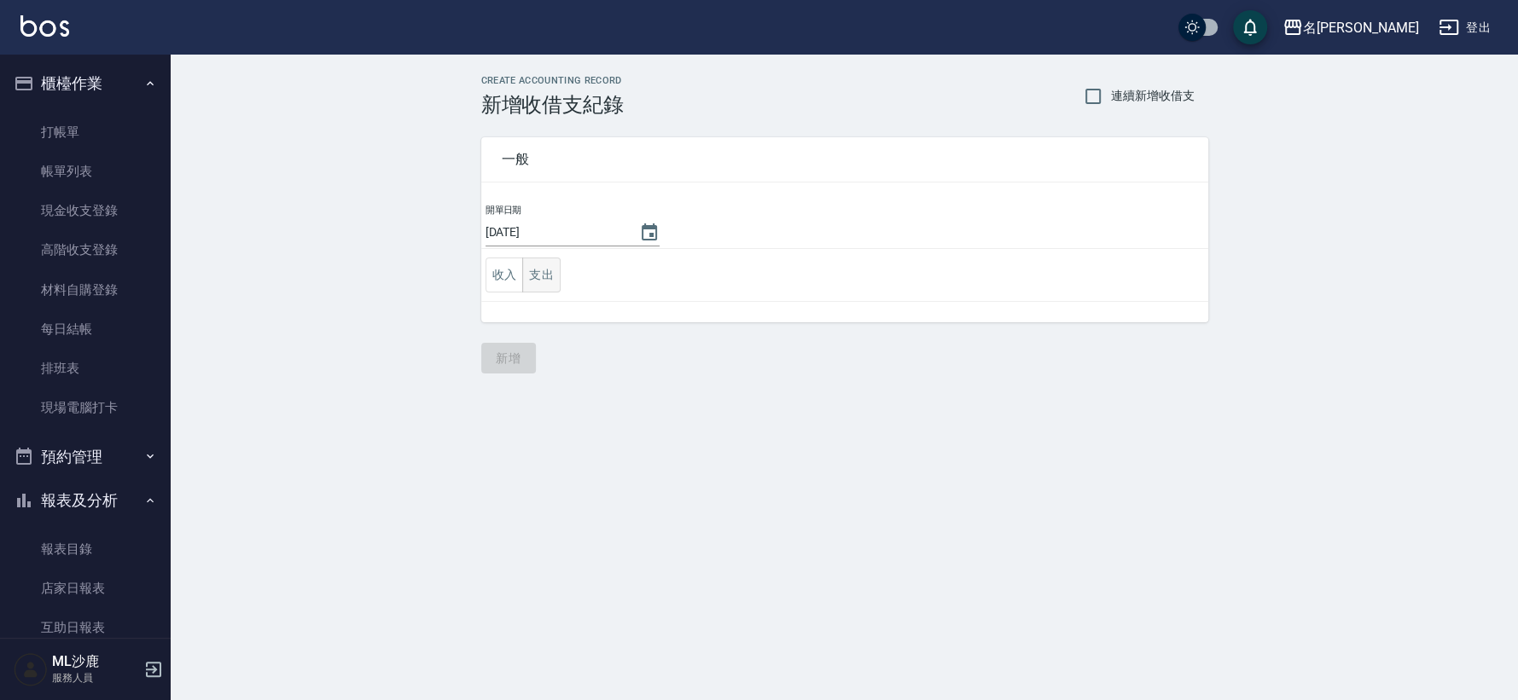
click at [532, 266] on button "支出" at bounding box center [541, 275] width 38 height 35
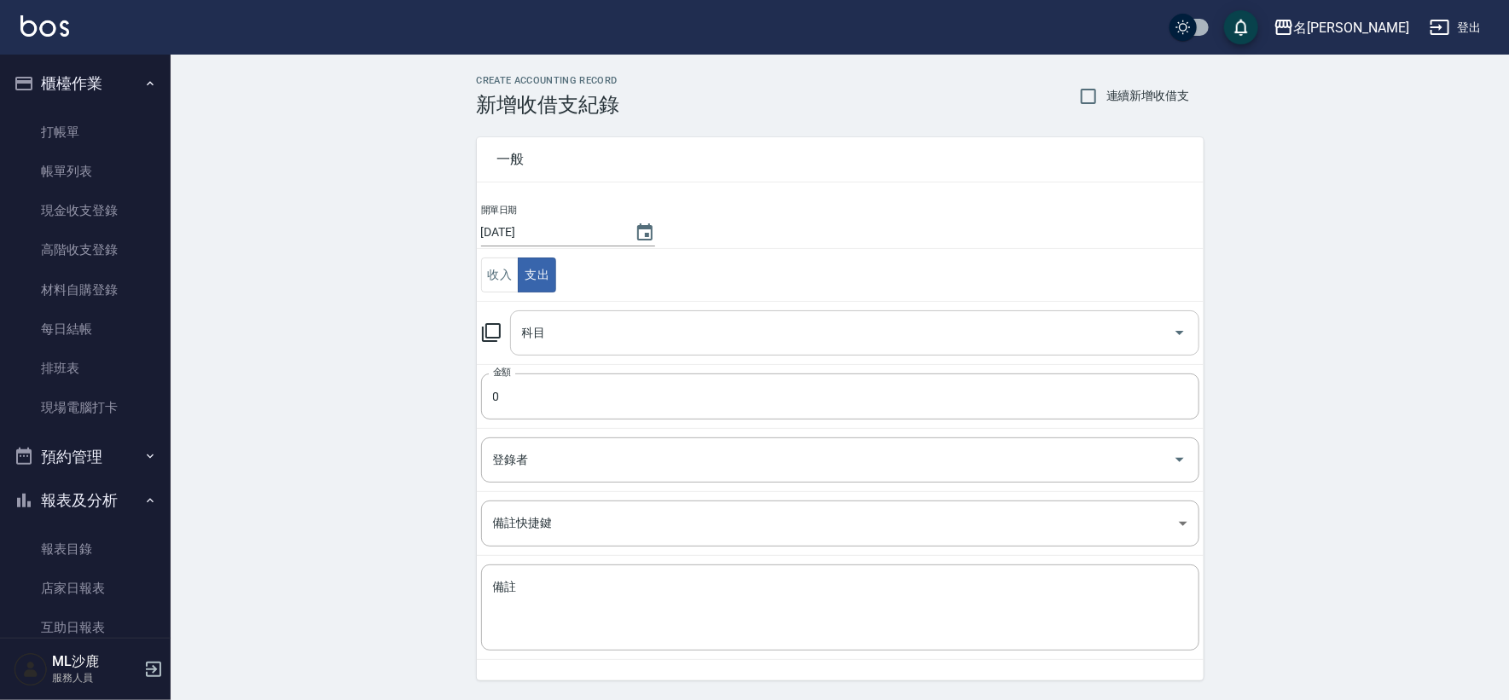
click at [573, 347] on div "科目" at bounding box center [854, 333] width 689 height 45
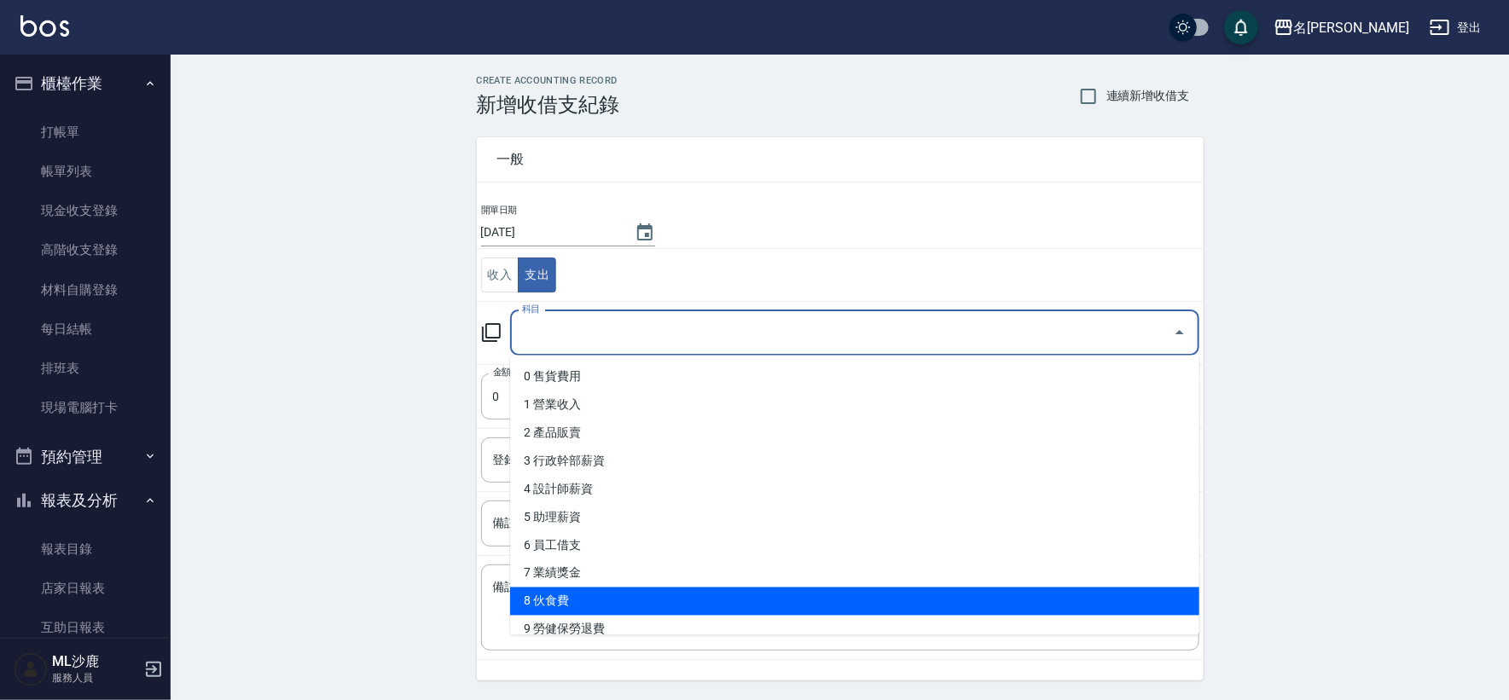
click at [553, 598] on li "8 伙食費" at bounding box center [854, 602] width 689 height 28
type input "8 伙食費"
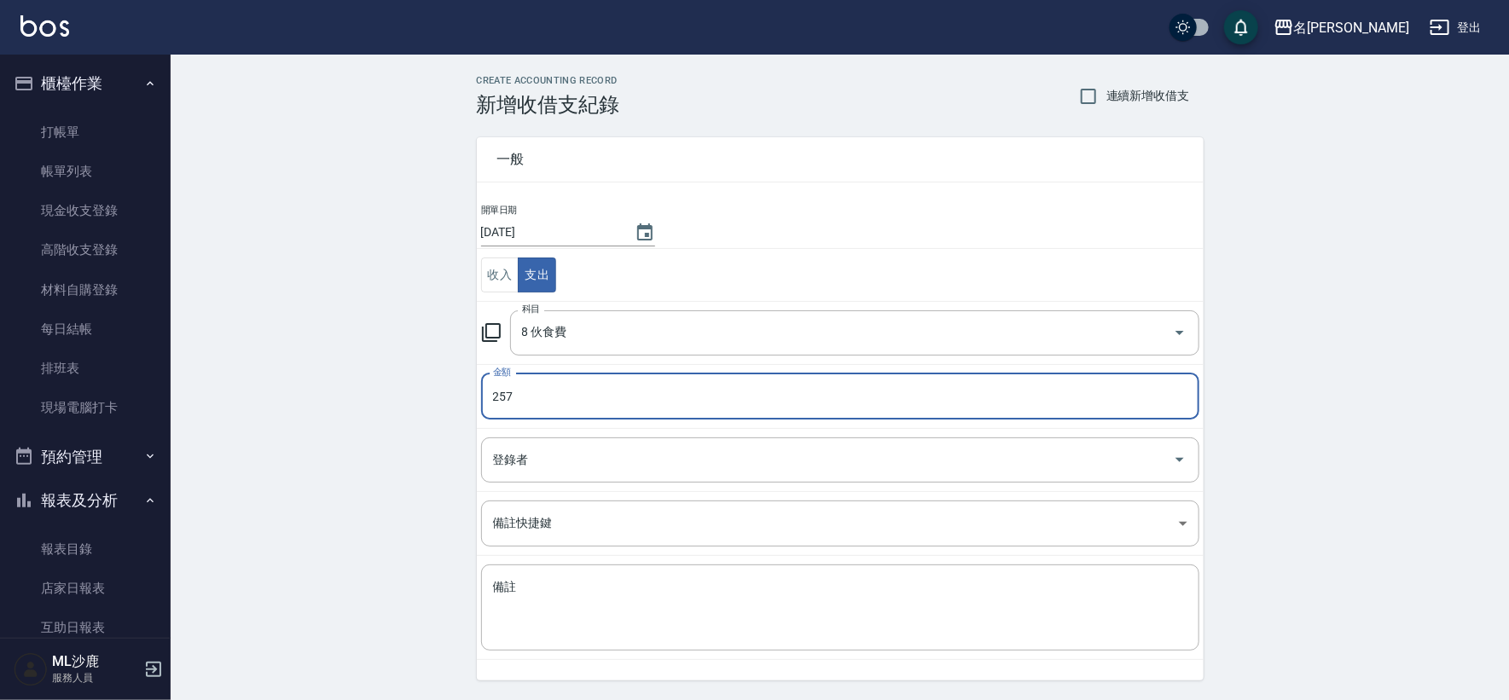
type input "257"
click at [288, 355] on div "CREATE ACCOUNTING RECORD 新增收借支紀錄 連續新增收借支 一般 開單日期 [DATE] 收入 支出 科目 8 伙食費 科目 金額 25…" at bounding box center [840, 404] width 1339 height 699
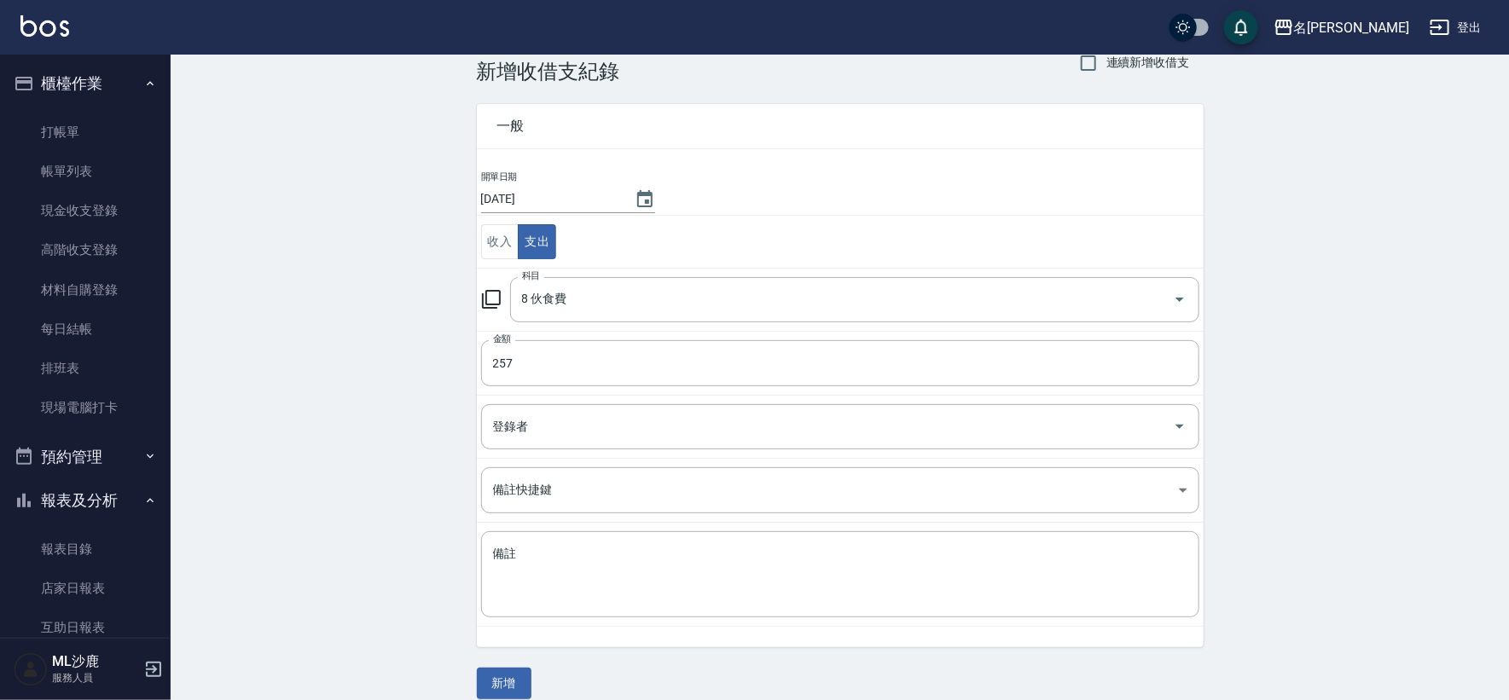
scroll to position [51, 0]
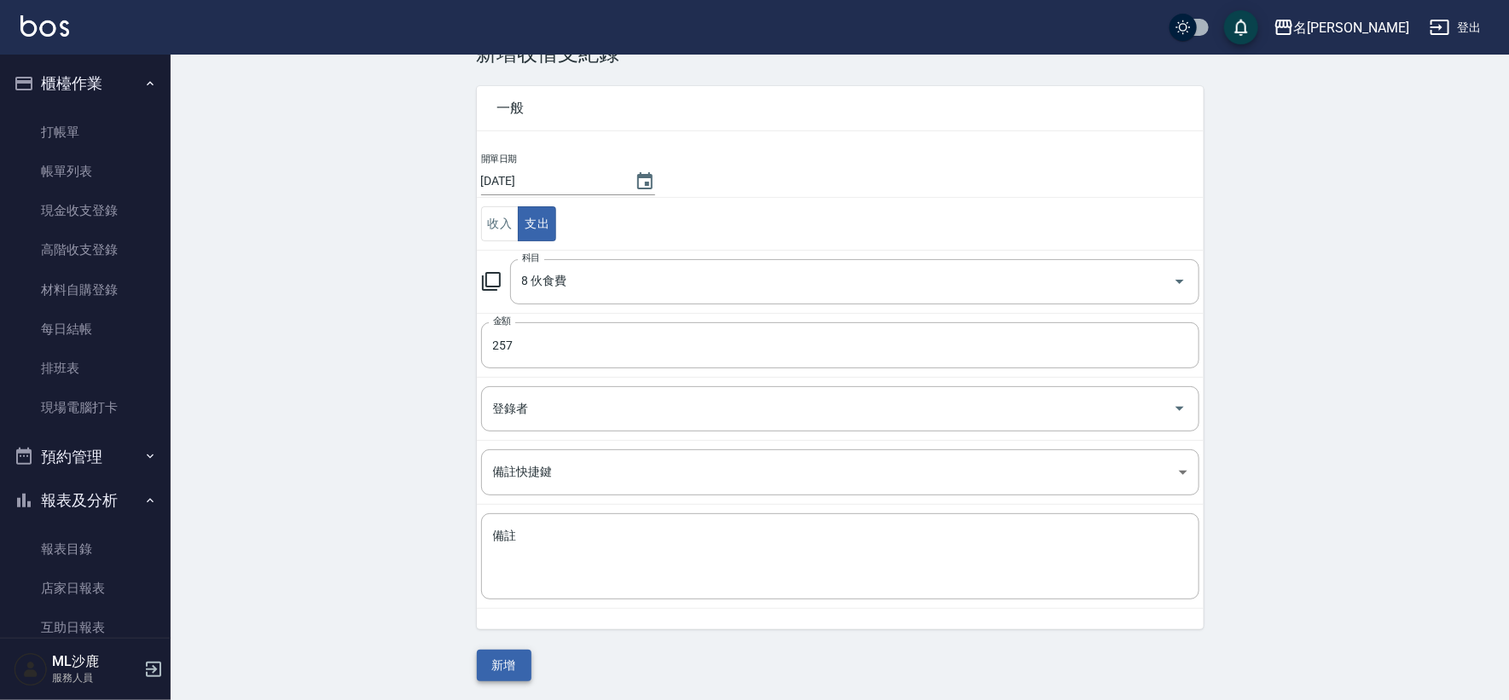
click at [509, 666] on button "新增" at bounding box center [504, 666] width 55 height 32
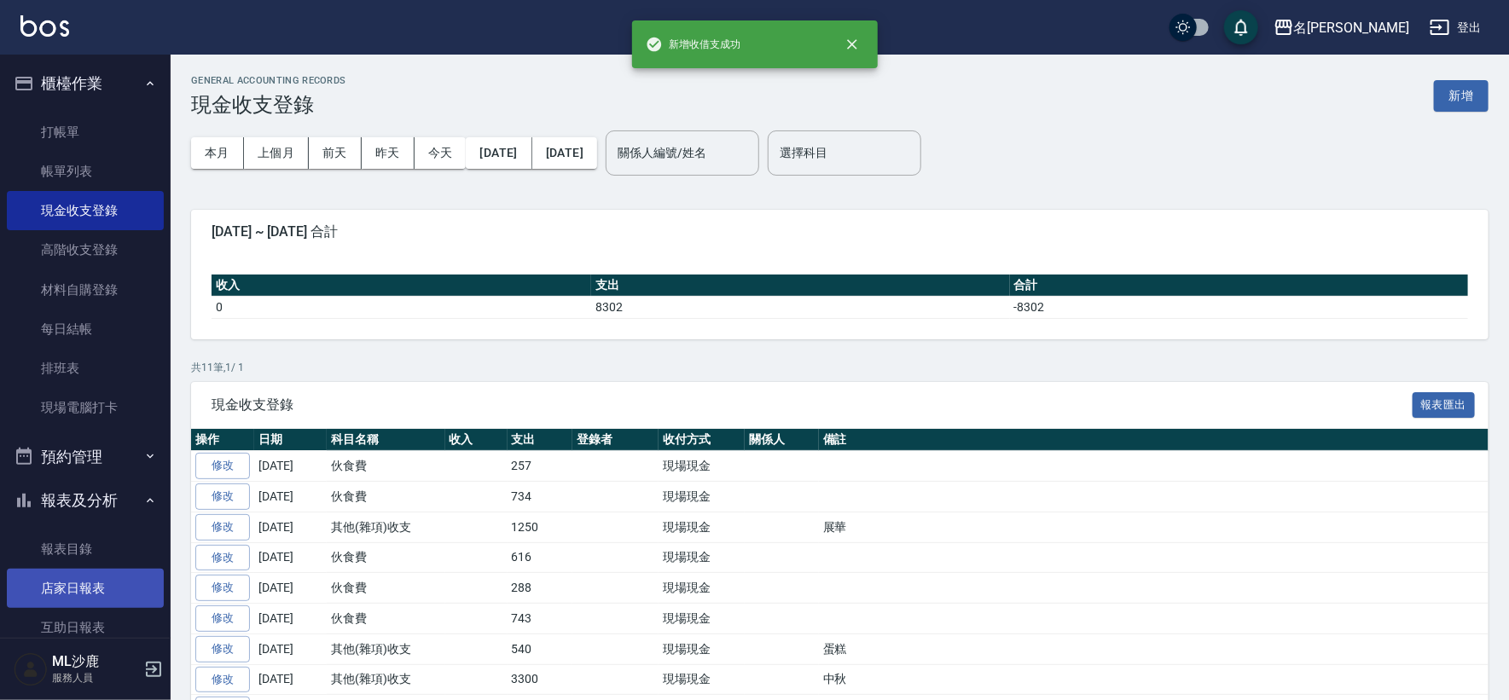
click at [52, 596] on link "店家日報表" at bounding box center [85, 588] width 157 height 39
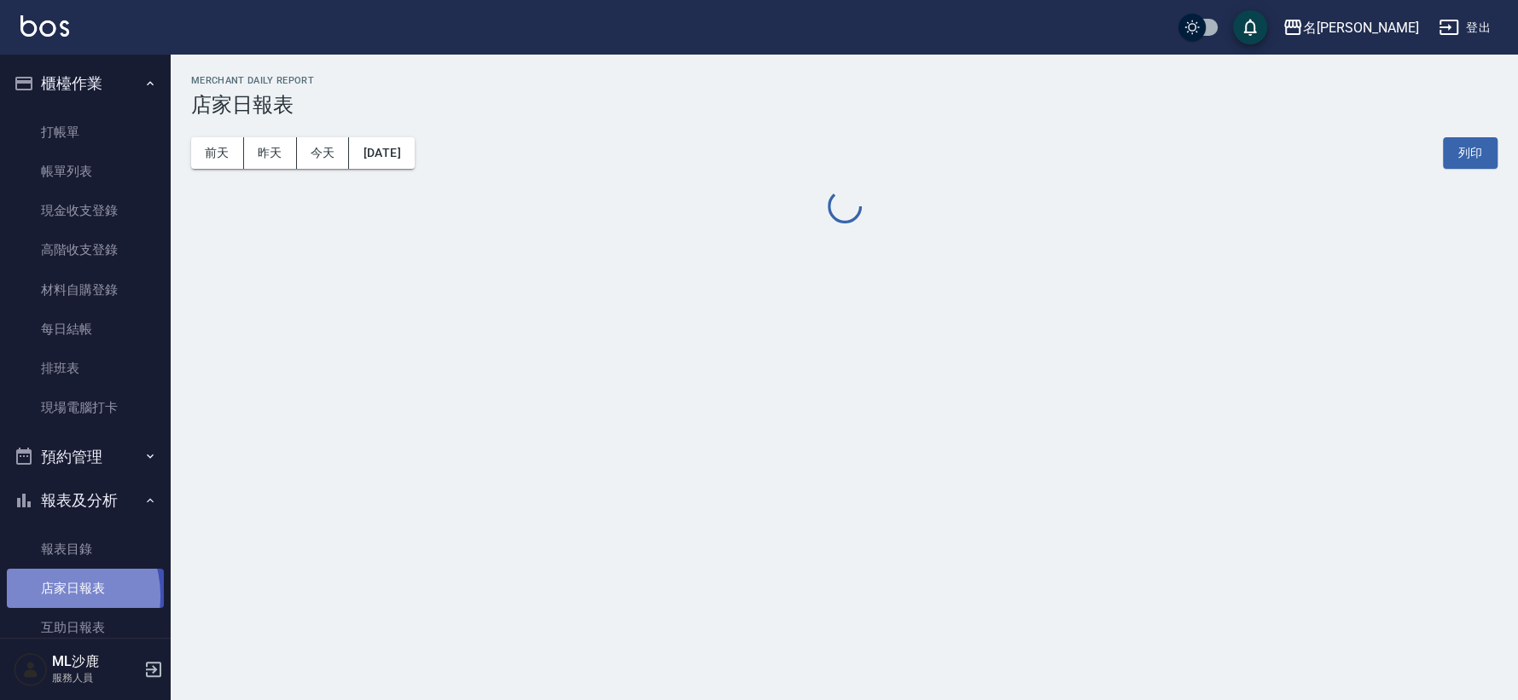
click at [52, 596] on link "店家日報表" at bounding box center [85, 588] width 157 height 39
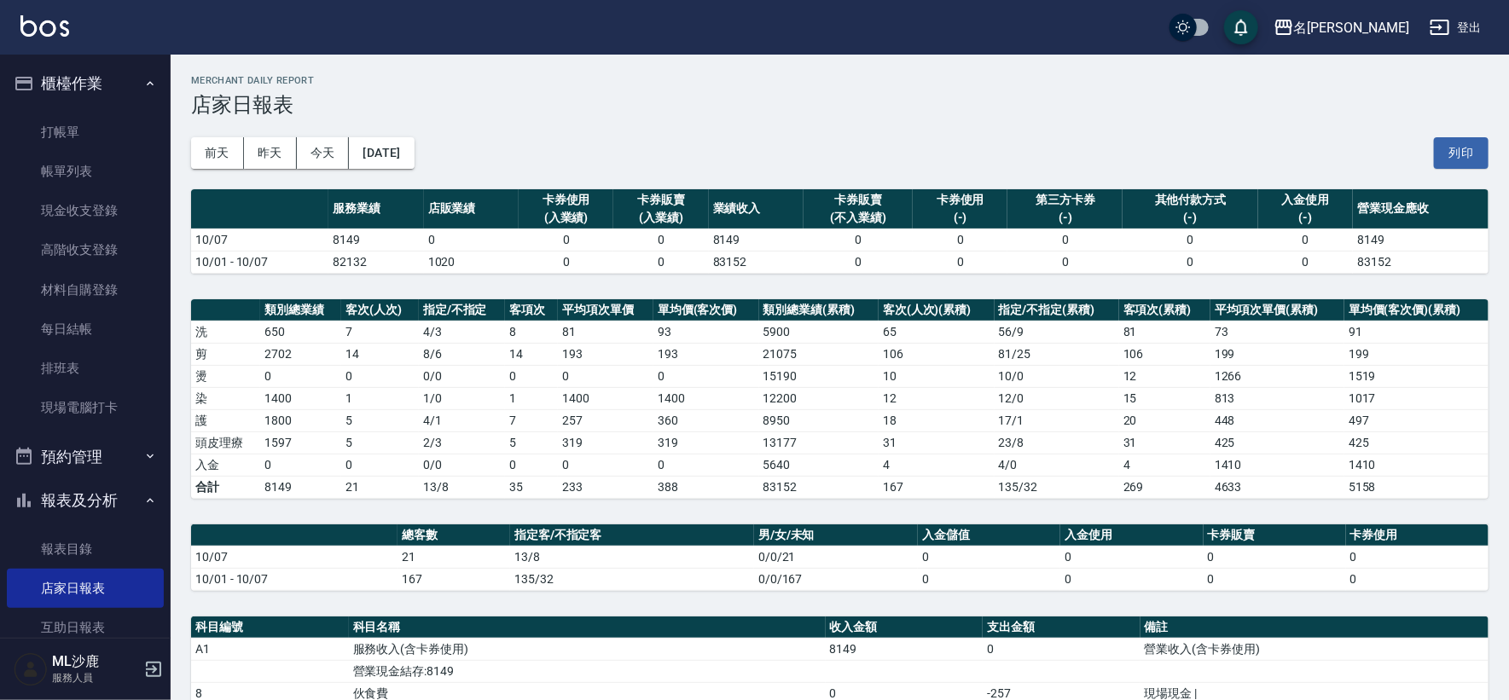
scroll to position [284, 0]
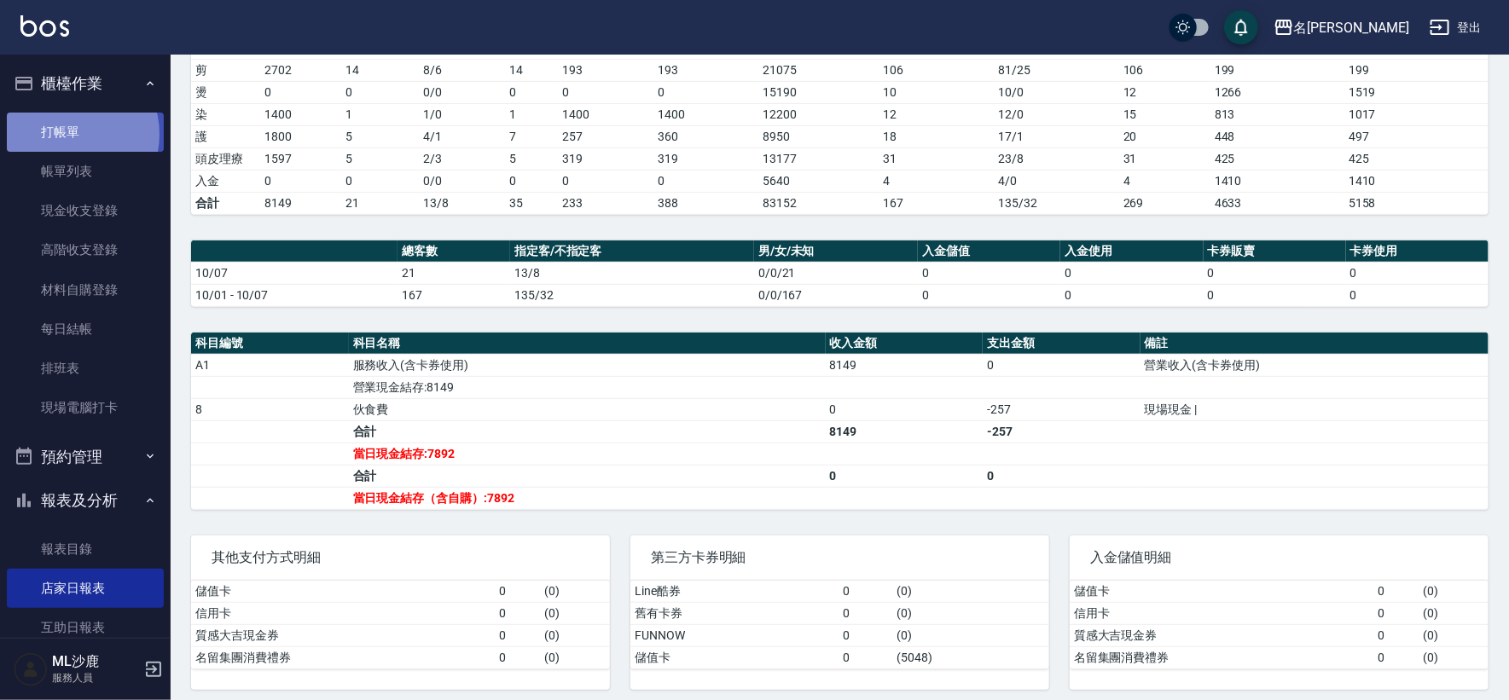
click at [69, 134] on link "打帳單" at bounding box center [85, 132] width 157 height 39
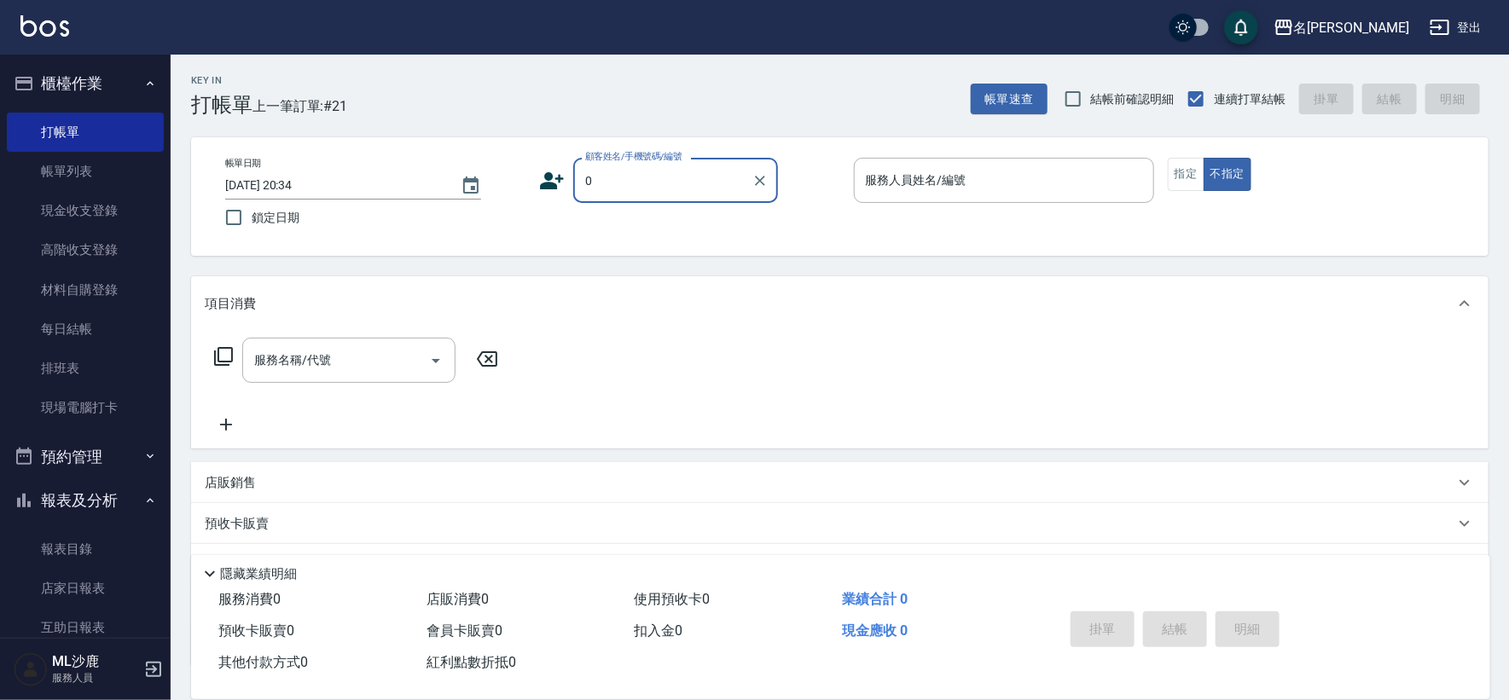
type input "無名字/0/"
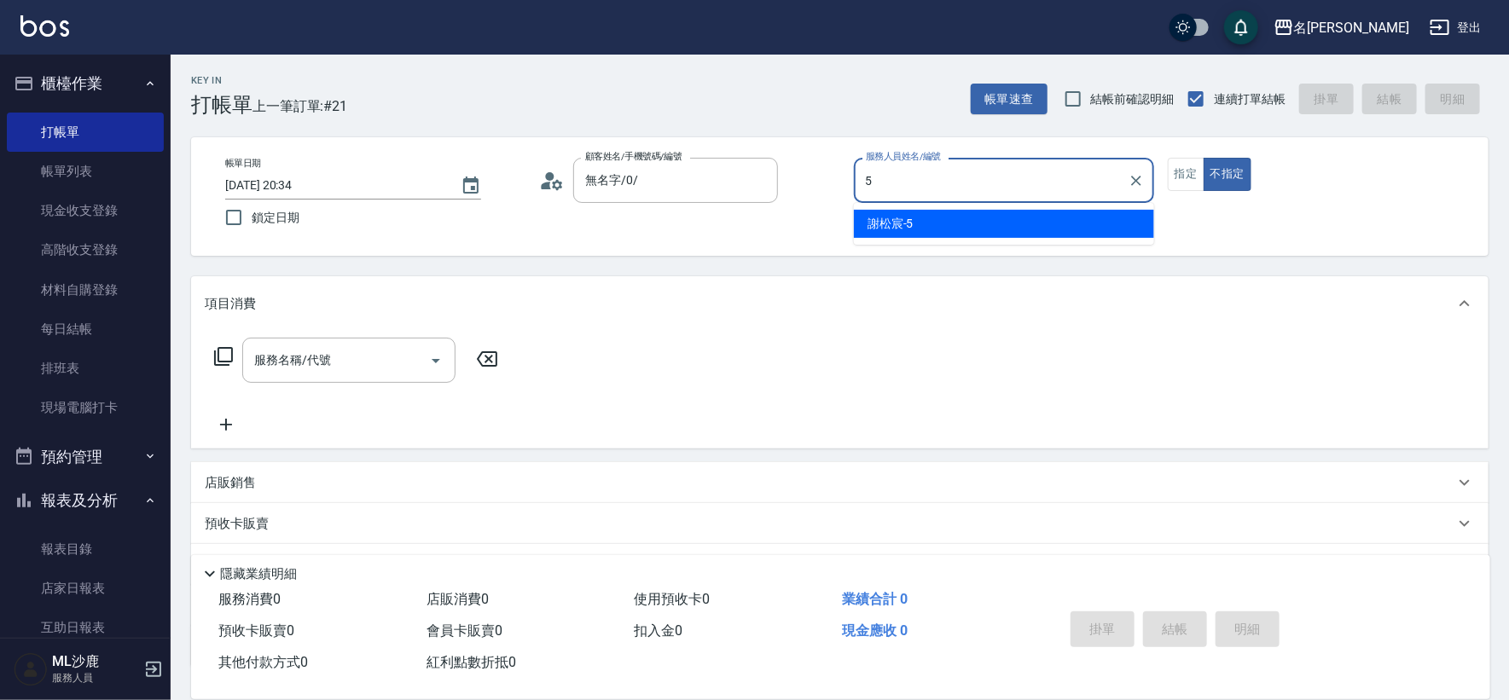
type input "[PERSON_NAME]-5"
type button "false"
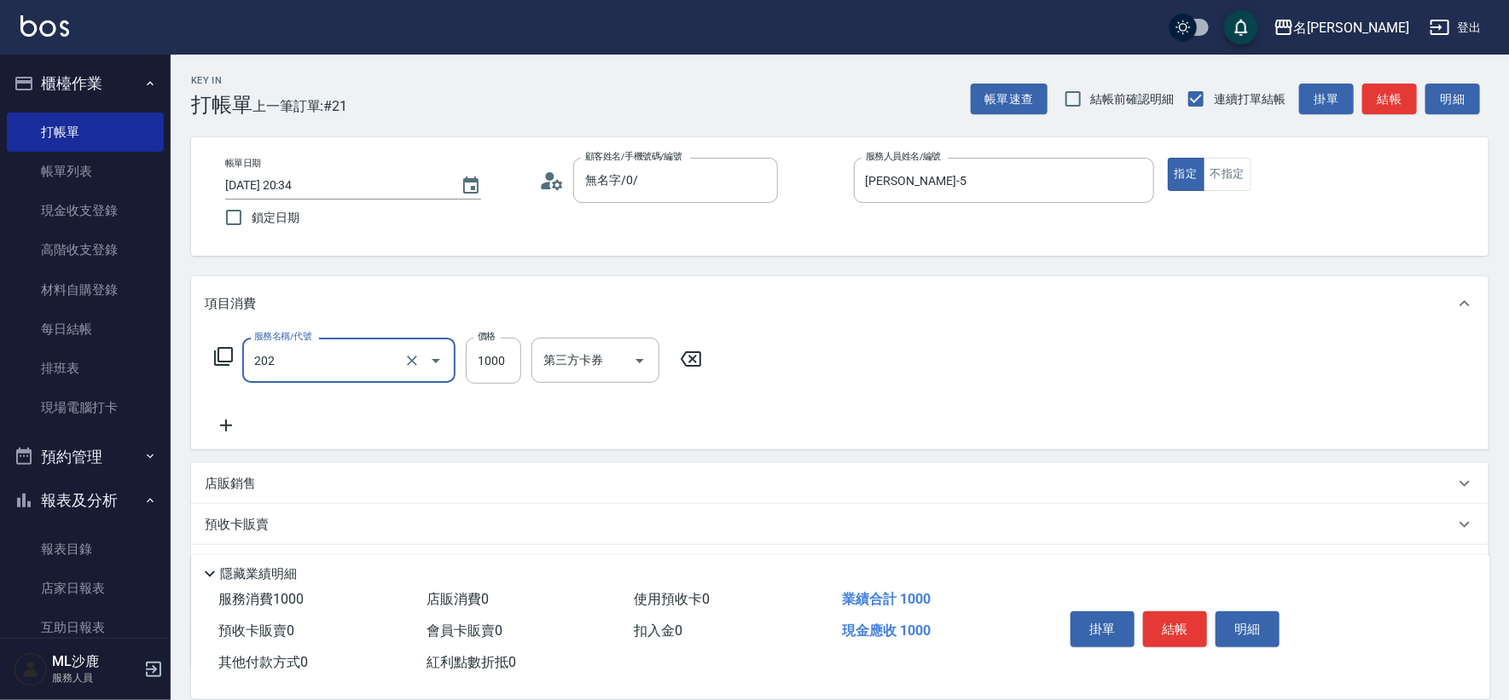
type input "燙髮(202)"
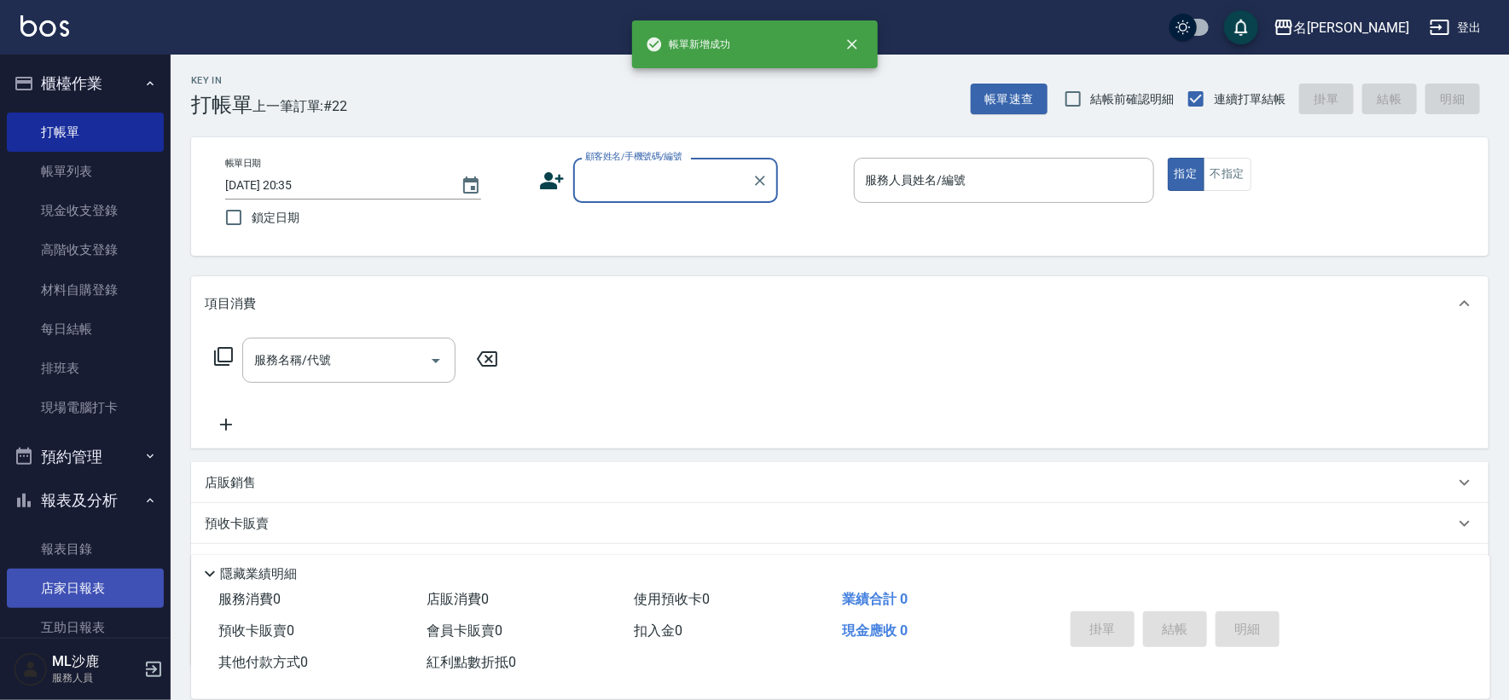
click at [110, 574] on link "店家日報表" at bounding box center [85, 588] width 157 height 39
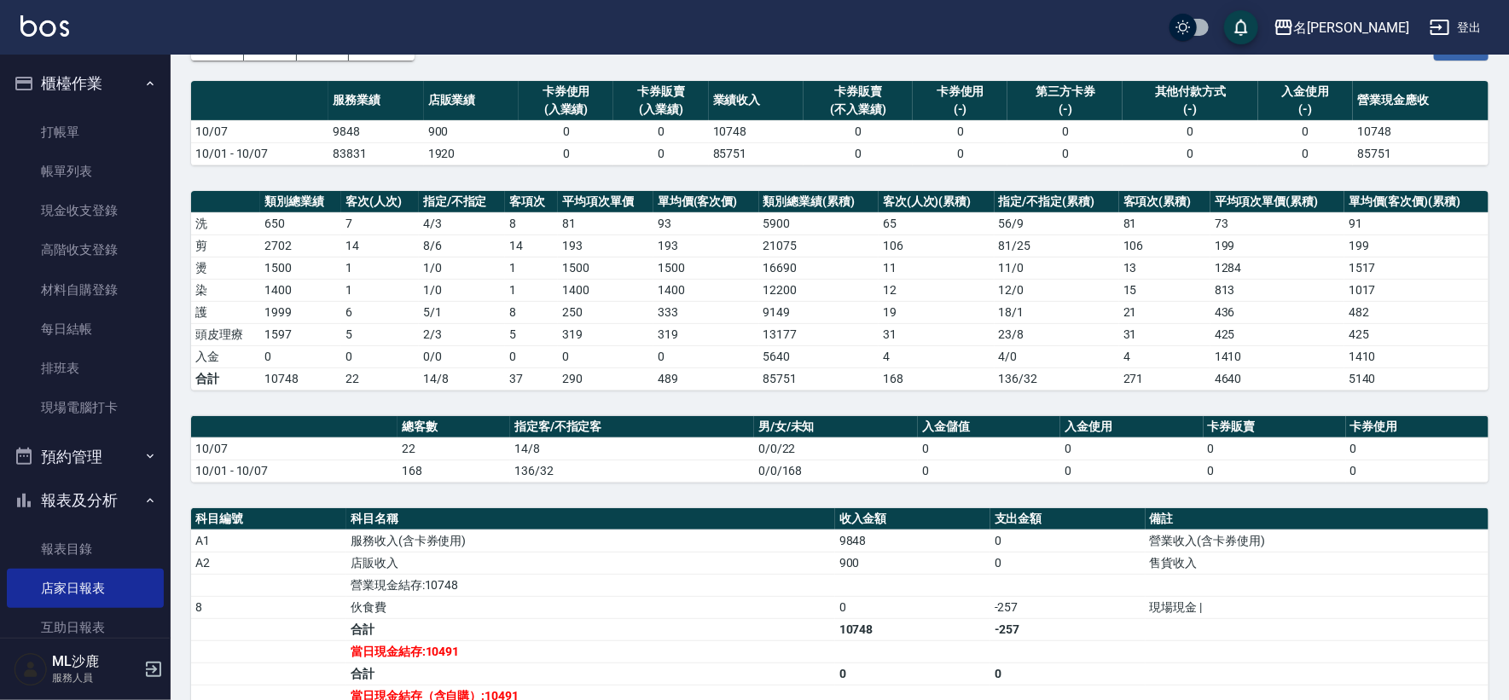
scroll to position [313, 0]
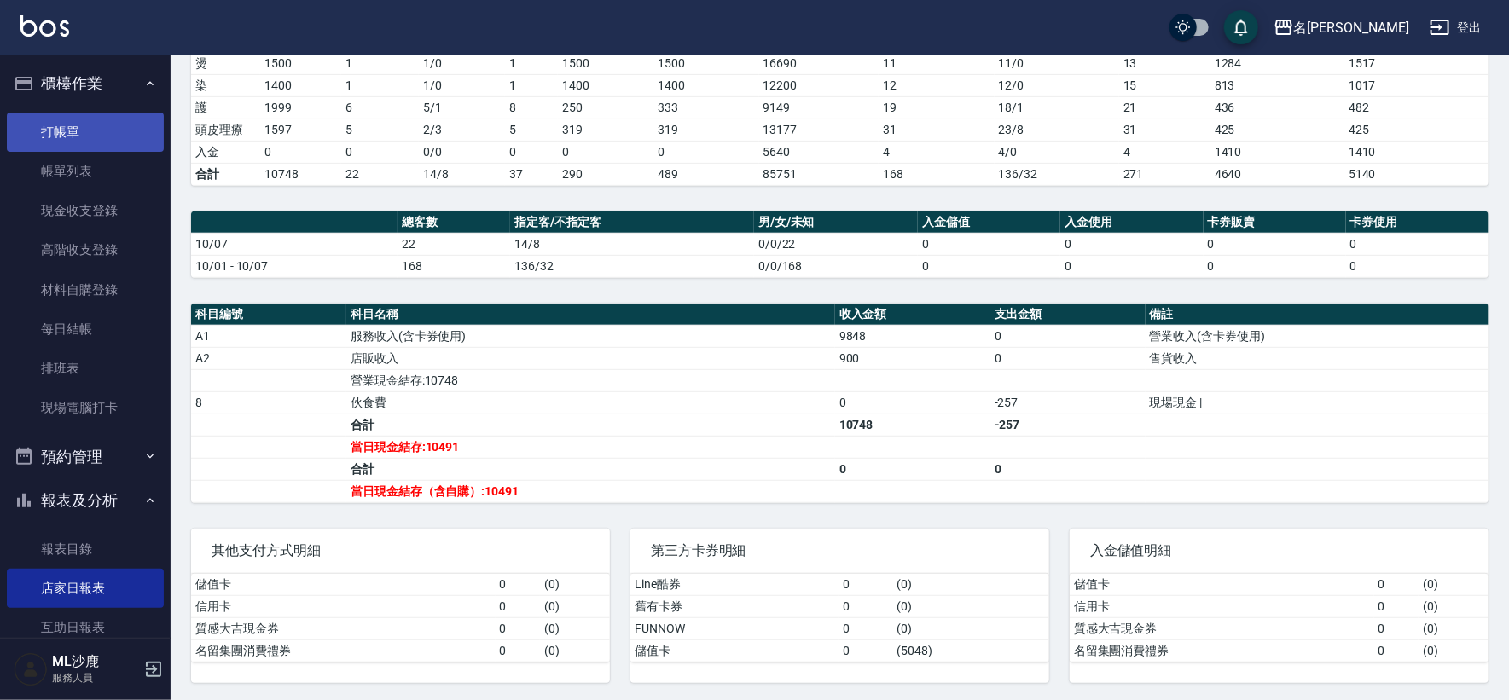
click at [71, 131] on link "打帳單" at bounding box center [85, 132] width 157 height 39
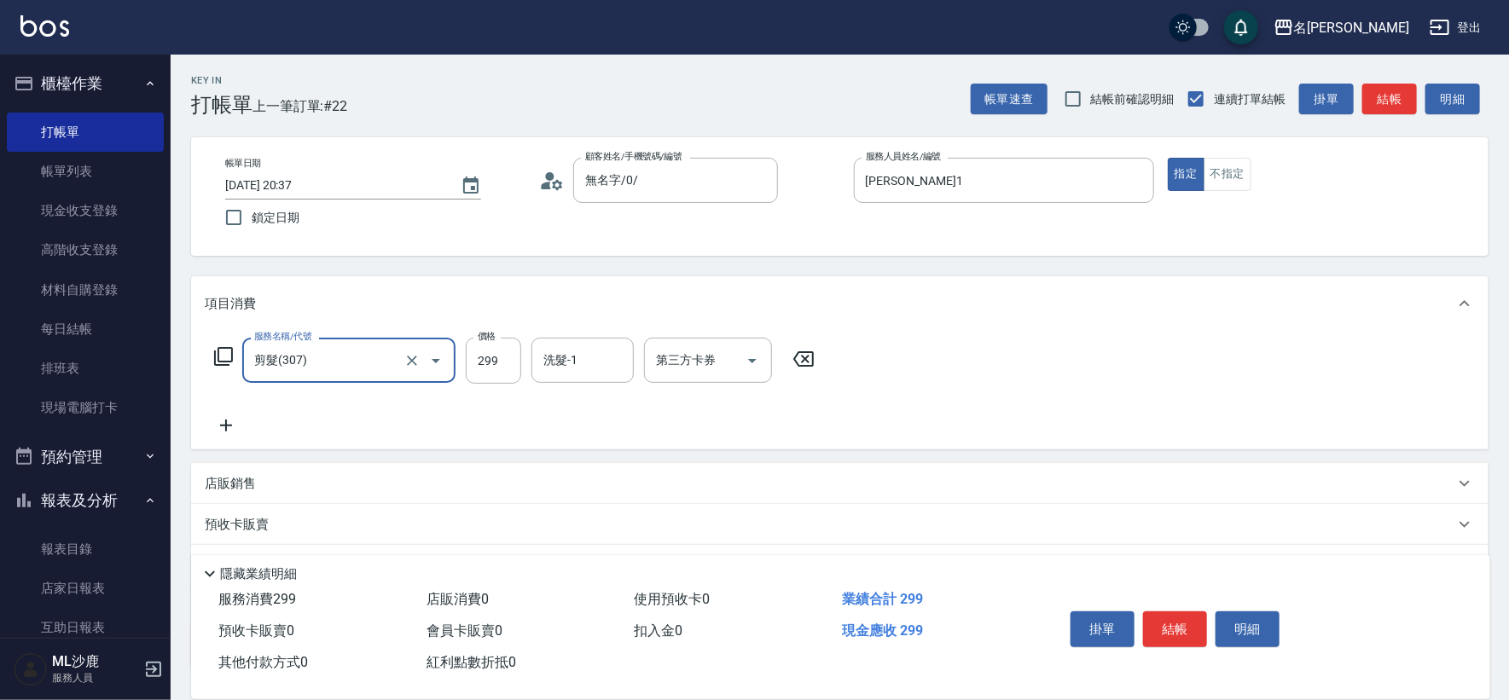
click at [796, 356] on icon at bounding box center [803, 358] width 20 height 15
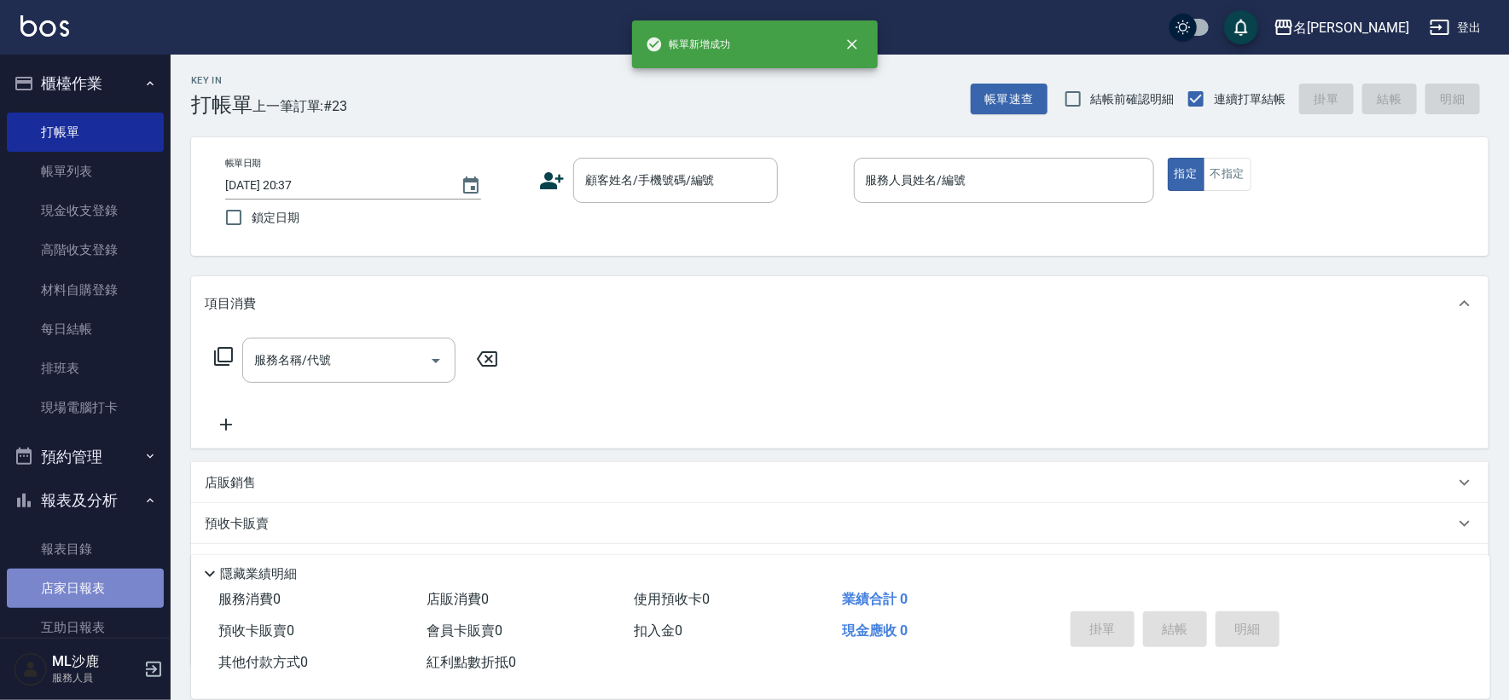
click at [92, 586] on link "店家日報表" at bounding box center [85, 588] width 157 height 39
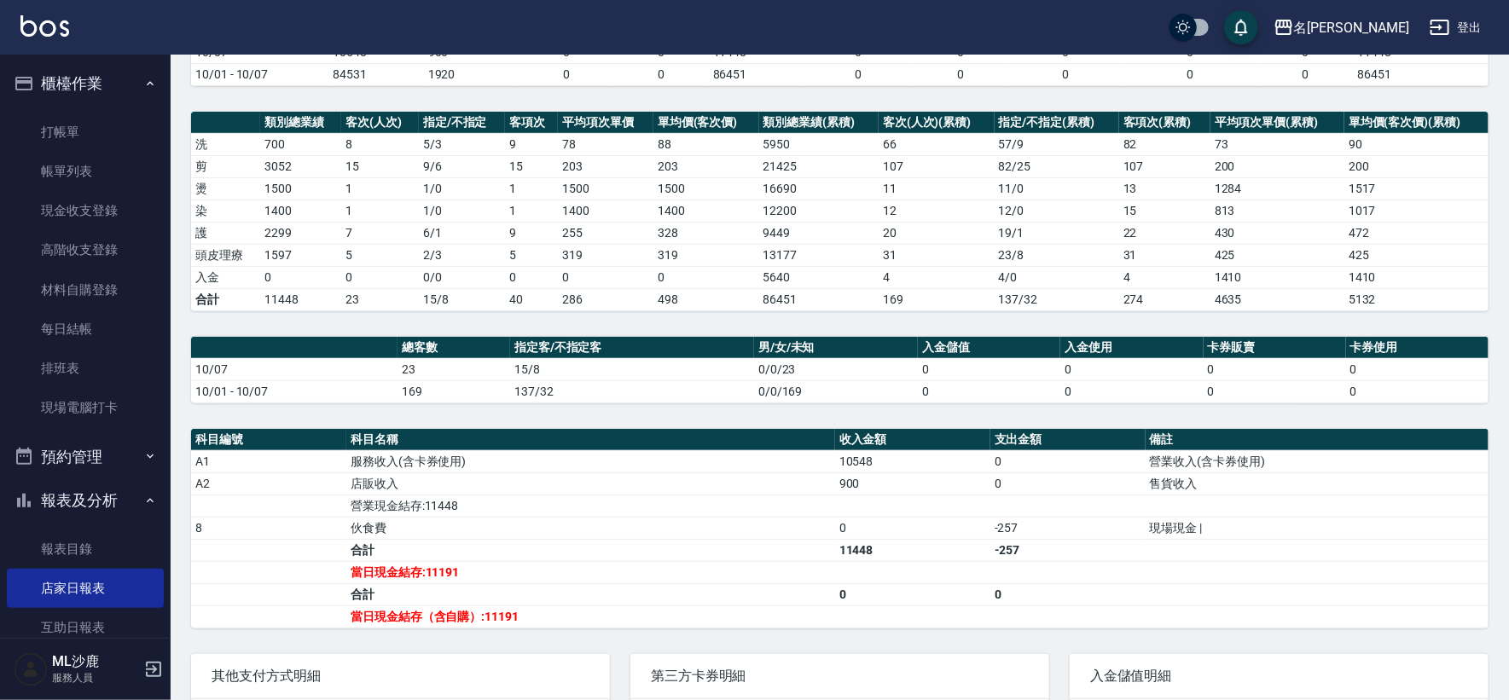
scroll to position [313, 0]
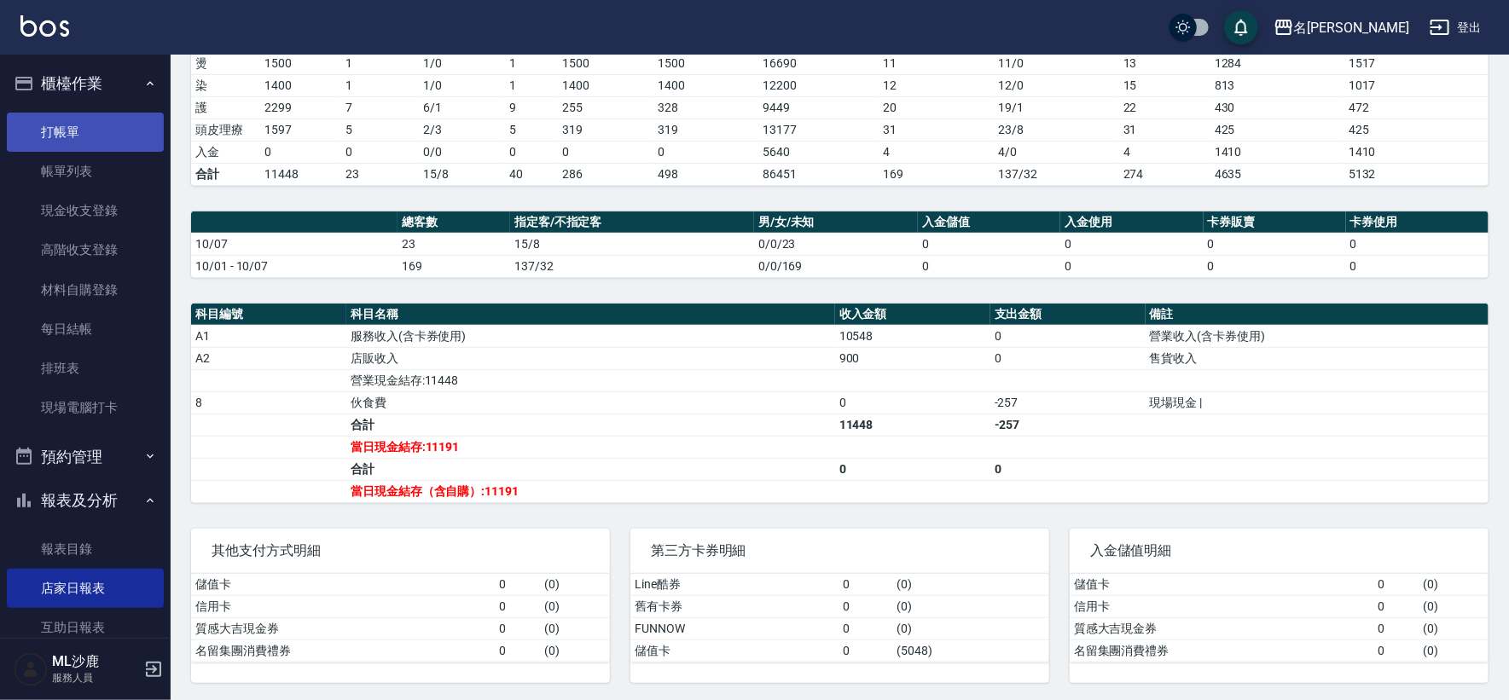
click at [96, 127] on link "打帳單" at bounding box center [85, 132] width 157 height 39
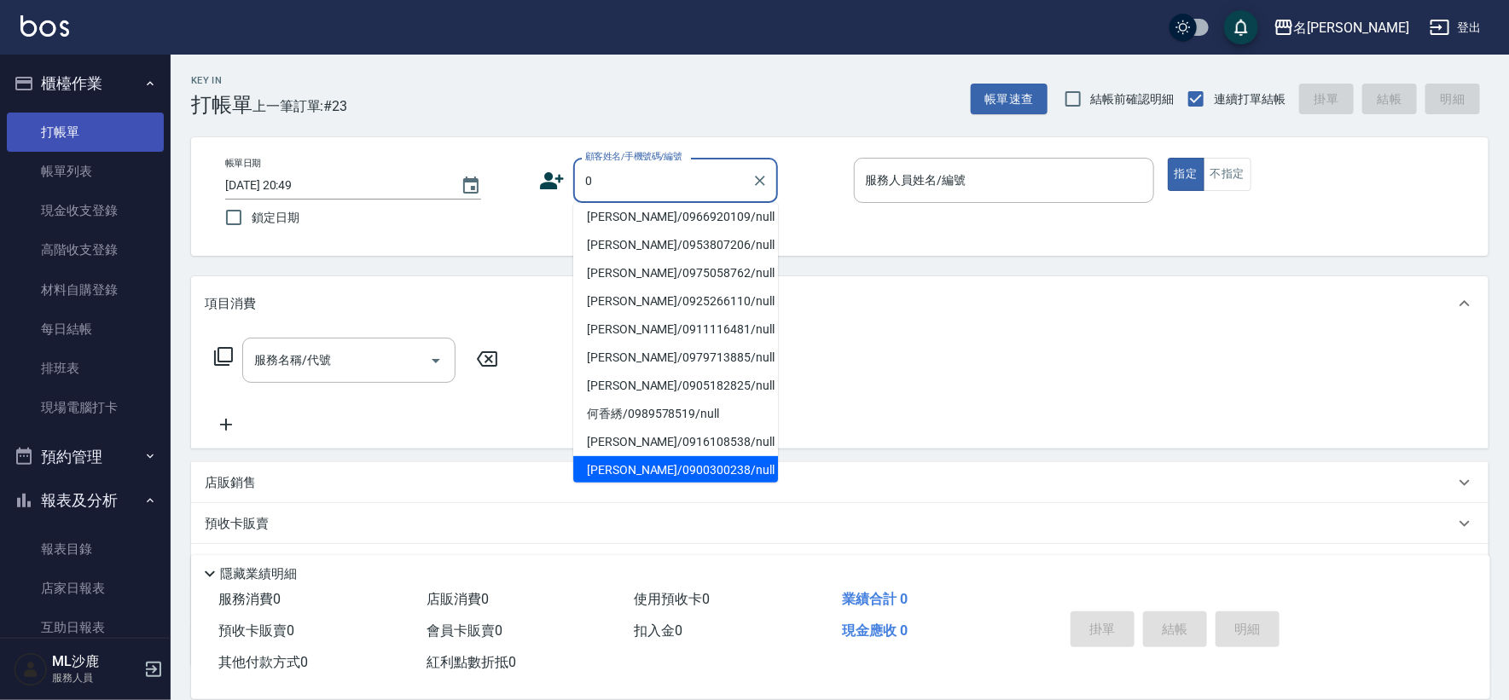
scroll to position [7, 0]
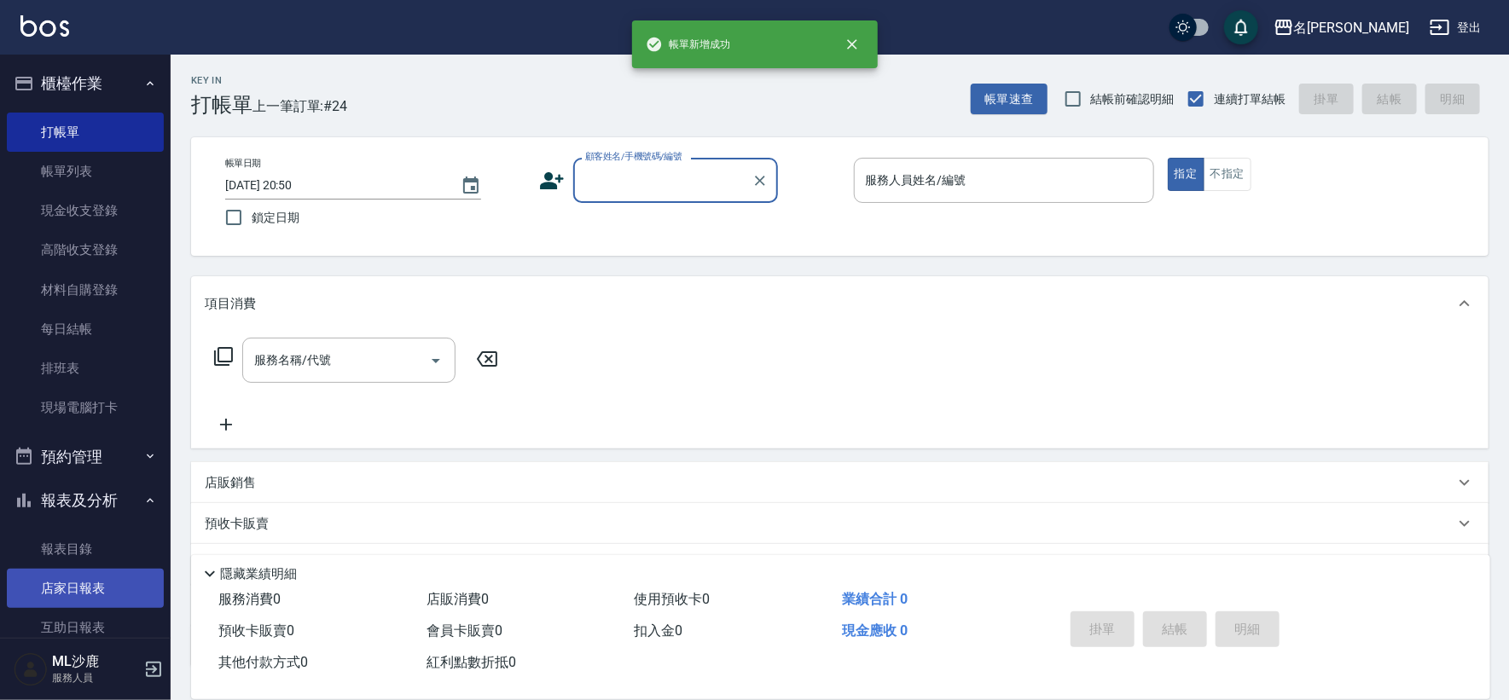
click at [96, 583] on link "店家日報表" at bounding box center [85, 588] width 157 height 39
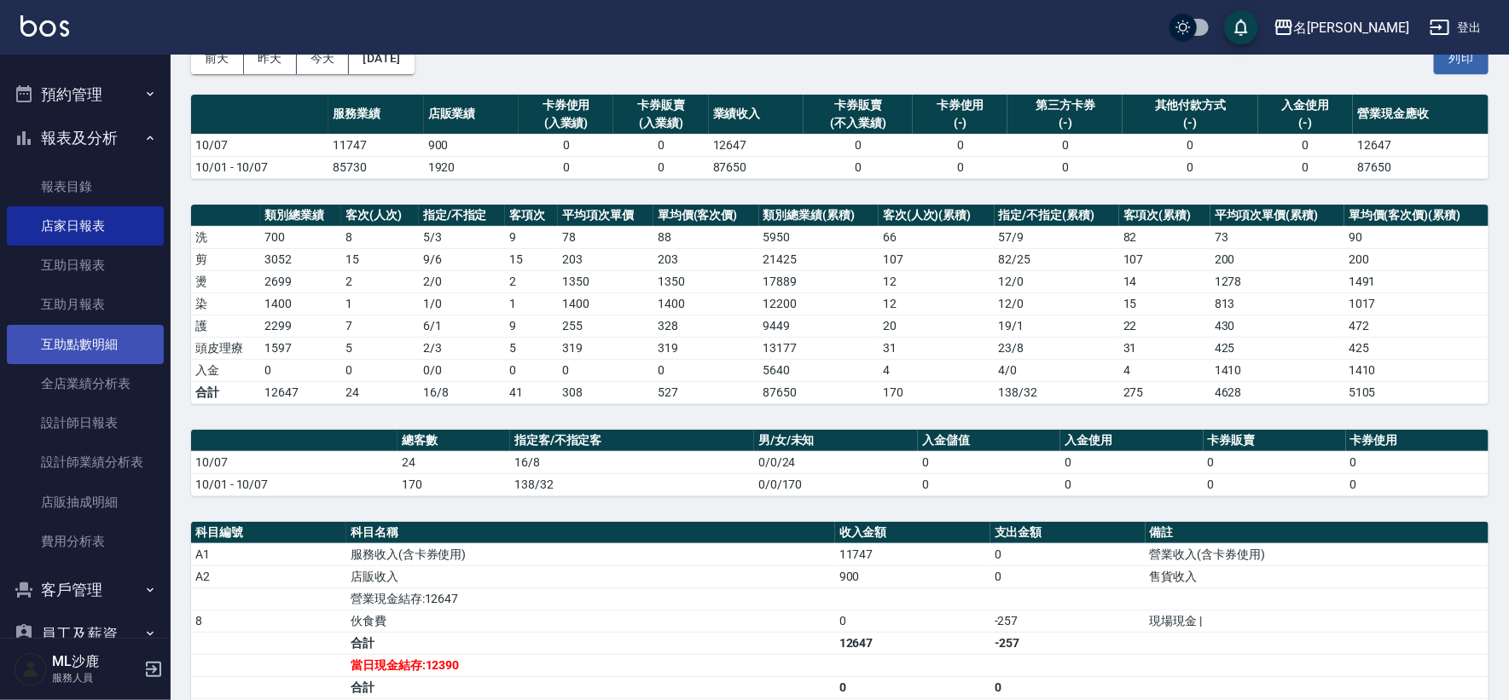
scroll to position [379, 0]
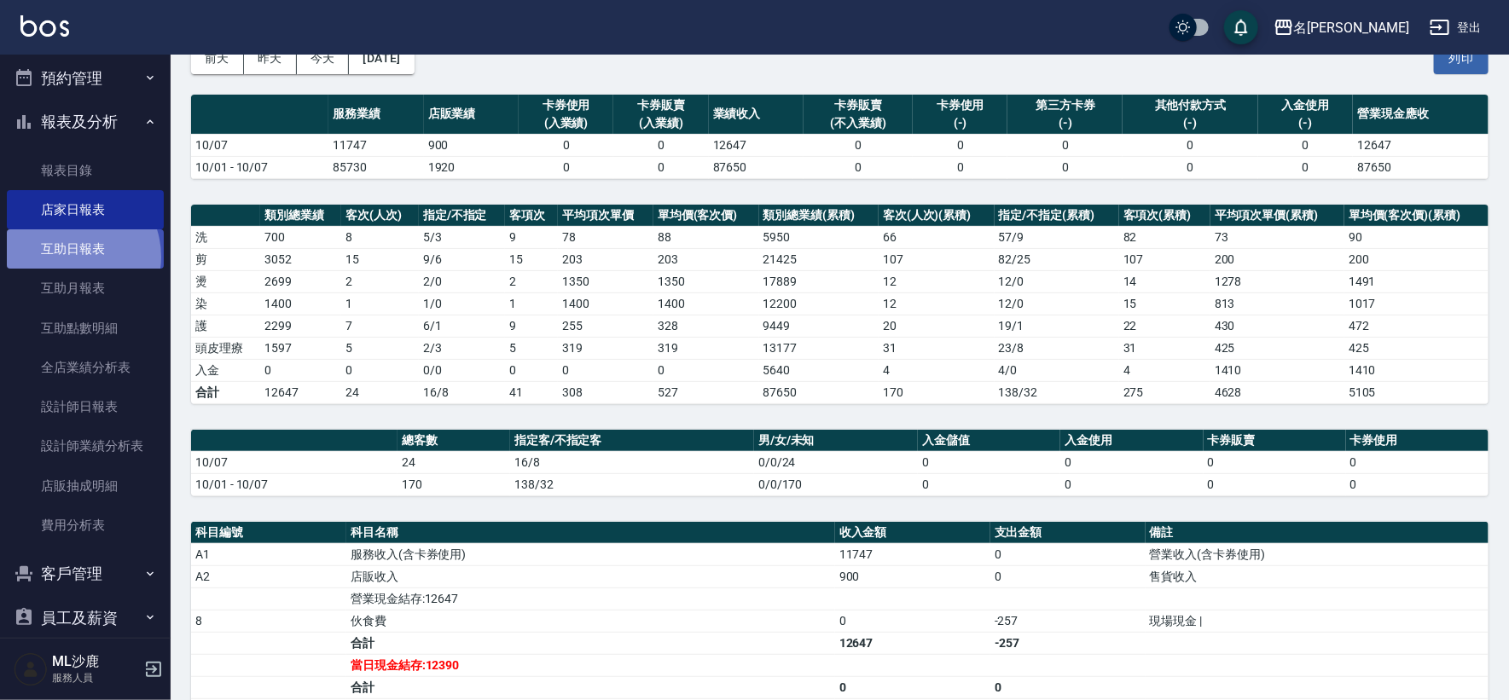
click at [70, 256] on link "互助日報表" at bounding box center [85, 248] width 157 height 39
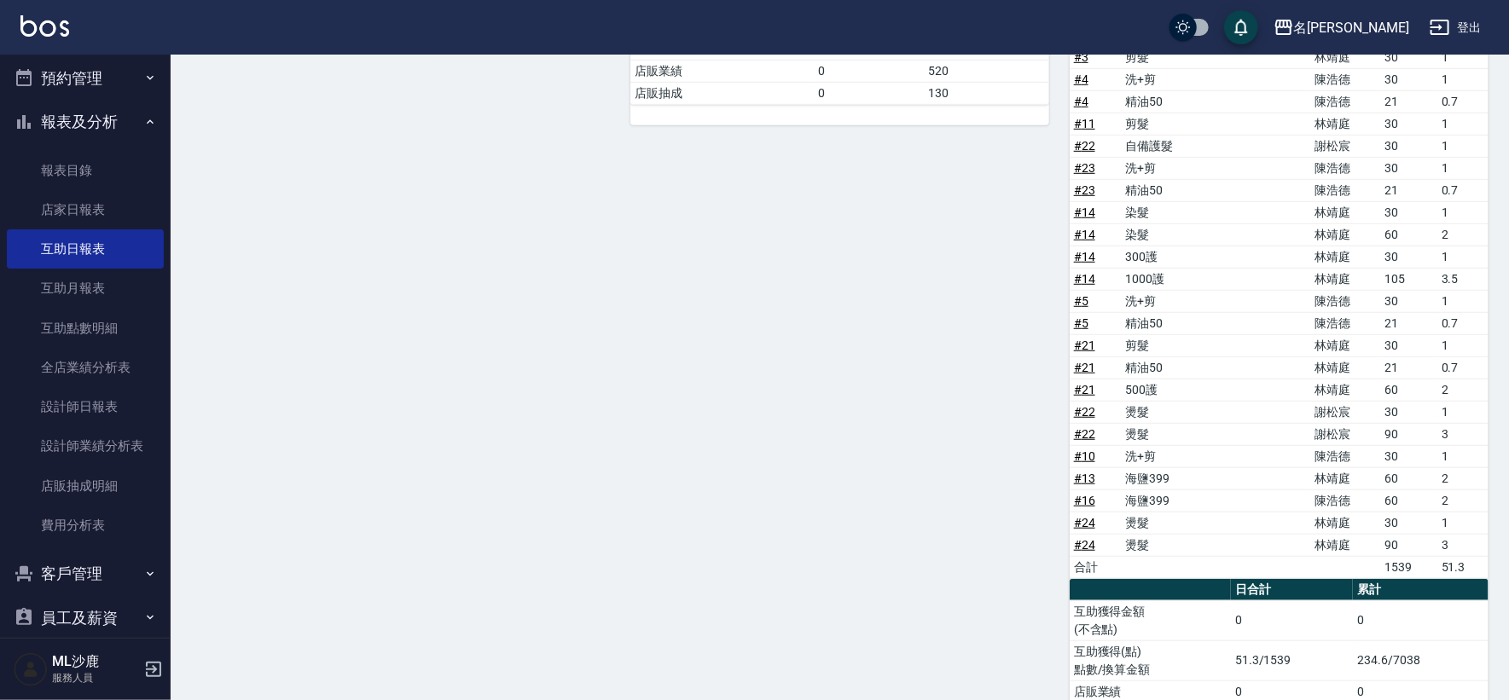
scroll to position [556, 0]
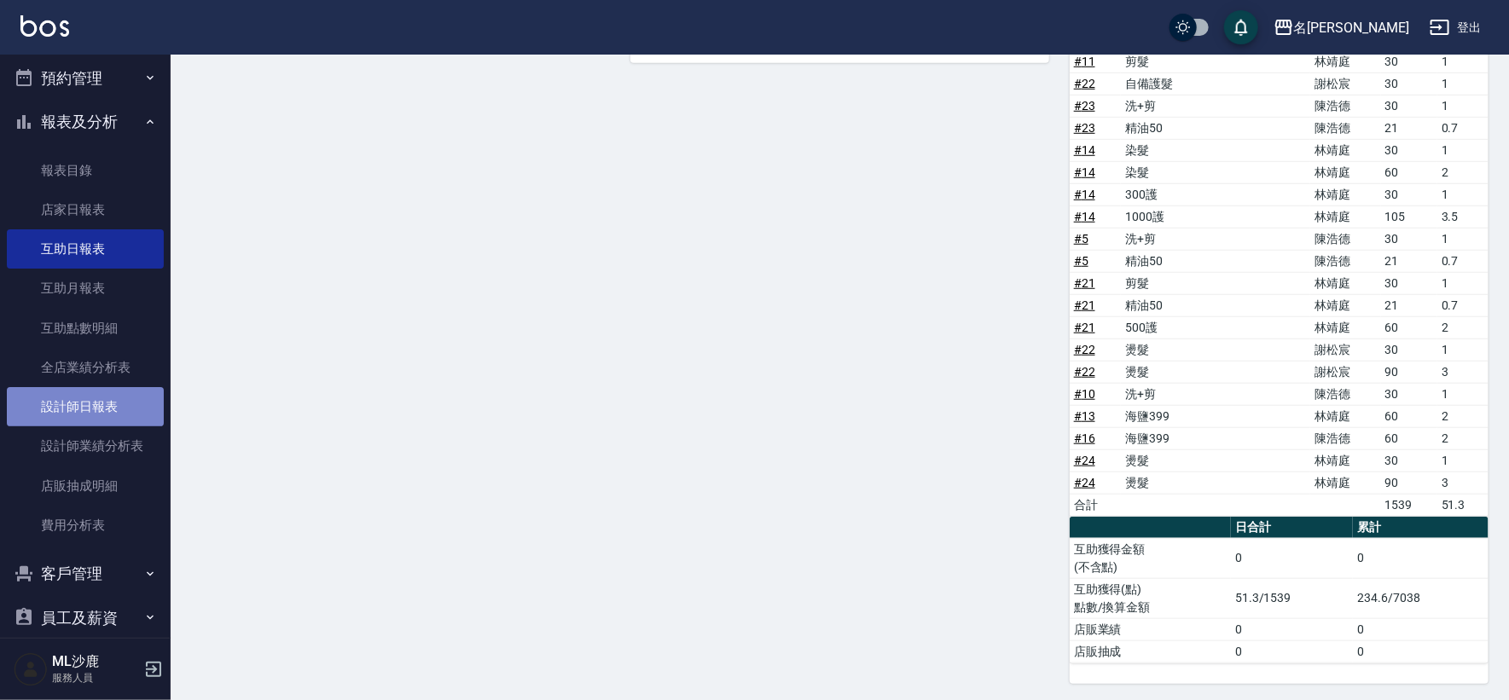
click at [95, 411] on link "設計師日報表" at bounding box center [85, 406] width 157 height 39
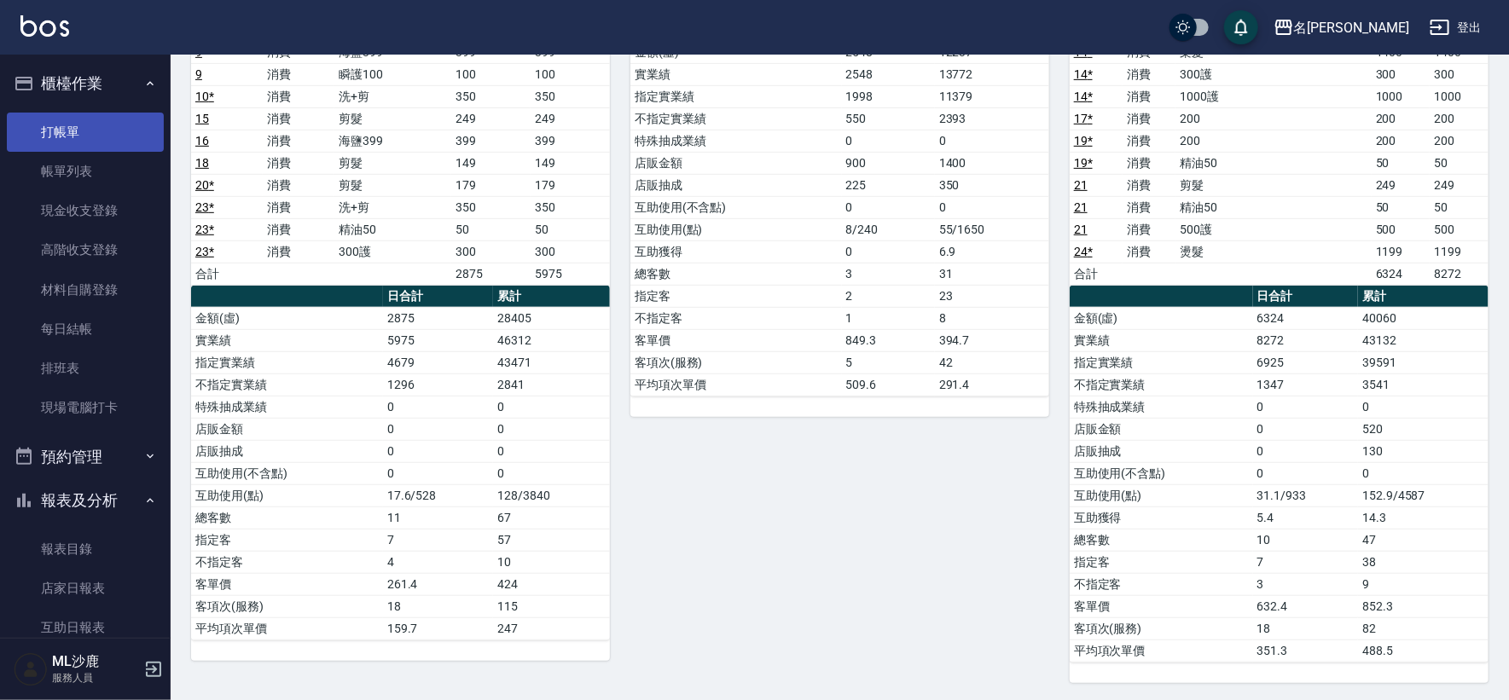
click at [102, 118] on link "打帳單" at bounding box center [85, 132] width 157 height 39
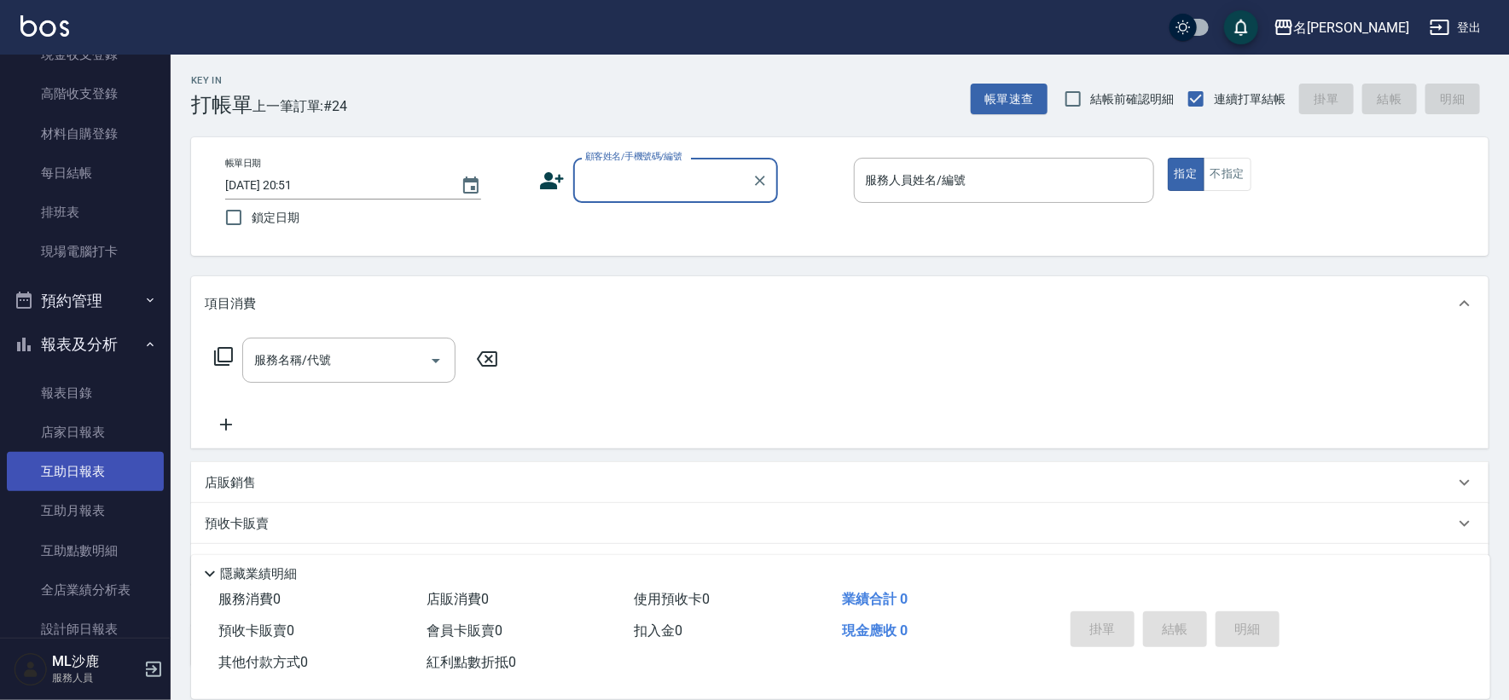
scroll to position [189, 0]
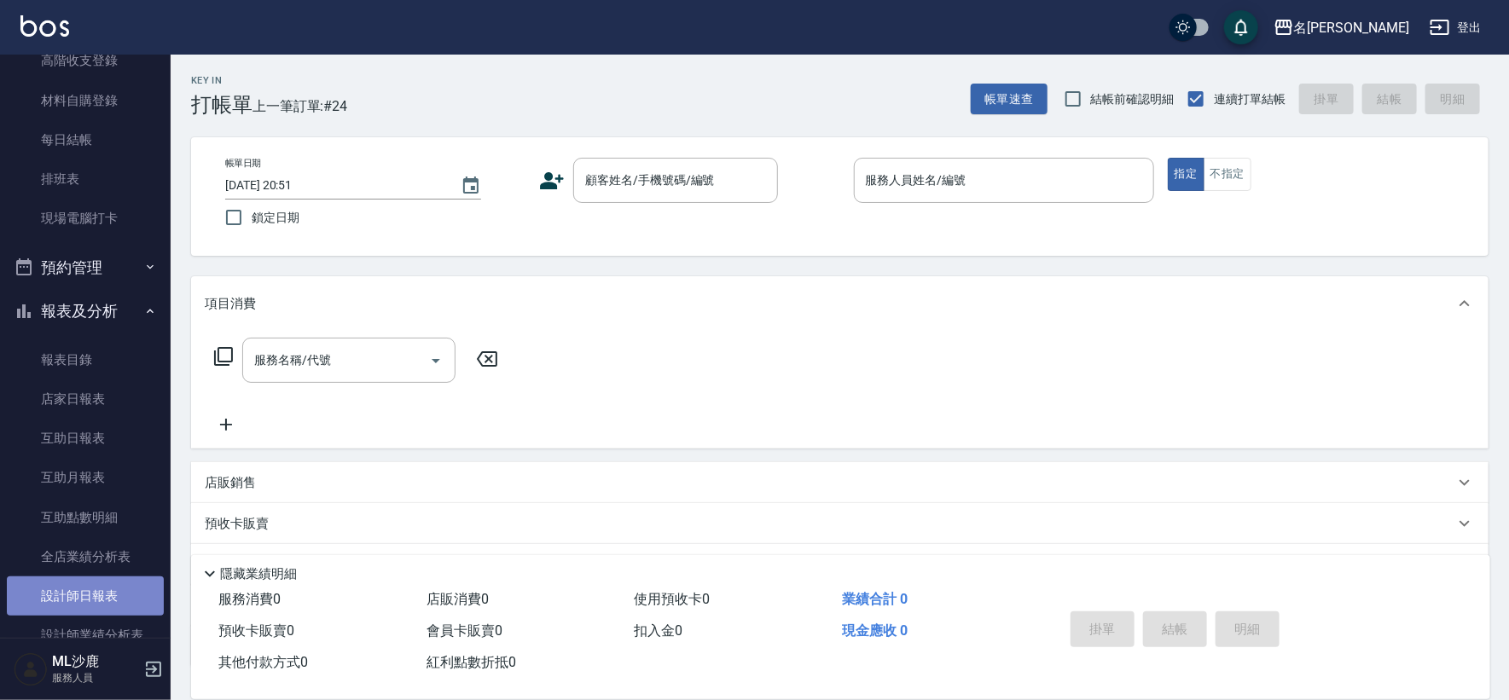
click at [98, 600] on link "設計師日報表" at bounding box center [85, 596] width 157 height 39
